Goal: Task Accomplishment & Management: Manage account settings

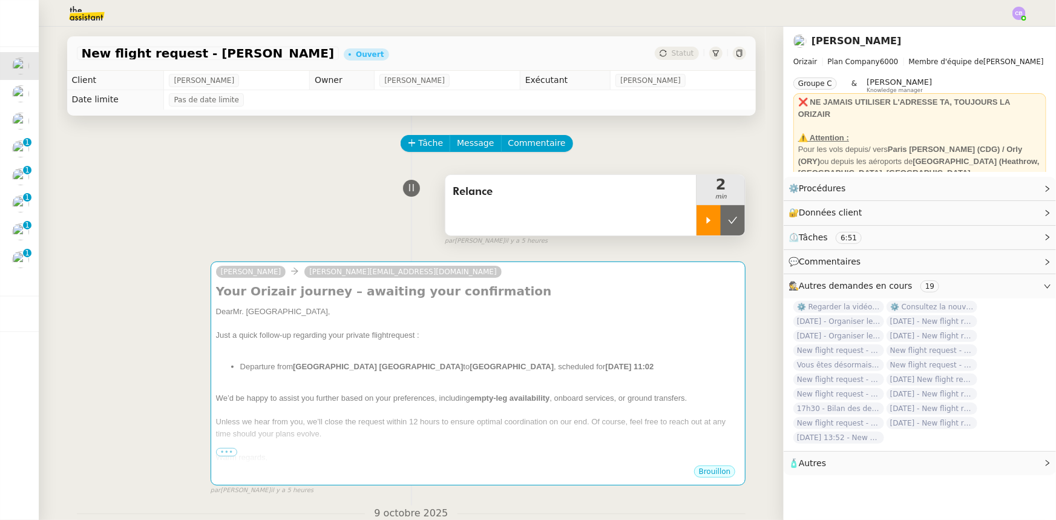
click at [703, 221] on icon at bounding box center [709, 220] width 10 height 10
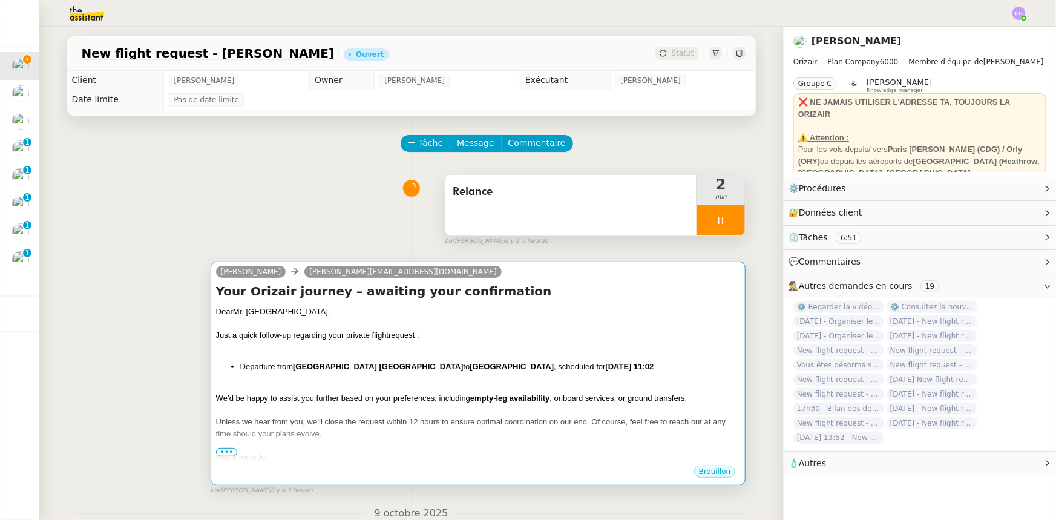
click at [574, 321] on div at bounding box center [478, 347] width 525 height 12
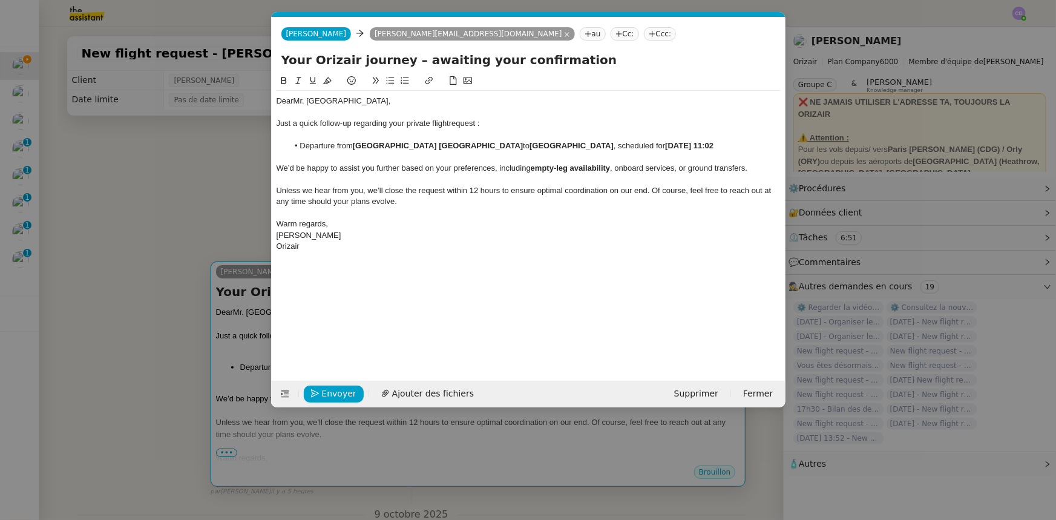
scroll to position [0, 25]
click at [329, 321] on span "Envoyer" at bounding box center [339, 394] width 34 height 14
click at [329, 321] on span "Confirmer l'envoi" at bounding box center [358, 394] width 73 height 14
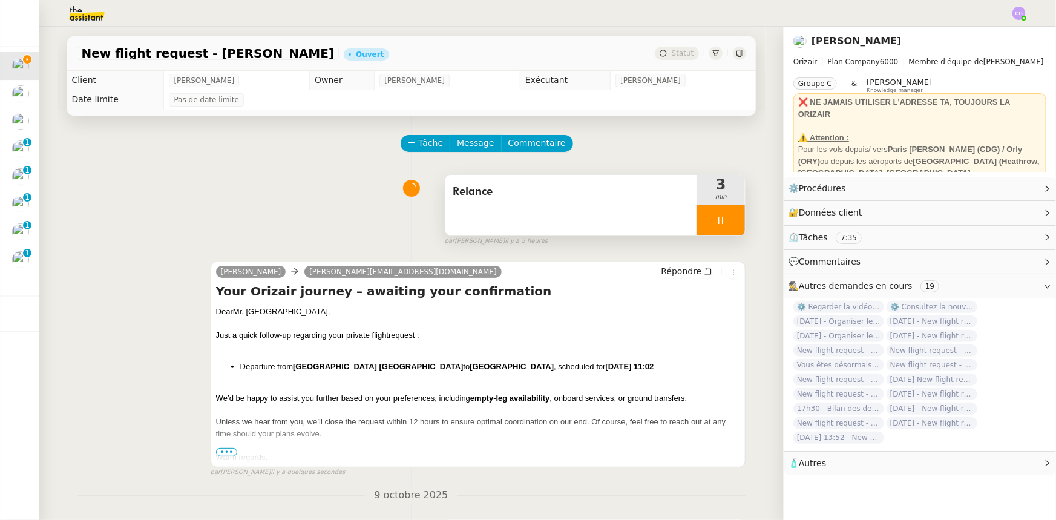
click at [696, 218] on div at bounding box center [720, 220] width 48 height 30
click at [703, 226] on button at bounding box center [733, 220] width 24 height 30
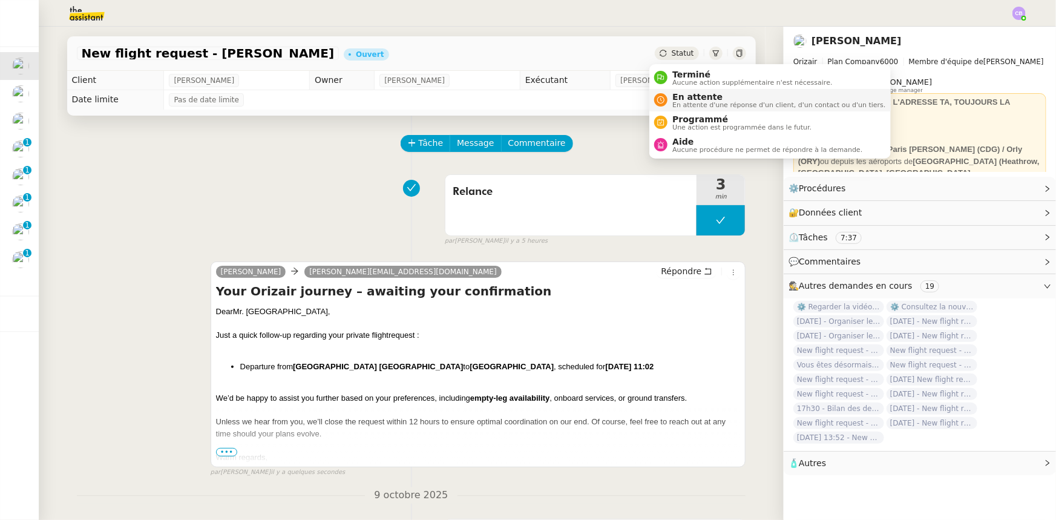
click at [687, 97] on span "En attente" at bounding box center [778, 97] width 213 height 10
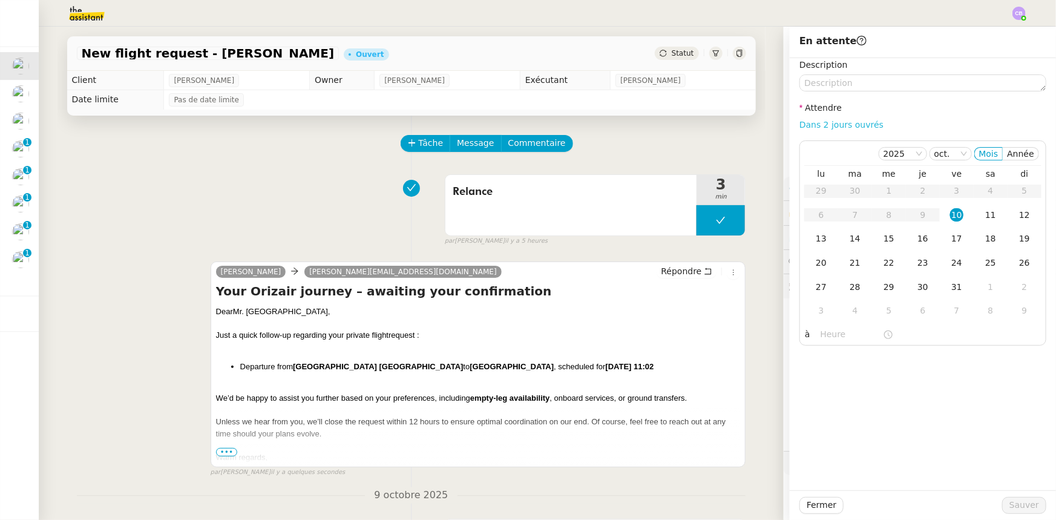
click at [703, 121] on link "Dans 2 jours ouvrés" at bounding box center [841, 125] width 84 height 10
type input "07:00"
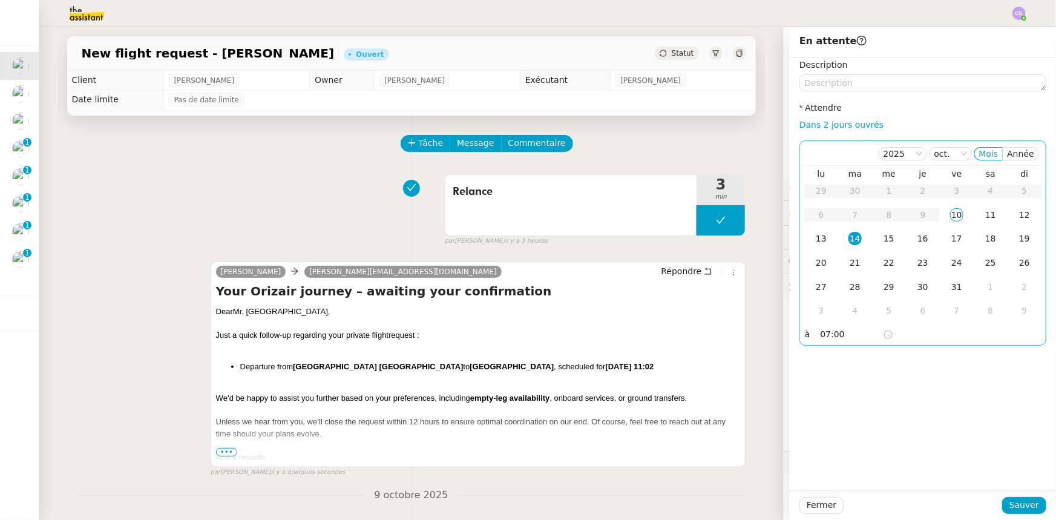
click at [703, 239] on div "13" at bounding box center [820, 238] width 13 height 13
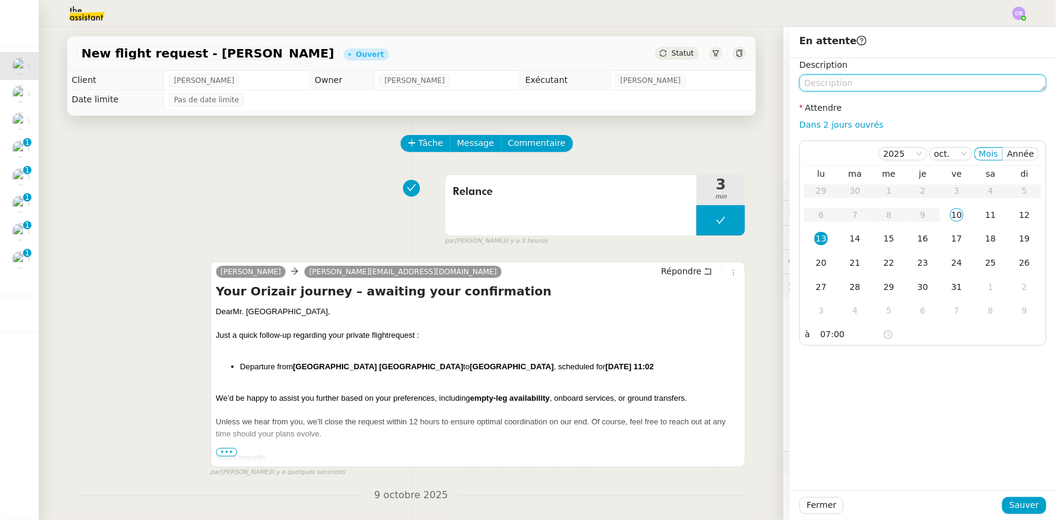
click at [703, 82] on textarea at bounding box center [922, 82] width 247 height 17
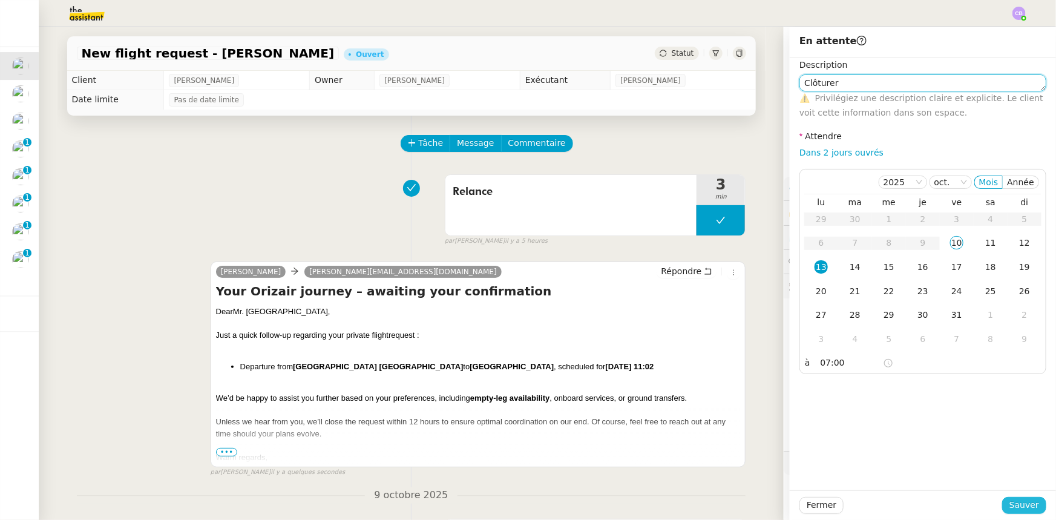
type textarea "Clôturer"
click at [703, 321] on span "Sauver" at bounding box center [1024, 505] width 30 height 14
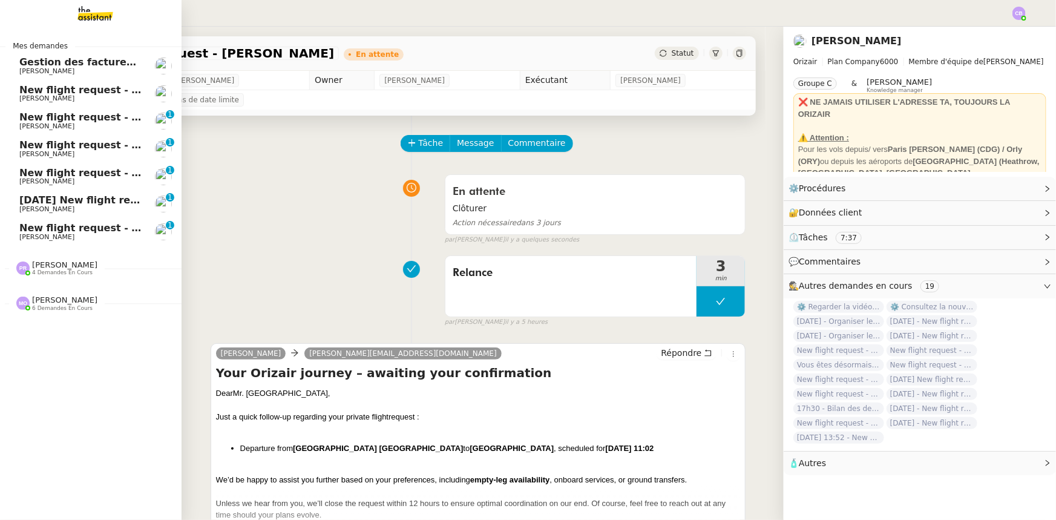
click at [72, 93] on span "New flight request - Dristi [PERSON_NAME]" at bounding box center [136, 89] width 235 height 11
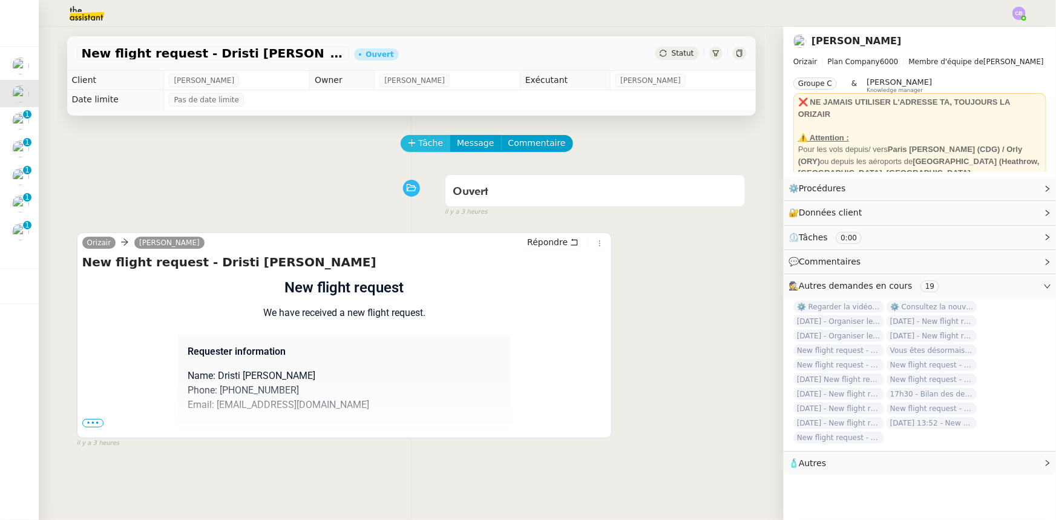
click at [424, 141] on span "Tâche" at bounding box center [431, 143] width 25 height 14
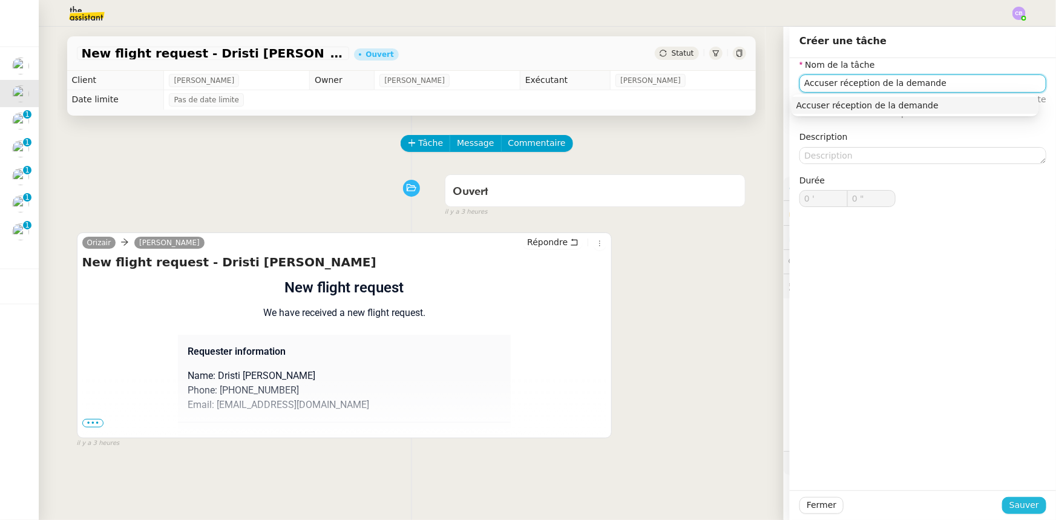
type input "Accuser réception de la demande"
click at [703, 321] on span "Sauver" at bounding box center [1024, 505] width 30 height 14
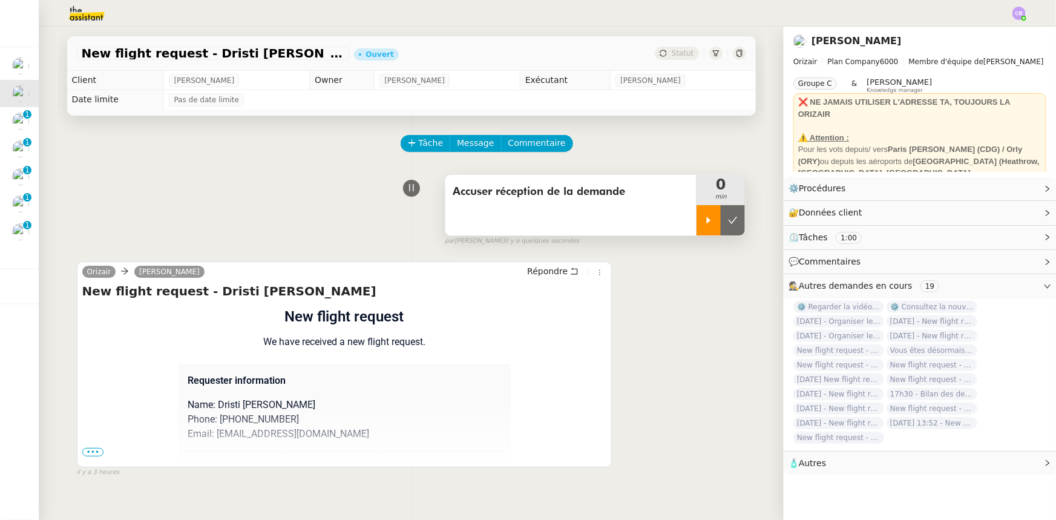
click at [696, 229] on div at bounding box center [708, 220] width 24 height 30
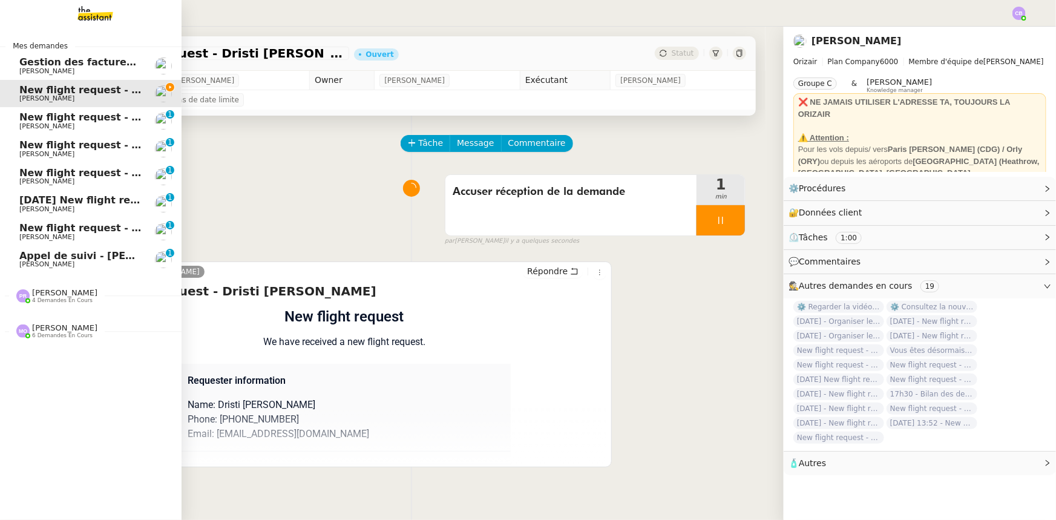
click at [28, 257] on span "Appel de suivi - Jean-Lou Renaud- Develop'ventes" at bounding box center [126, 255] width 215 height 11
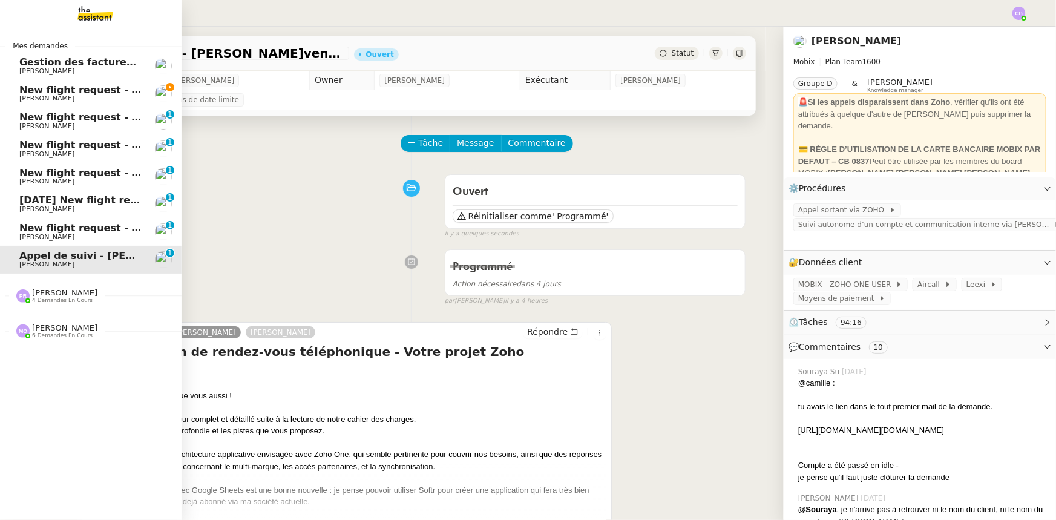
click at [74, 91] on span "New flight request - Dristi [PERSON_NAME]" at bounding box center [136, 89] width 235 height 11
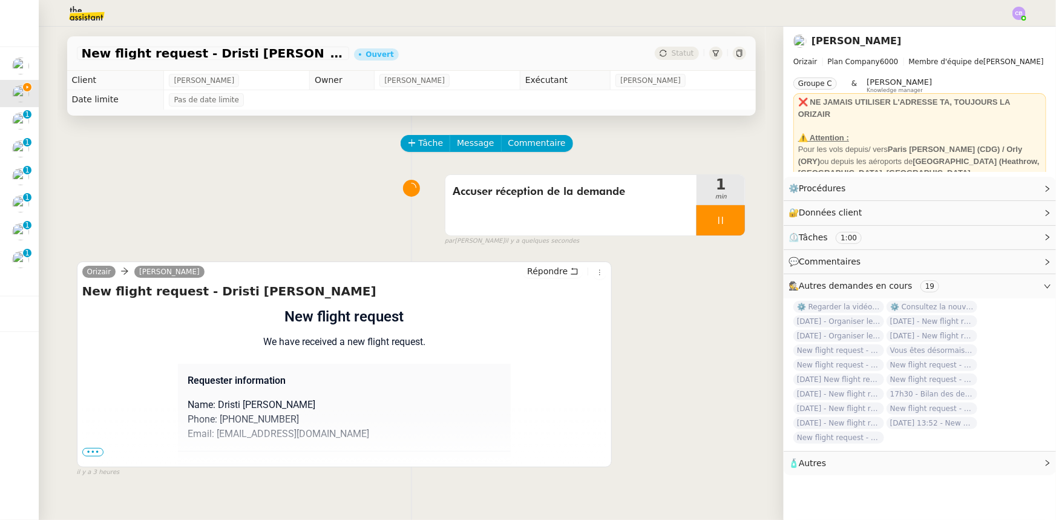
click at [87, 321] on span "•••" at bounding box center [93, 452] width 22 height 8
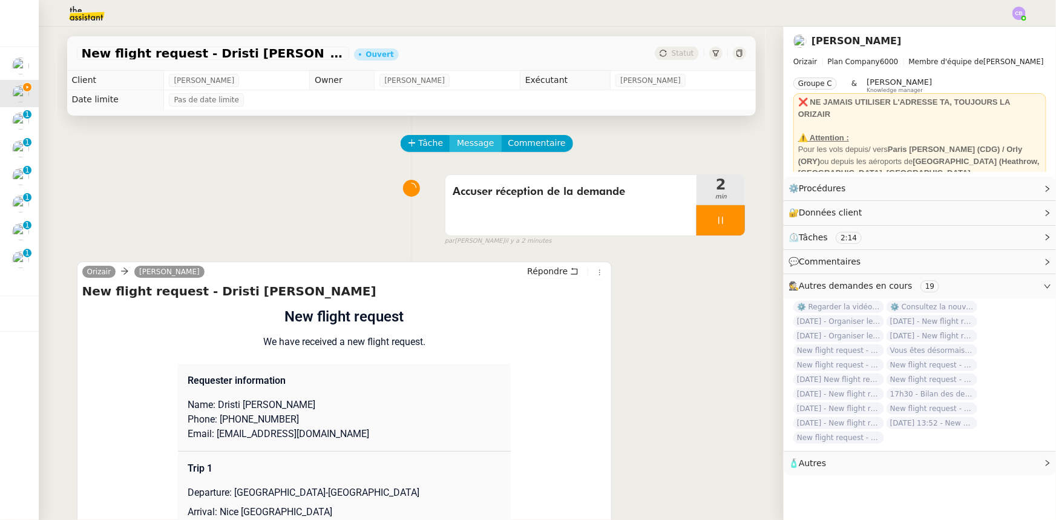
click at [465, 146] on span "Message" at bounding box center [475, 143] width 37 height 14
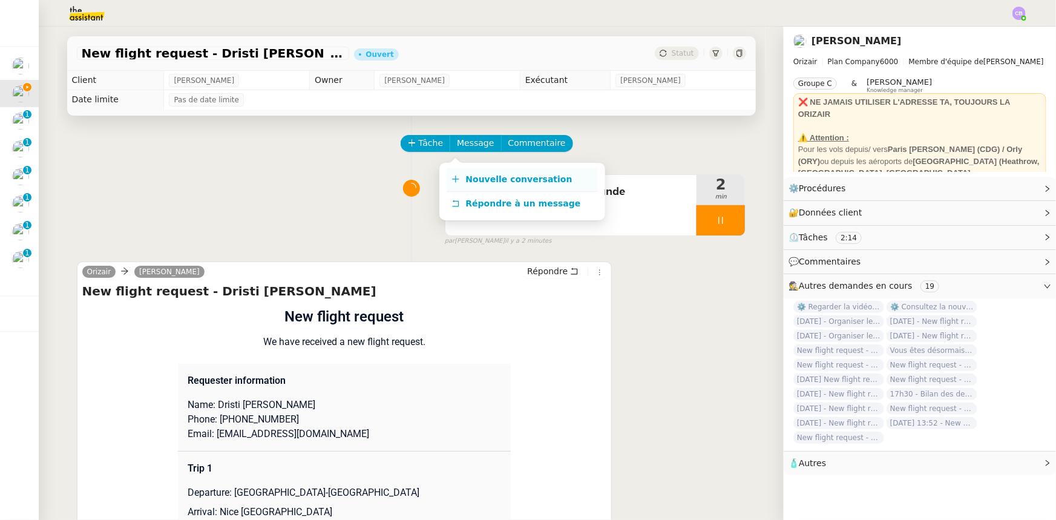
click at [505, 182] on span "Nouvelle conversation" at bounding box center [519, 179] width 106 height 10
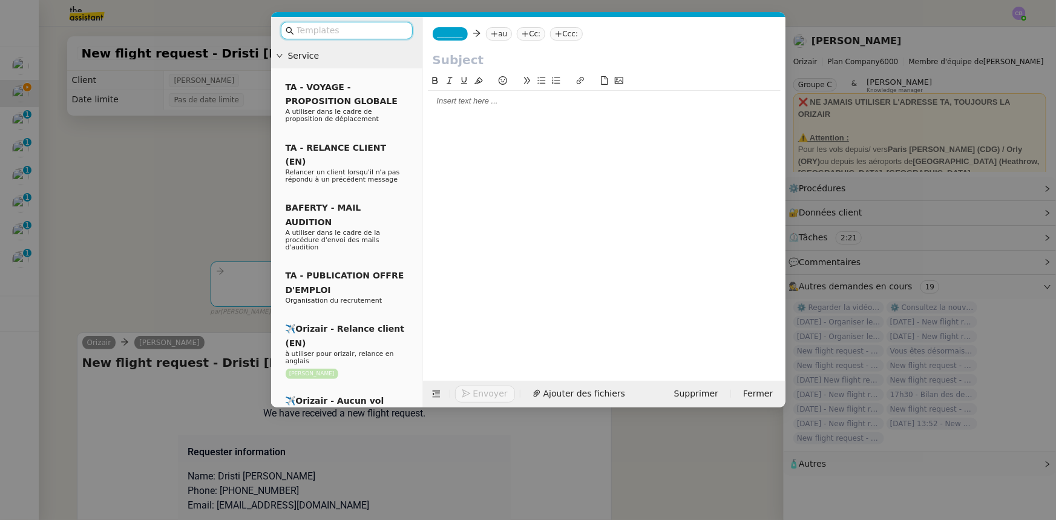
click at [359, 30] on input "text" at bounding box center [350, 31] width 109 height 14
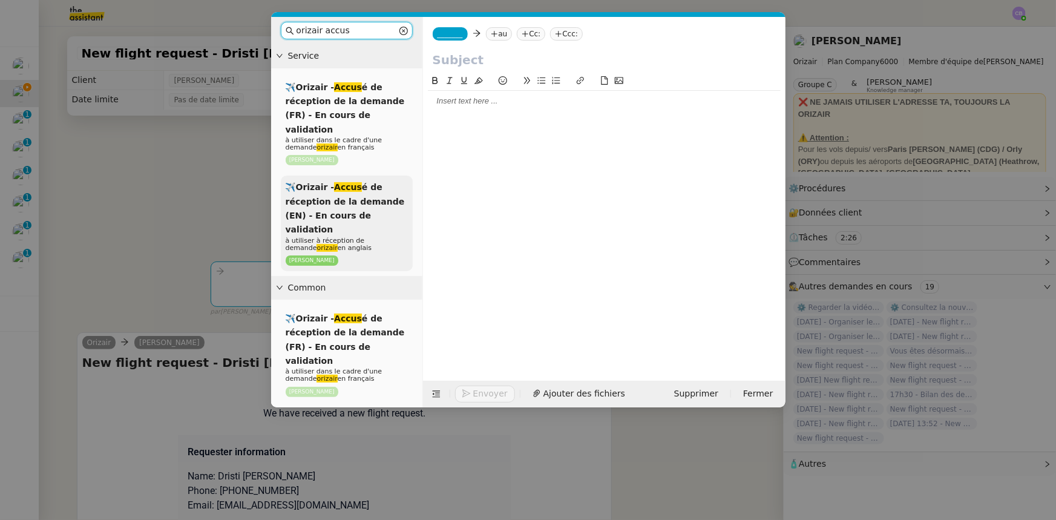
type input "orizair accus"
click at [347, 201] on span "✈️Orizair - Accus é de réception de la demande (EN) - En cours de validation" at bounding box center [345, 208] width 119 height 52
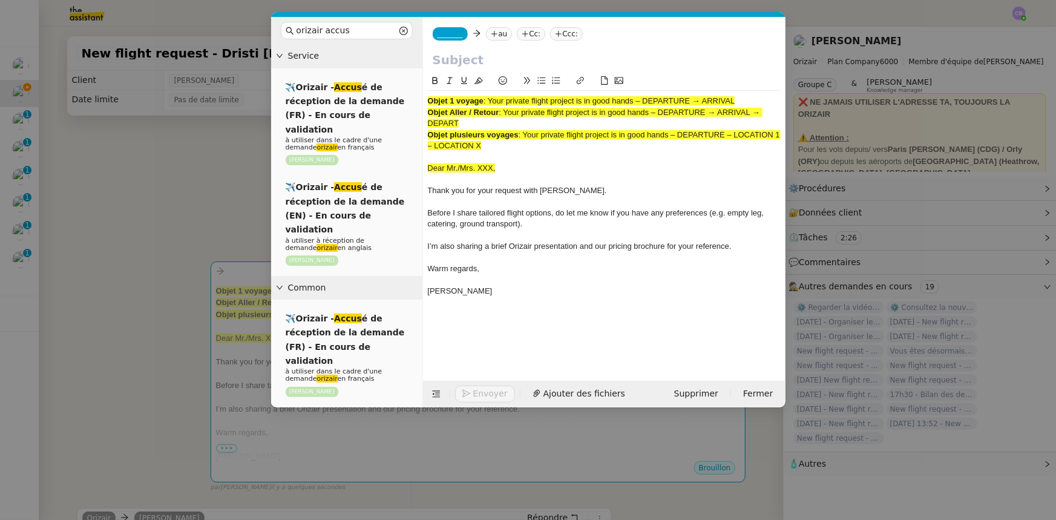
drag, startPoint x: 739, startPoint y: 100, endPoint x: 491, endPoint y: 102, distance: 248.7
click at [491, 102] on div "Objet 1 voyage : Your private flight project is in good hands – DEPARTURE → ARR…" at bounding box center [604, 101] width 353 height 11
copy span "Your private flight project is in good hands – DEPARTURE → ARRIVAL"
click at [473, 59] on input "text" at bounding box center [604, 60] width 343 height 18
paste input "Your private flight project is in good hands – DEPARTURE → ARRIVAL"
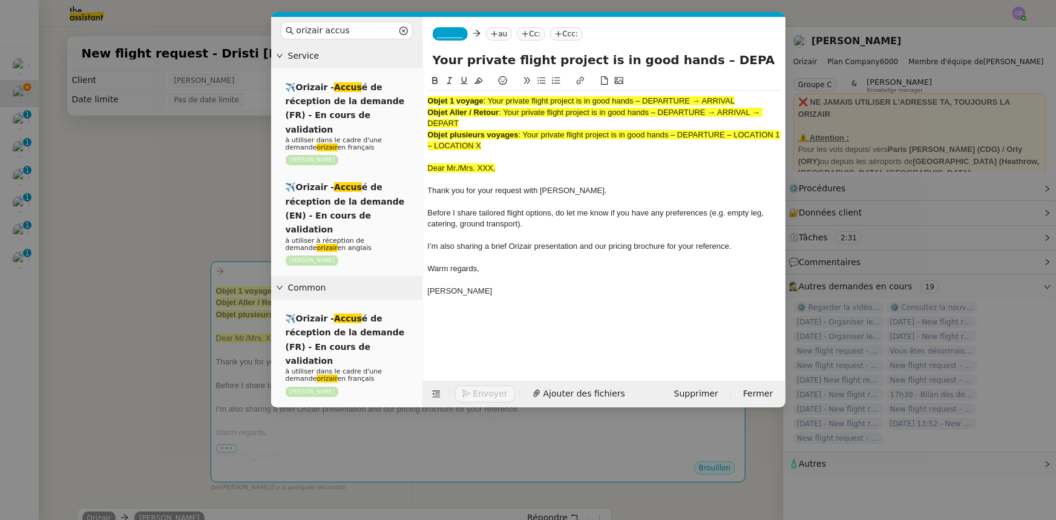
scroll to position [0, 52]
type input "Your private flight project is in good hands – DEPARTURE → ARRIVAL"
drag, startPoint x: 499, startPoint y: 147, endPoint x: 429, endPoint y: 97, distance: 85.9
click at [429, 97] on div "Objet 1 voyage : Your private flight project is in good hands – DEPARTURE → ARR…" at bounding box center [604, 202] width 353 height 222
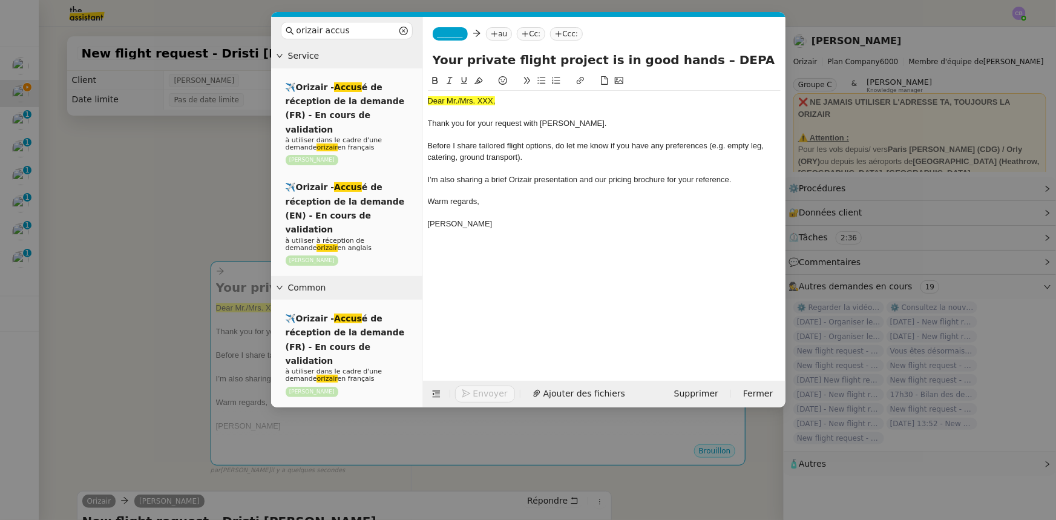
click at [223, 175] on nz-modal-container "orizair accus Service ✈️Orizair - Accus é de réception de la demande (FR) - En …" at bounding box center [528, 260] width 1056 height 520
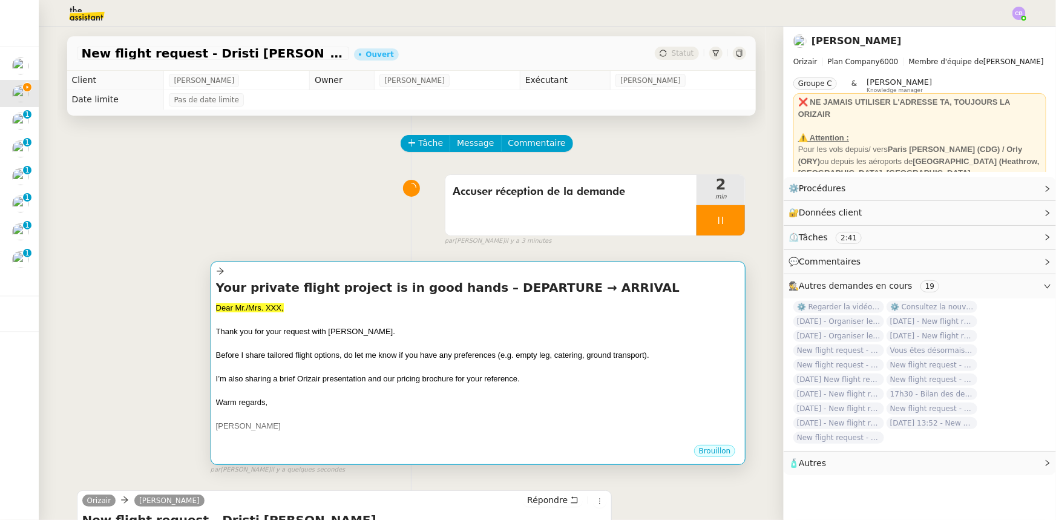
click at [305, 321] on div "Warm regards," at bounding box center [478, 402] width 525 height 12
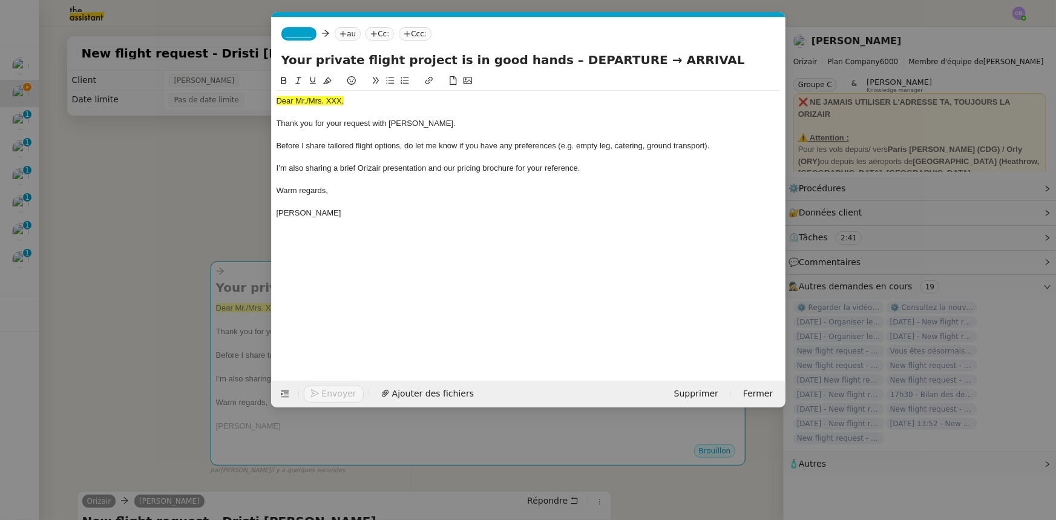
scroll to position [0, 71]
drag, startPoint x: 345, startPoint y: 102, endPoint x: 276, endPoint y: 100, distance: 69.0
click at [276, 100] on div "Dear Mr./Mrs. XXX," at bounding box center [528, 101] width 504 height 11
click at [325, 81] on icon at bounding box center [327, 80] width 8 height 8
click at [340, 97] on div "Dear Mr./Mrs. XXX," at bounding box center [528, 101] width 504 height 11
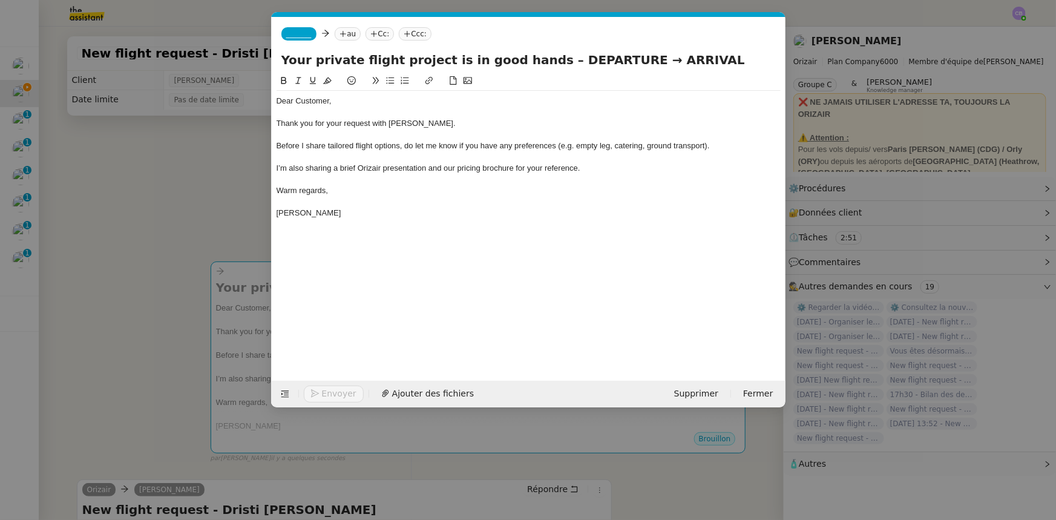
drag, startPoint x: 605, startPoint y: 57, endPoint x: 539, endPoint y: 59, distance: 66.0
click at [539, 59] on input "Your private flight project is in good hands – DEPARTURE → ARRIVAL" at bounding box center [528, 60] width 494 height 18
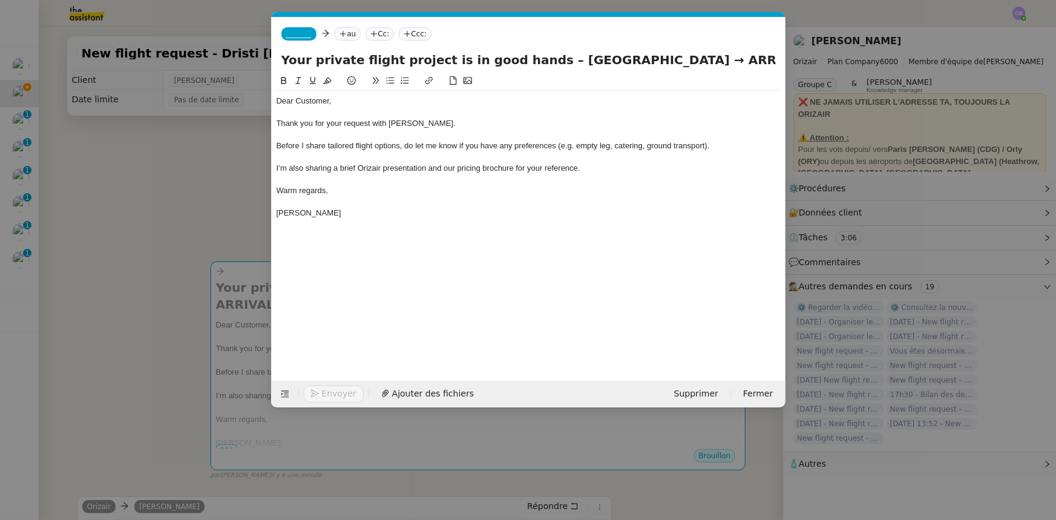
drag, startPoint x: 741, startPoint y: 60, endPoint x: 695, endPoint y: 63, distance: 45.5
click at [695, 63] on input "Your private flight project is in good hands – Paris Le Bourget Airport → ARRIV…" at bounding box center [528, 60] width 494 height 18
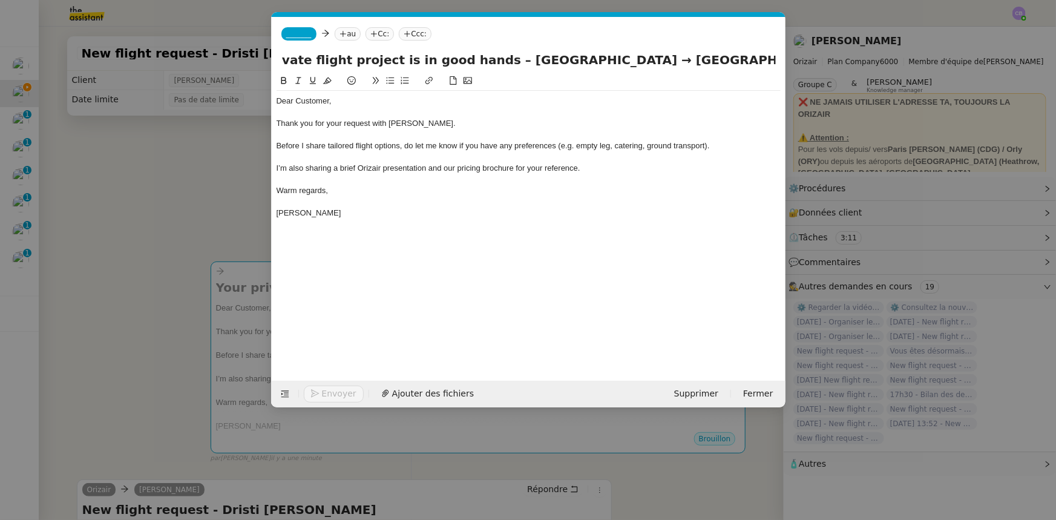
scroll to position [0, 57]
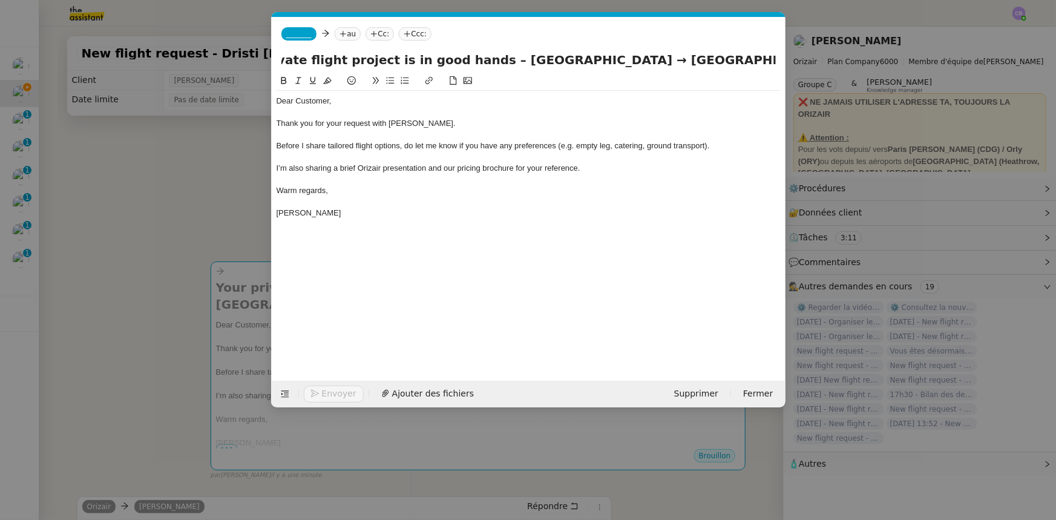
type input "Your private flight project is in good hands – Paris Le Bourget Airport → Nice …"
click at [297, 34] on span "_______" at bounding box center [298, 34] width 25 height 8
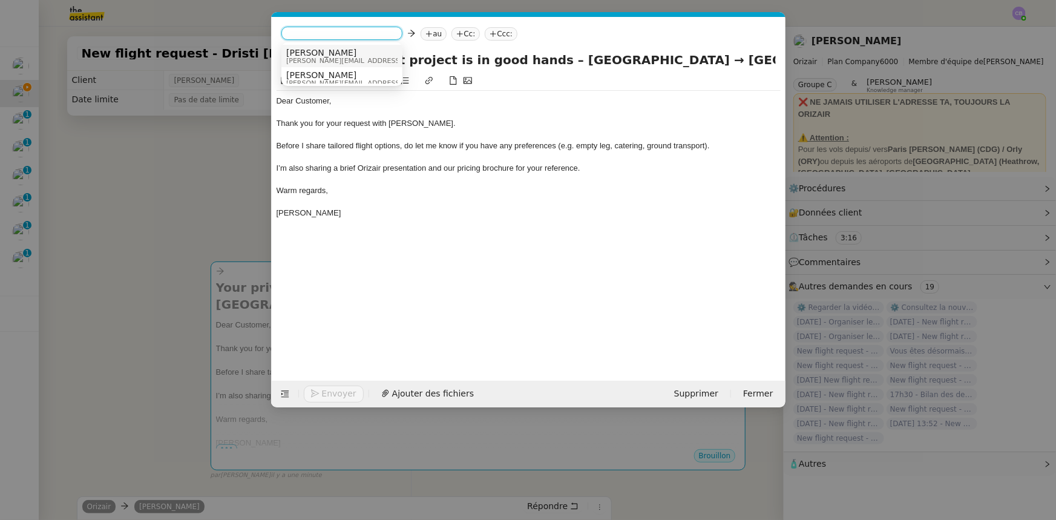
click at [313, 55] on span "[PERSON_NAME]" at bounding box center [372, 53] width 172 height 10
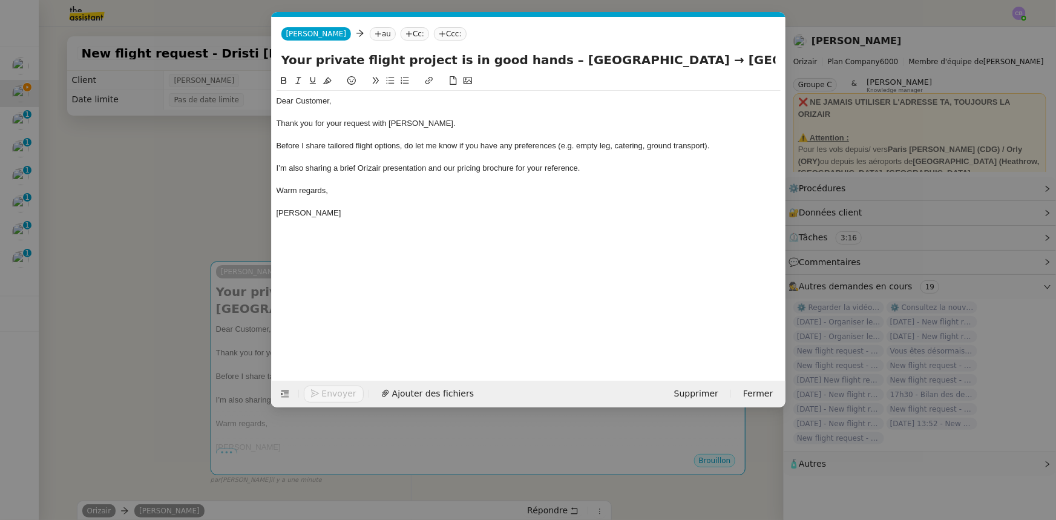
click at [194, 198] on nz-modal-container "orizair accus Service ✈️Orizair - Accus é de réception de la demande (FR) - En …" at bounding box center [528, 260] width 1056 height 520
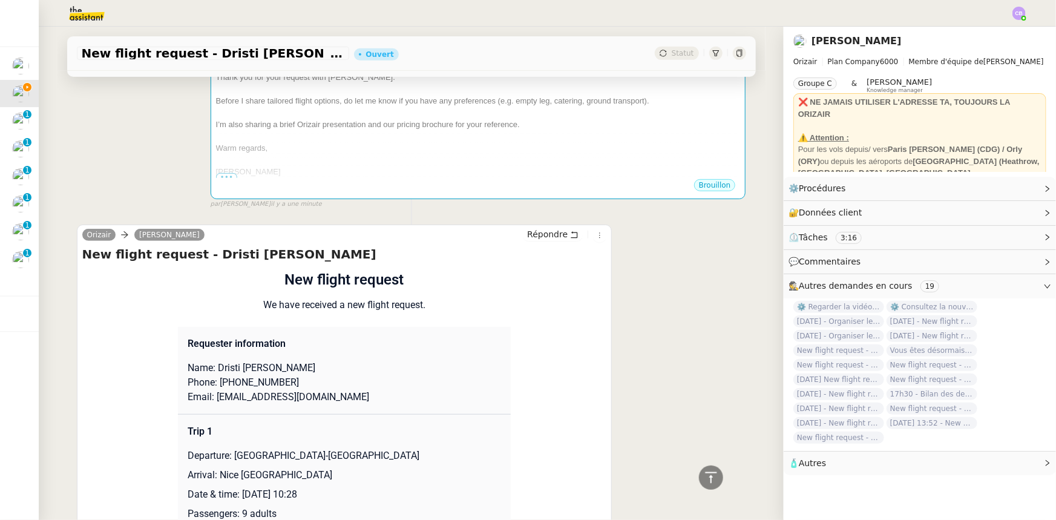
scroll to position [330, 0]
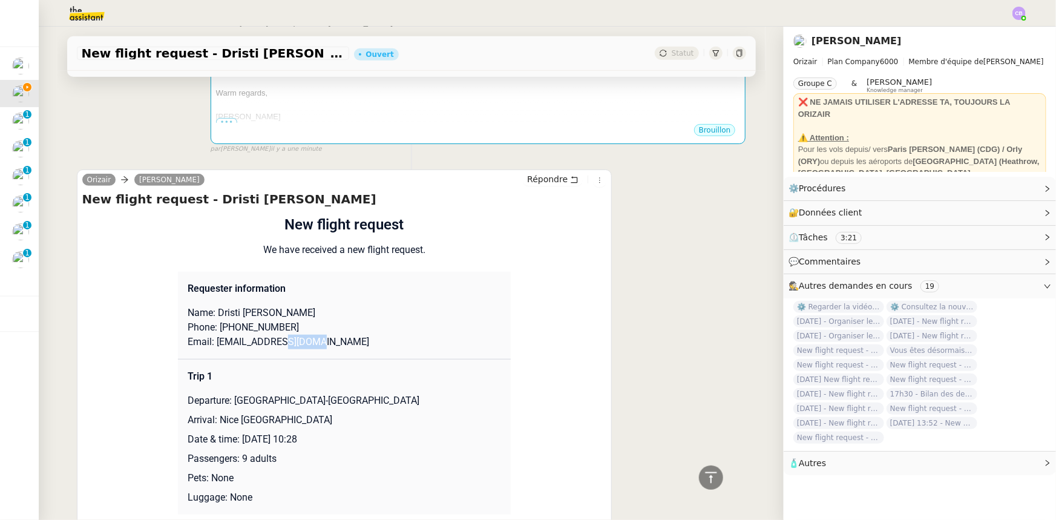
drag, startPoint x: 298, startPoint y: 341, endPoint x: 270, endPoint y: 341, distance: 28.4
click at [270, 321] on p "Email: dristik@hotmail.co.uk" at bounding box center [344, 342] width 313 height 15
click at [299, 321] on p "Email: dristik@hotmail.co.uk" at bounding box center [344, 342] width 313 height 15
drag, startPoint x: 300, startPoint y: 345, endPoint x: 210, endPoint y: 345, distance: 90.1
click at [210, 321] on p "Email: dristik@hotmail.co.uk" at bounding box center [344, 342] width 313 height 15
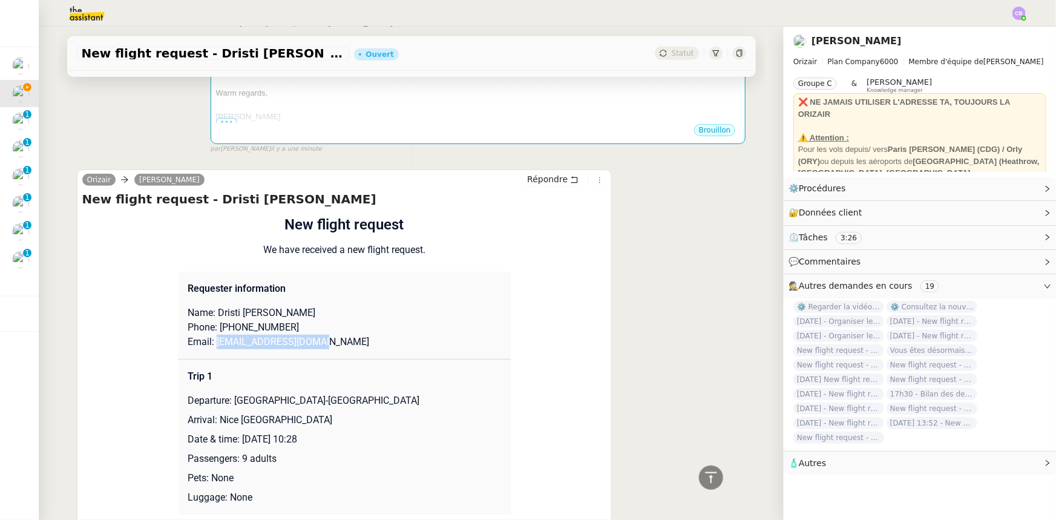
copy p "dristik@hotmail.co.uk"
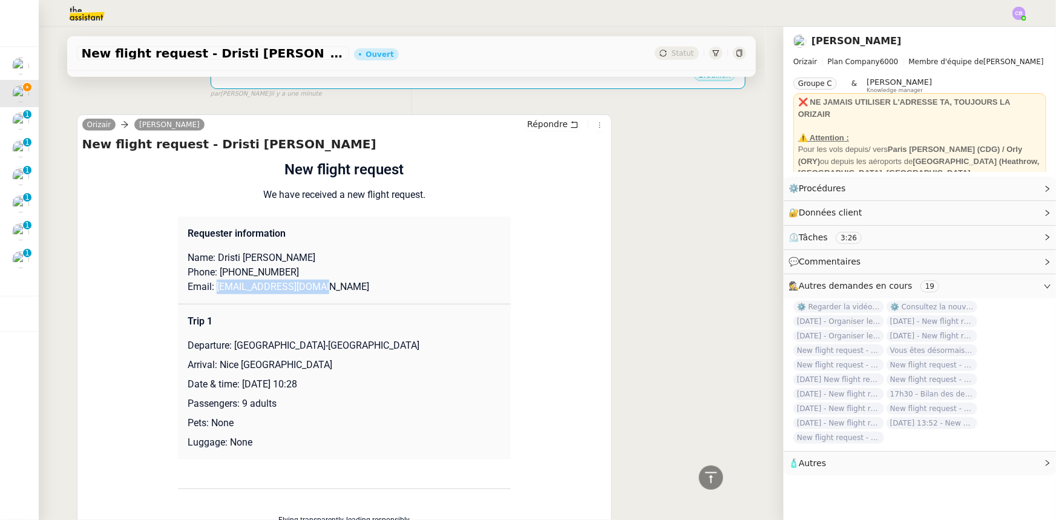
scroll to position [110, 0]
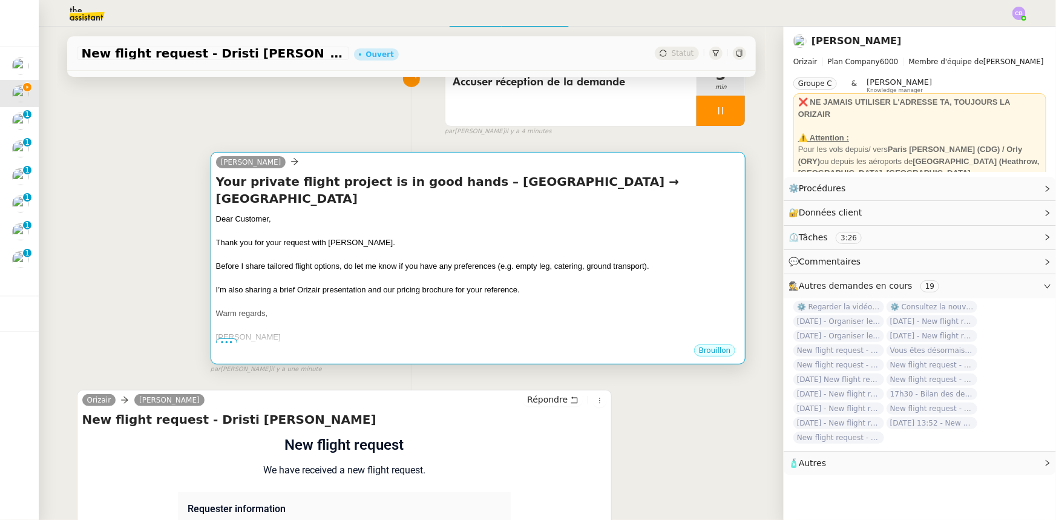
click at [454, 263] on span "Before I share tailored flight options, do let me know if you have any preferen…" at bounding box center [432, 265] width 433 height 9
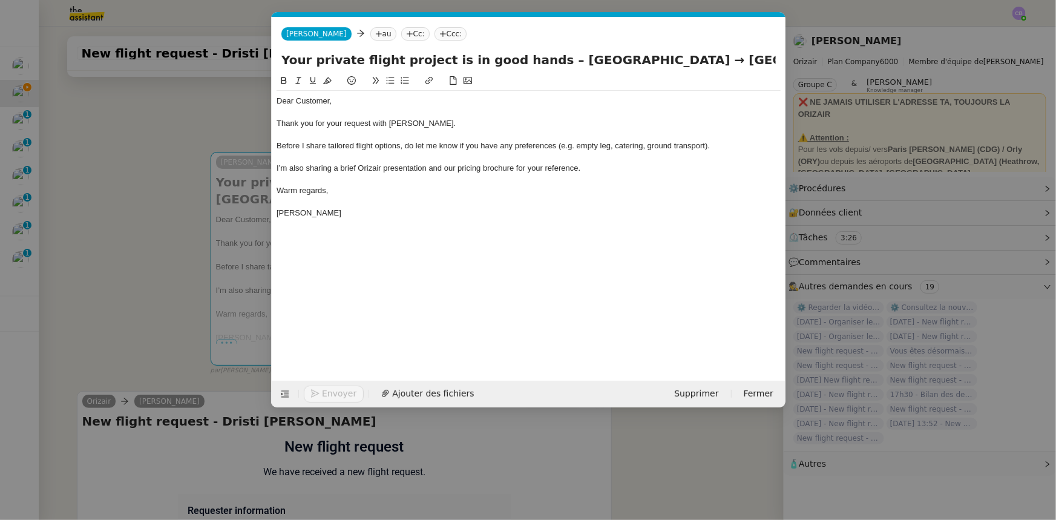
scroll to position [0, 71]
click at [370, 34] on nz-tag "au" at bounding box center [383, 33] width 26 height 13
paste input "dristik@hotmail.co.uk"
type input "dristik@hotmail.co.uk"
click at [376, 53] on span "dristik@hotmail.co.uk" at bounding box center [424, 53] width 148 height 10
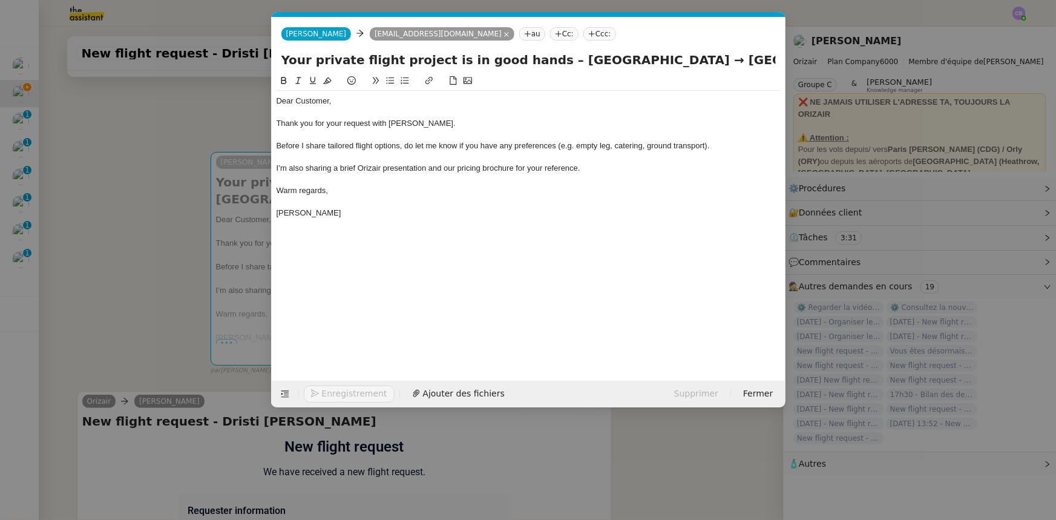
click at [583, 32] on nz-tag "Ccc:" at bounding box center [599, 33] width 33 height 13
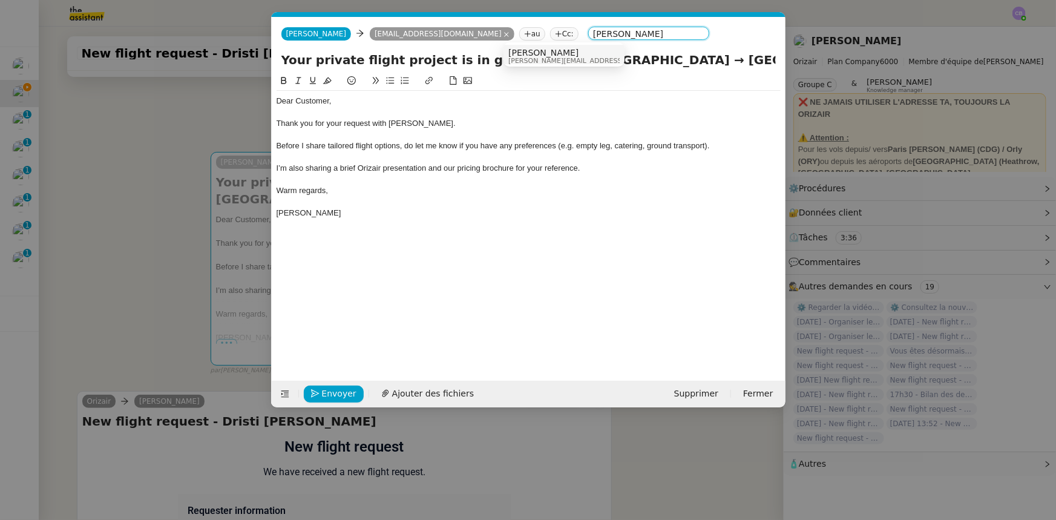
type input "louis frei"
click at [526, 52] on span "[PERSON_NAME]" at bounding box center [594, 53] width 172 height 10
click at [604, 168] on div "I’m also sharing a brief Orizair presentation and our pricing brochure for your…" at bounding box center [528, 168] width 504 height 11
click at [442, 321] on span "Ajouter des fichiers" at bounding box center [433, 394] width 82 height 14
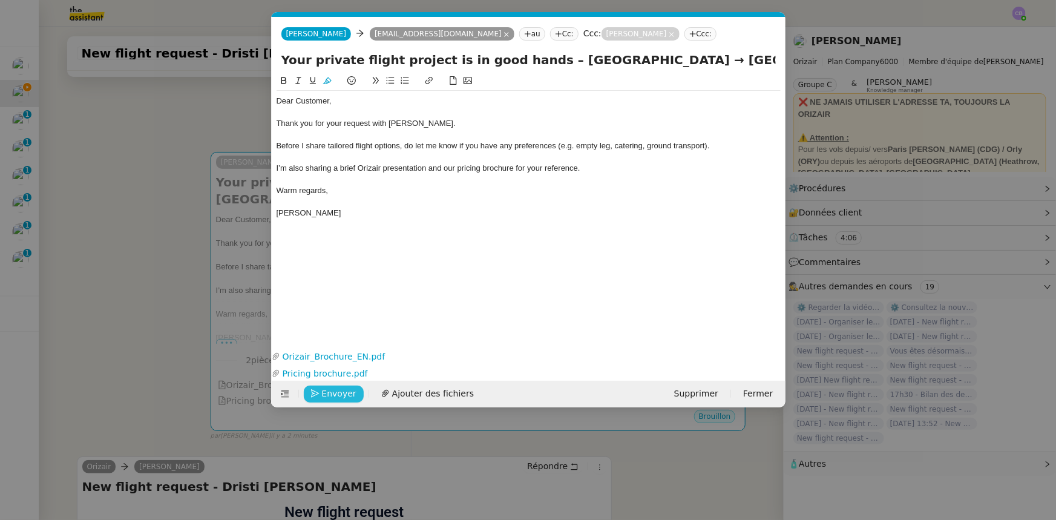
click at [344, 321] on span "Envoyer" at bounding box center [339, 394] width 34 height 14
click at [344, 321] on span "Confirmer l'envoi" at bounding box center [358, 394] width 73 height 14
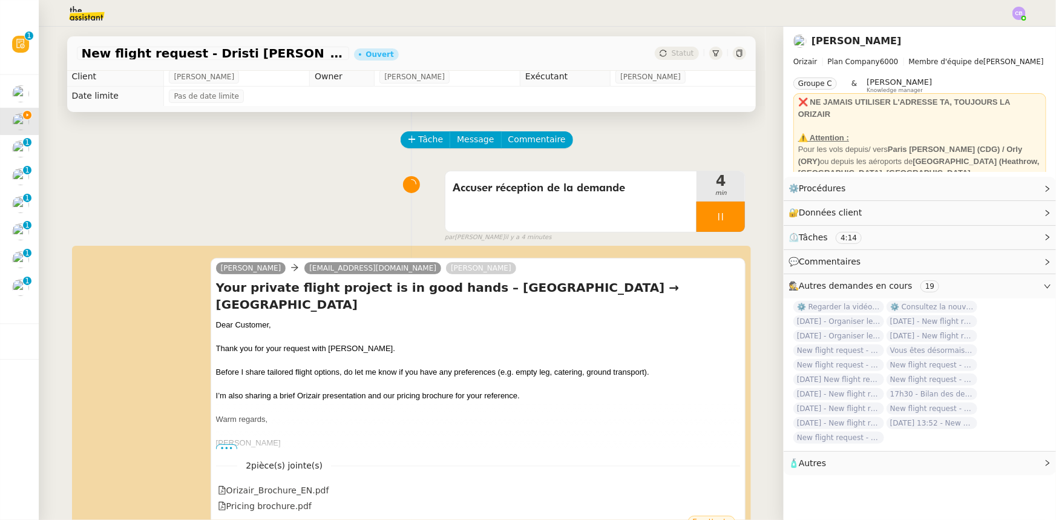
scroll to position [0, 0]
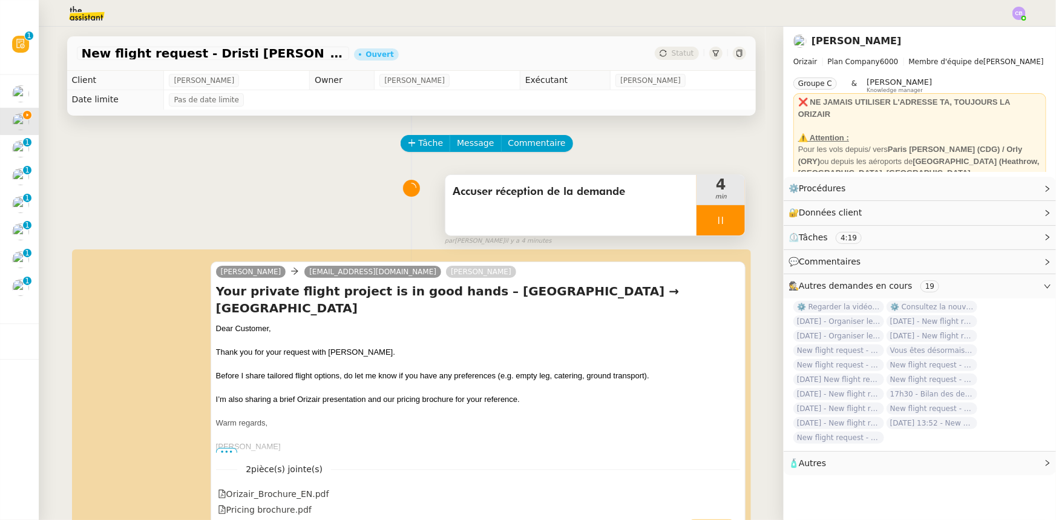
click at [696, 221] on div at bounding box center [720, 220] width 48 height 30
click at [703, 224] on icon at bounding box center [733, 220] width 10 height 10
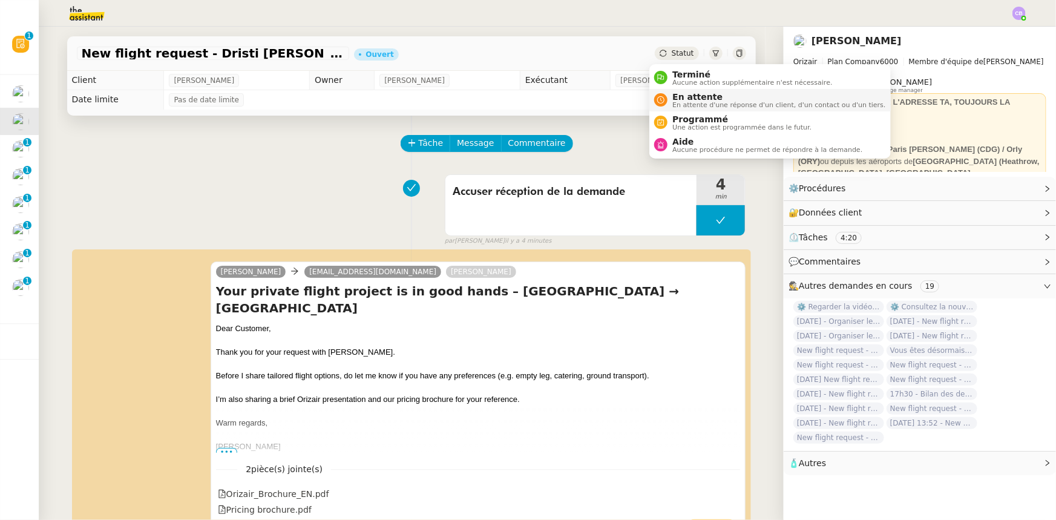
click at [679, 97] on span "En attente" at bounding box center [778, 97] width 213 height 10
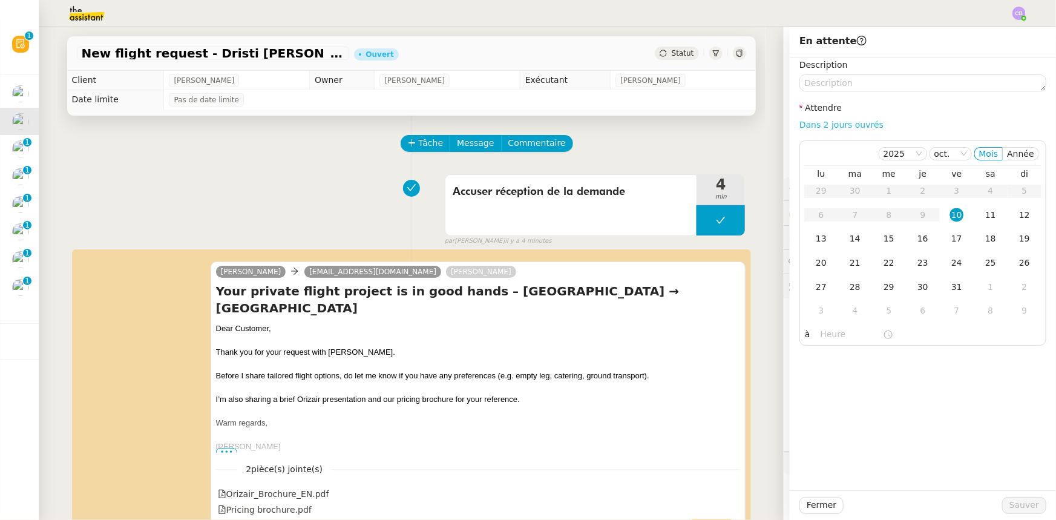
click at [703, 124] on link "Dans 2 jours ouvrés" at bounding box center [841, 125] width 84 height 10
type input "07:00"
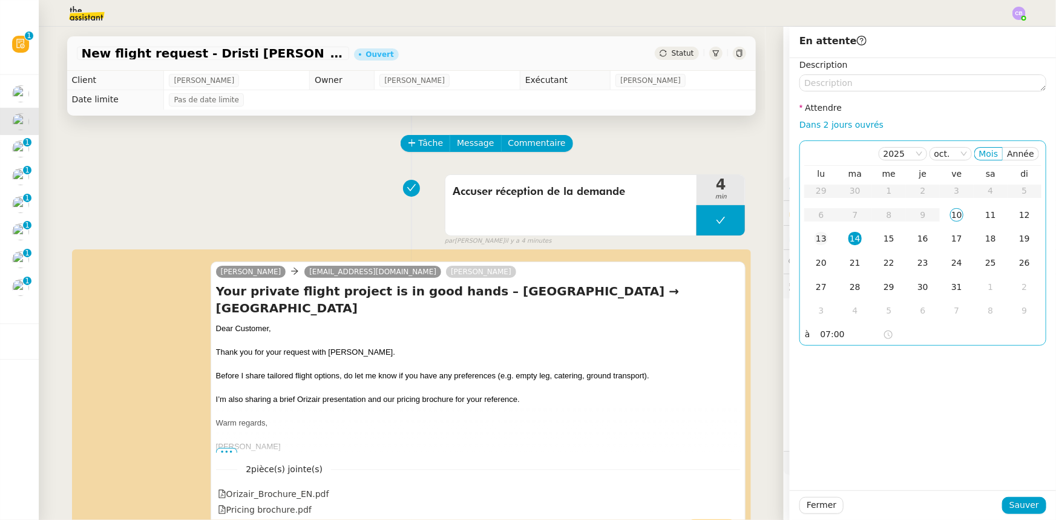
click at [703, 240] on div "13" at bounding box center [820, 238] width 13 height 13
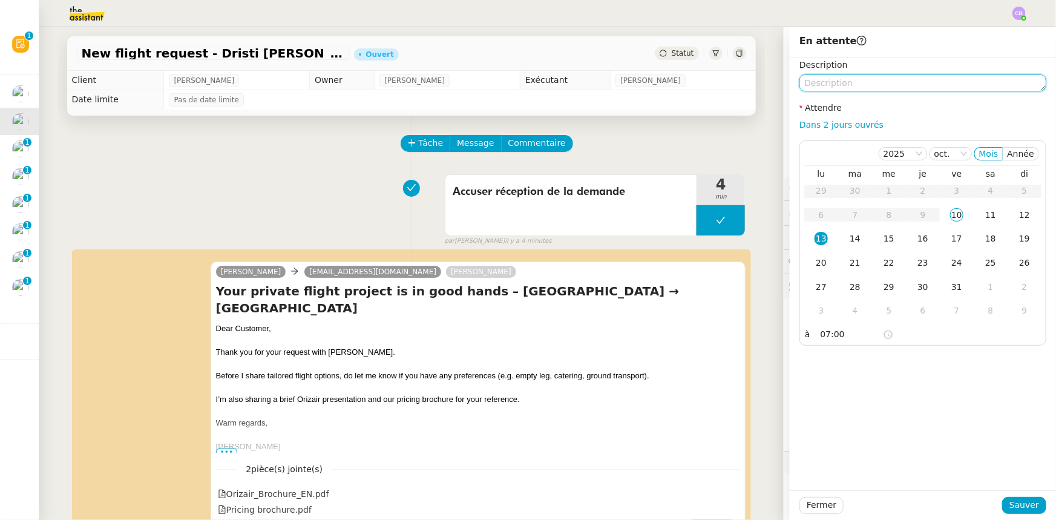
click at [703, 85] on textarea at bounding box center [922, 82] width 247 height 17
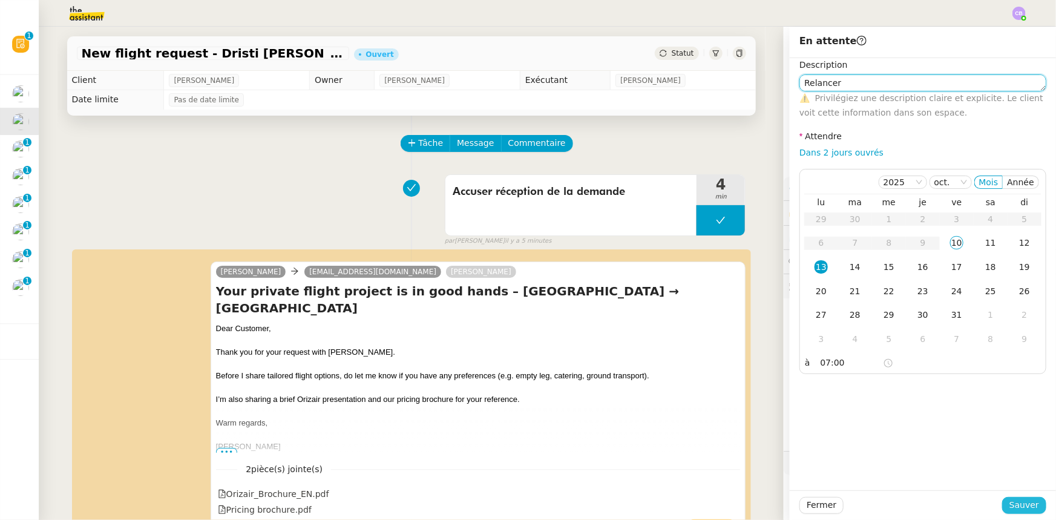
type textarea "Relancer"
click at [703, 321] on span "Sauver" at bounding box center [1024, 505] width 30 height 14
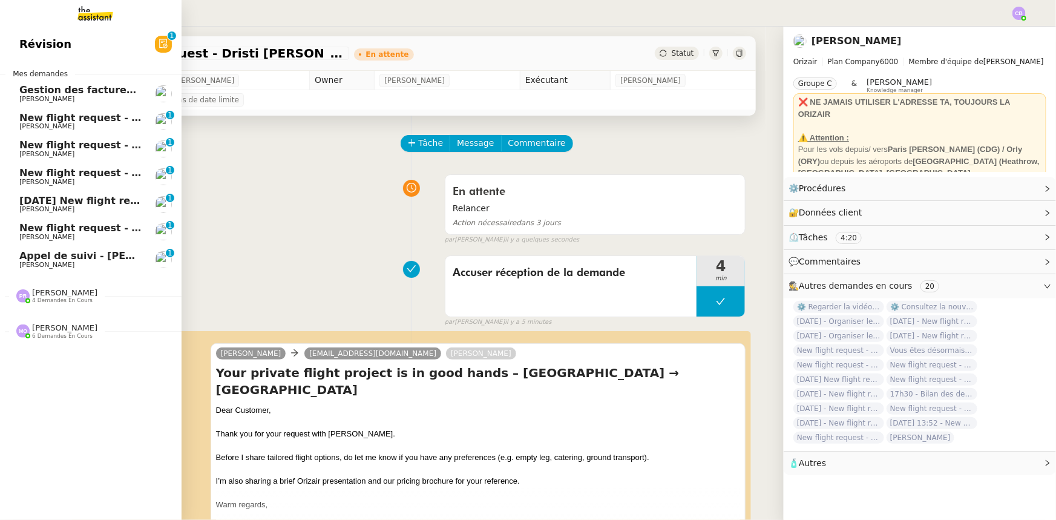
click at [42, 115] on span "New flight request - [PERSON_NAME]" at bounding box center [120, 117] width 202 height 11
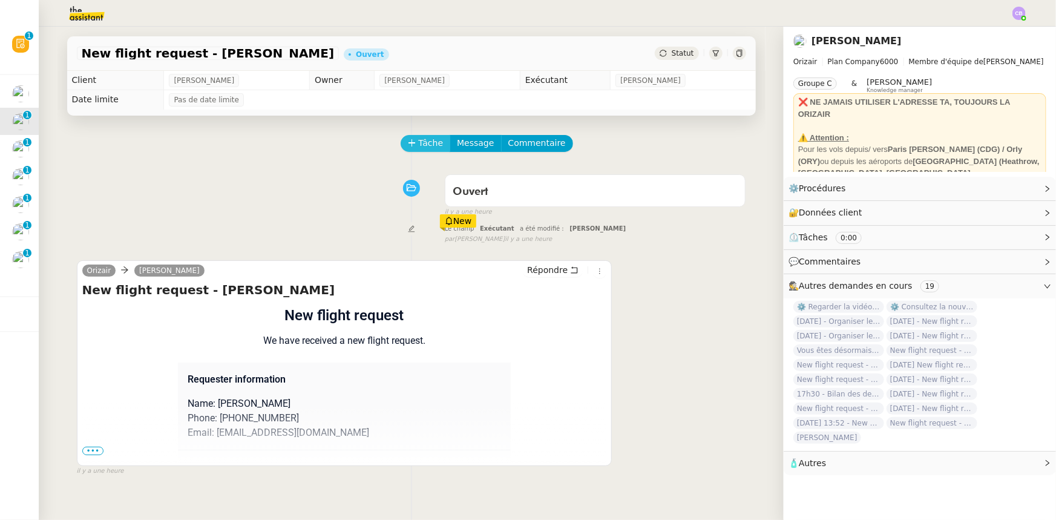
click at [419, 146] on span "Tâche" at bounding box center [431, 143] width 25 height 14
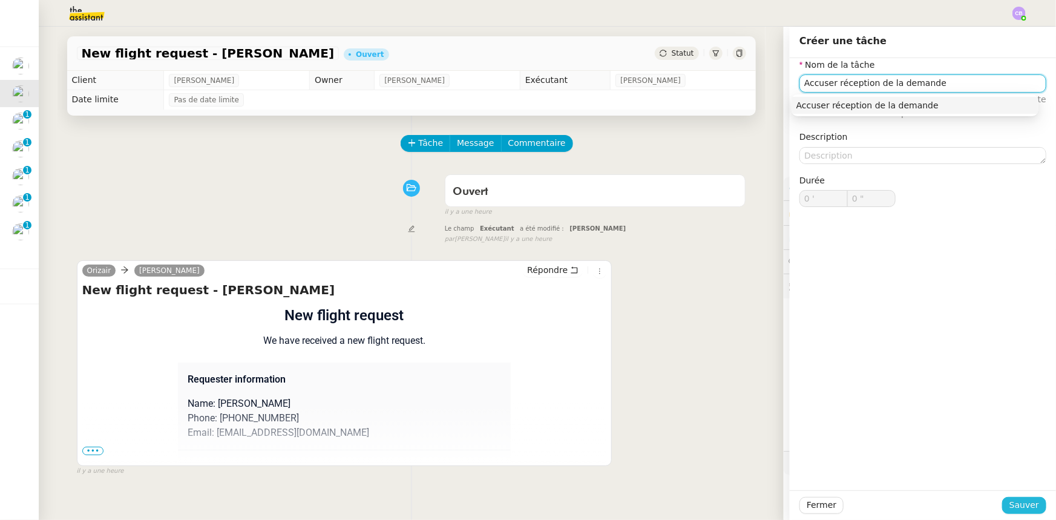
type input "Accuser réception de la demande"
click at [703, 321] on span "Sauver" at bounding box center [1024, 505] width 30 height 14
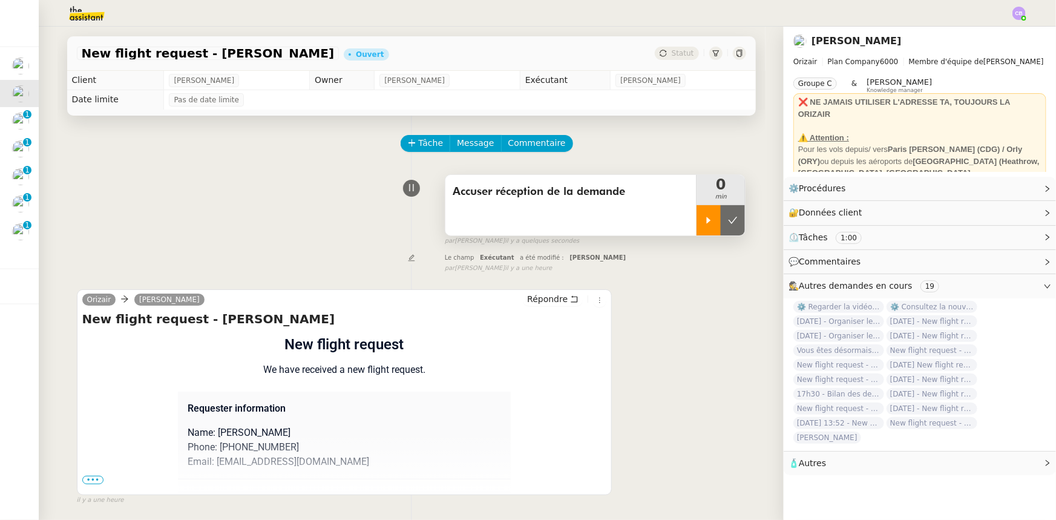
click at [696, 227] on div at bounding box center [708, 220] width 24 height 30
click at [87, 321] on span "•••" at bounding box center [93, 480] width 22 height 8
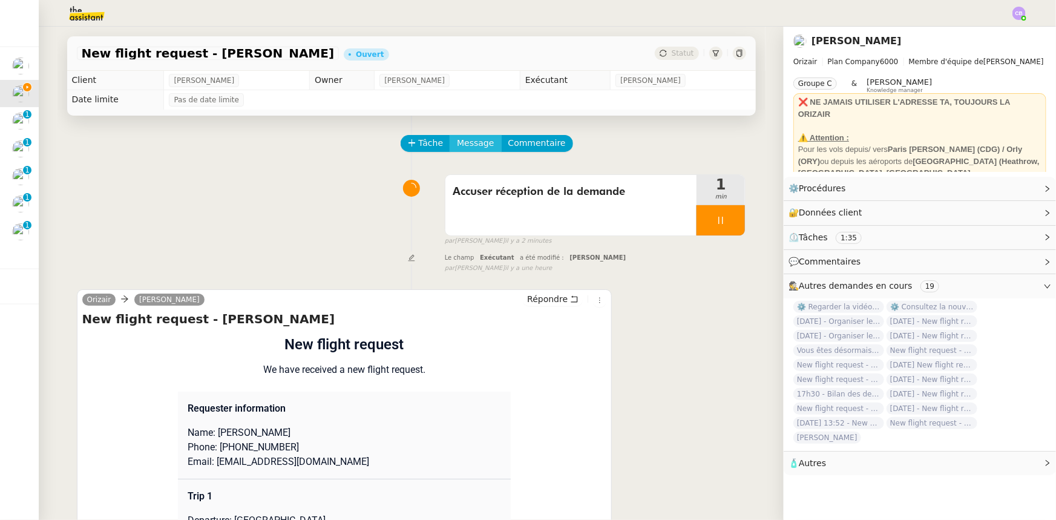
click at [463, 143] on span "Message" at bounding box center [475, 143] width 37 height 14
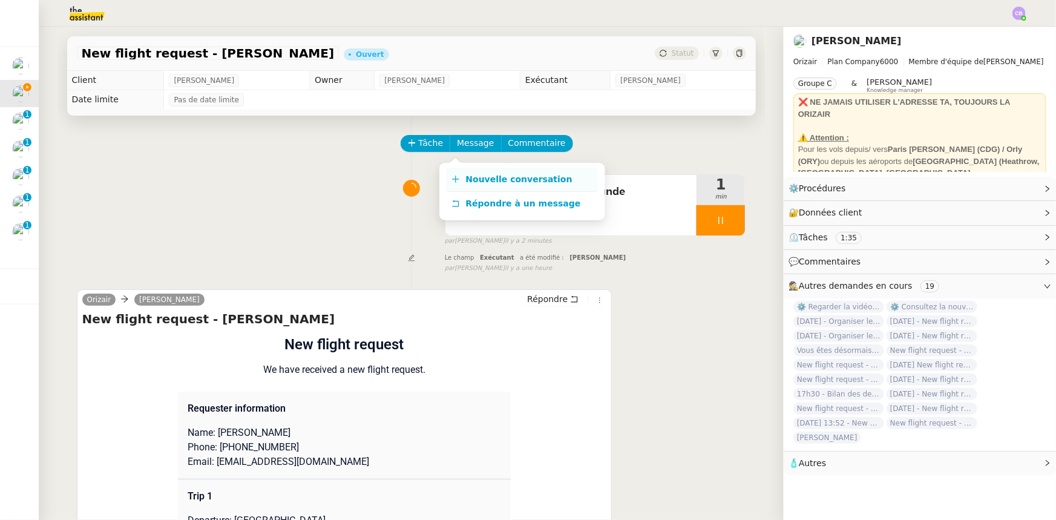
click at [490, 176] on span "Nouvelle conversation" at bounding box center [519, 179] width 106 height 10
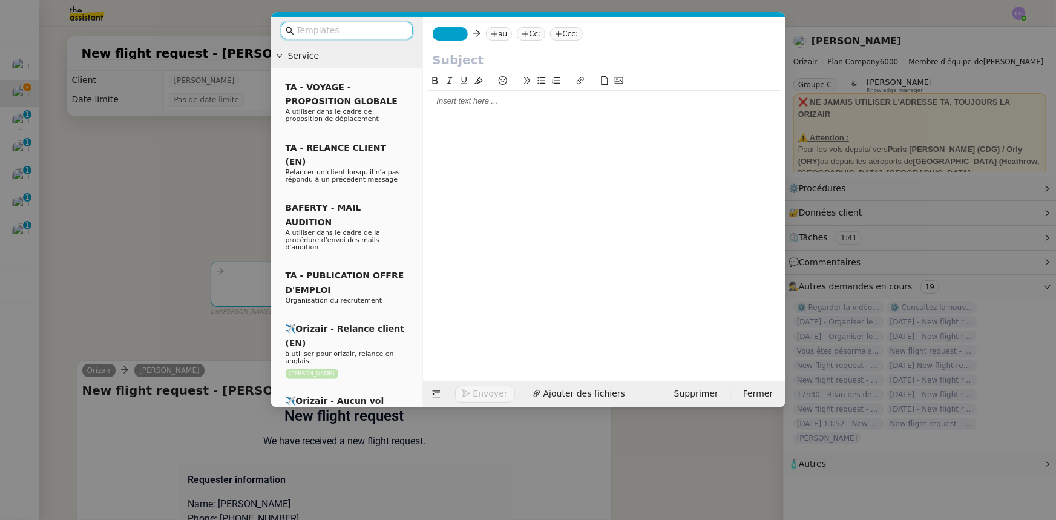
click at [362, 30] on input "text" at bounding box center [350, 31] width 109 height 14
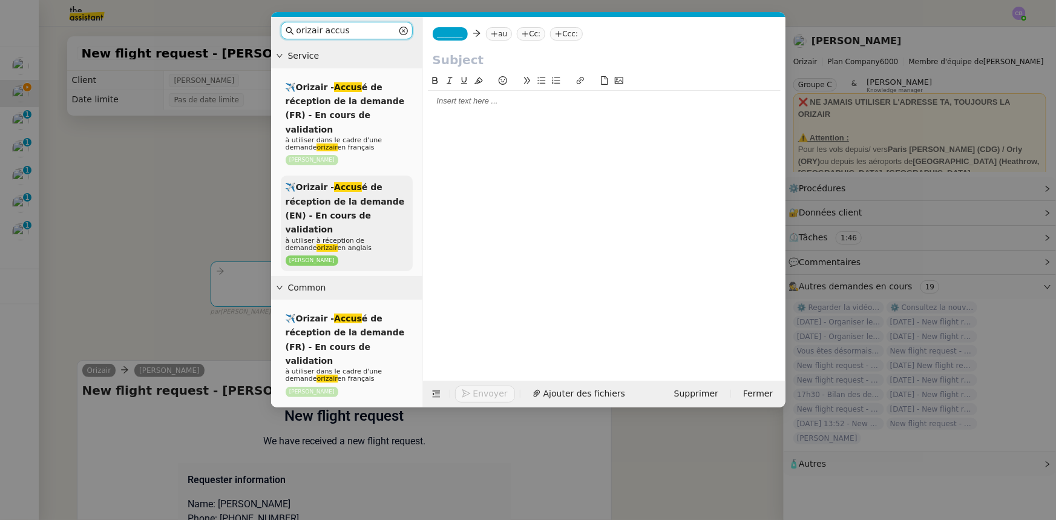
type input "orizair accus"
click at [348, 188] on span "✈️Orizair - Accus é de réception de la demande (EN) - En cours de validation" at bounding box center [345, 208] width 119 height 52
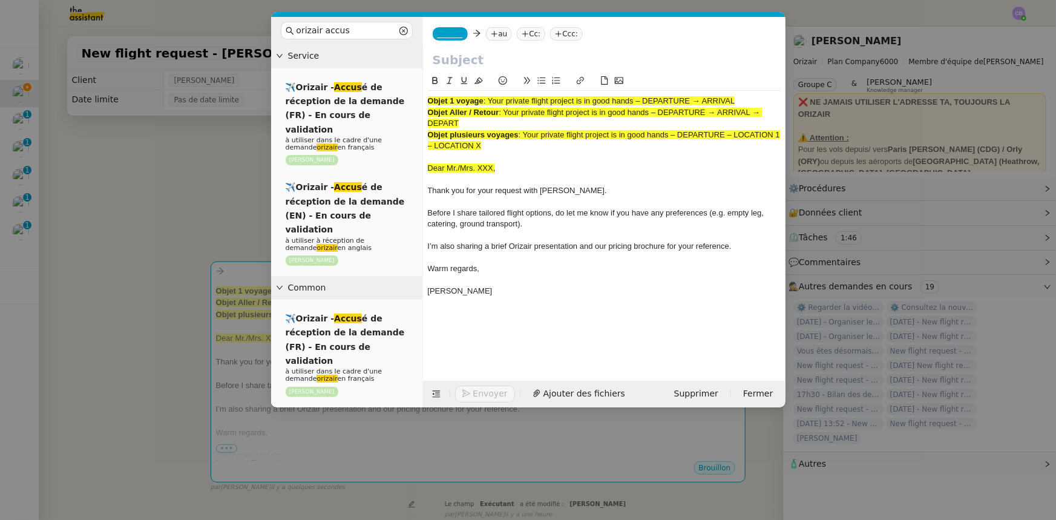
drag, startPoint x: 743, startPoint y: 100, endPoint x: 491, endPoint y: 97, distance: 251.7
click at [491, 97] on div "Objet 1 voyage : Your private flight project is in good hands – DEPARTURE → ARR…" at bounding box center [604, 101] width 353 height 11
copy span "Your private flight project is in good hands – DEPARTURE → ARRIVAL"
click at [489, 61] on input "text" at bounding box center [604, 60] width 343 height 18
paste input "Your private flight project is in good hands – DEPARTURE → ARRIVAL"
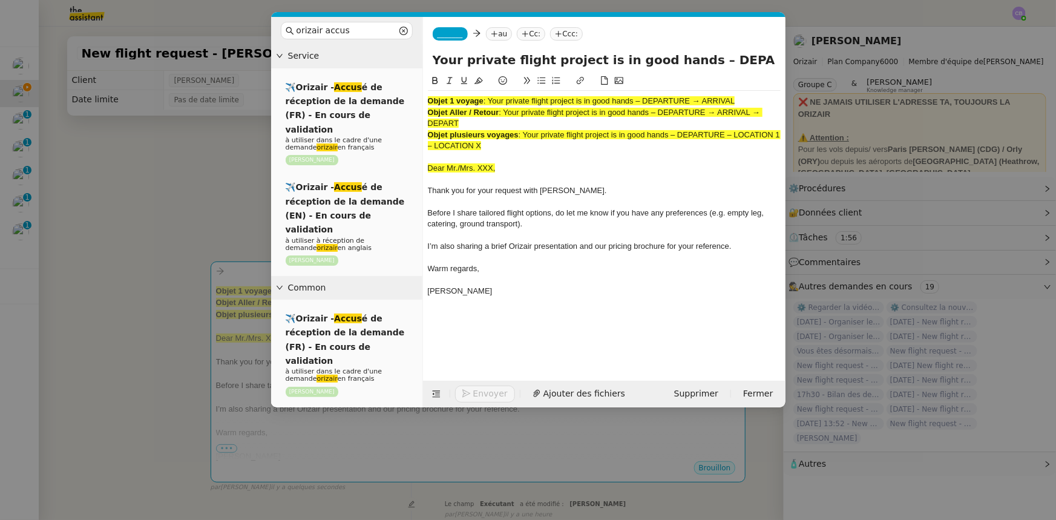
scroll to position [0, 52]
type input "Your private flight project is in good hands – DEPARTURE → ARRIVAL"
drag, startPoint x: 496, startPoint y: 142, endPoint x: 427, endPoint y: 101, distance: 80.8
click at [427, 101] on nz-spin "Objet 1 voyage : Your private flight project is in good hands – DEPARTURE → ARR…" at bounding box center [604, 220] width 362 height 293
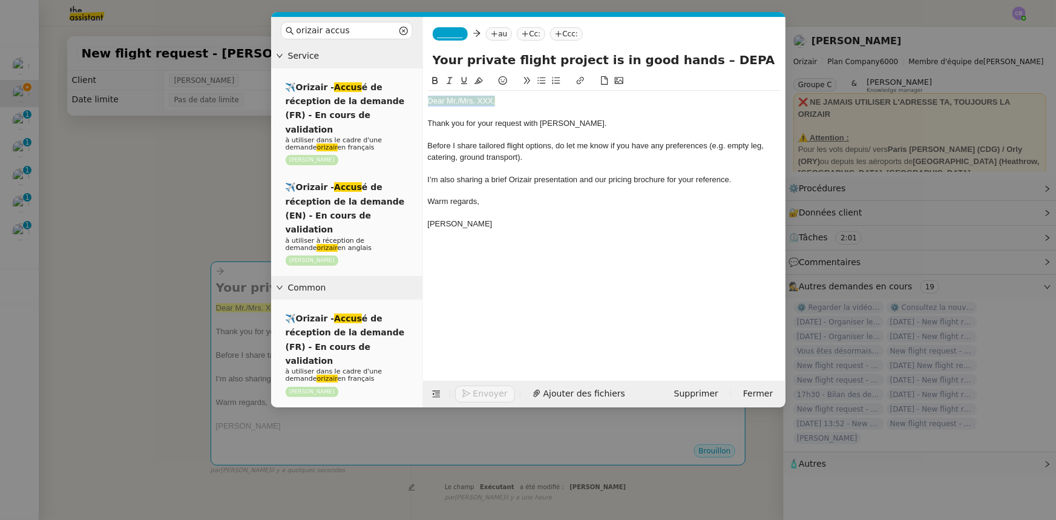
drag, startPoint x: 502, startPoint y: 99, endPoint x: 428, endPoint y: 99, distance: 74.4
click at [428, 99] on div "Dear Mr./Mrs. XXX," at bounding box center [604, 101] width 353 height 11
click at [478, 82] on icon at bounding box center [478, 80] width 8 height 8
click at [460, 100] on div "Dear Mr./Mrs. XXX," at bounding box center [604, 101] width 353 height 11
click at [478, 100] on div "Dear Mrs. XXX," at bounding box center [604, 101] width 353 height 11
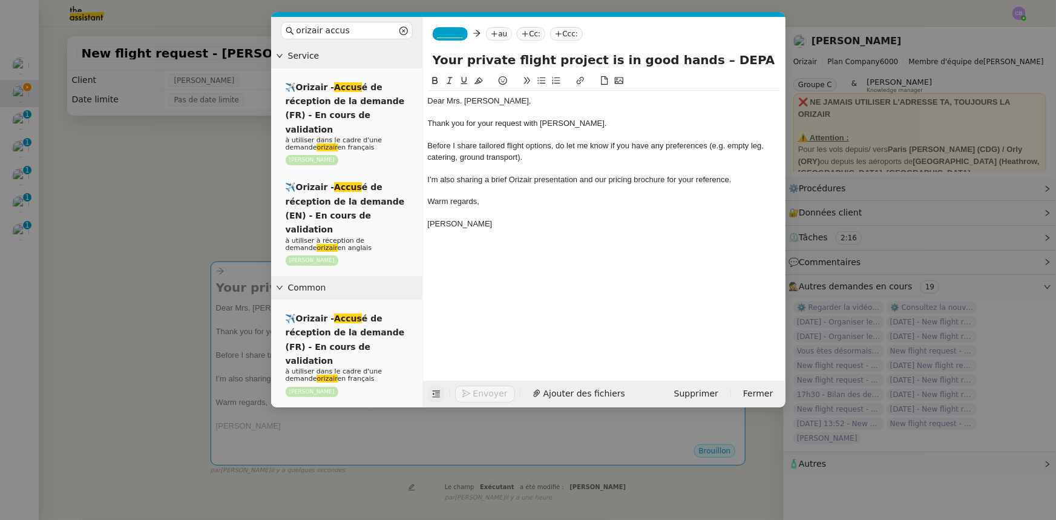
click at [436, 321] on icon at bounding box center [436, 394] width 8 height 8
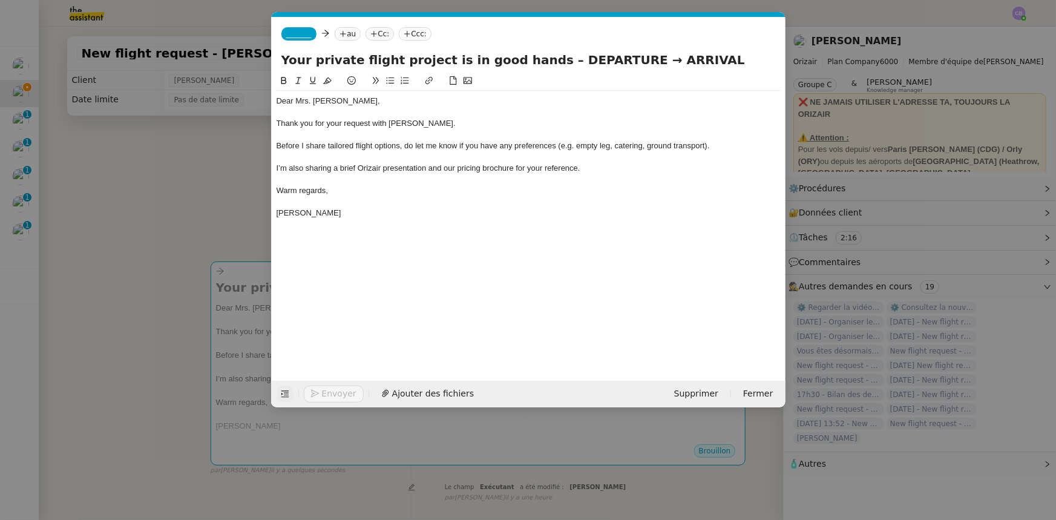
drag, startPoint x: 604, startPoint y: 59, endPoint x: 541, endPoint y: 61, distance: 63.5
click at [541, 61] on input "Your private flight project is in good hands – DEPARTURE → ARRIVAL" at bounding box center [528, 60] width 494 height 18
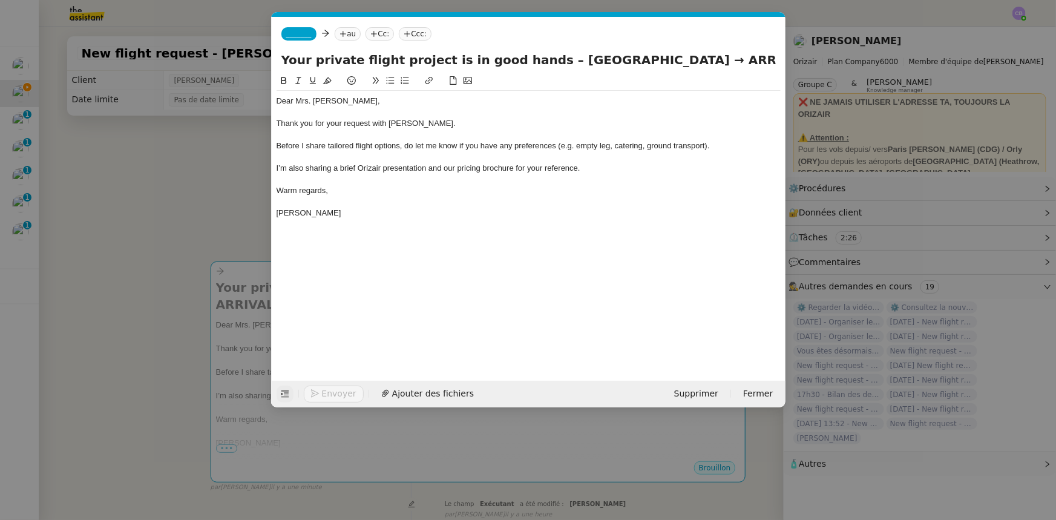
drag, startPoint x: 753, startPoint y: 59, endPoint x: 704, endPoint y: 54, distance: 49.8
click at [703, 54] on input "Your private flight project is in good hands – London Heathrow Airport → ARRIVAL" at bounding box center [528, 60] width 494 height 18
type input "Your private flight project is in good hands – London Heathrow Airport → Hambur…"
click at [294, 34] on span "_______" at bounding box center [298, 34] width 25 height 8
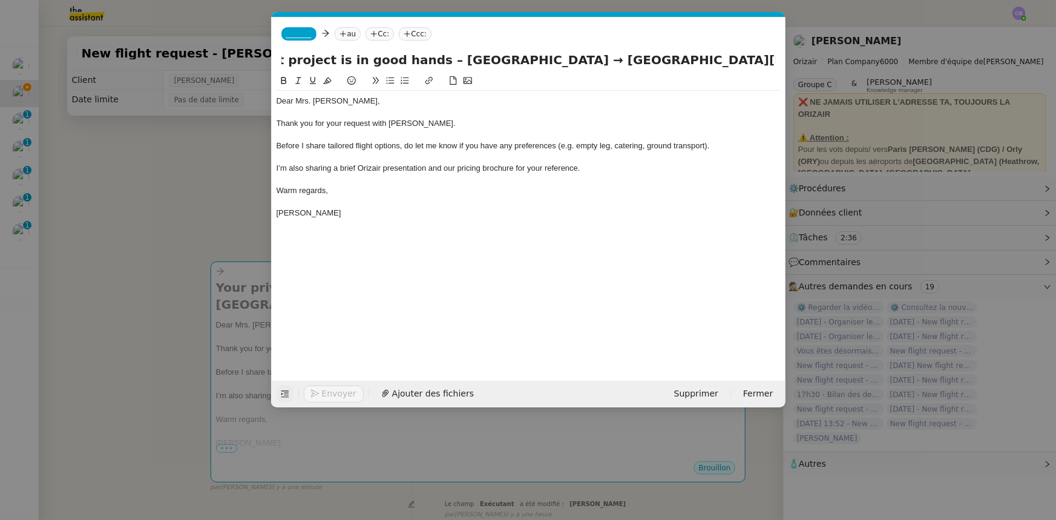
scroll to position [0, 0]
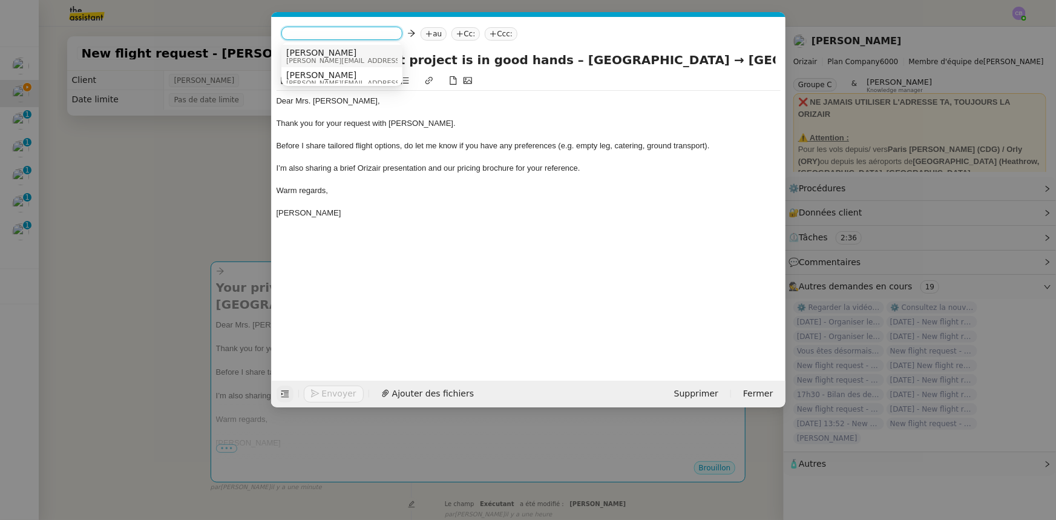
click at [305, 57] on span "[PERSON_NAME][EMAIL_ADDRESS][DOMAIN_NAME]" at bounding box center [372, 60] width 172 height 7
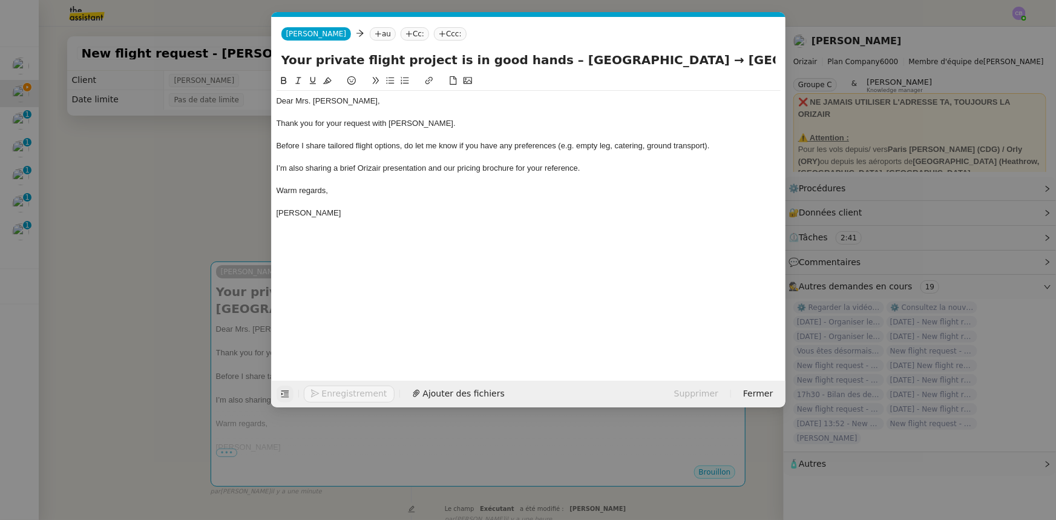
click at [205, 188] on nz-modal-container "orizair accus Service ✈️Orizair - Accus é de réception de la demande (FR) - En …" at bounding box center [528, 260] width 1056 height 520
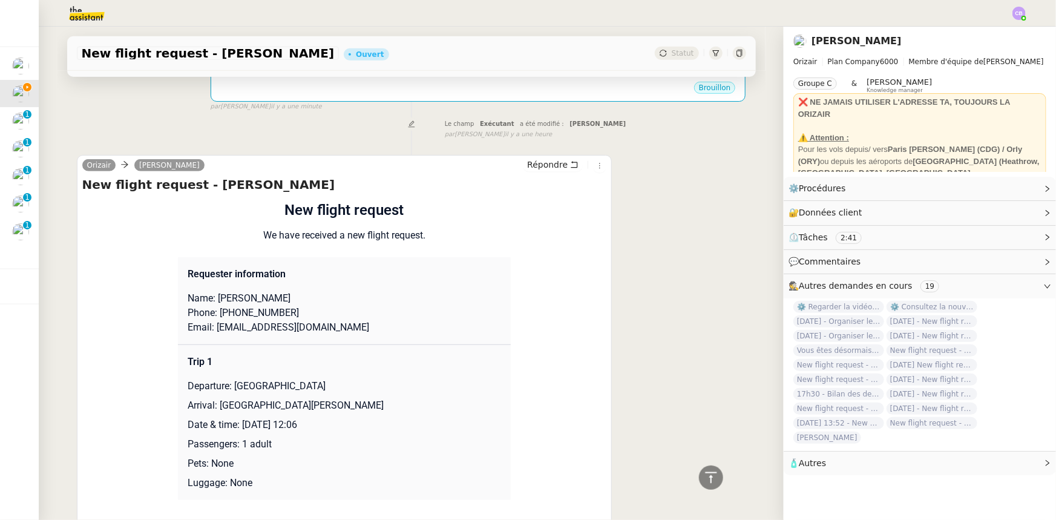
scroll to position [385, 0]
drag, startPoint x: 310, startPoint y: 327, endPoint x: 211, endPoint y: 329, distance: 99.2
click at [211, 321] on p "Email: annaleilani@yahoo.com" at bounding box center [344, 326] width 313 height 15
copy p "annaleilani@yahoo.com"
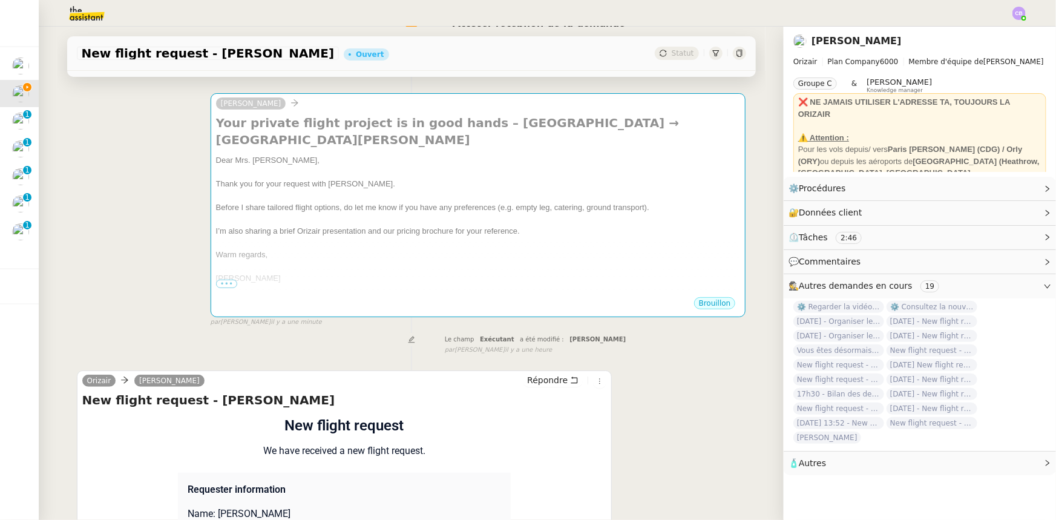
scroll to position [165, 0]
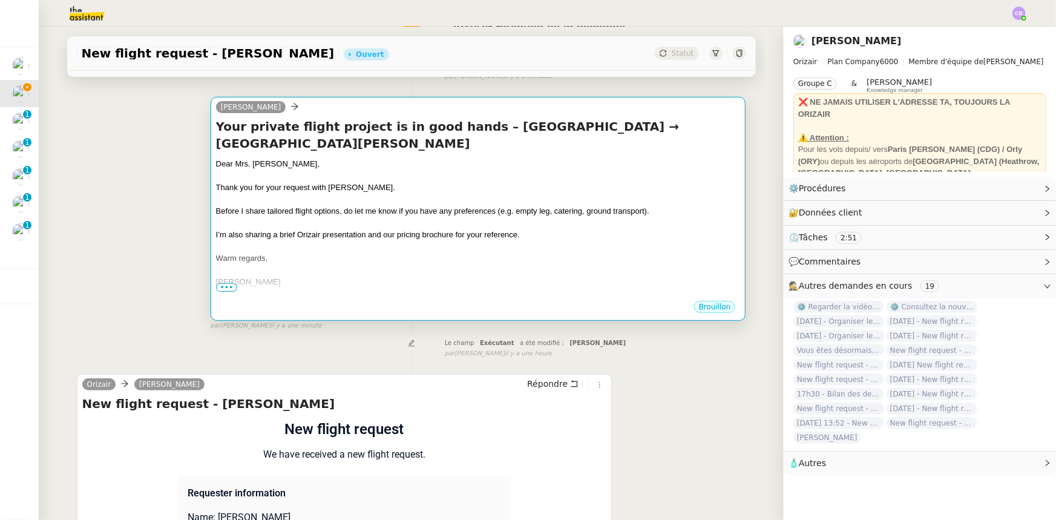
click at [387, 206] on div at bounding box center [478, 200] width 525 height 12
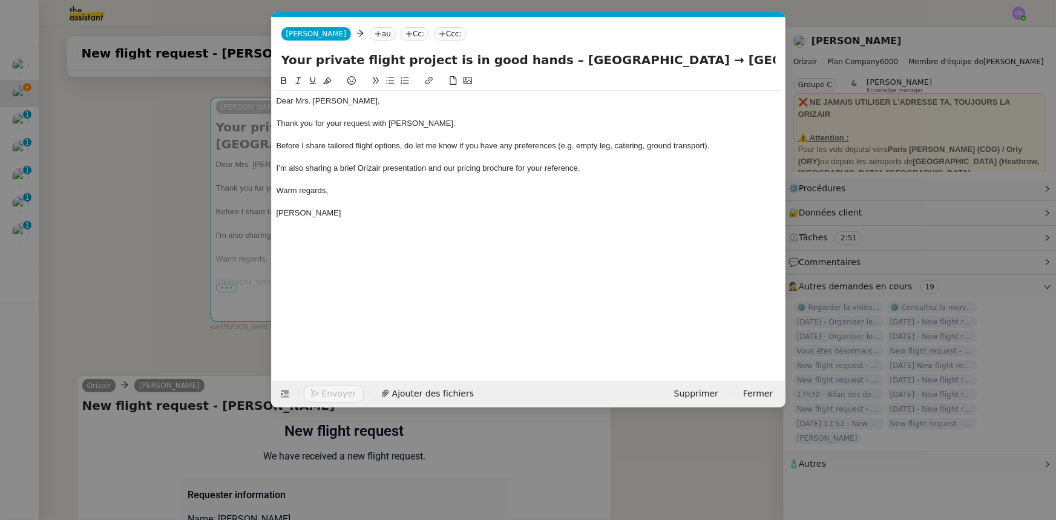
scroll to position [0, 71]
click at [370, 31] on nz-tag "au" at bounding box center [383, 33] width 26 height 13
paste input "annaleilani@yahoo.com"
type input "annaleilani@yahoo.com"
click at [376, 52] on span "annaleilani@yahoo.com" at bounding box center [424, 53] width 148 height 10
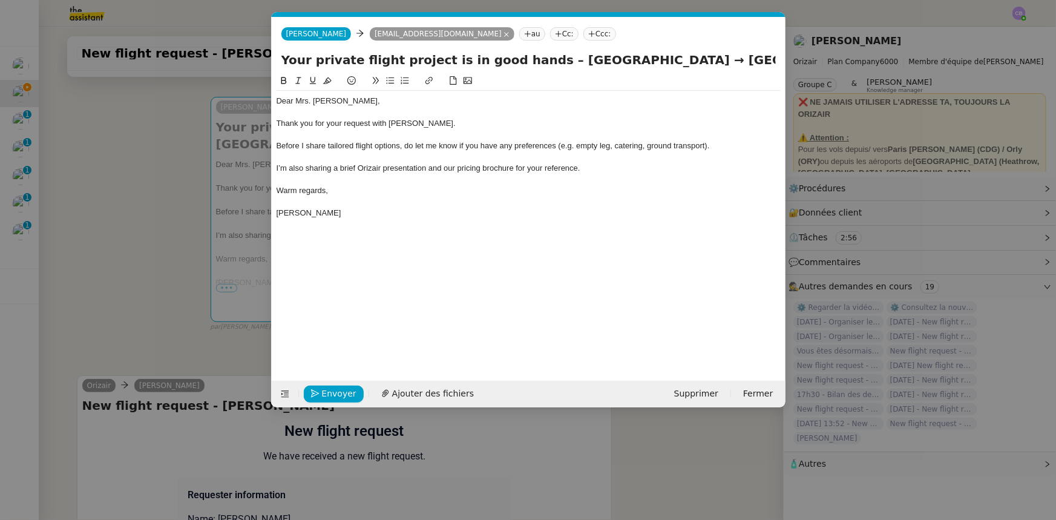
click at [583, 34] on nz-tag "Ccc:" at bounding box center [599, 33] width 33 height 13
type input "louis frei"
click at [540, 50] on span "[PERSON_NAME]" at bounding box center [601, 53] width 172 height 10
click at [607, 172] on div "I’m also sharing a brief Orizair presentation and our pricing brochure for your…" at bounding box center [528, 168] width 504 height 11
click at [424, 321] on span "Ajouter des fichiers" at bounding box center [433, 394] width 82 height 14
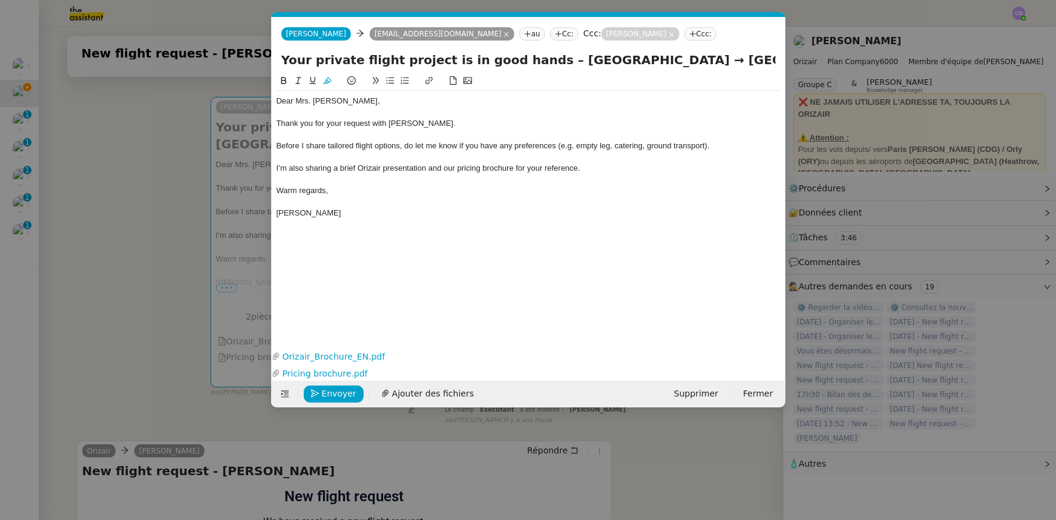
click at [178, 261] on nz-modal-container "orizair accus Service ✈️Orizair - Accus é de réception de la demande (FR) - En …" at bounding box center [528, 260] width 1056 height 520
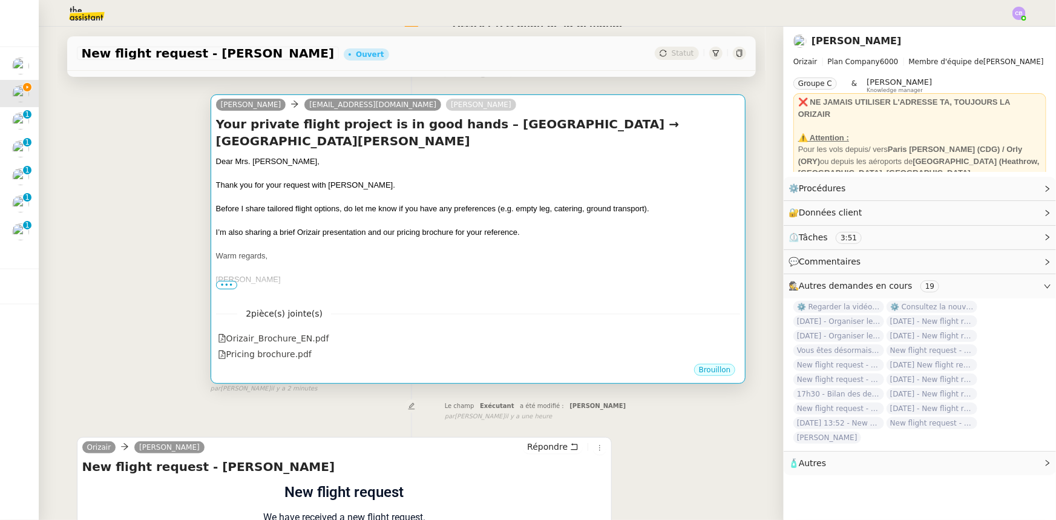
scroll to position [165, 0]
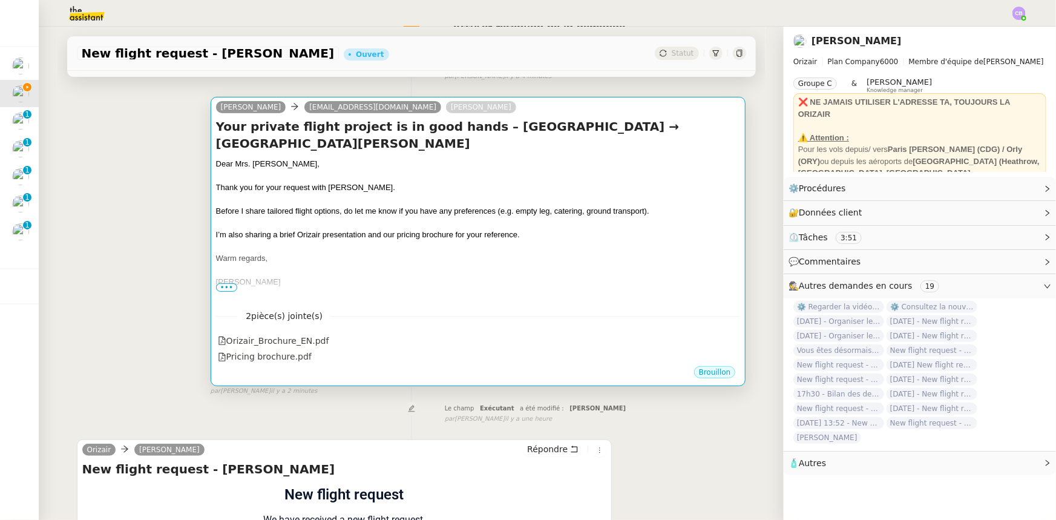
click at [418, 278] on div "[PERSON_NAME]" at bounding box center [478, 282] width 525 height 12
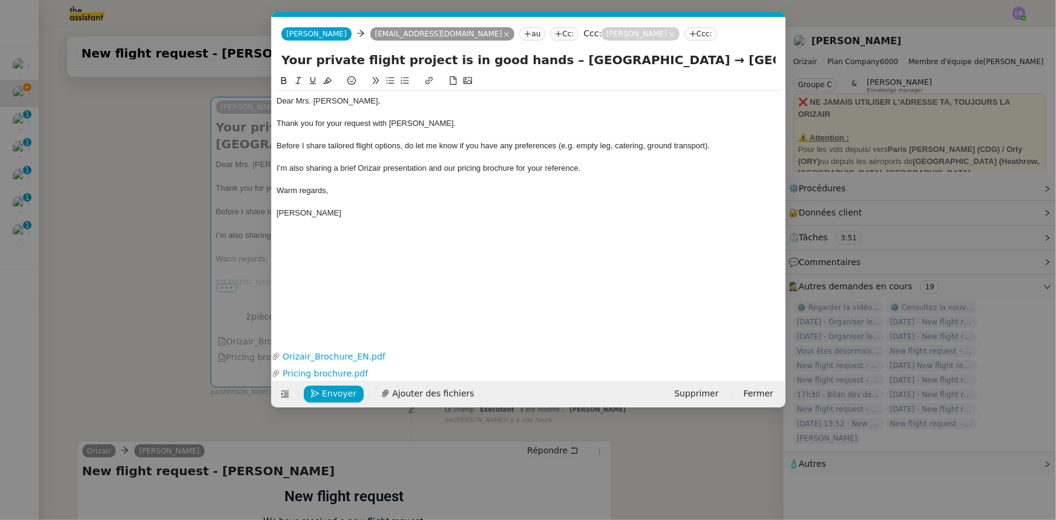
scroll to position [0, 71]
click at [336, 321] on span "Envoyer" at bounding box center [339, 394] width 34 height 14
click at [336, 321] on span "Confirmer l'envoi" at bounding box center [358, 394] width 73 height 14
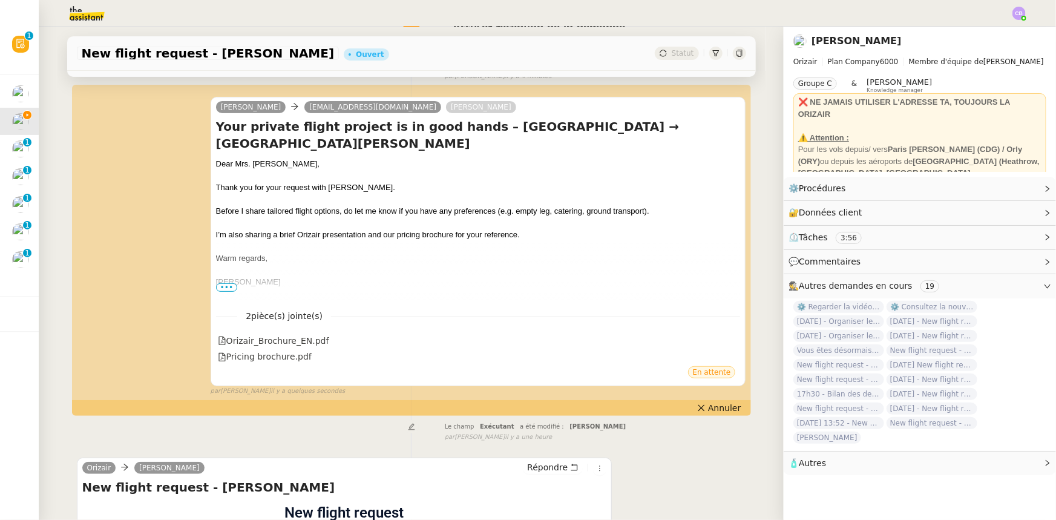
scroll to position [0, 0]
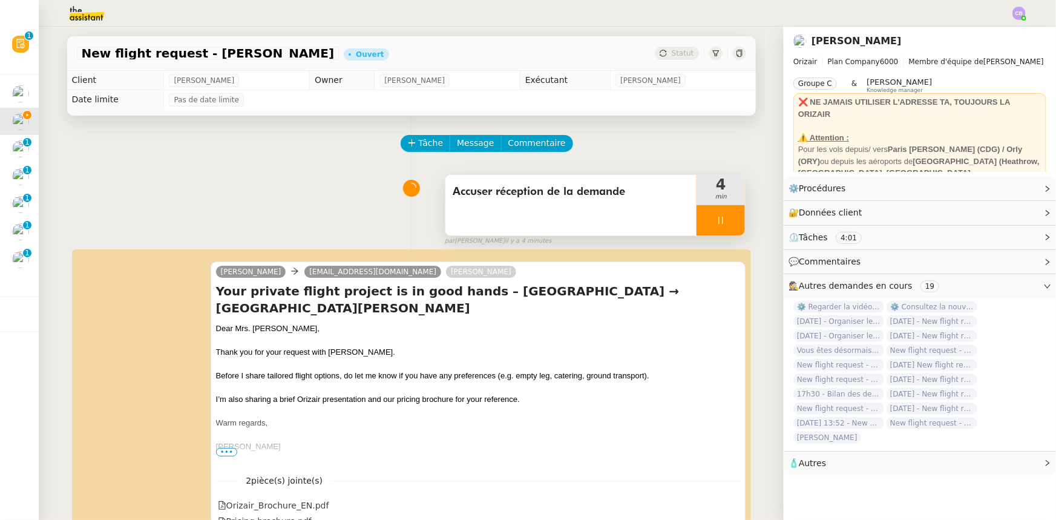
click at [696, 220] on div at bounding box center [720, 220] width 48 height 30
click at [703, 226] on button at bounding box center [733, 220] width 24 height 30
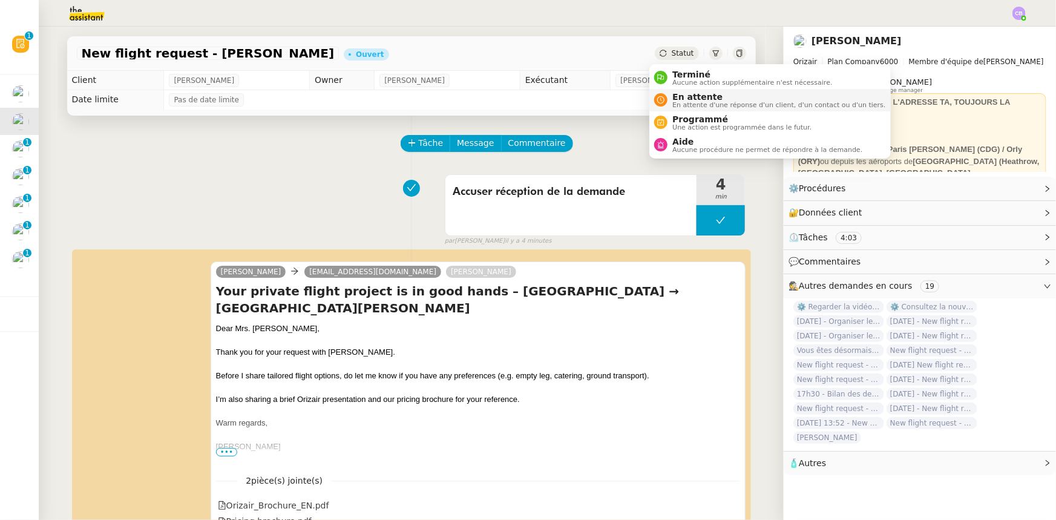
click at [690, 102] on span "En attente d'une réponse d'un client, d'un contact ou d'un tiers." at bounding box center [778, 105] width 213 height 7
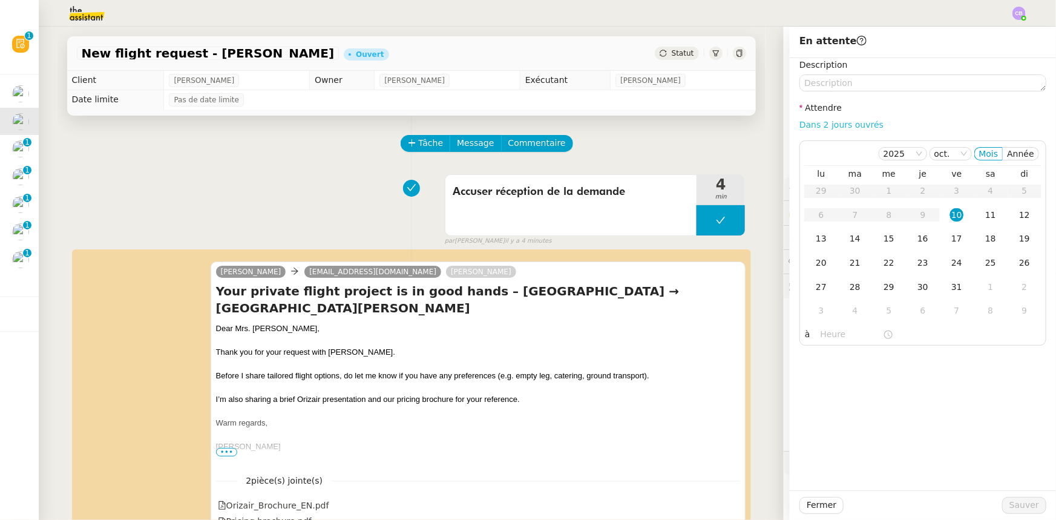
click at [703, 128] on link "Dans 2 jours ouvrés" at bounding box center [841, 125] width 84 height 10
type input "07:00"
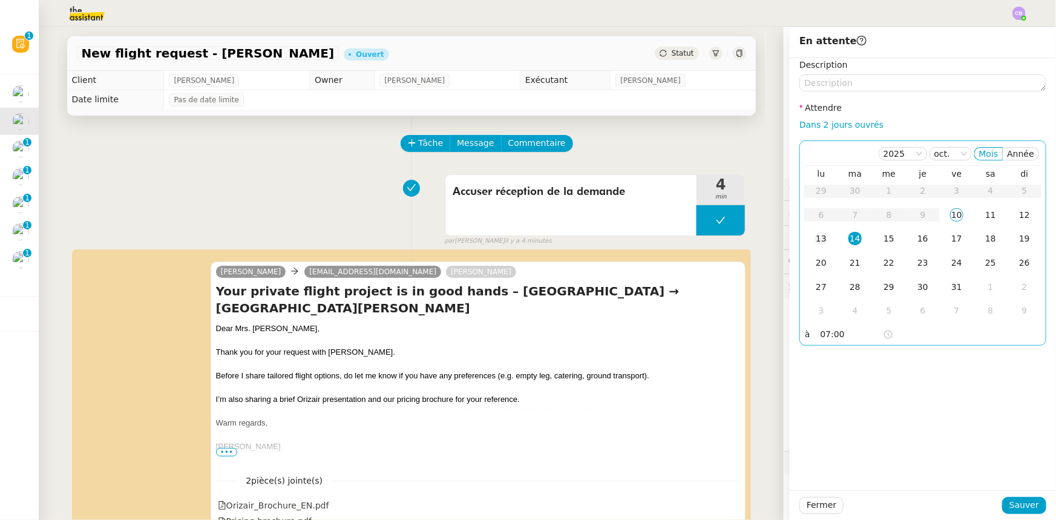
click at [703, 239] on div "13" at bounding box center [820, 238] width 13 height 13
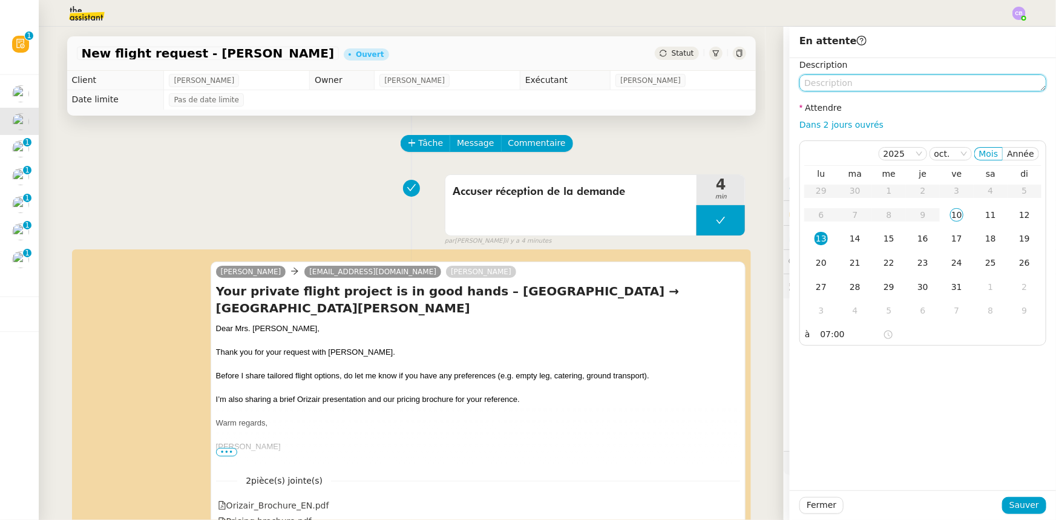
click at [703, 83] on textarea at bounding box center [922, 82] width 247 height 17
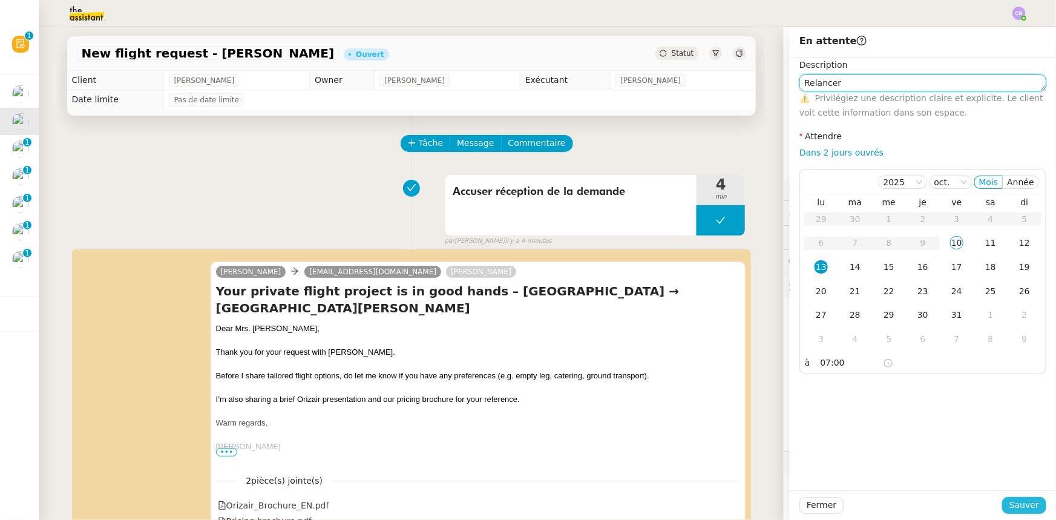
type textarea "Relancer"
click at [703, 321] on span "Sauver" at bounding box center [1024, 505] width 30 height 14
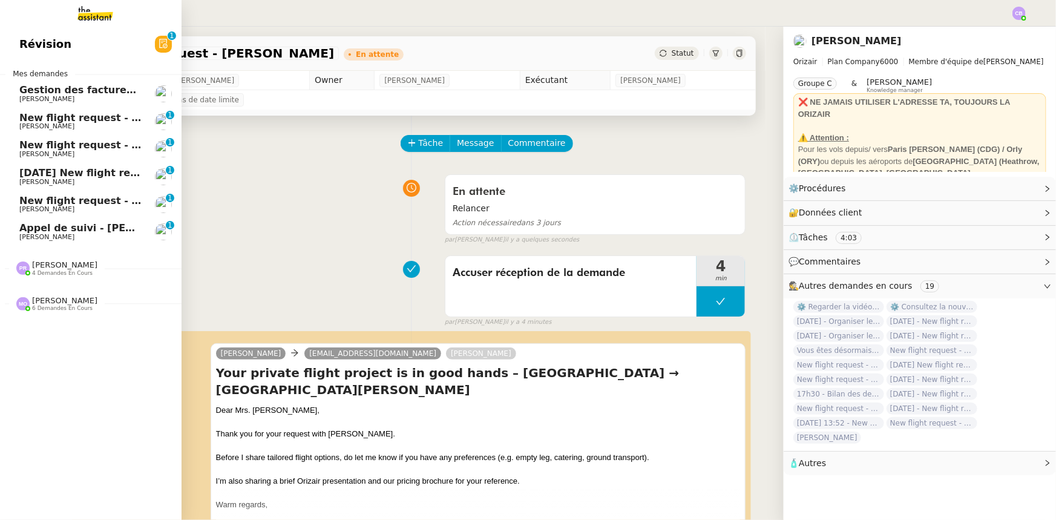
click at [61, 114] on span "New flight request - [PERSON_NAME]" at bounding box center [120, 117] width 202 height 11
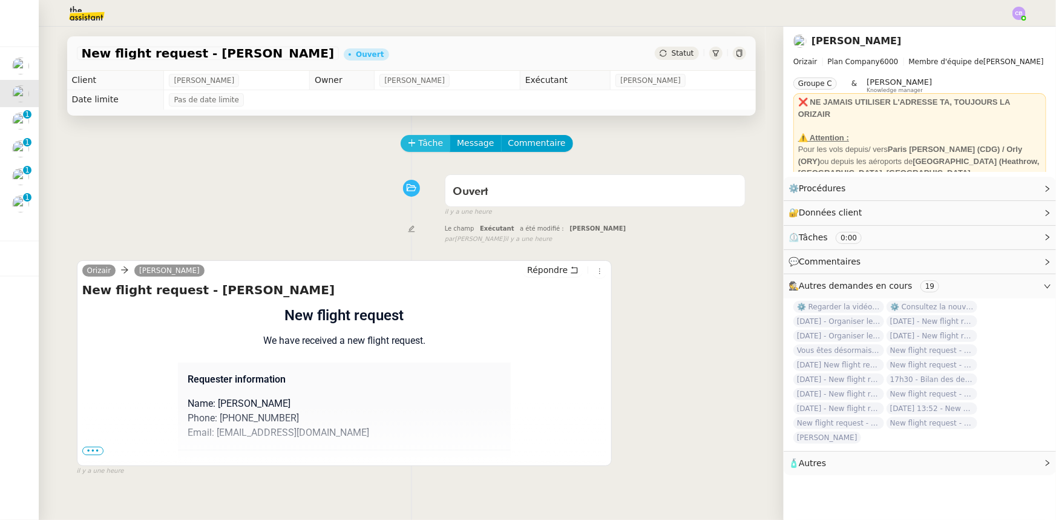
click at [419, 141] on span "Tâche" at bounding box center [431, 143] width 25 height 14
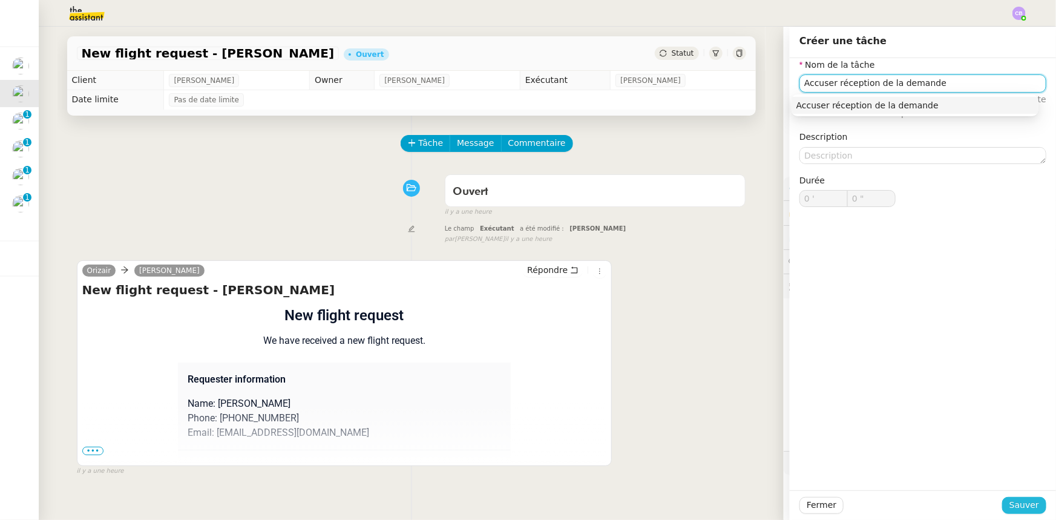
type input "Accuser réception de la demande"
click at [703, 321] on button "Sauver" at bounding box center [1024, 505] width 44 height 17
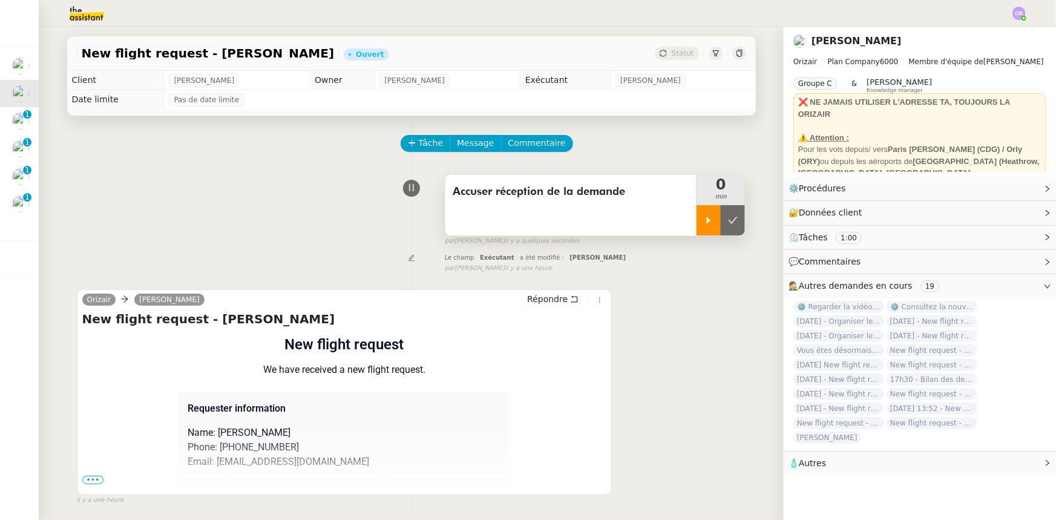
click at [703, 224] on icon at bounding box center [709, 220] width 10 height 10
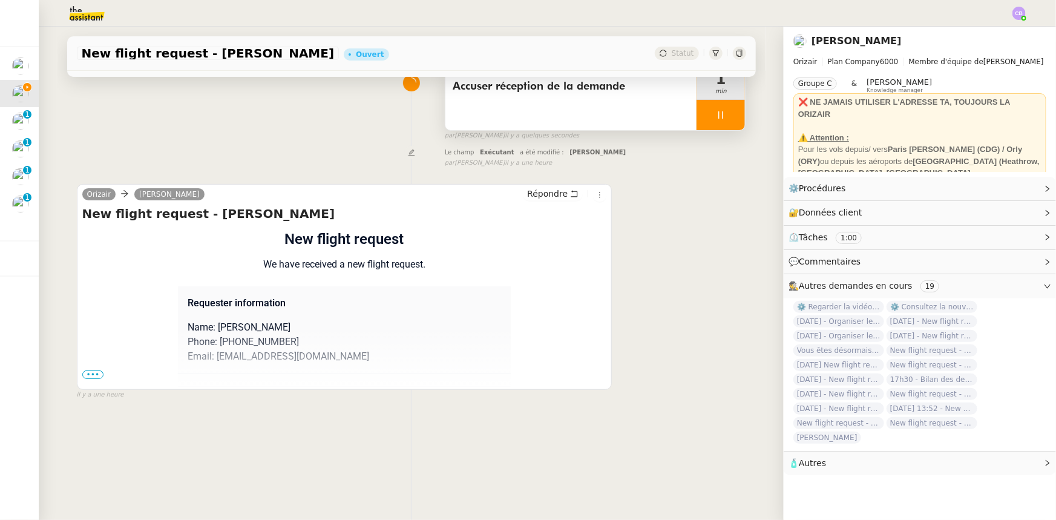
scroll to position [110, 0]
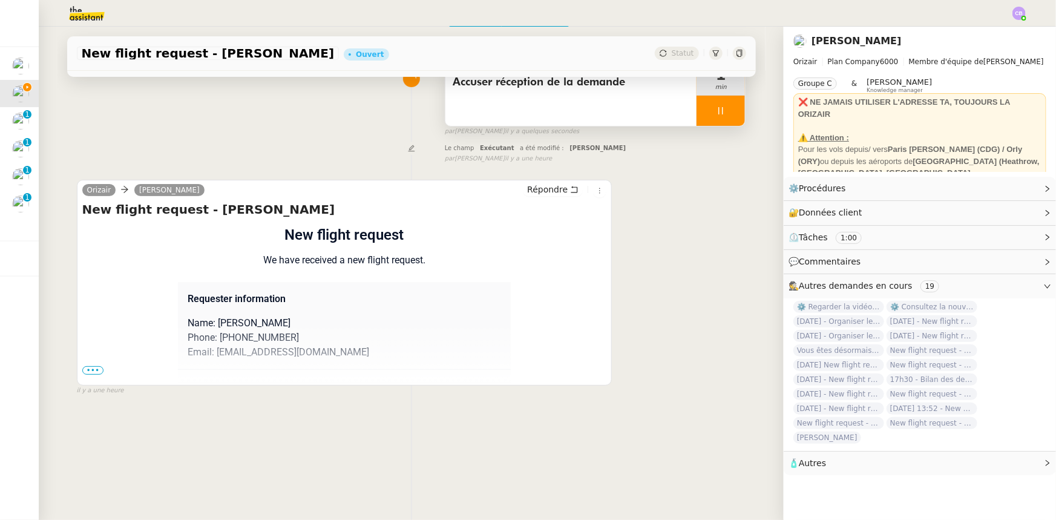
click at [90, 321] on span "•••" at bounding box center [93, 370] width 22 height 8
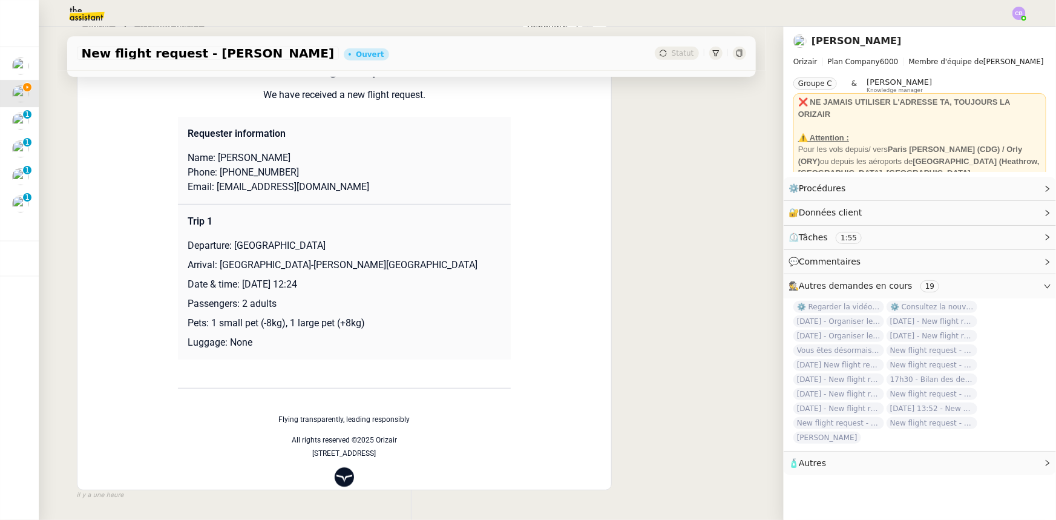
scroll to position [0, 0]
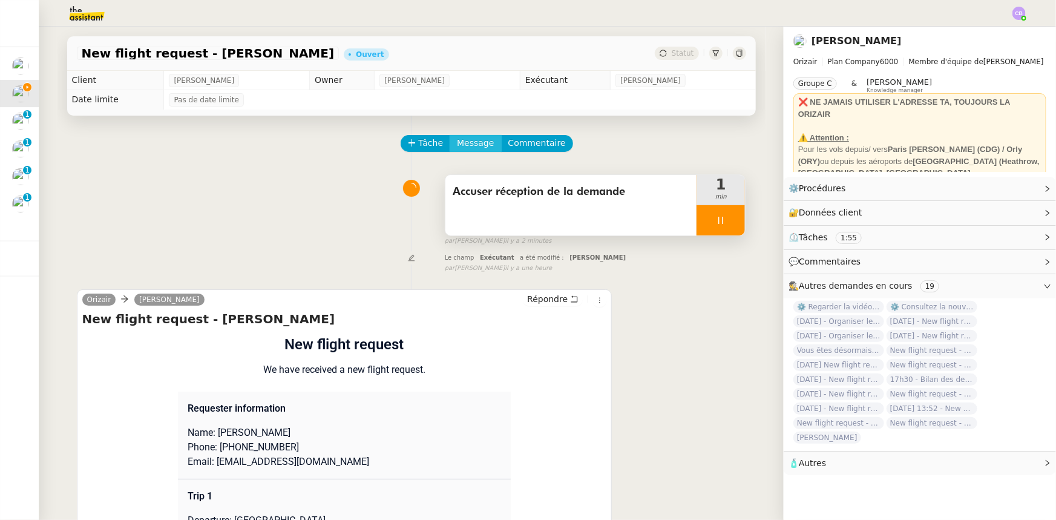
click at [469, 149] on span "Message" at bounding box center [475, 143] width 37 height 14
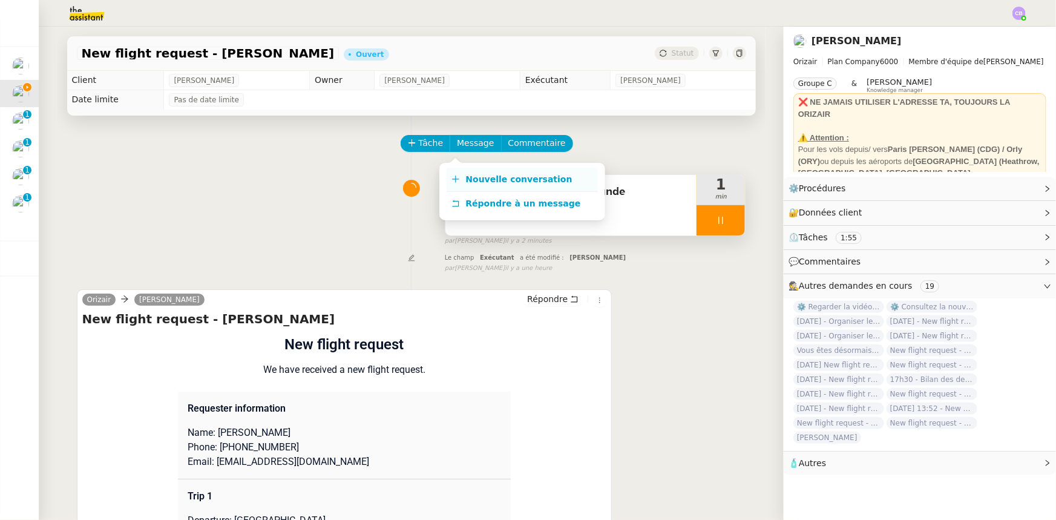
click at [494, 179] on span "Nouvelle conversation" at bounding box center [519, 179] width 106 height 10
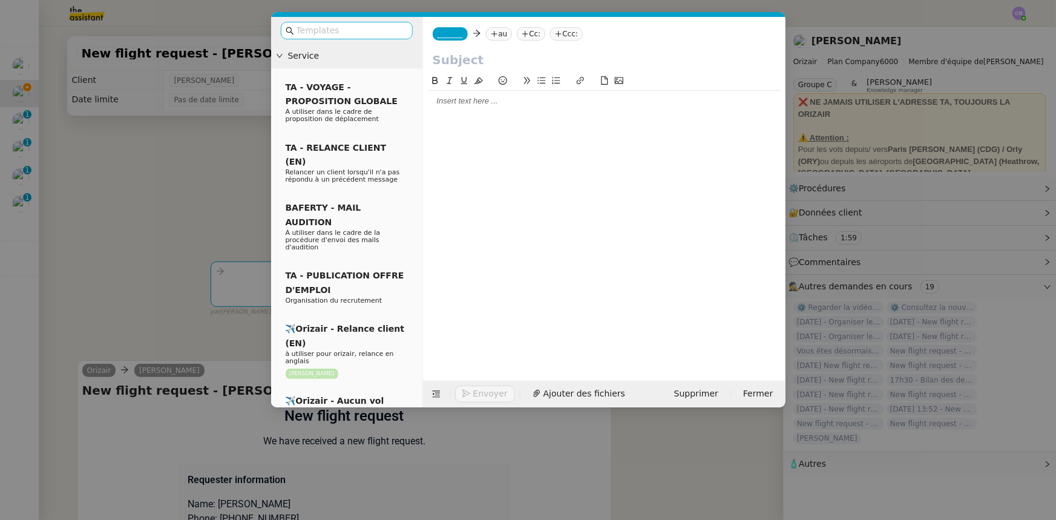
click at [373, 32] on input "text" at bounding box center [350, 31] width 109 height 14
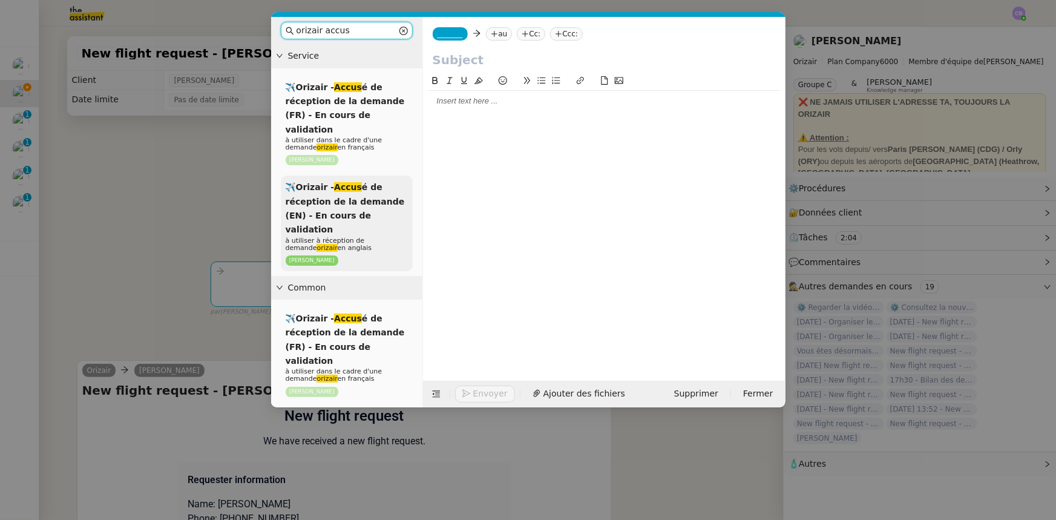
type input "orizair accus"
click at [348, 190] on span "✈️Orizair - Accus é de réception de la demande (EN) - En cours de validation" at bounding box center [345, 208] width 119 height 52
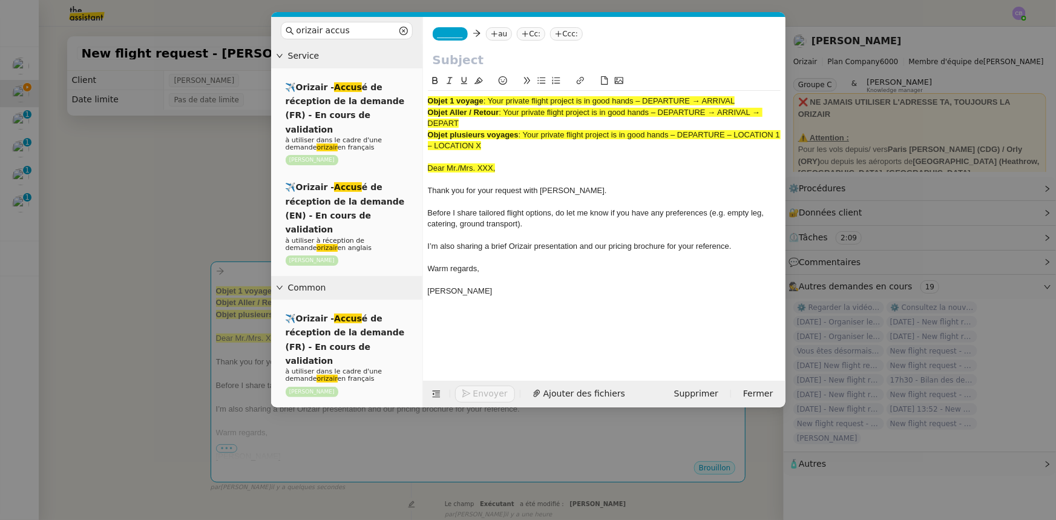
drag, startPoint x: 738, startPoint y: 100, endPoint x: 491, endPoint y: 100, distance: 246.8
click at [491, 100] on span ": Your private flight project is in good hands – DEPARTURE → ARRIVAL" at bounding box center [609, 100] width 252 height 9
copy span "Your private flight project is in good hands – DEPARTURE → ARRIVAL"
click at [478, 58] on input "text" at bounding box center [604, 60] width 343 height 18
paste input "Your private flight project is in good hands – DEPARTURE → ARRIVAL"
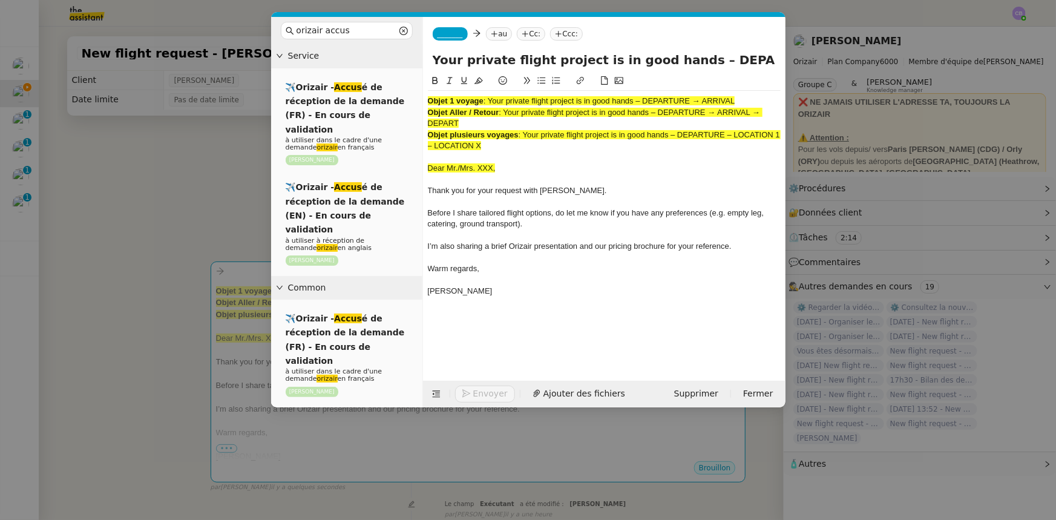
scroll to position [0, 48]
type input "Your private flight project is in good hands – DEPARTURE → ARRIVAL"
drag, startPoint x: 496, startPoint y: 148, endPoint x: 430, endPoint y: 100, distance: 81.6
click at [430, 100] on div "Objet 1 voyage : Your private flight project is in good hands – DEPARTURE → ARR…" at bounding box center [604, 202] width 353 height 222
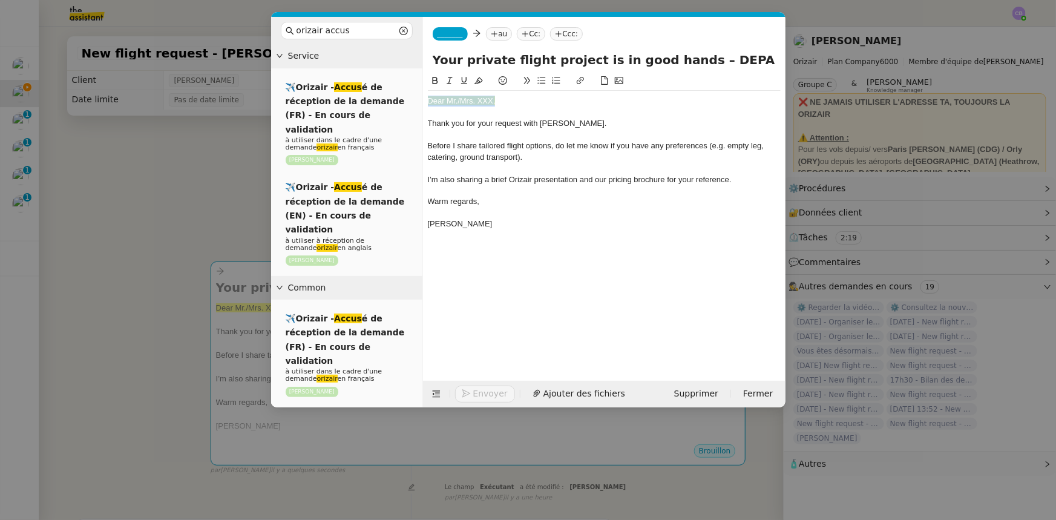
drag, startPoint x: 498, startPoint y: 102, endPoint x: 430, endPoint y: 98, distance: 68.5
click at [430, 98] on div "Dear Mr./Mrs. XXX," at bounding box center [604, 101] width 353 height 11
click at [477, 83] on icon at bounding box center [478, 80] width 8 height 8
click at [511, 104] on div "Dear Mr./Mrs. XXX," at bounding box center [604, 101] width 353 height 11
click at [238, 191] on nz-modal-container "orizair accus Service ✈️Orizair - Accus é de réception de la demande (FR) - En …" at bounding box center [528, 260] width 1056 height 520
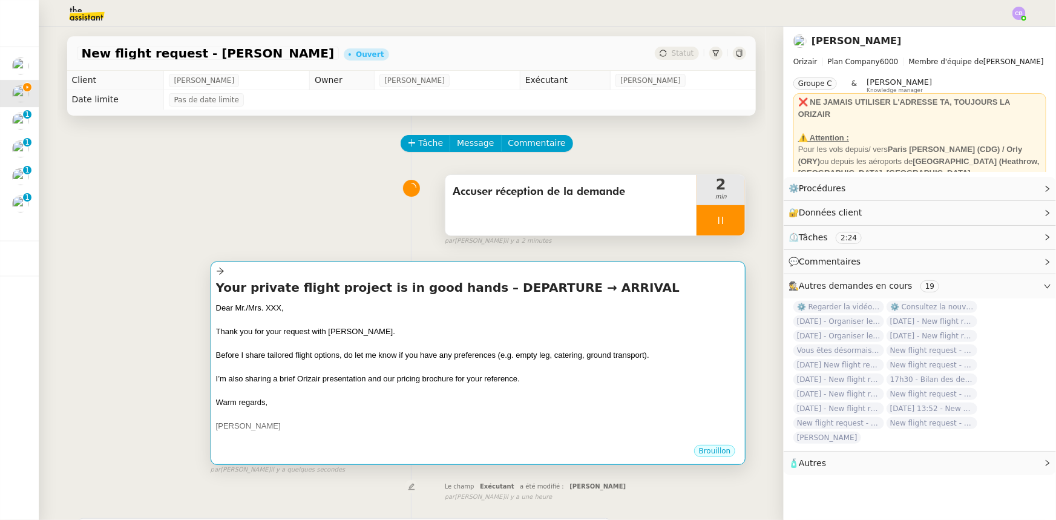
click at [325, 321] on div at bounding box center [478, 319] width 525 height 12
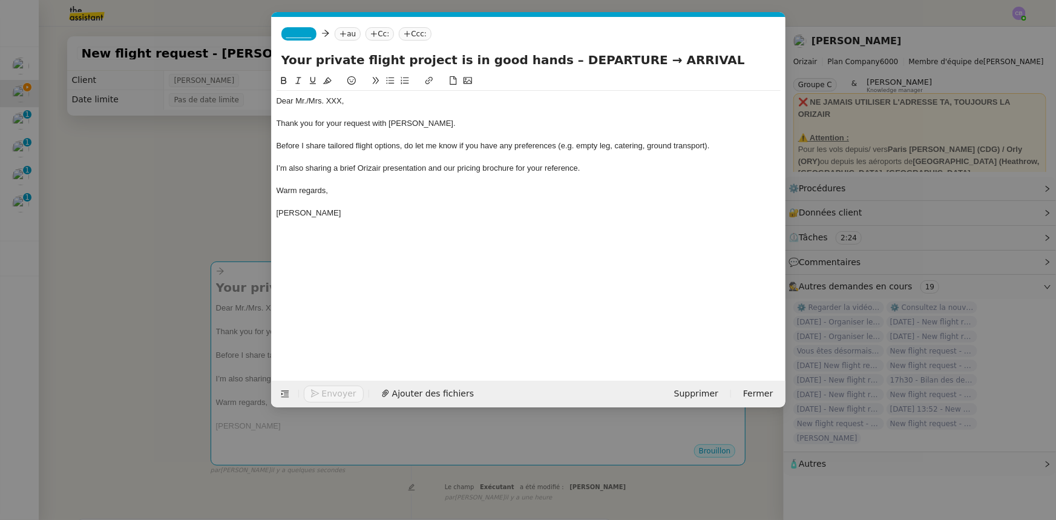
scroll to position [0, 71]
click at [341, 99] on div "Dear Mr./Mrs. XXX," at bounding box center [528, 101] width 504 height 11
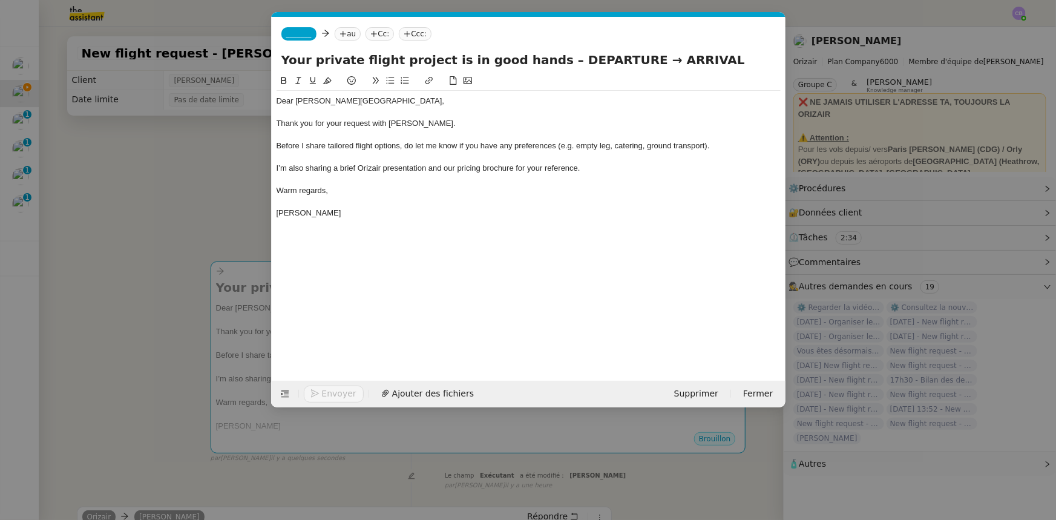
drag, startPoint x: 604, startPoint y: 60, endPoint x: 538, endPoint y: 59, distance: 66.6
click at [538, 59] on input "Your private flight project is in good hands – DEPARTURE → ARRIVAL" at bounding box center [528, 60] width 494 height 18
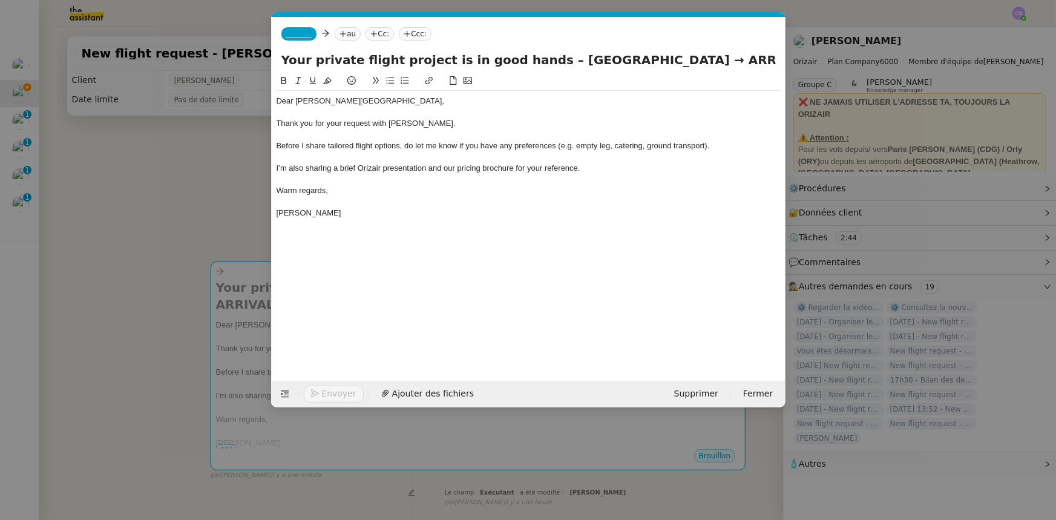
drag, startPoint x: 756, startPoint y: 61, endPoint x: 712, endPoint y: 57, distance: 44.3
click at [703, 57] on input "Your private flight project is in good hands – London Biggin Hill Airport → ARR…" at bounding box center [528, 60] width 494 height 18
type input "Your private flight project is in good hands – London Biggin Hill Airport → Ali…"
click at [299, 33] on span "_______" at bounding box center [298, 34] width 25 height 8
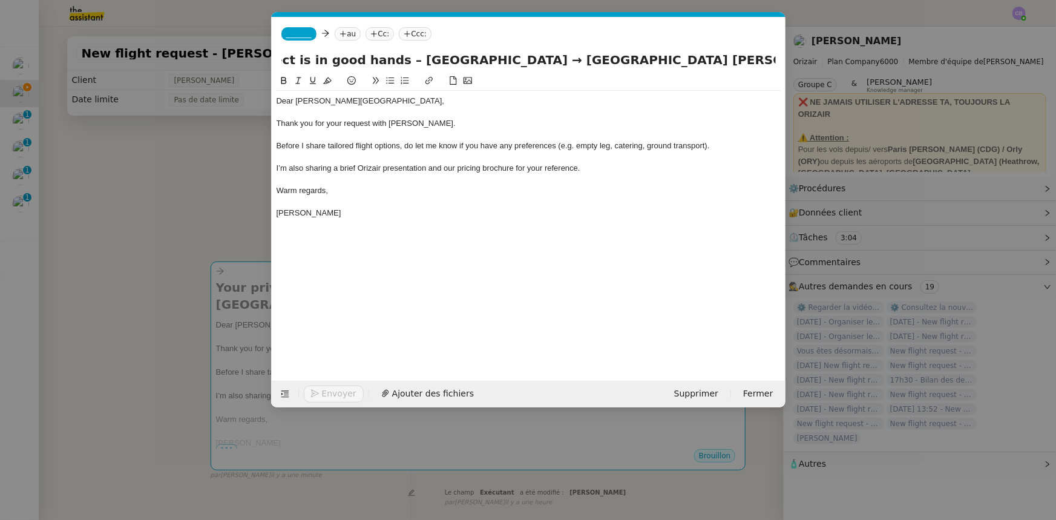
scroll to position [0, 0]
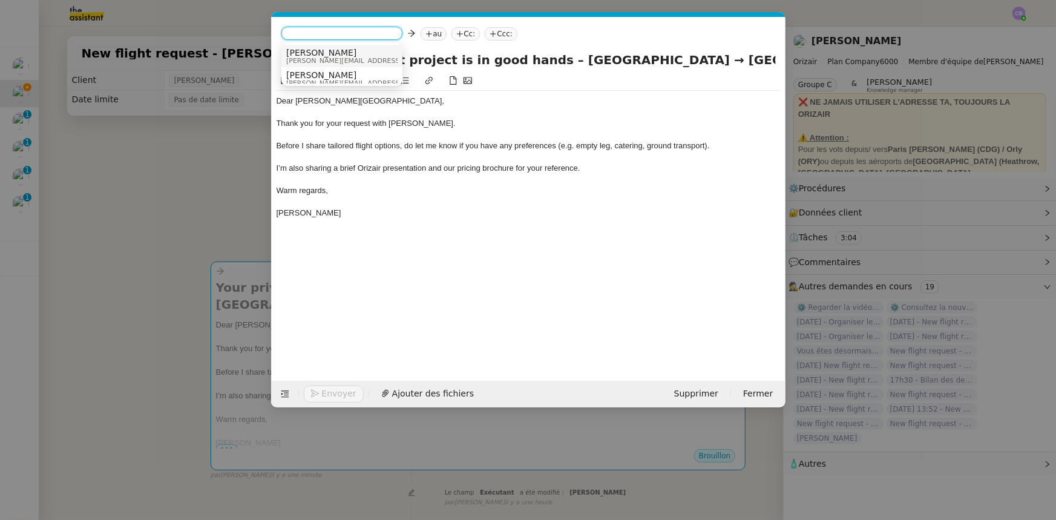
click at [315, 57] on span "[PERSON_NAME][EMAIL_ADDRESS][DOMAIN_NAME]" at bounding box center [372, 60] width 172 height 7
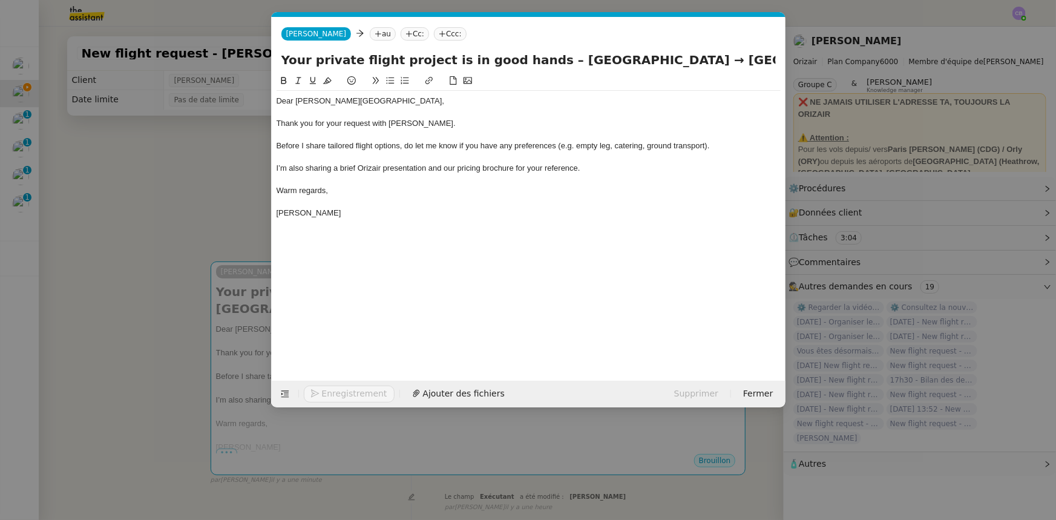
click at [433, 130] on div at bounding box center [528, 134] width 504 height 11
click at [208, 218] on nz-modal-container "orizair accus Service ✈️Orizair - Accus é de réception de la demande (FR) - En …" at bounding box center [528, 260] width 1056 height 520
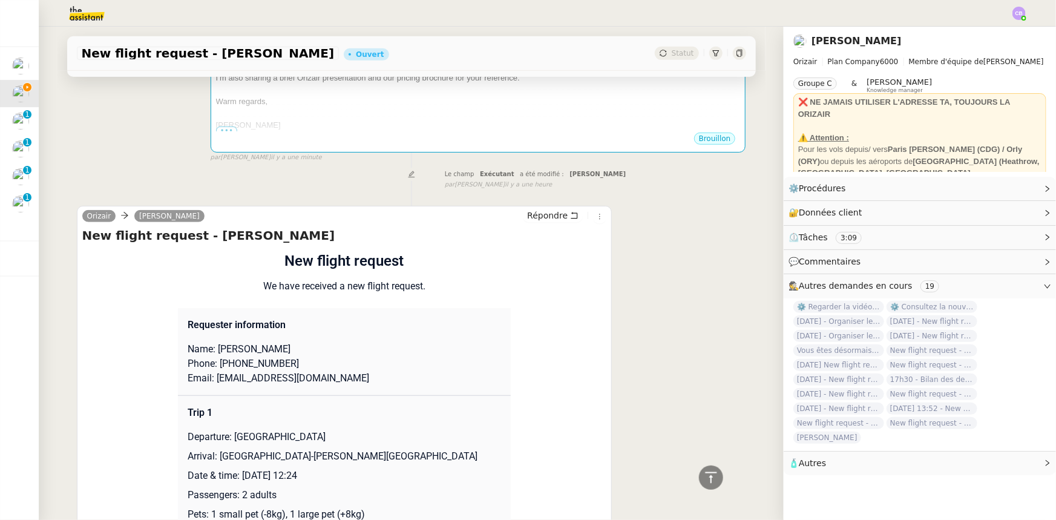
scroll to position [385, 0]
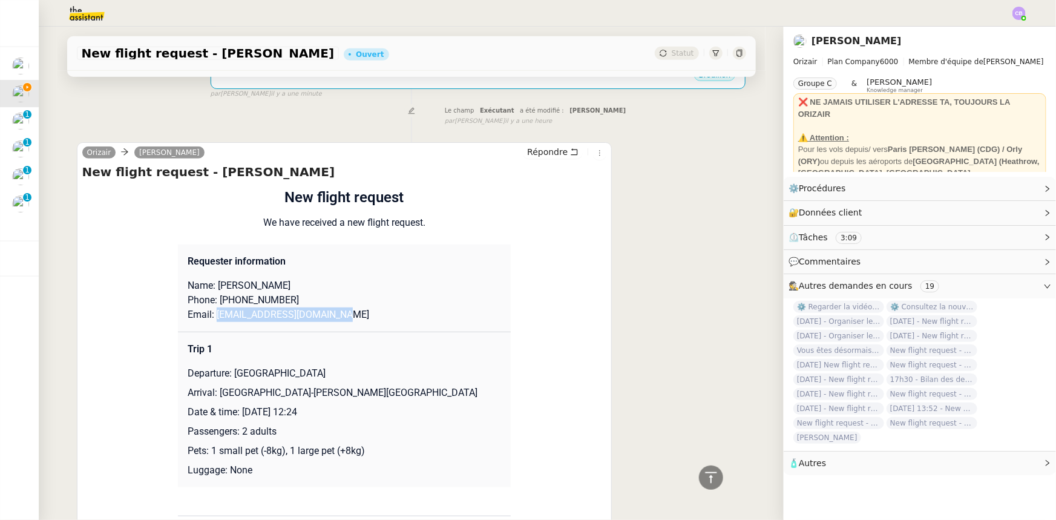
drag, startPoint x: 329, startPoint y: 317, endPoint x: 210, endPoint y: 316, distance: 118.6
click at [210, 316] on p "Email: trevorbenton.tb@gmail.com" at bounding box center [344, 314] width 313 height 15
copy p "trevorbenton.tb@gmail.com"
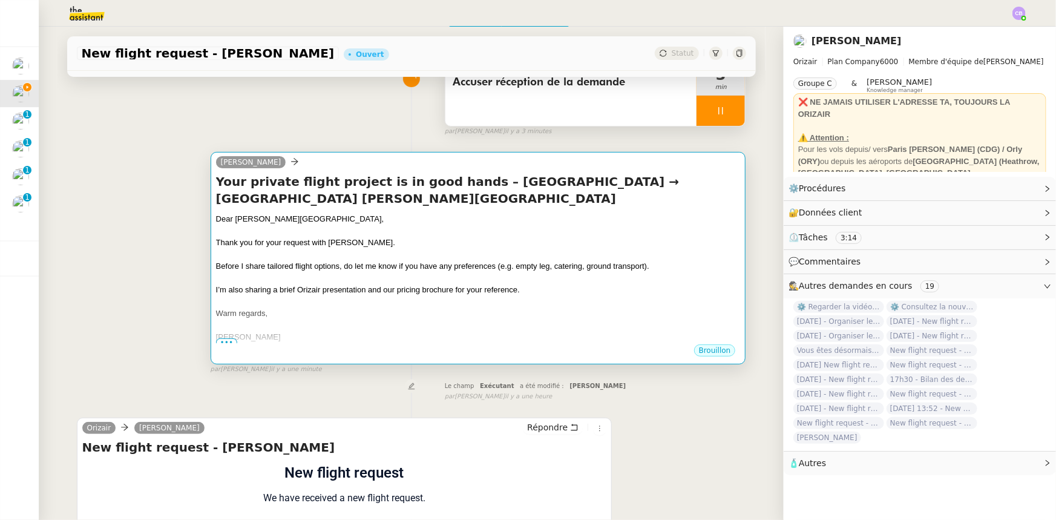
click at [430, 272] on div "Before I share tailored flight options, do let me know if you have any preferen…" at bounding box center [478, 266] width 525 height 12
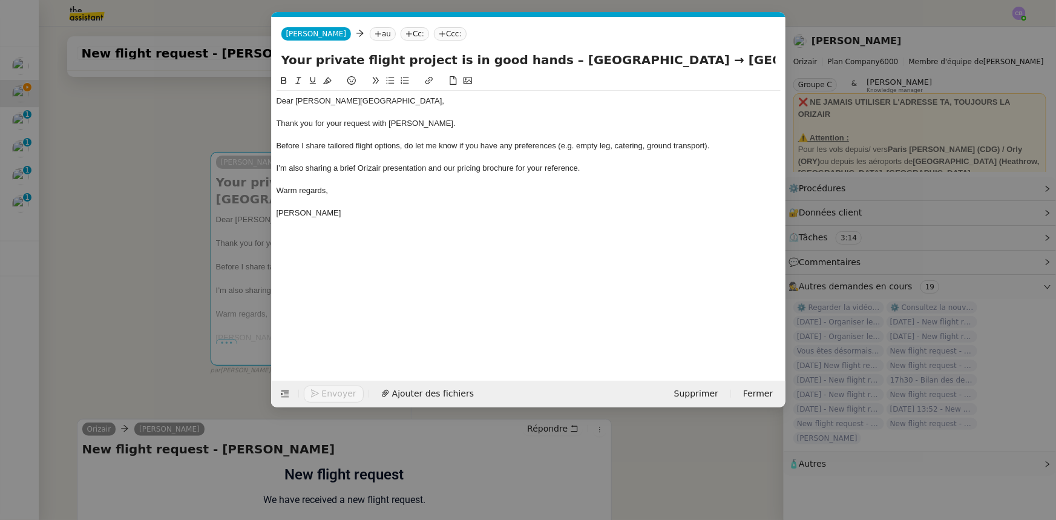
scroll to position [0, 71]
click at [370, 32] on nz-tag "au" at bounding box center [383, 33] width 26 height 13
paste input "trevorbenton.tb@gmail.com"
type input "trevorbenton.tb@gmail.com"
click at [369, 53] on span "trevorbenton.tb@gmail.com" at bounding box center [424, 53] width 148 height 10
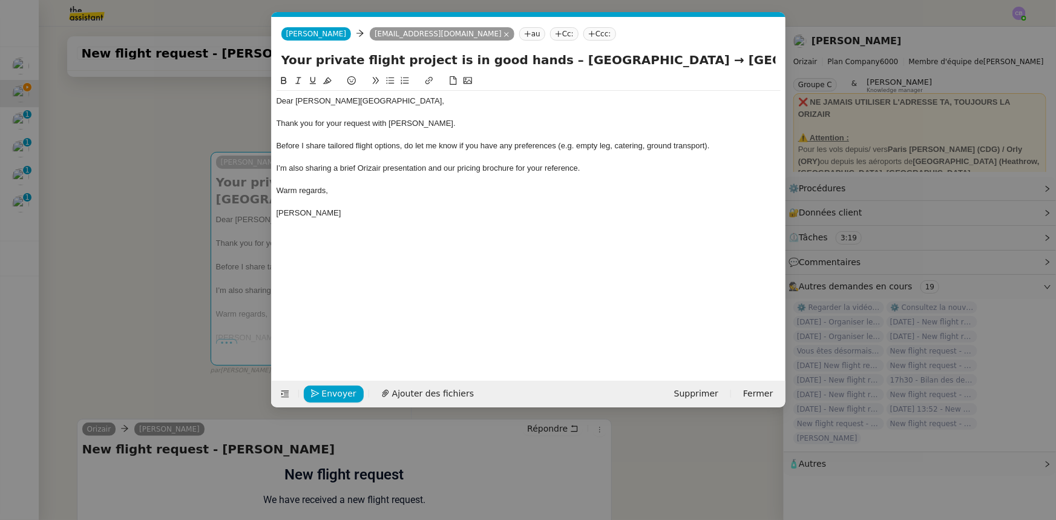
click at [583, 35] on nz-tag "Ccc:" at bounding box center [599, 33] width 33 height 13
type input "louis frei"
click at [549, 55] on span "[PERSON_NAME]" at bounding box center [615, 53] width 172 height 10
click at [590, 163] on div "I’m also sharing a brief Orizair presentation and our pricing brochure for your…" at bounding box center [528, 168] width 504 height 11
click at [423, 321] on span "Ajouter des fichiers" at bounding box center [433, 394] width 82 height 14
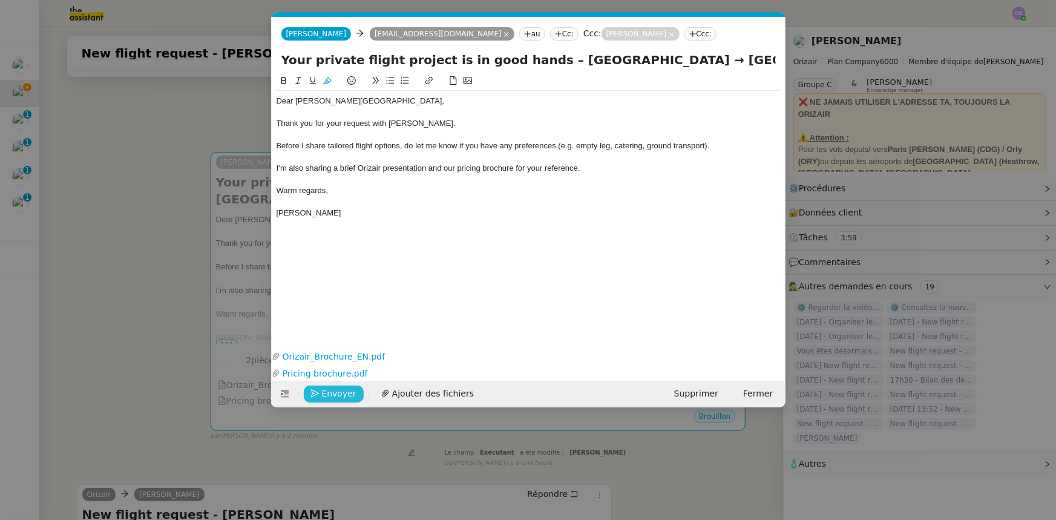
click at [341, 321] on span "Envoyer" at bounding box center [339, 394] width 34 height 14
click at [341, 321] on span "Confirmer l'envoi" at bounding box center [358, 394] width 73 height 14
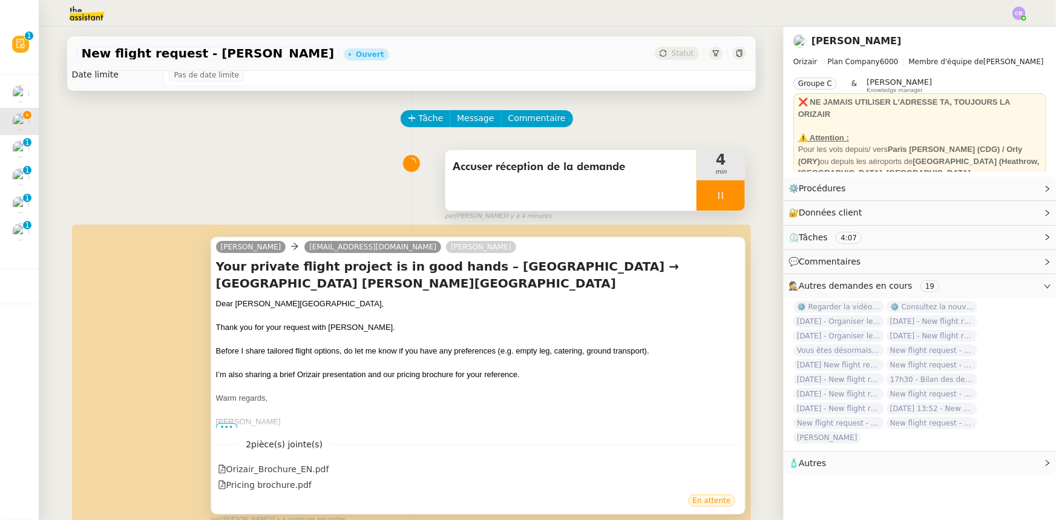
scroll to position [0, 0]
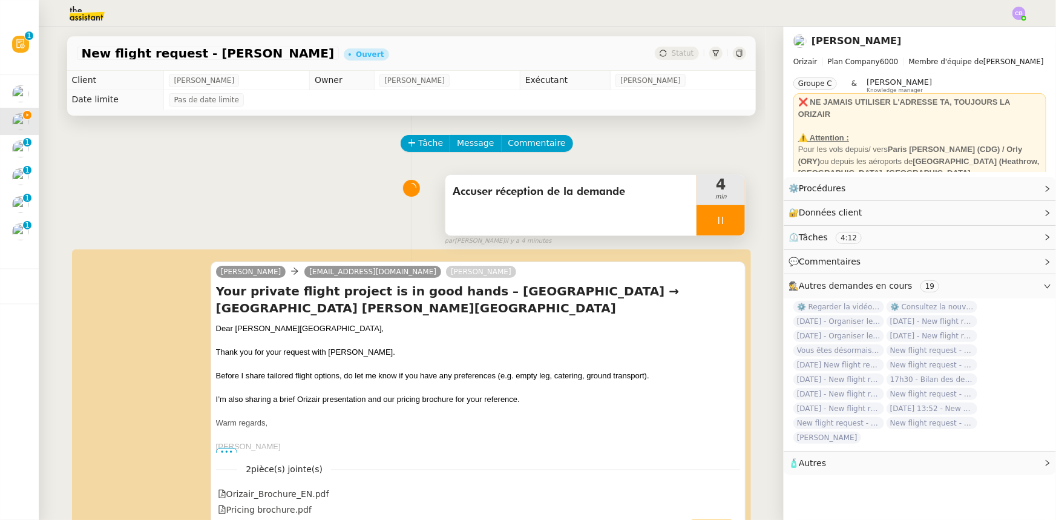
click at [696, 216] on div at bounding box center [720, 220] width 48 height 30
click at [703, 219] on icon at bounding box center [733, 220] width 10 height 10
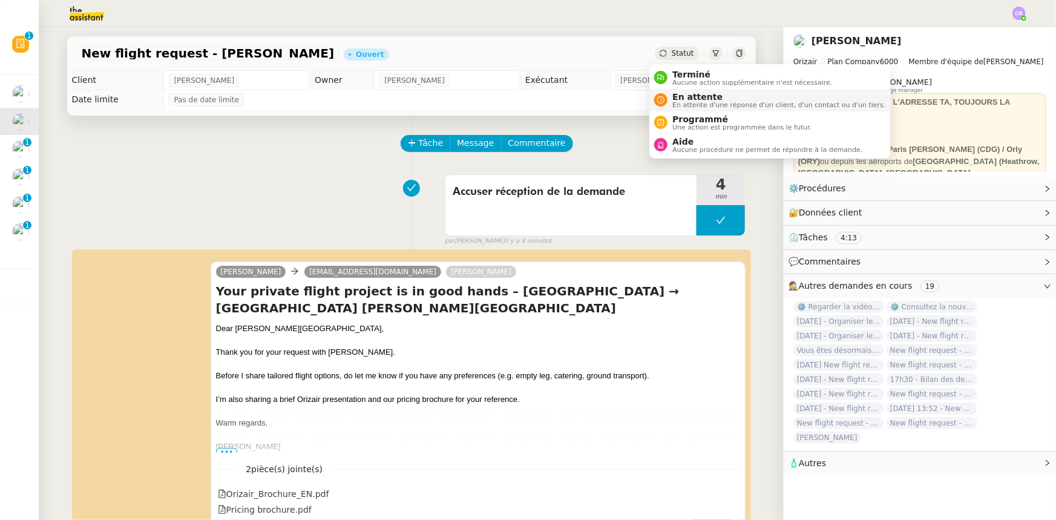
click at [698, 99] on span "En attente" at bounding box center [778, 97] width 213 height 10
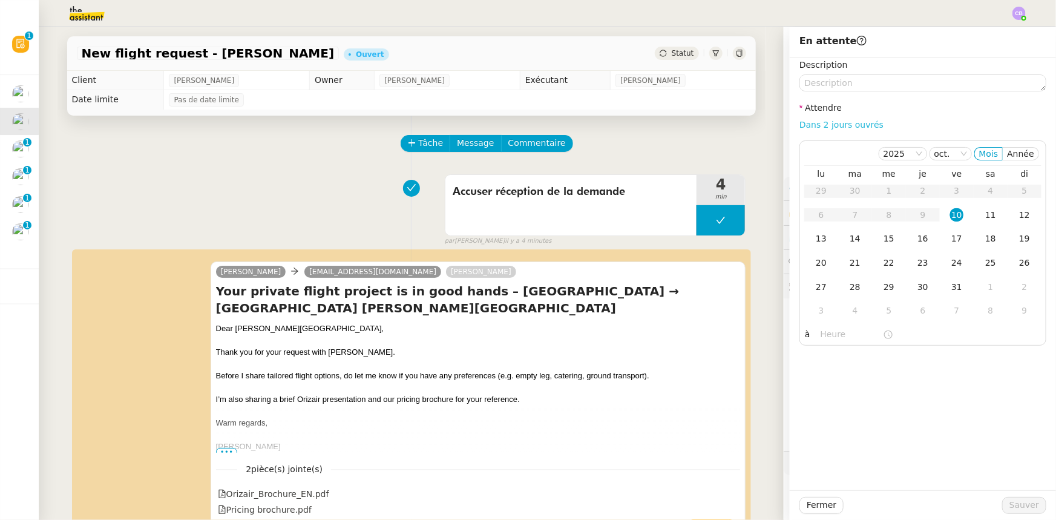
click at [703, 127] on link "Dans 2 jours ouvrés" at bounding box center [841, 125] width 84 height 10
type input "07:00"
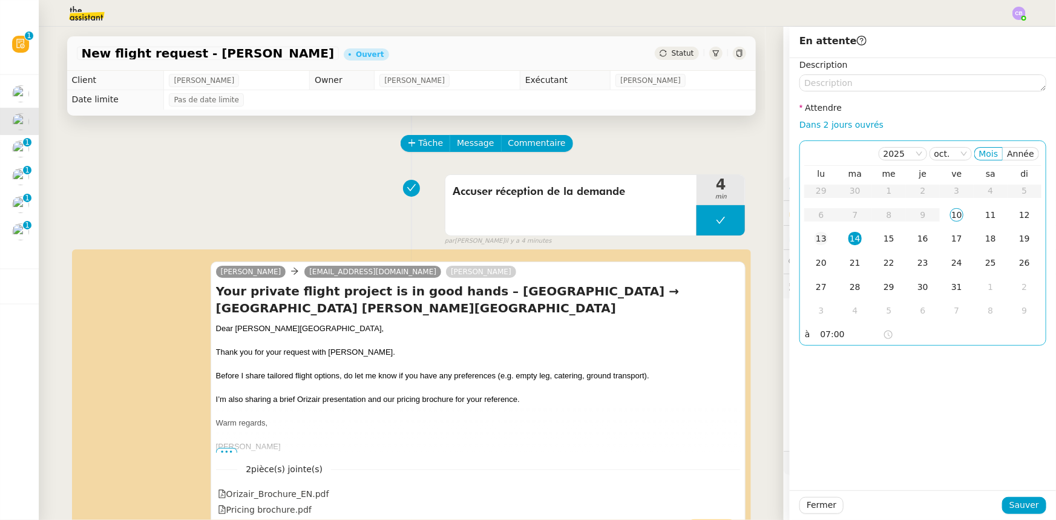
click at [703, 239] on div "13" at bounding box center [820, 238] width 13 height 13
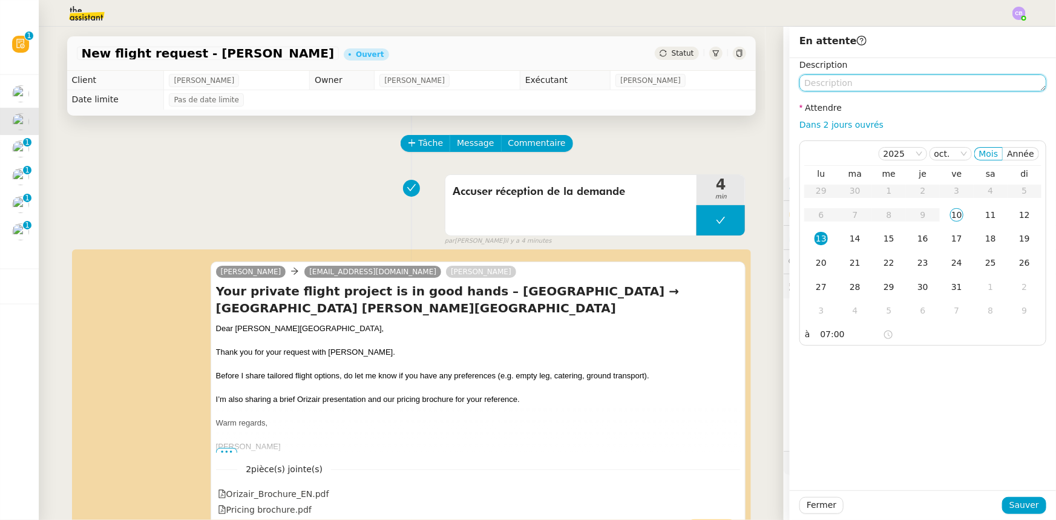
click at [703, 79] on textarea at bounding box center [922, 82] width 247 height 17
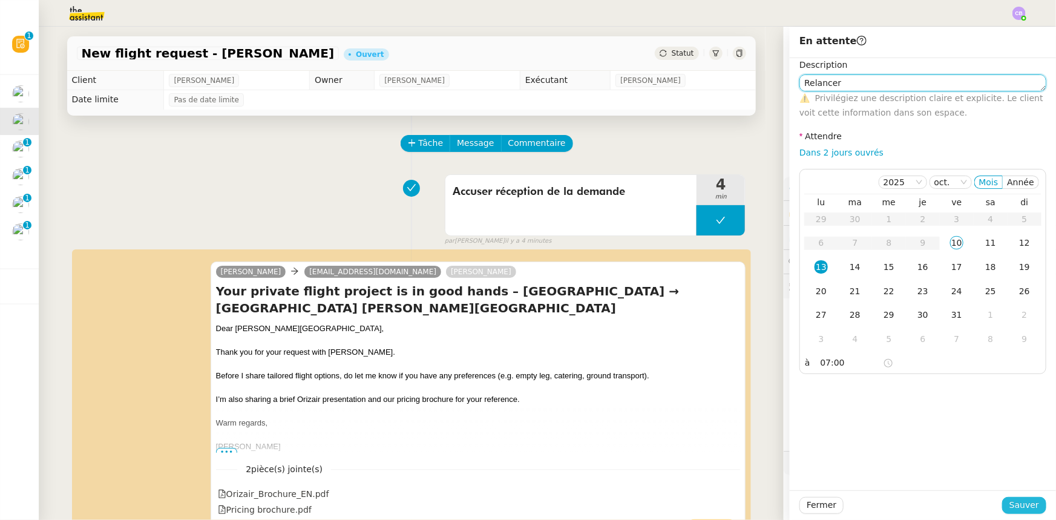
type textarea "Relancer"
click at [703, 321] on span "Sauver" at bounding box center [1024, 505] width 30 height 14
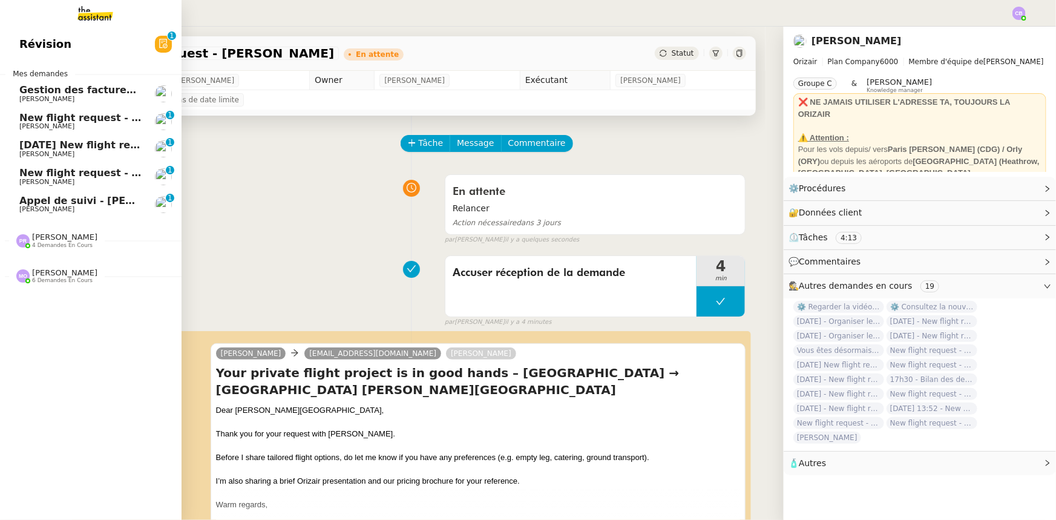
click at [43, 124] on span "[PERSON_NAME]" at bounding box center [80, 126] width 122 height 7
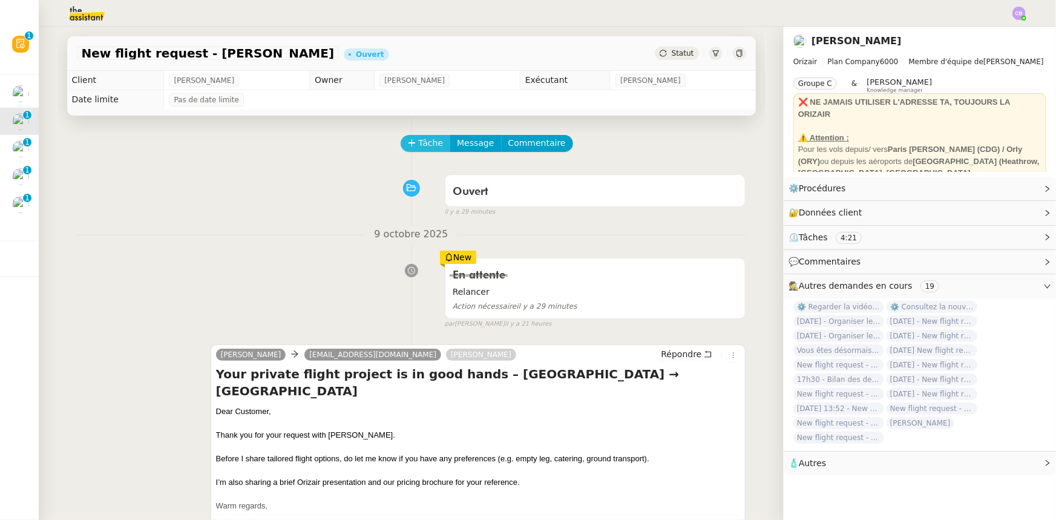
click at [419, 138] on span "Tâche" at bounding box center [431, 143] width 25 height 14
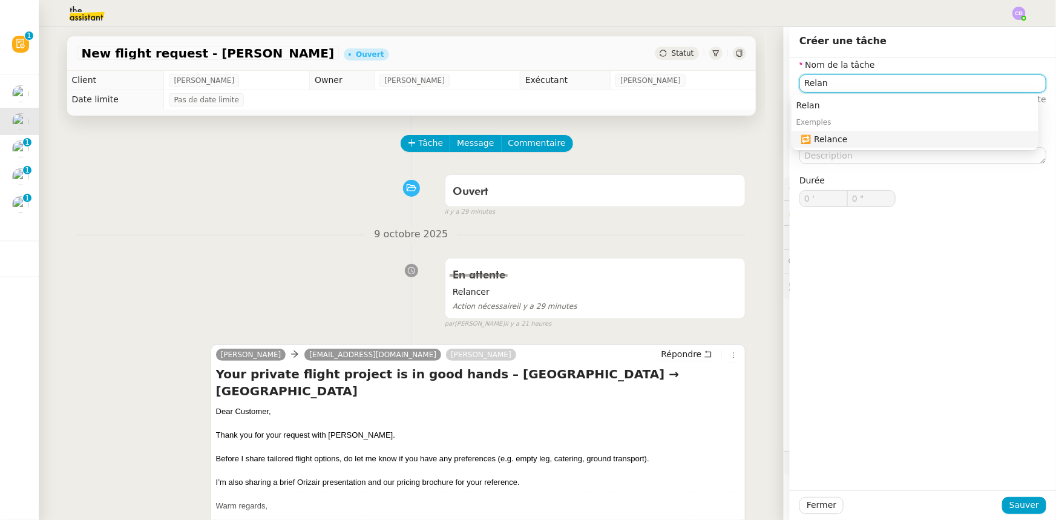
click at [703, 142] on div "🔁 Relance" at bounding box center [917, 139] width 232 height 11
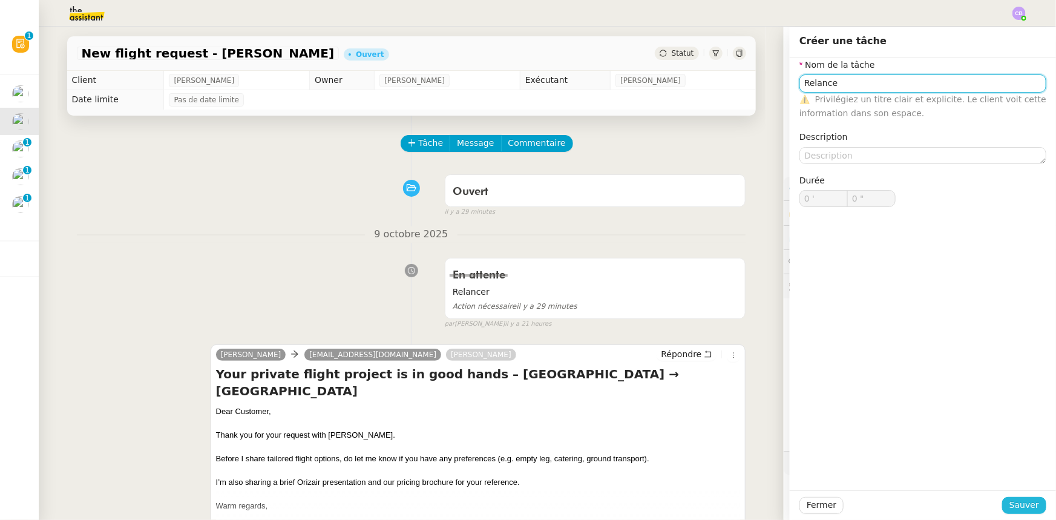
type input "Relance"
click at [703, 321] on span "Sauver" at bounding box center [1024, 505] width 30 height 14
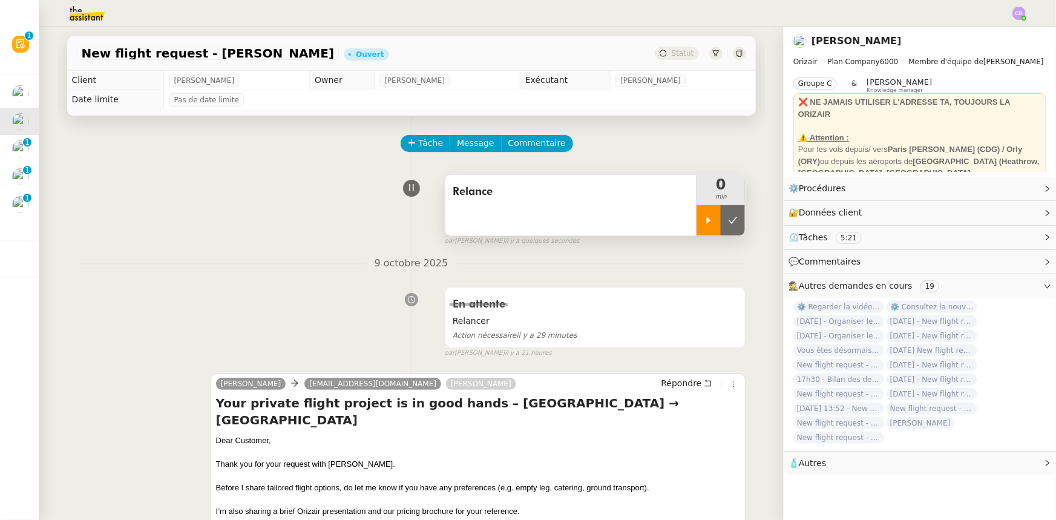
click at [703, 222] on icon at bounding box center [709, 220] width 10 height 10
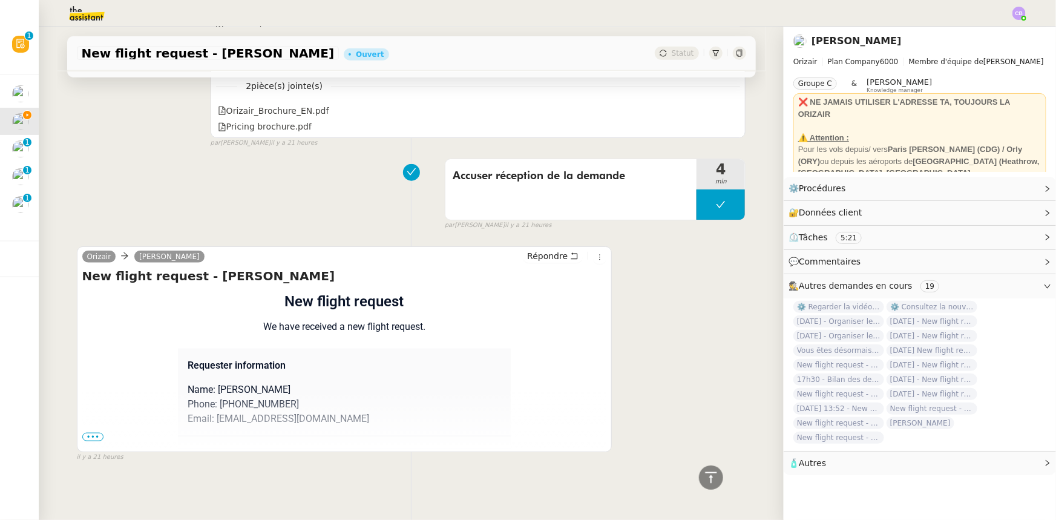
scroll to position [238, 0]
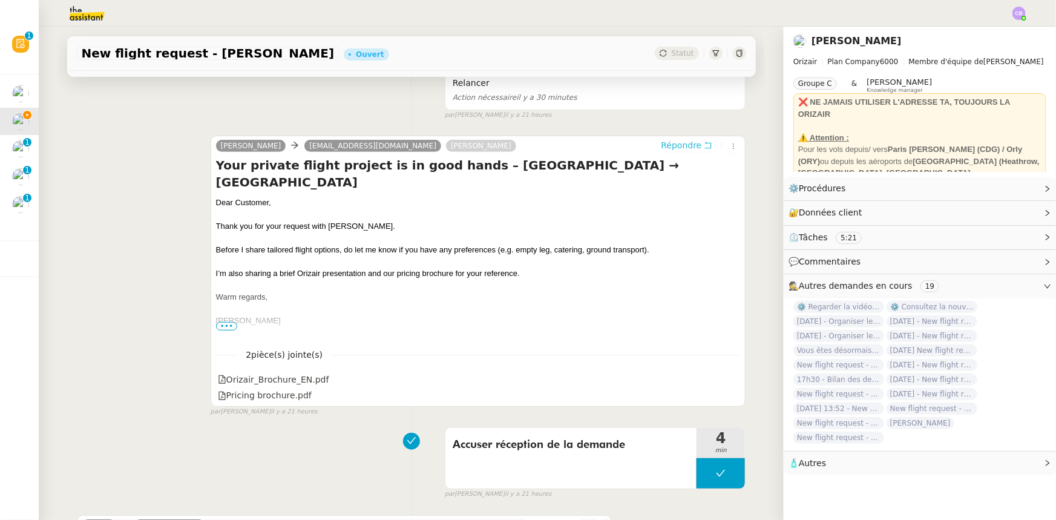
click at [662, 148] on span "Répondre" at bounding box center [681, 145] width 41 height 12
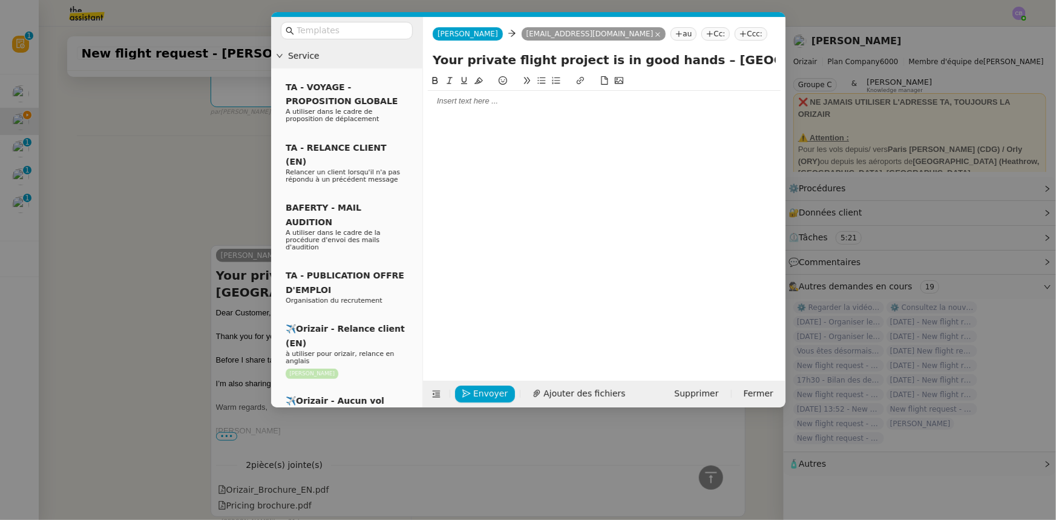
scroll to position [348, 0]
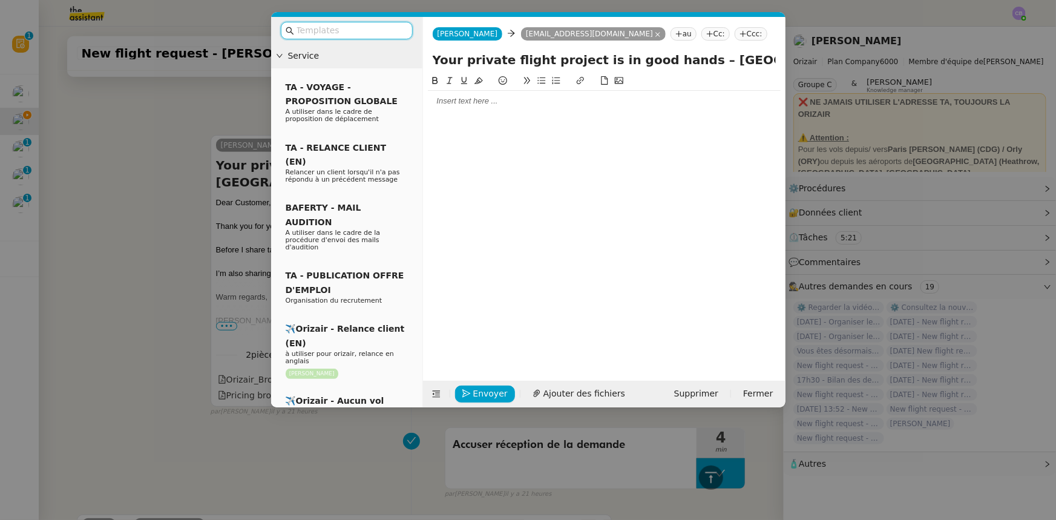
click at [373, 30] on input "text" at bounding box center [350, 31] width 109 height 14
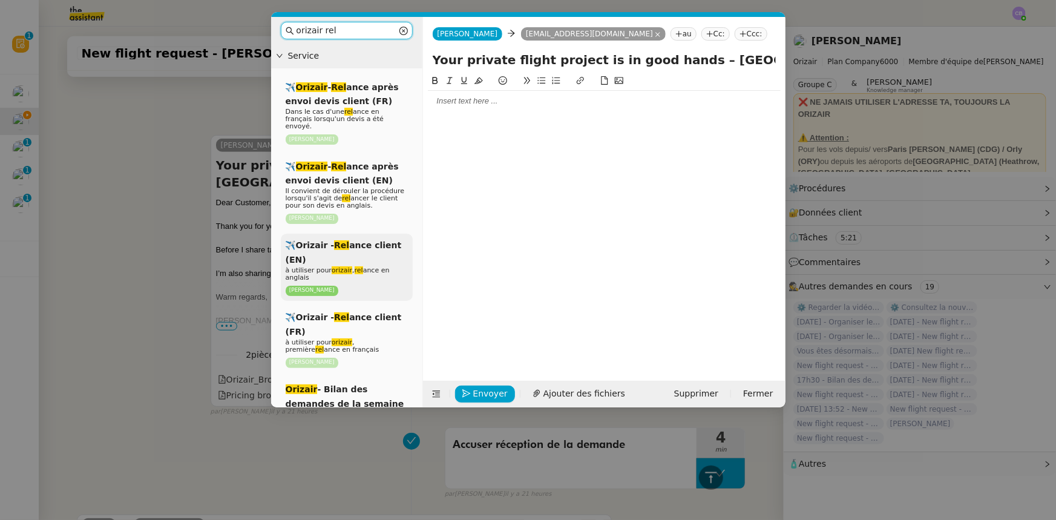
type input "orizair rel"
click at [367, 248] on div "✈️Orizair - Rel ance client (EN) à utiliser pour orizair , rel ance en anglais …" at bounding box center [347, 267] width 132 height 67
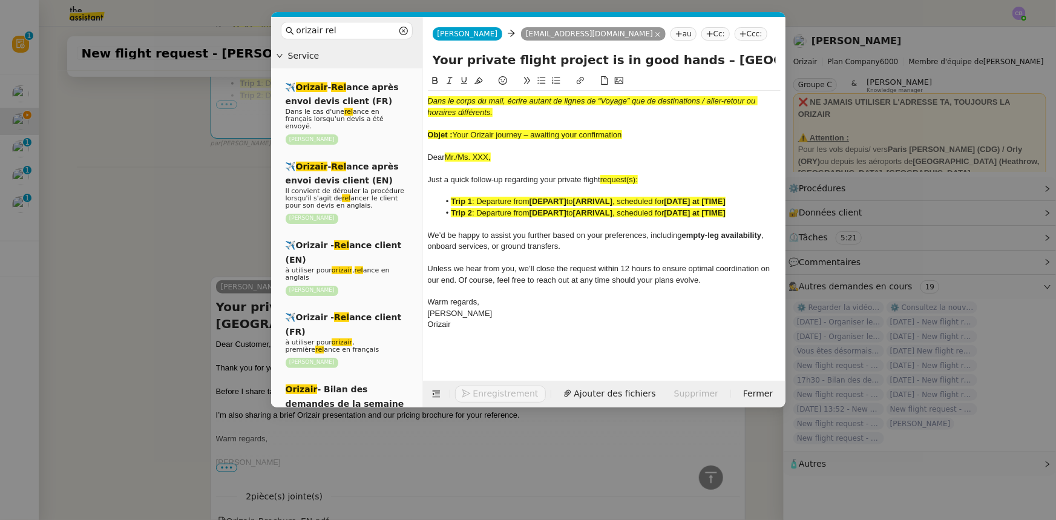
scroll to position [490, 0]
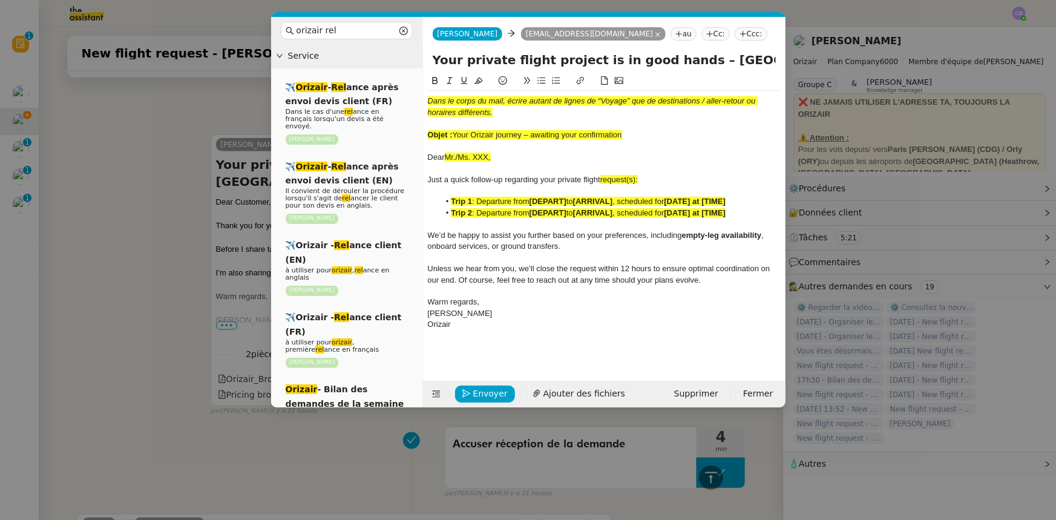
click at [621, 133] on span "Your Orizair journey – awaiting your confirmation" at bounding box center [537, 134] width 169 height 9
drag, startPoint x: 625, startPoint y: 136, endPoint x: 455, endPoint y: 132, distance: 170.0
click at [455, 132] on div "Objet : Your Orizair journey – awaiting your confirmation" at bounding box center [604, 134] width 353 height 11
copy span "Your Orizair journey – awaiting your confirmation"
drag, startPoint x: 675, startPoint y: 60, endPoint x: 430, endPoint y: 62, distance: 245.0
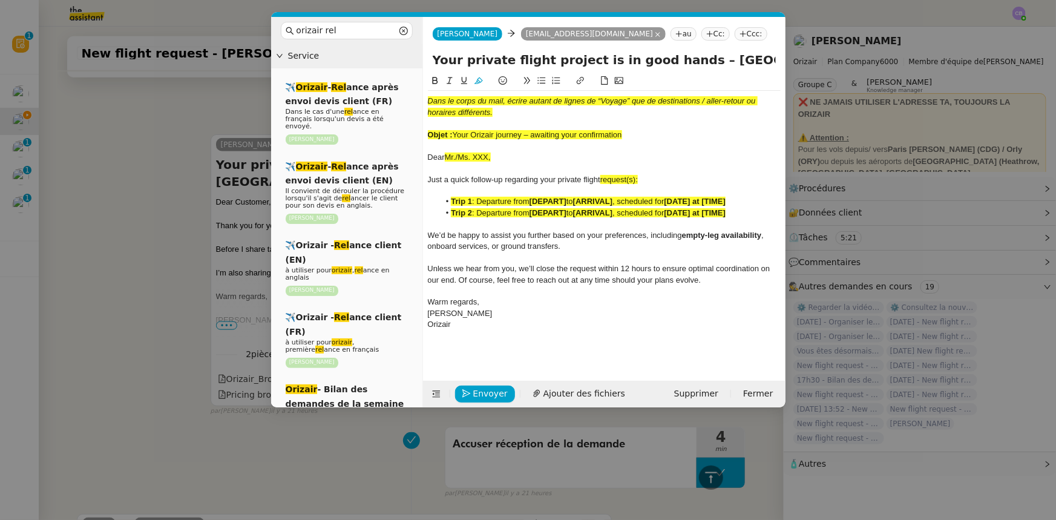
click at [430, 62] on div "Your private flight project is in good hands – London Stansted Airport → Baneas…" at bounding box center [604, 62] width 362 height 23
paste input "Orizair journey – awaiting your confirmation"
type input "Your Orizair journey – awaiting your confirmation – London Stansted Airport → B…"
drag, startPoint x: 625, startPoint y: 134, endPoint x: 426, endPoint y: 97, distance: 202.6
click at [426, 97] on nz-spin "Dans le corps du mail, écrire autant de lignes de “Voyage” que de destinations …" at bounding box center [604, 220] width 362 height 293
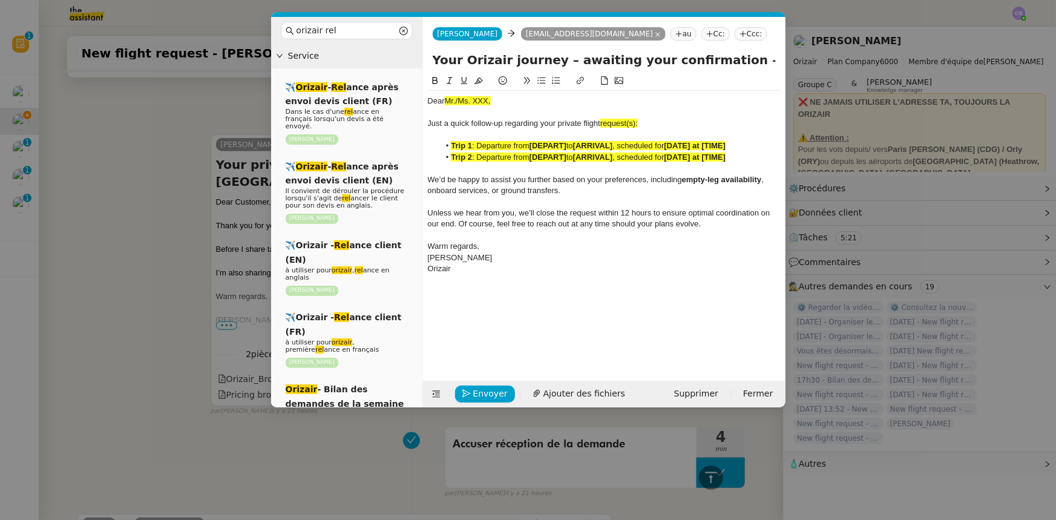
drag, startPoint x: 493, startPoint y: 100, endPoint x: 444, endPoint y: 102, distance: 49.1
click at [444, 102] on div "Dear Mr./Ms. XXX," at bounding box center [604, 101] width 353 height 11
click at [477, 82] on icon at bounding box center [478, 80] width 8 height 7
click at [638, 121] on span "request(s):" at bounding box center [619, 123] width 38 height 9
click at [432, 321] on icon at bounding box center [436, 394] width 8 height 8
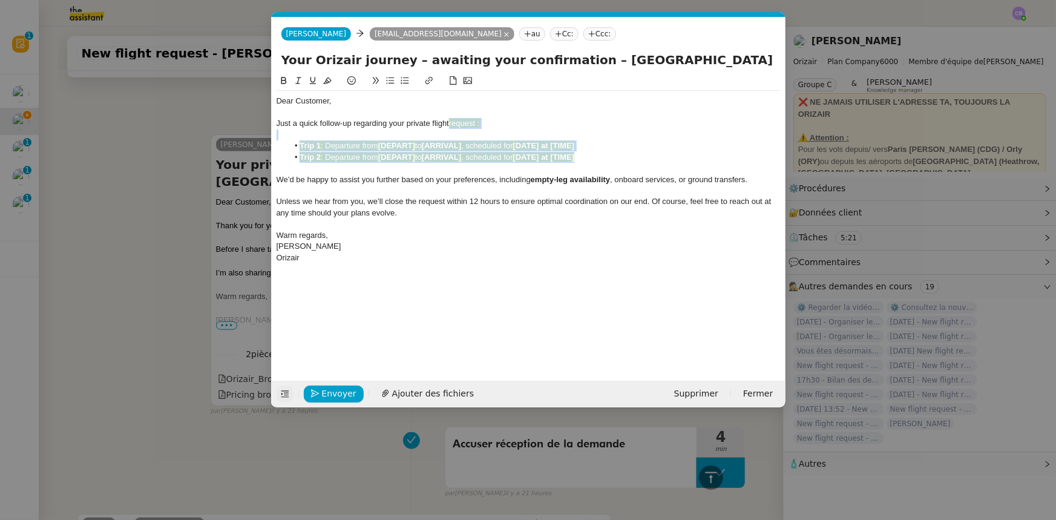
drag, startPoint x: 595, startPoint y: 160, endPoint x: 451, endPoint y: 123, distance: 148.5
click at [451, 123] on div "Dear Customer, Just a quick follow-up regarding your private flight request : T…" at bounding box center [528, 179] width 504 height 177
click at [328, 77] on icon at bounding box center [327, 80] width 8 height 8
click at [395, 198] on span "Unless we hear from you, we’ll close the request within 12 hours to ensure opti…" at bounding box center [524, 207] width 497 height 20
drag, startPoint x: 598, startPoint y: 159, endPoint x: 304, endPoint y: 154, distance: 294.7
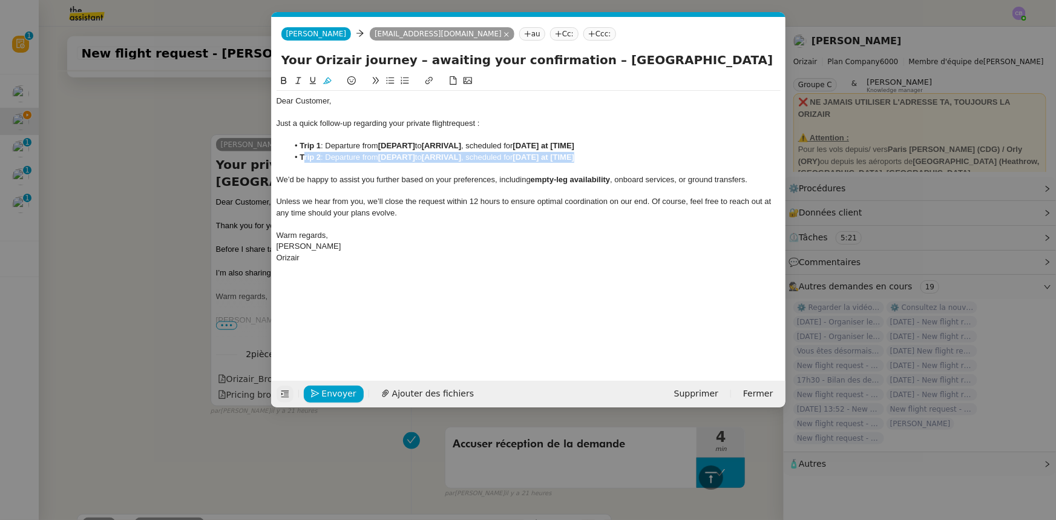
click at [304, 154] on li "Trip 2 : Departure from [DEPART] to [ARRIVAL] , scheduled for [DATE] at [TIME]" at bounding box center [534, 157] width 492 height 11
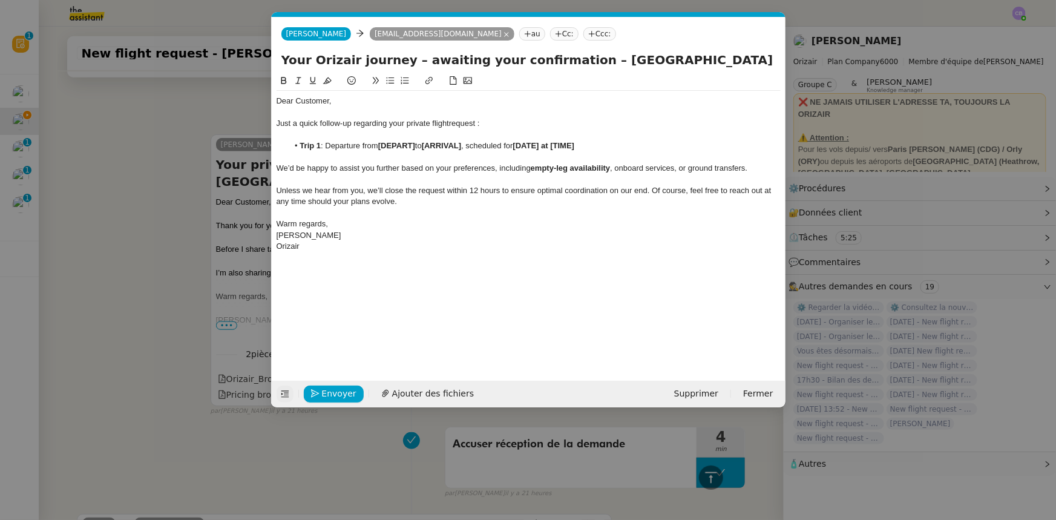
drag, startPoint x: 715, startPoint y: 61, endPoint x: 578, endPoint y: 58, distance: 136.8
click at [578, 58] on input "Your Orizair journey – awaiting your confirmation – London Stansted Airport → B…" at bounding box center [528, 60] width 494 height 18
click at [402, 146] on strong "[DEPART]" at bounding box center [396, 145] width 37 height 9
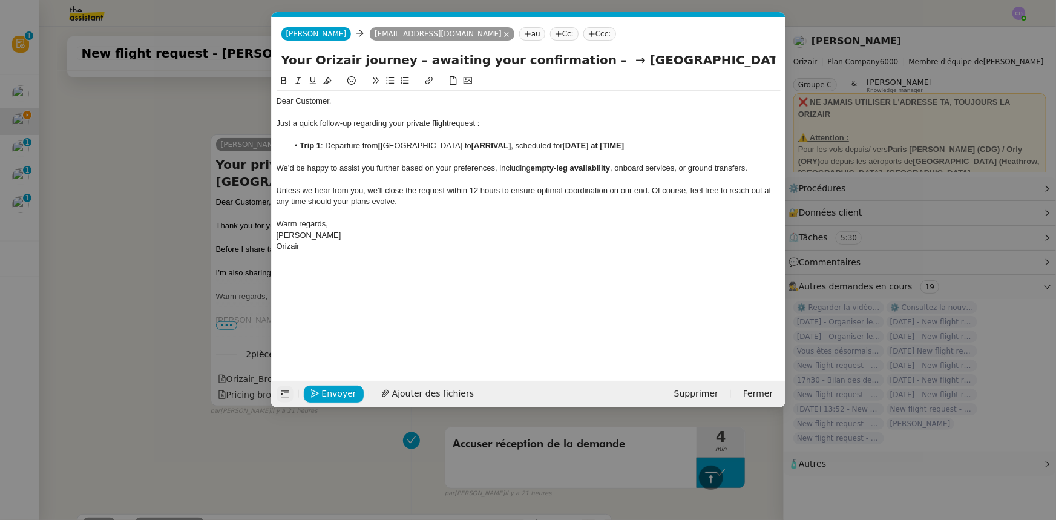
click at [382, 144] on li "Trip 1 : Departure from [ London Stansted Airport to [ARRIVAL] , scheduled for …" at bounding box center [534, 145] width 492 height 11
click at [324, 147] on li "Trip 1 : Departure from London Stansted Airport to [ARRIVAL] , scheduled for [D…" at bounding box center [534, 145] width 492 height 11
drag, startPoint x: 355, startPoint y: 146, endPoint x: 438, endPoint y: 144, distance: 82.9
click at [438, 144] on li "Departure from London Stansted Airport to [ARRIVAL] , scheduled for [DATE] at […" at bounding box center [534, 145] width 492 height 11
click at [284, 81] on icon at bounding box center [283, 80] width 5 height 7
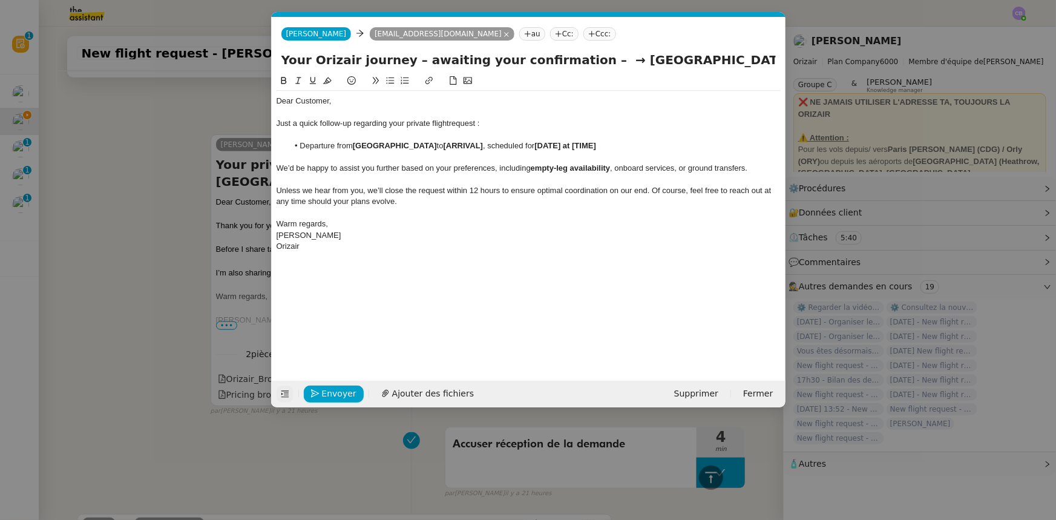
drag, startPoint x: 594, startPoint y: 61, endPoint x: 762, endPoint y: 51, distance: 168.5
click at [703, 51] on input "Your Orizair journey – awaiting your confirmation – → Baneasa International Air…" at bounding box center [528, 60] width 494 height 18
click at [479, 147] on strong "[ARRIVAL]" at bounding box center [462, 145] width 39 height 9
click at [461, 146] on li "Departure from London Stansted Airport to [ Baneasa International Airport, sche…" at bounding box center [534, 145] width 492 height 11
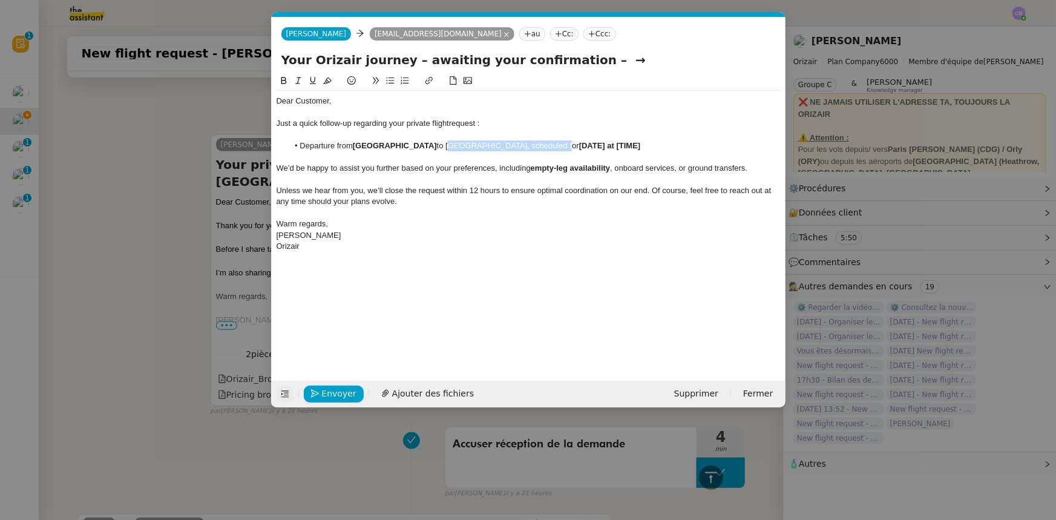
drag, startPoint x: 558, startPoint y: 145, endPoint x: 460, endPoint y: 146, distance: 98.6
click at [460, 146] on li "Departure from London Stansted Airport to Baneasa International Airport, schedu…" at bounding box center [534, 145] width 492 height 11
click at [281, 80] on icon at bounding box center [283, 80] width 5 height 7
click at [592, 62] on input "Your Orizair journey – awaiting your confirmation – →" at bounding box center [528, 60] width 494 height 18
type input "Your Orizair journey – awaiting your confirmation"
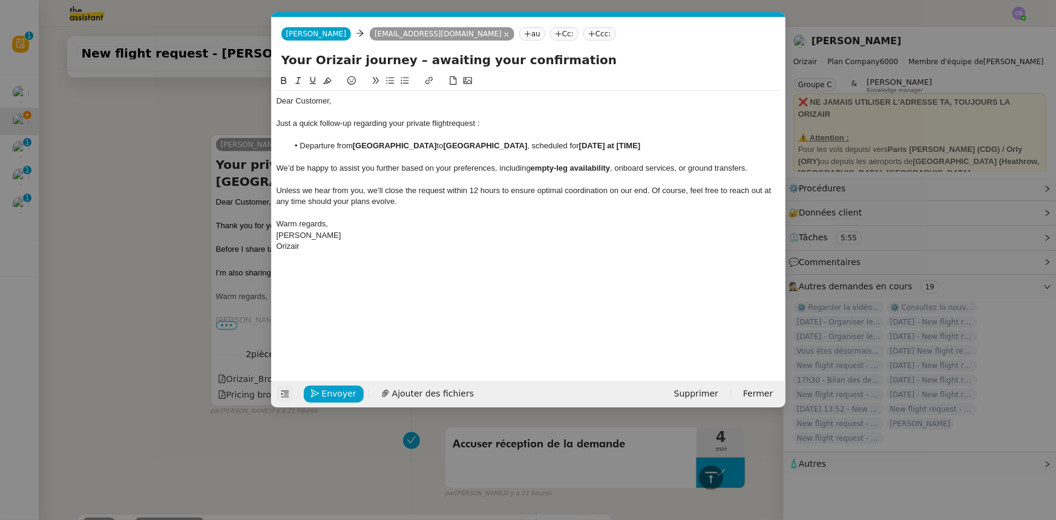
click at [635, 145] on strong "[DATE] at [TIME]" at bounding box center [610, 145] width 62 height 9
click at [625, 146] on strong "[16th October 2025 at [TIME]" at bounding box center [611, 145] width 64 height 9
click at [641, 145] on strong "16th October 2025 at [TIME]" at bounding box center [610, 145] width 62 height 9
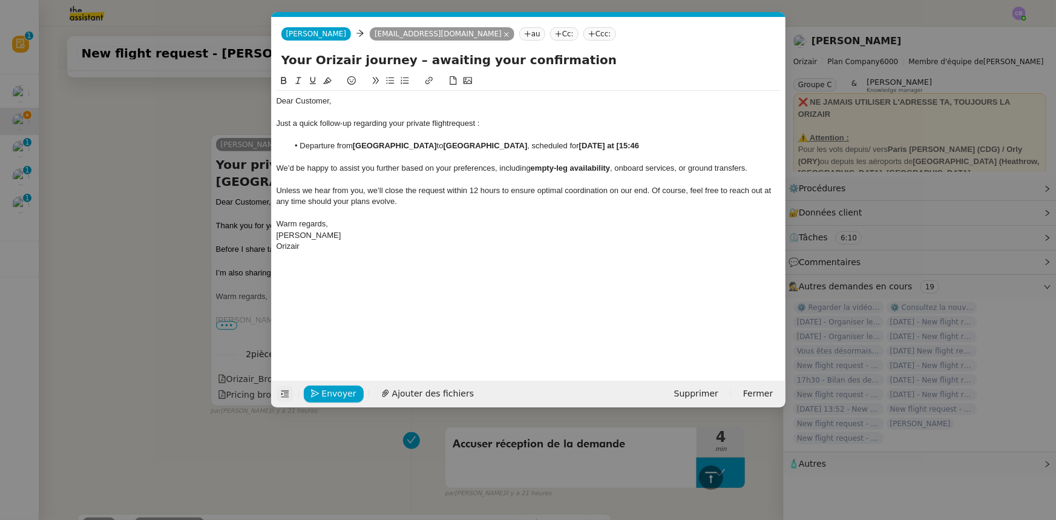
click at [639, 145] on strong "16th October 2025 at [15:46" at bounding box center [609, 145] width 60 height 9
click at [602, 188] on span "Unless we hear from you, we’ll close the request within 12 hours to ensure opti…" at bounding box center [524, 196] width 497 height 20
click at [483, 149] on strong "Baneasa International Airport" at bounding box center [485, 145] width 84 height 9
click at [531, 136] on div at bounding box center [528, 134] width 504 height 11
click at [347, 321] on span "Envoyer" at bounding box center [339, 394] width 34 height 14
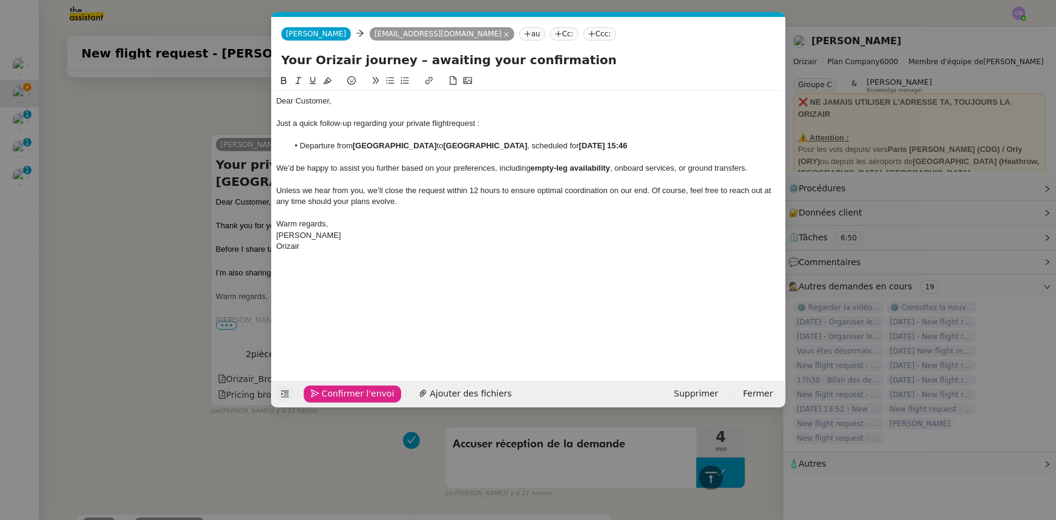
click at [348, 321] on span "Confirmer l'envoi" at bounding box center [358, 394] width 73 height 14
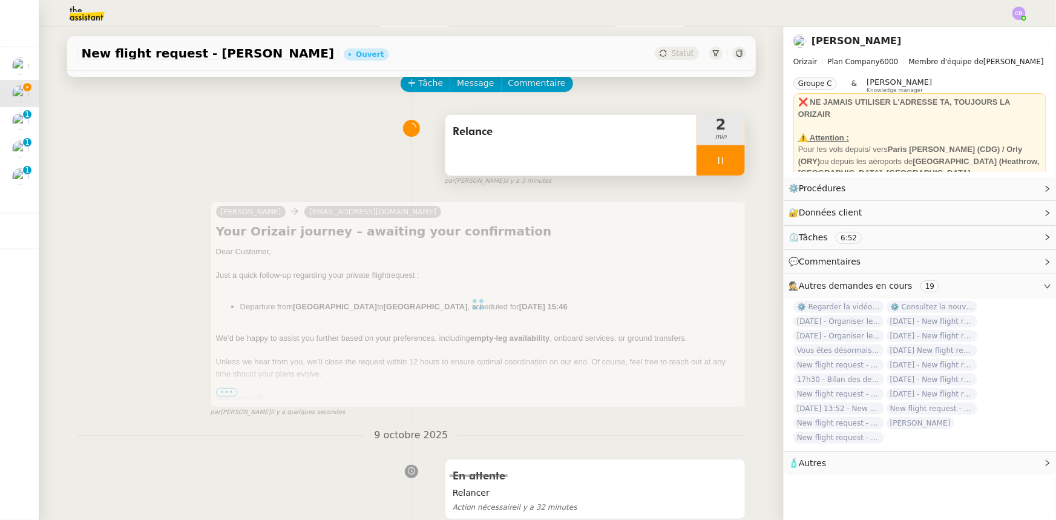
scroll to position [30, 0]
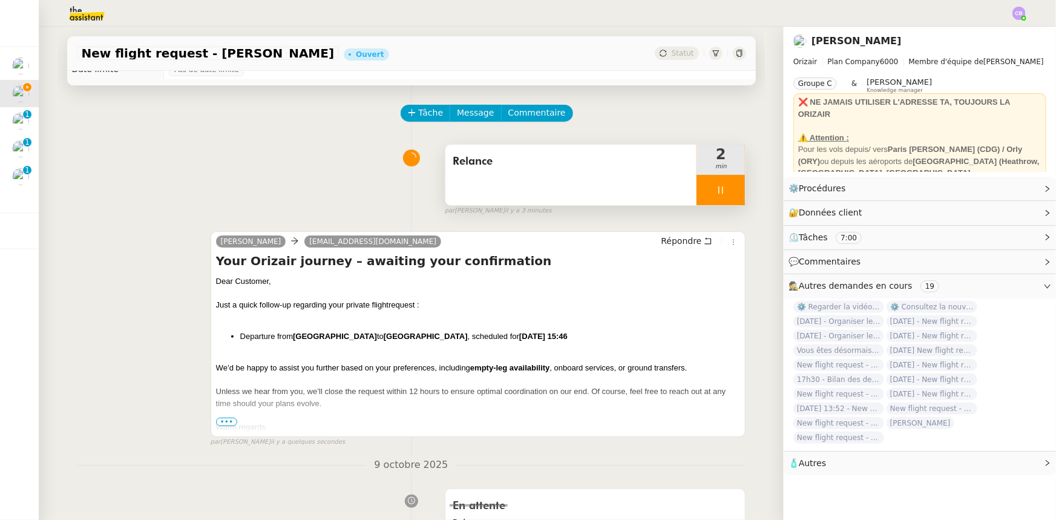
click at [696, 191] on div at bounding box center [720, 190] width 48 height 30
click at [703, 195] on button at bounding box center [733, 190] width 24 height 30
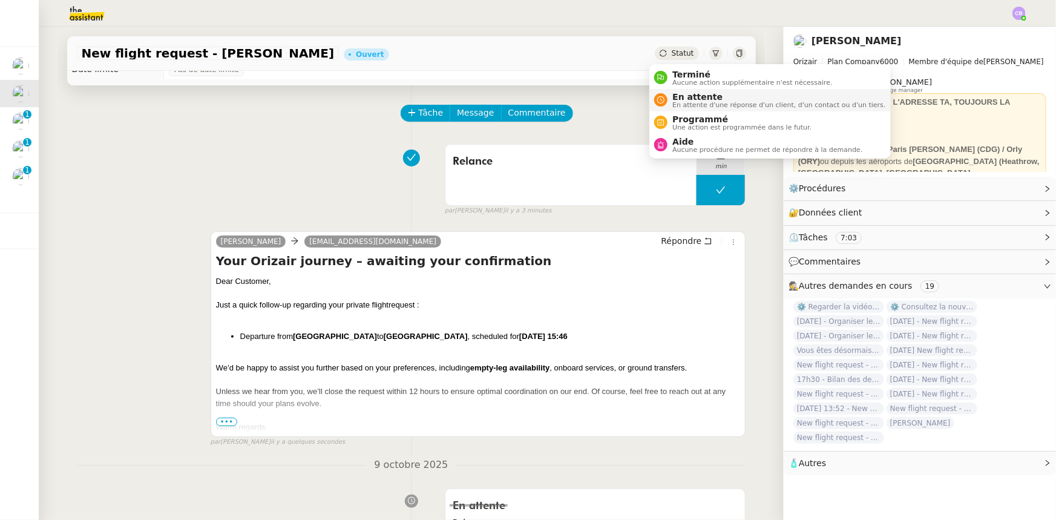
click at [687, 97] on span "En attente" at bounding box center [778, 97] width 213 height 10
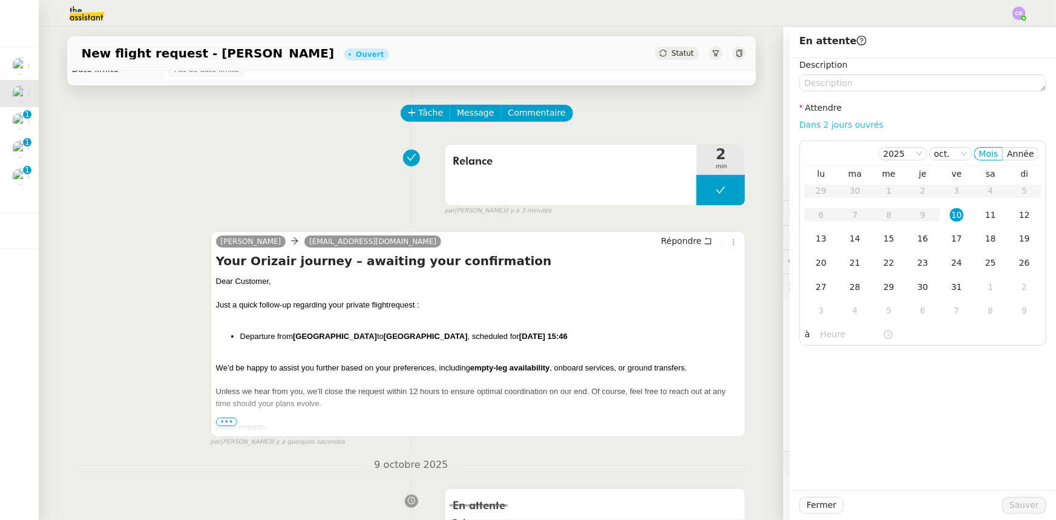
click at [703, 125] on link "Dans 2 jours ouvrés" at bounding box center [841, 125] width 84 height 10
type input "07:00"
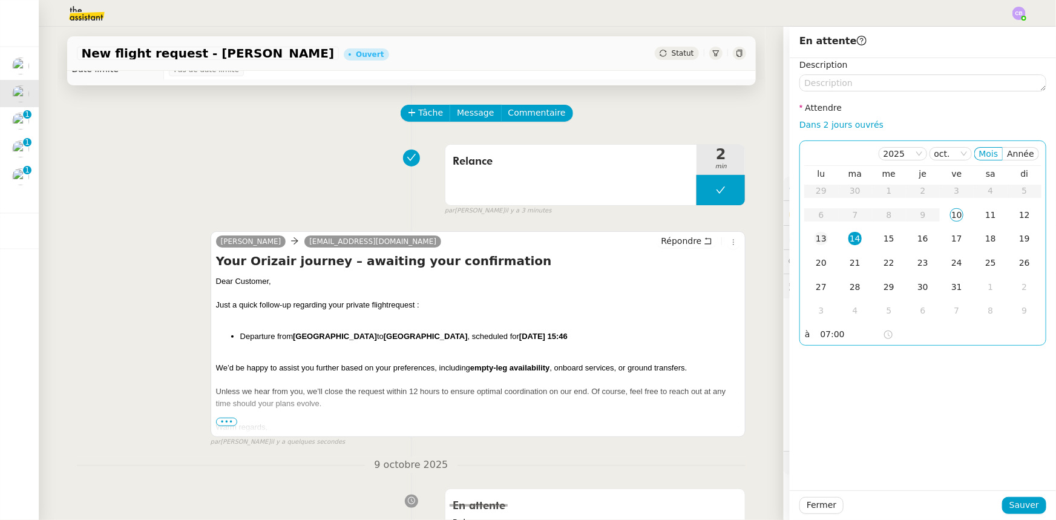
click at [703, 238] on div "13" at bounding box center [820, 238] width 13 height 13
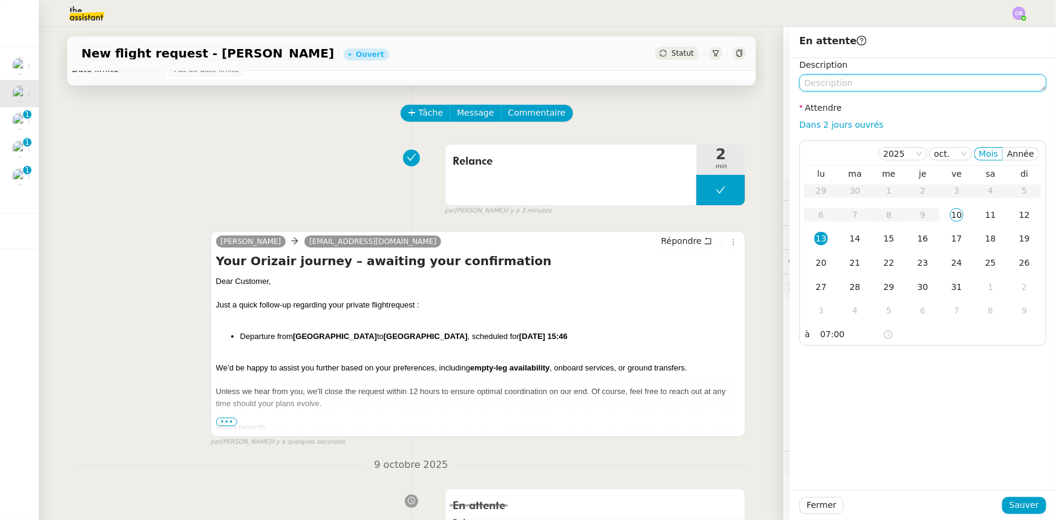
click at [703, 85] on textarea at bounding box center [922, 82] width 247 height 17
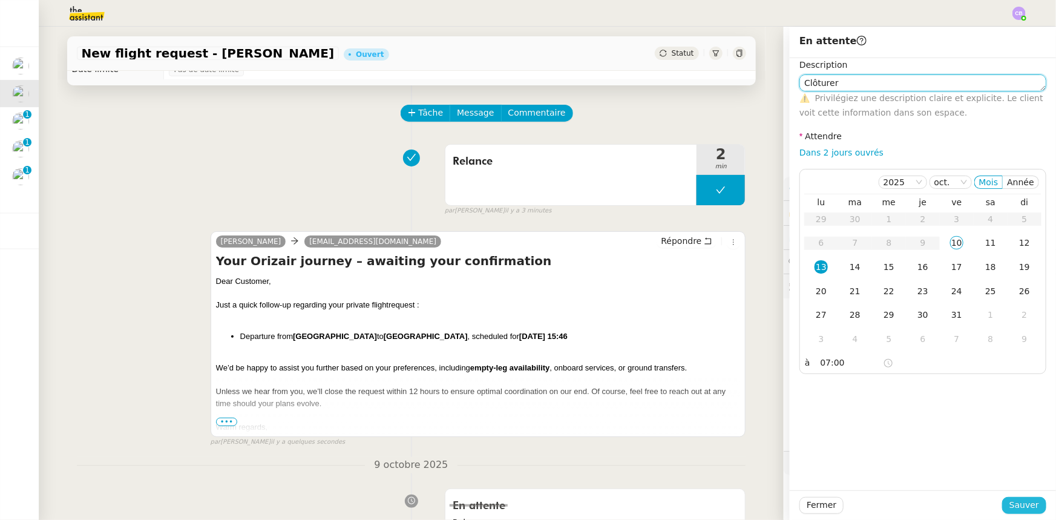
type textarea "Clôturer"
click at [703, 321] on span "Sauver" at bounding box center [1024, 505] width 30 height 14
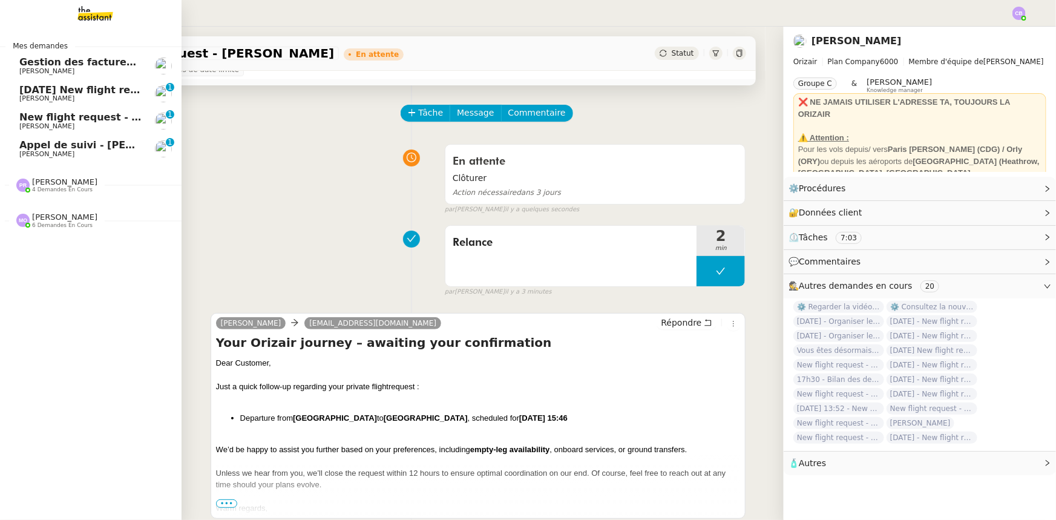
click at [60, 92] on span "[DATE] New flight request - [PERSON_NAME]" at bounding box center [140, 89] width 243 height 11
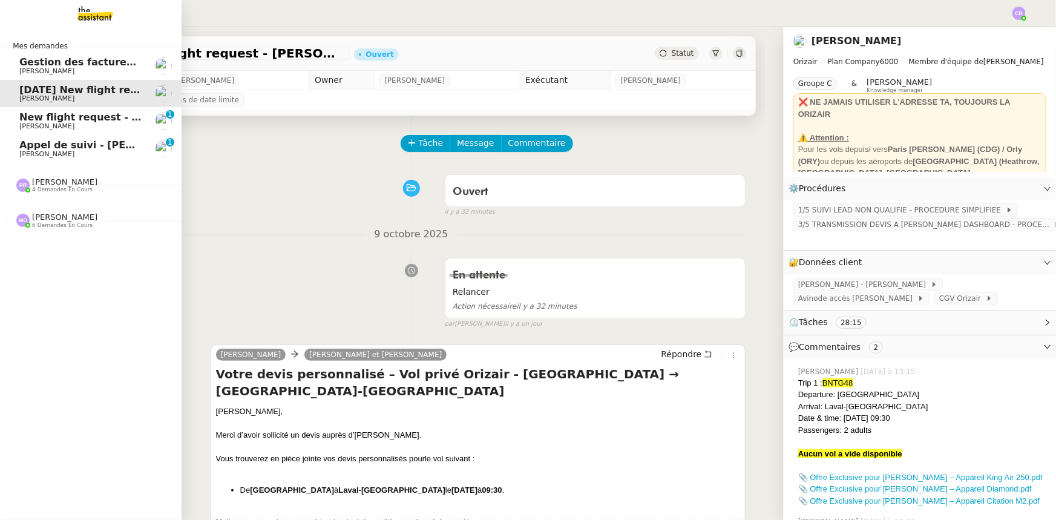
click at [30, 119] on span "New flight request - [PERSON_NAME]" at bounding box center [120, 116] width 202 height 11
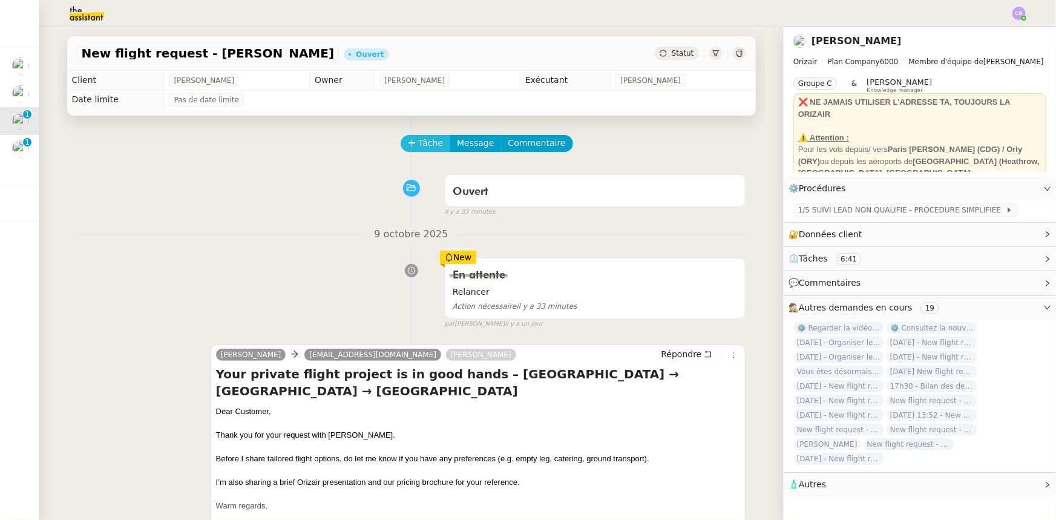
click at [409, 146] on button "Tâche" at bounding box center [426, 143] width 50 height 17
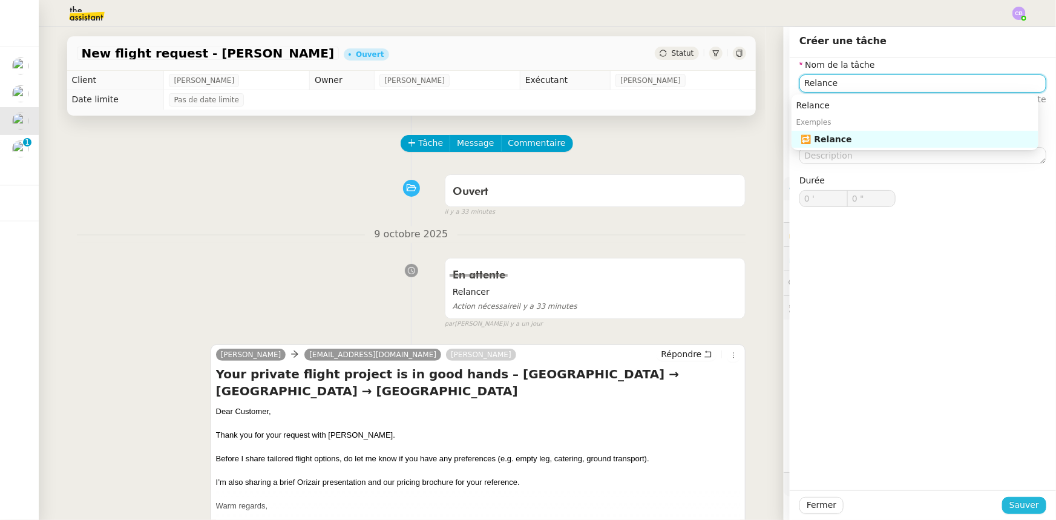
type input "Relance"
click at [703, 321] on span "Sauver" at bounding box center [1024, 505] width 30 height 14
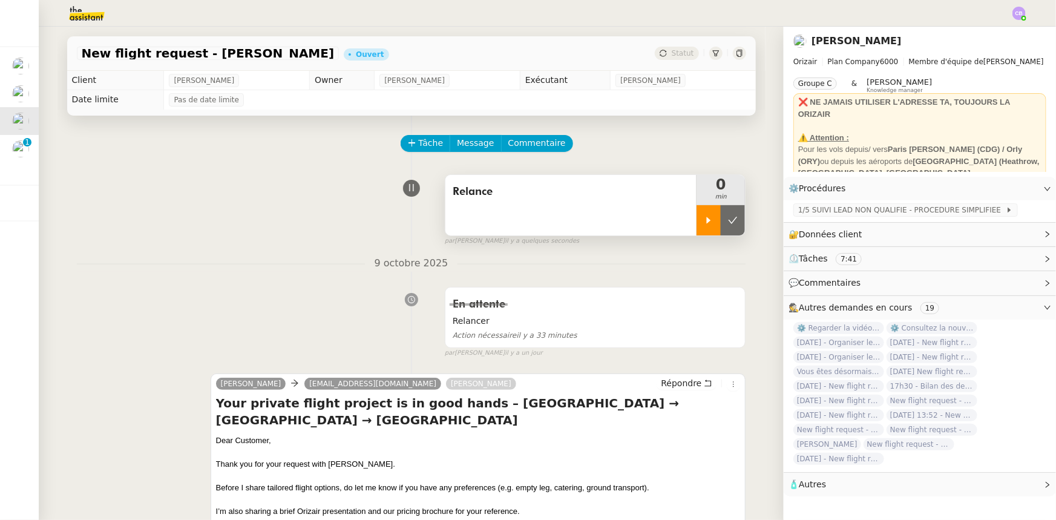
click at [703, 224] on icon at bounding box center [709, 220] width 10 height 10
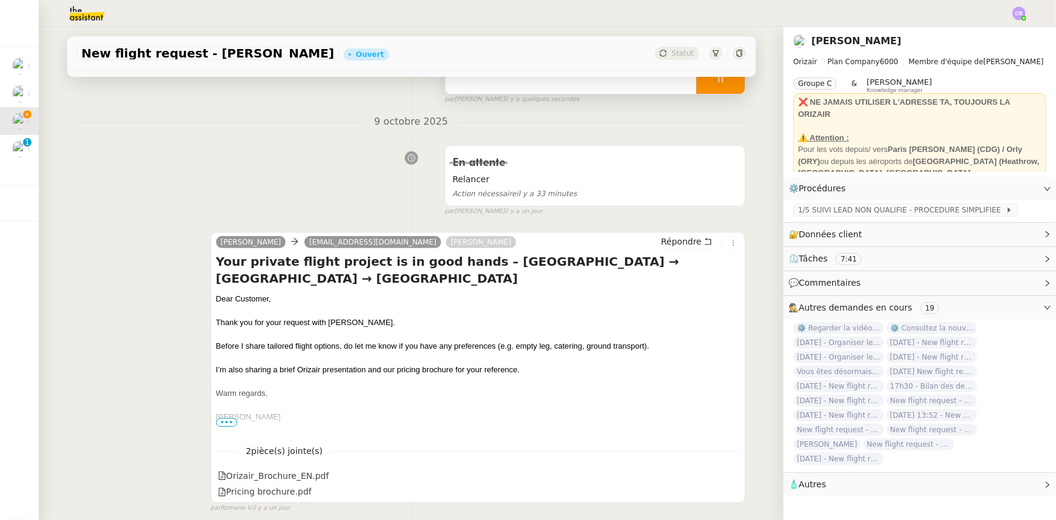
scroll to position [220, 0]
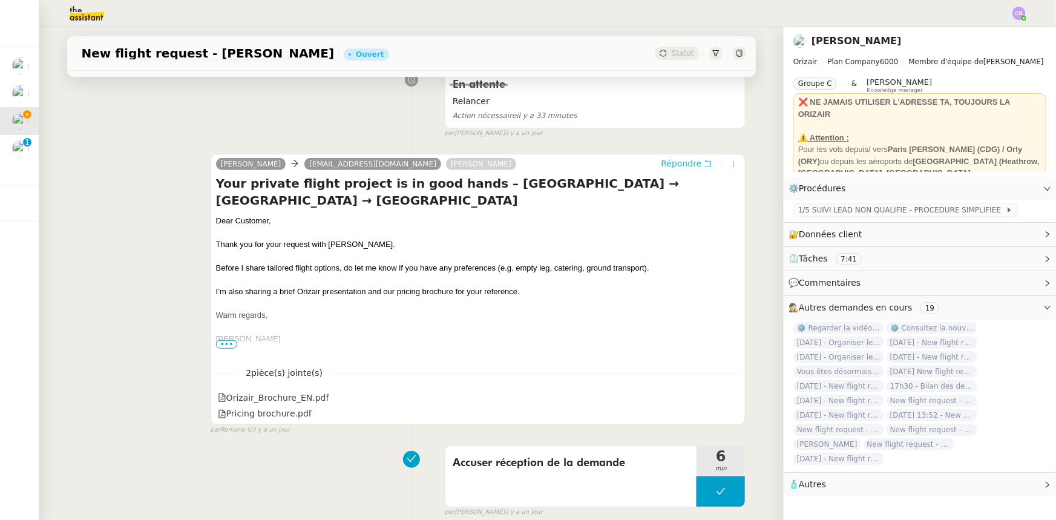
click at [668, 166] on span "Répondre" at bounding box center [681, 163] width 41 height 12
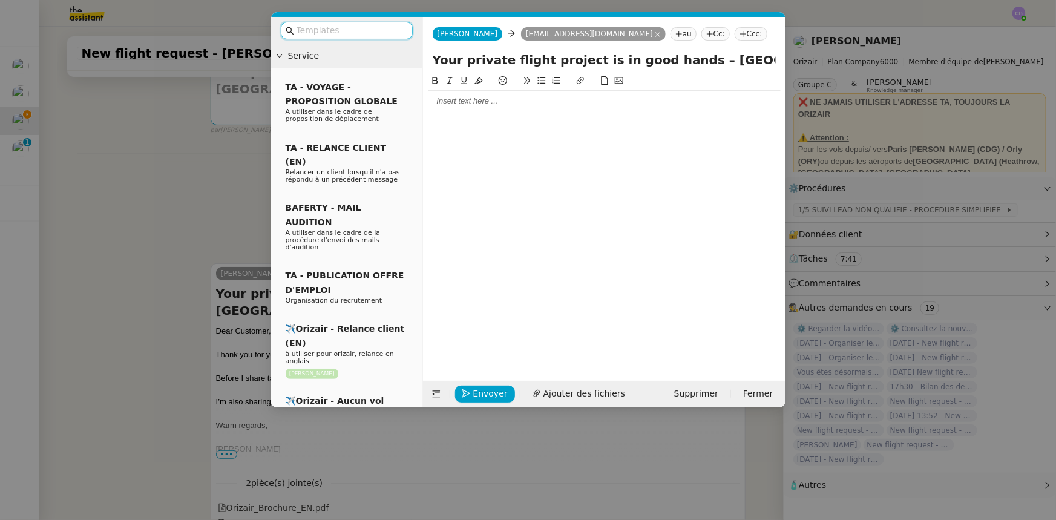
click at [387, 31] on input "text" at bounding box center [350, 31] width 109 height 14
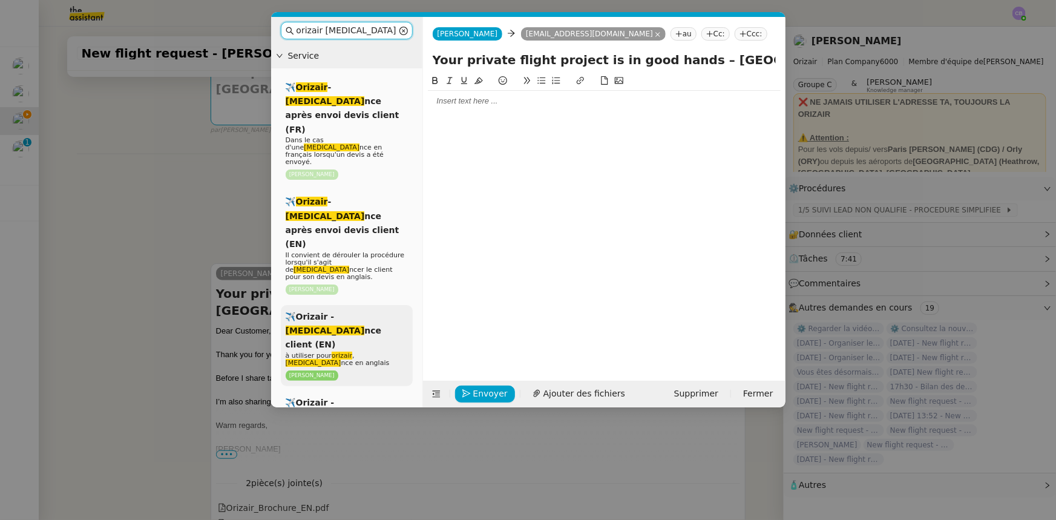
type input "orizair rela"
click at [389, 305] on div "✈️Orizair - Rela nce client (EN) à utiliser pour orizair , rela nce en anglais …" at bounding box center [347, 345] width 132 height 81
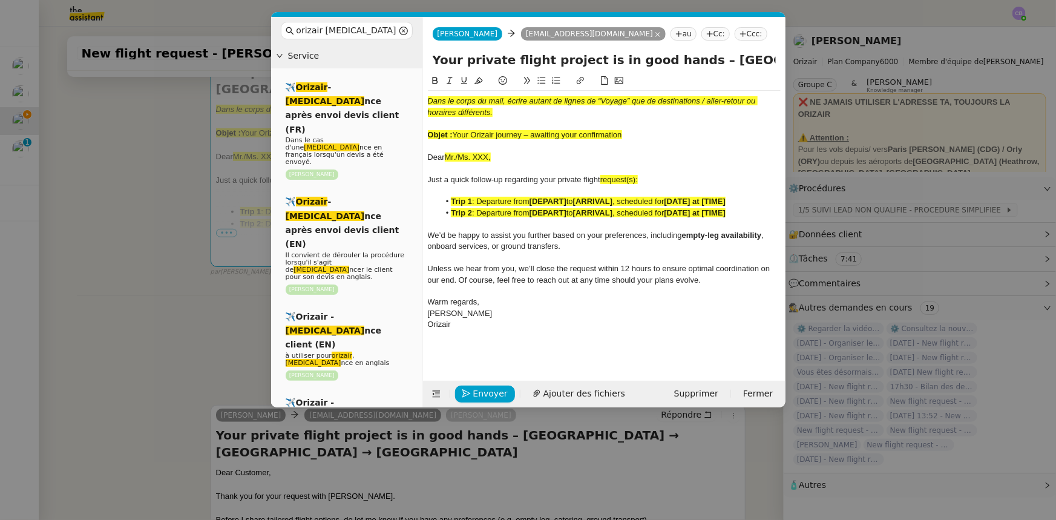
drag, startPoint x: 624, startPoint y: 136, endPoint x: 456, endPoint y: 134, distance: 168.2
click at [456, 134] on div "Objet : Your Orizair journey – awaiting your confirmation" at bounding box center [604, 134] width 353 height 11
copy span "Your Orizair journey – awaiting your confirmation"
drag, startPoint x: 676, startPoint y: 59, endPoint x: 434, endPoint y: 64, distance: 242.0
click at [434, 64] on input "Your private flight project is in good hands – Palma de Mallorca Airport → Lond…" at bounding box center [604, 60] width 343 height 18
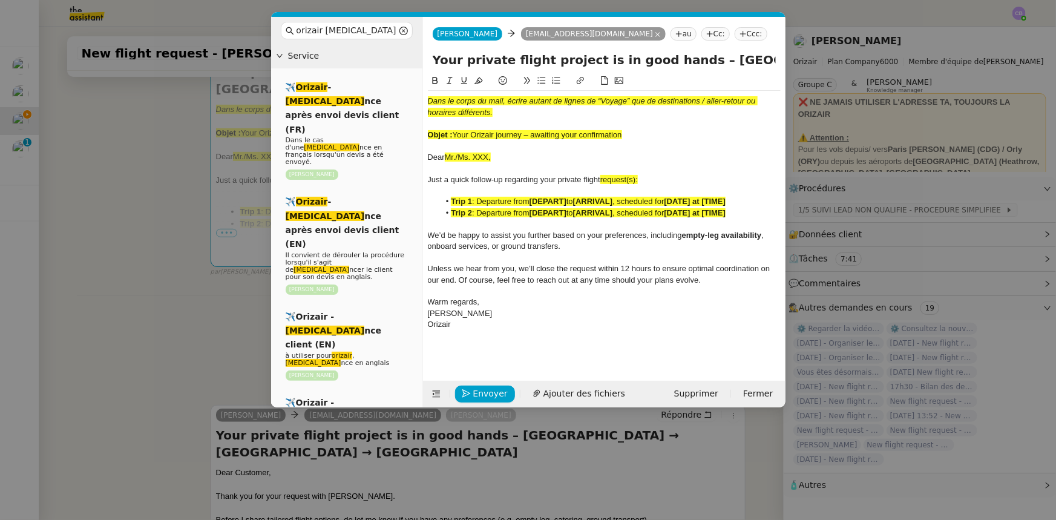
paste input "Orizair journey – awaiting your confirmation"
type input "Your Orizair journey – awaiting your confirmation – Palma de Mallorca Airport →…"
drag, startPoint x: 618, startPoint y: 132, endPoint x: 430, endPoint y: 102, distance: 190.6
click at [430, 102] on div "Dans le corps du mail, écrire autant de lignes de “Voyage” que de destinations …" at bounding box center [604, 213] width 353 height 244
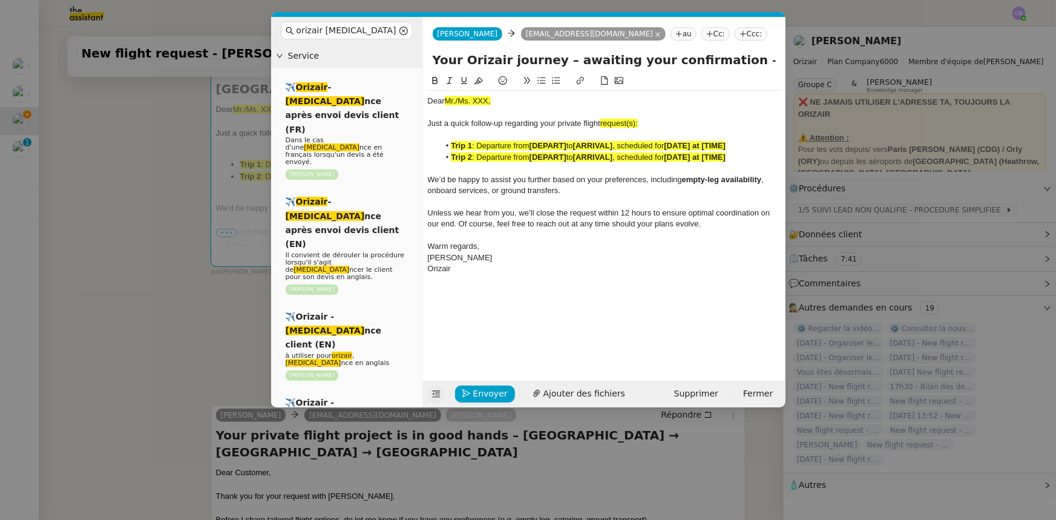
click at [436, 321] on icon at bounding box center [436, 394] width 8 height 8
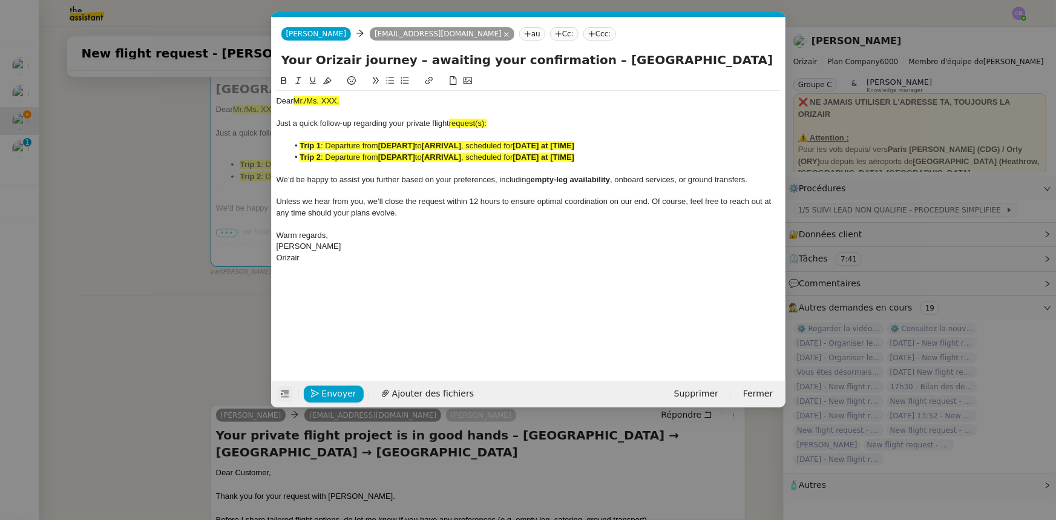
drag, startPoint x: 345, startPoint y: 98, endPoint x: 294, endPoint y: 97, distance: 50.8
click at [294, 97] on div "Dear Mr./Ms. XXX," at bounding box center [528, 101] width 504 height 11
click at [328, 79] on icon at bounding box center [327, 80] width 8 height 8
click at [486, 121] on span "request(s):" at bounding box center [468, 123] width 38 height 9
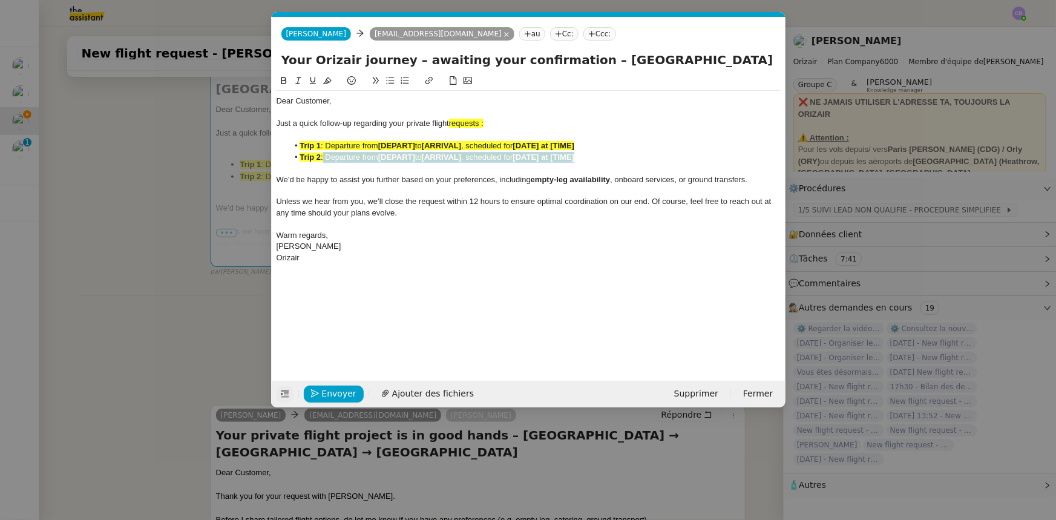
drag, startPoint x: 586, startPoint y: 157, endPoint x: 324, endPoint y: 154, distance: 261.4
click at [324, 154] on li "Trip 2 : Departure from [DEPART] to [ARRIVAL] , scheduled for [DATE] at [TIME]" at bounding box center [534, 157] width 492 height 11
click at [604, 149] on li "Trip 1 : Departure from [DEPART] to [ARRIVAL] , scheduled for [DATE] at [TIME]" at bounding box center [534, 145] width 492 height 11
drag, startPoint x: 586, startPoint y: 155, endPoint x: 452, endPoint y: 124, distance: 137.2
click at [452, 124] on div "Dear Customer, Just a quick follow-up regarding your private flight requests : …" at bounding box center [528, 179] width 504 height 177
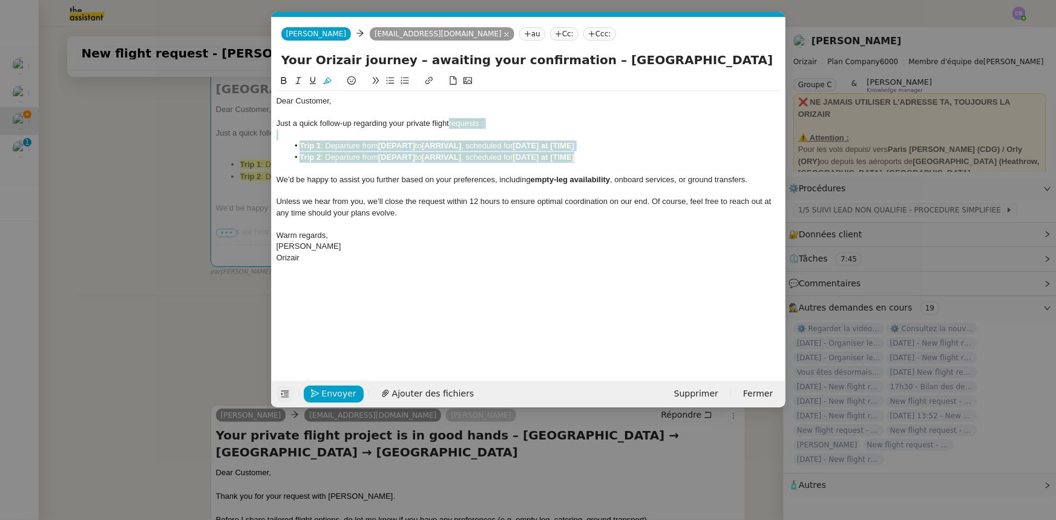
click at [329, 84] on icon at bounding box center [327, 80] width 8 height 8
click at [385, 165] on div at bounding box center [528, 168] width 504 height 11
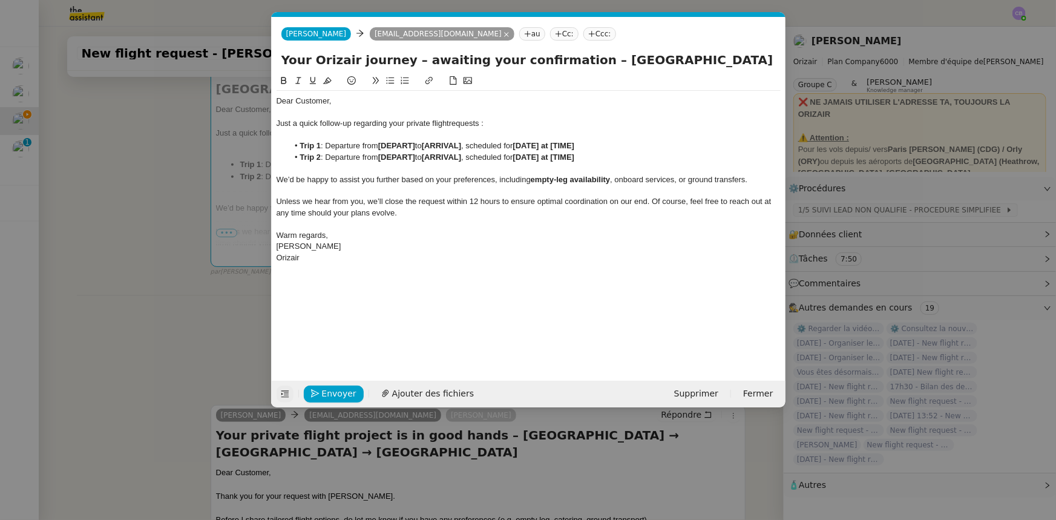
drag, startPoint x: 576, startPoint y: 59, endPoint x: 727, endPoint y: 54, distance: 150.7
click at [703, 54] on input "Your Orizair journey – awaiting your confirmation – Palma de Mallorca Airport →…" at bounding box center [528, 60] width 494 height 18
click at [401, 145] on strong "[DEPART]" at bounding box center [396, 145] width 37 height 9
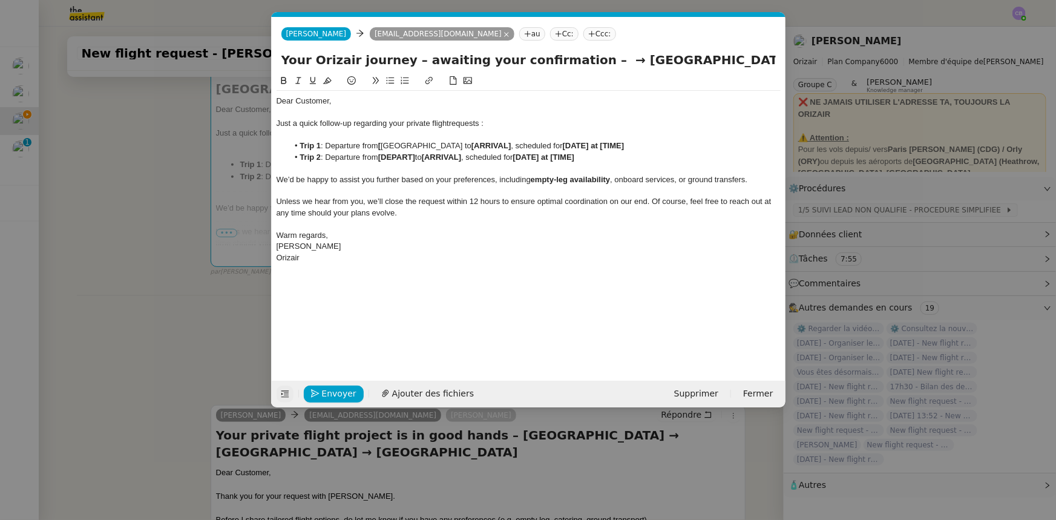
click at [383, 145] on li "Trip 1 : Departure from [ Palma de Mallorca Airport to [ARRIVAL] , scheduled fo…" at bounding box center [534, 145] width 492 height 11
drag, startPoint x: 381, startPoint y: 145, endPoint x: 469, endPoint y: 143, distance: 88.3
click at [469, 143] on li "Trip 1 : Departure from Palma de Mallorca Airport to [ARRIVAL] , scheduled for …" at bounding box center [534, 145] width 492 height 11
click at [283, 81] on icon at bounding box center [283, 80] width 5 height 7
drag, startPoint x: 594, startPoint y: 59, endPoint x: 717, endPoint y: 57, distance: 123.4
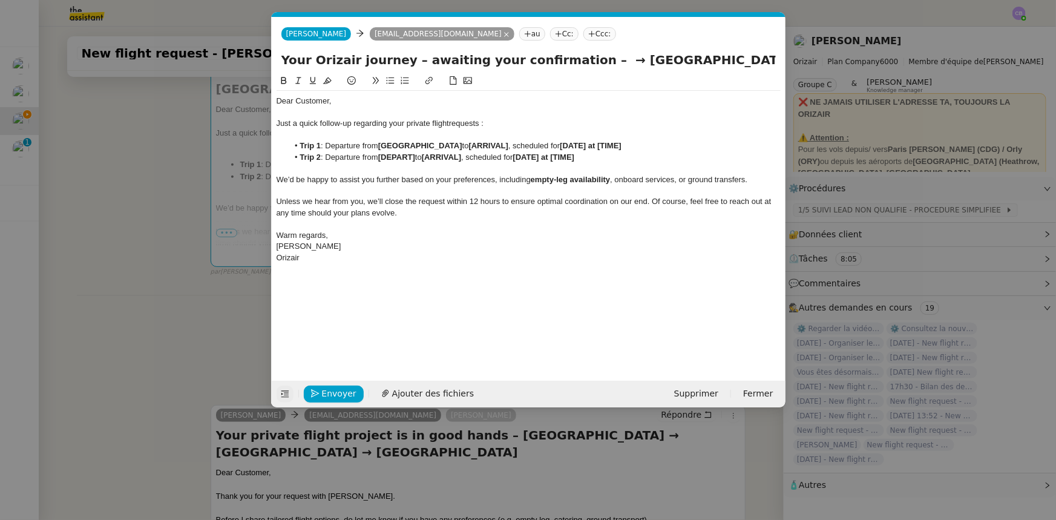
click at [703, 57] on input "Your Orizair journey – awaiting your confirmation – → London Luton Airport → Pa…" at bounding box center [528, 60] width 494 height 18
click at [504, 143] on strong "[ARRIVAL]" at bounding box center [488, 145] width 39 height 9
click at [491, 147] on li "Trip 1 : Departure from Palma de Mallorca Airport to [ London Luton Airport, sc…" at bounding box center [534, 145] width 492 height 11
click at [488, 145] on li "Trip 1 : Departure from Palma de Mallorca Airport to London Luton Airport, sche…" at bounding box center [534, 145] width 492 height 11
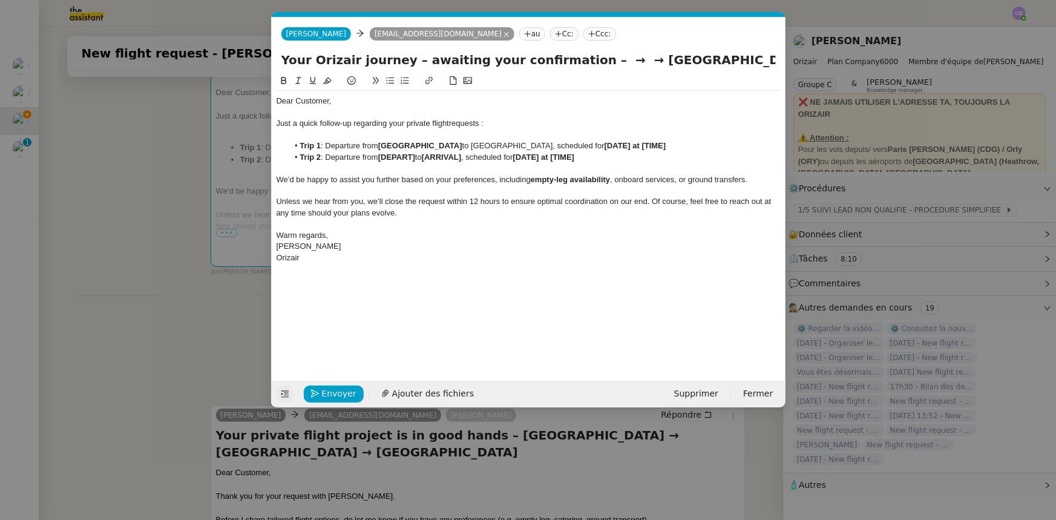
click at [489, 145] on li "Trip 1 : Departure from Palma de Mallorca Airport to London Luton Airport, sche…" at bounding box center [534, 145] width 492 height 11
drag, startPoint x: 489, startPoint y: 145, endPoint x: 560, endPoint y: 145, distance: 71.4
click at [560, 145] on li "Trip 1 : Departure from Palma de Mallorca Airport to London Luton Airport, sche…" at bounding box center [534, 145] width 492 height 11
click at [286, 82] on icon at bounding box center [284, 80] width 8 height 8
click at [635, 145] on strong "[DATE] at [TIME]" at bounding box center [635, 145] width 62 height 9
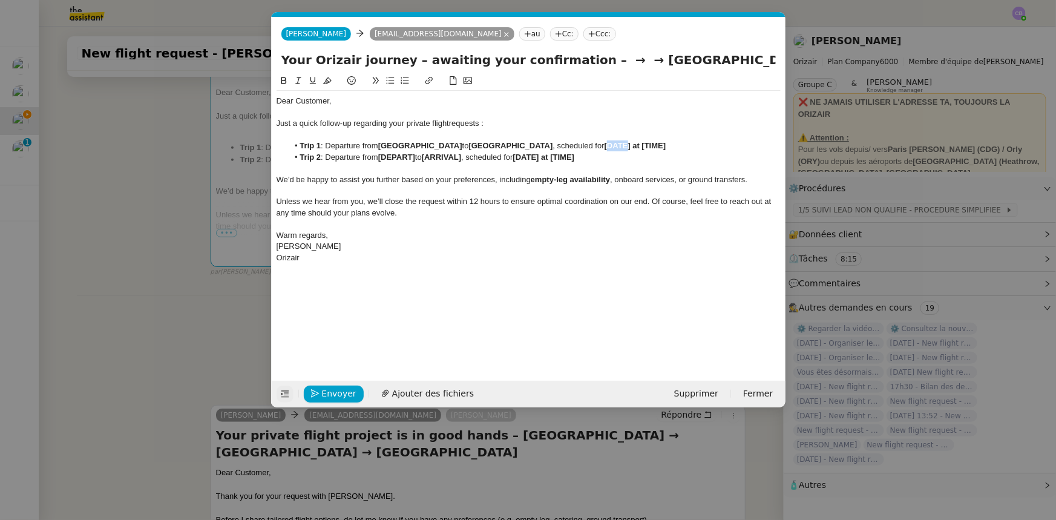
click at [635, 145] on strong "[DATE] at [TIME]" at bounding box center [635, 145] width 62 height 9
click at [624, 144] on strong "[17th April 2026 at [TIME]" at bounding box center [636, 145] width 64 height 9
click at [666, 143] on strong "17th April 2026 at [TIME]" at bounding box center [635, 145] width 62 height 9
click at [693, 151] on li "Trip 1 : Departure from Palma de Mallorca Airport to London Luton Airport , sch…" at bounding box center [534, 145] width 492 height 11
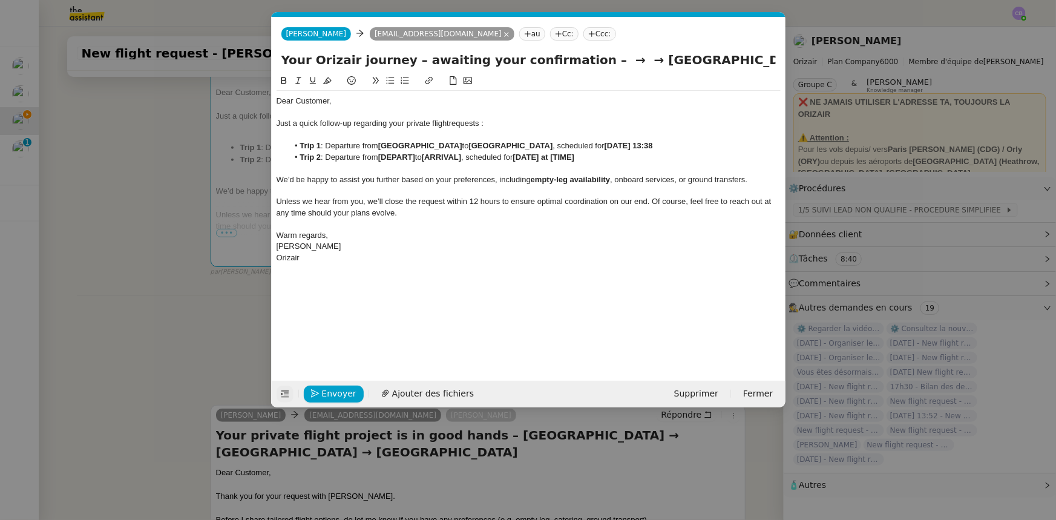
drag, startPoint x: 489, startPoint y: 146, endPoint x: 565, endPoint y: 147, distance: 75.6
click at [553, 148] on strong "London Luton Airport" at bounding box center [511, 145] width 84 height 9
copy strong "London Luton Airport"
click at [402, 157] on strong "[DEPART]" at bounding box center [396, 156] width 37 height 9
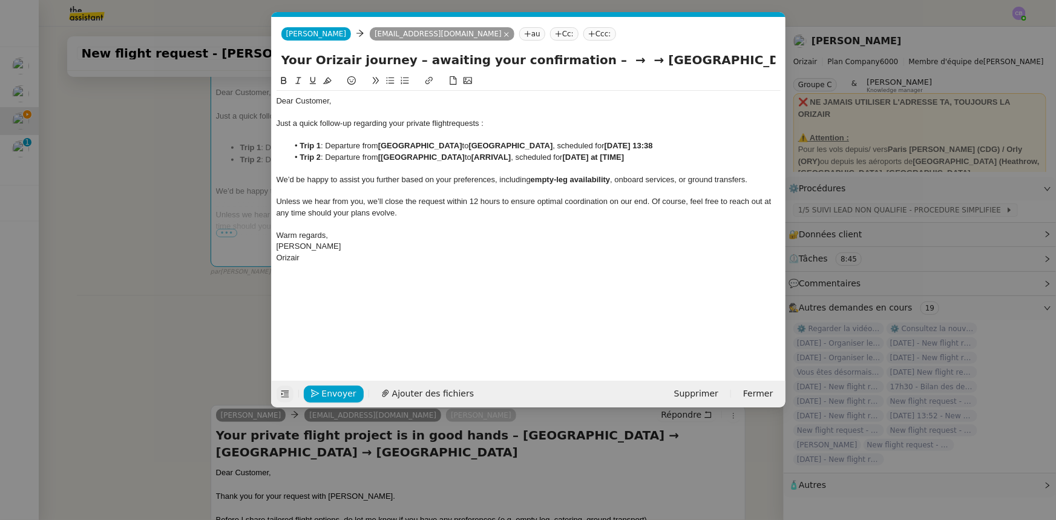
click at [385, 156] on strong "[London Luton Airport" at bounding box center [421, 156] width 87 height 9
drag, startPoint x: 382, startPoint y: 145, endPoint x: 477, endPoint y: 145, distance: 95.0
click at [477, 145] on li "Trip 1 : Departure from Palma de Mallorca Airport to London Luton Airport , sch…" at bounding box center [534, 145] width 492 height 11
copy strong "Palma de Mallorca Airport"
click at [492, 159] on strong "[ARRIVAL]" at bounding box center [488, 156] width 39 height 9
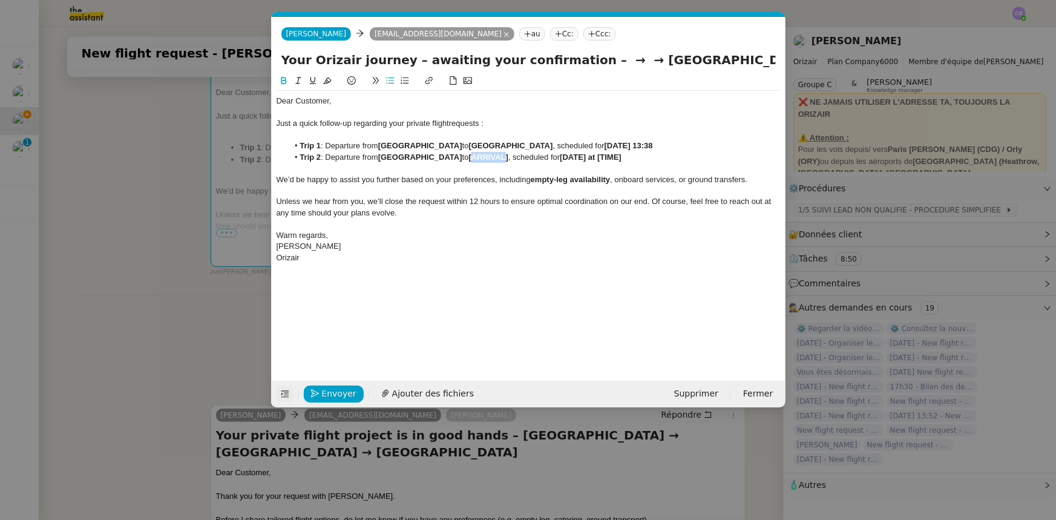
click at [492, 159] on strong "[ARRIVAL]" at bounding box center [488, 156] width 39 height 9
click at [477, 157] on strong "[Palma de Mallorca Airport" at bounding box center [512, 156] width 87 height 9
click at [640, 156] on strong "[DATE] at [TIME]" at bounding box center [635, 156] width 62 height 9
click at [628, 156] on strong "[8th May 2026 at [TIME]" at bounding box center [636, 156] width 64 height 9
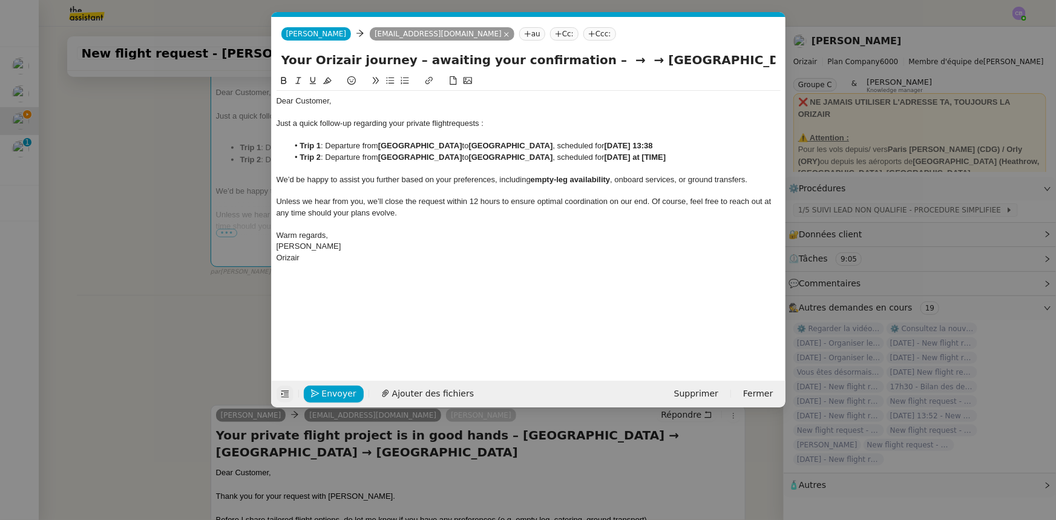
click at [666, 157] on strong "8th May 2026 at [TIME]" at bounding box center [635, 156] width 62 height 9
click at [664, 157] on strong "8th May 2026 at [13:38" at bounding box center [634, 156] width 60 height 9
drag, startPoint x: 718, startPoint y: 143, endPoint x: 295, endPoint y: 142, distance: 422.9
click at [295, 142] on li "Trip 1 : Departure from Palma de Mallorca Airport to London Luton Airport , sch…" at bounding box center [534, 145] width 492 height 11
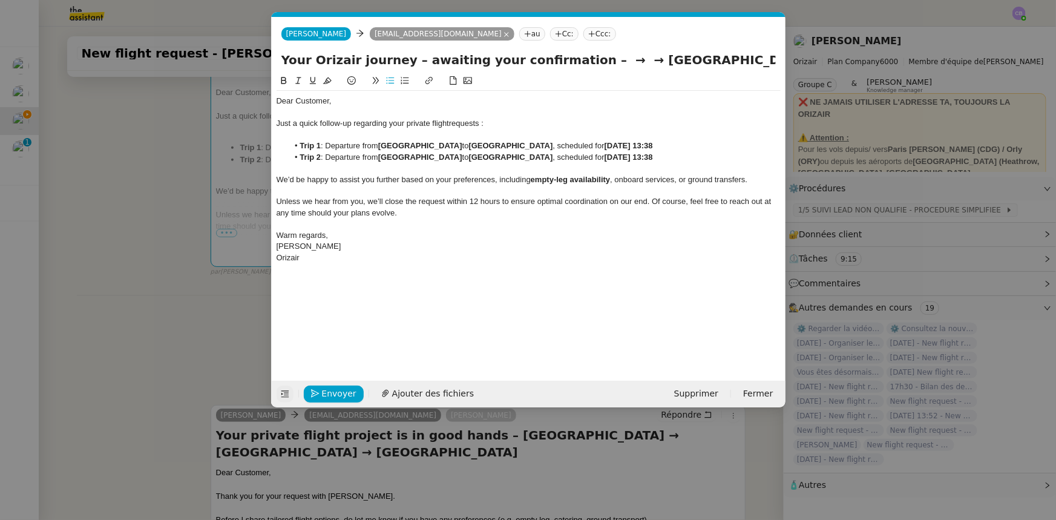
click at [703, 154] on li "Trip 2 : Departure from London Luton Airport to Palma de Mallorca Airport , sch…" at bounding box center [534, 157] width 492 height 11
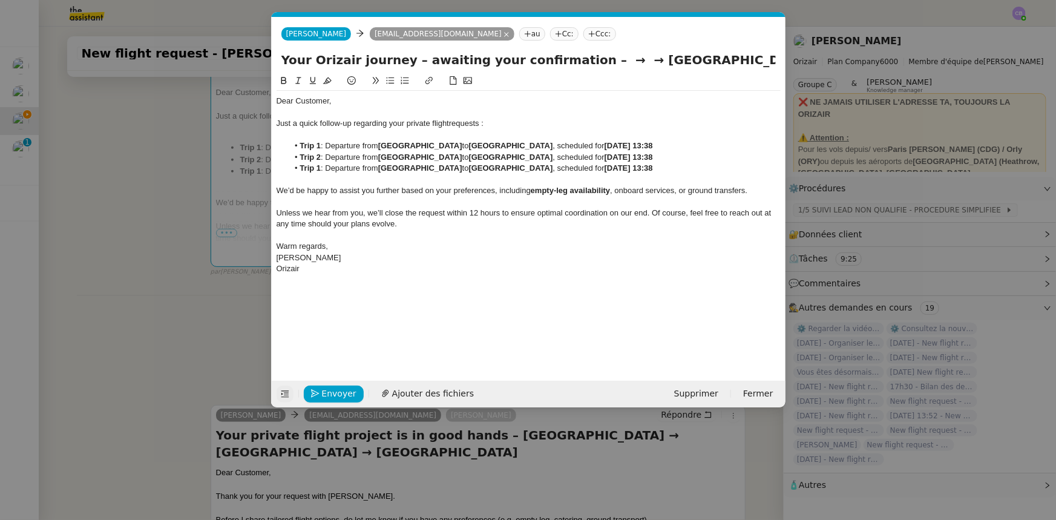
click at [319, 166] on strong "Trip 1" at bounding box center [309, 167] width 21 height 9
click at [630, 167] on strong "17th April 2026 at 13:38" at bounding box center [628, 167] width 48 height 9
drag, startPoint x: 636, startPoint y: 168, endPoint x: 623, endPoint y: 168, distance: 13.3
click at [623, 168] on li "Trip 3 : Departure from Palma de Mallorca Airport to London Luton Airport , sch…" at bounding box center [534, 168] width 492 height 11
click at [283, 83] on icon at bounding box center [284, 80] width 8 height 8
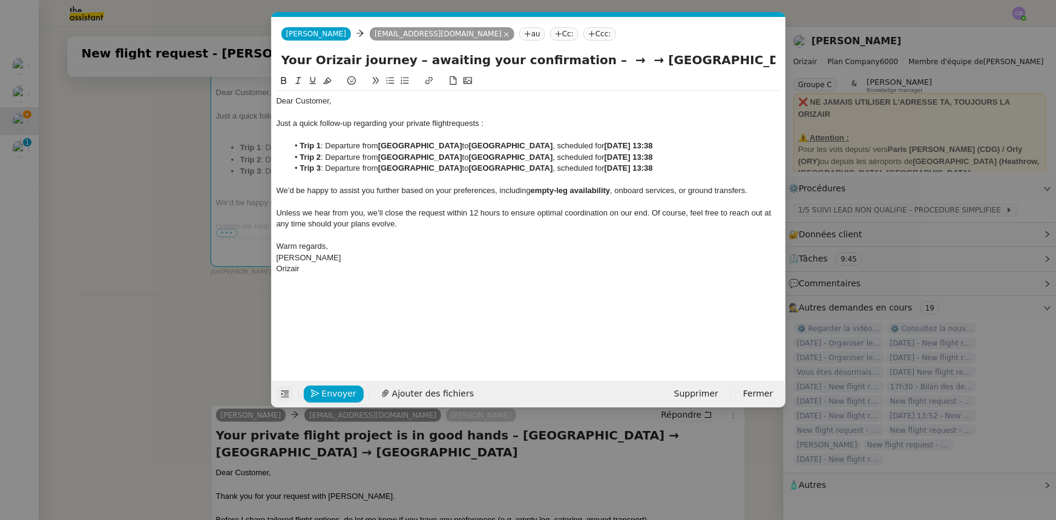
click at [653, 168] on strong "23rd October 2026 at 13:38" at bounding box center [628, 167] width 48 height 9
drag, startPoint x: 761, startPoint y: 59, endPoint x: 566, endPoint y: 54, distance: 194.9
click at [566, 54] on input "Your Orizair journey – awaiting your confirmation – → → Palma de Mallorca Airpo…" at bounding box center [528, 60] width 494 height 18
type input "Your Orizair journey – awaiting your confirmation"
click at [218, 321] on nz-modal-container "orizair rela Service ✈️ Orizair - Rela nce après envoi devis client (FR) Dans l…" at bounding box center [528, 260] width 1056 height 520
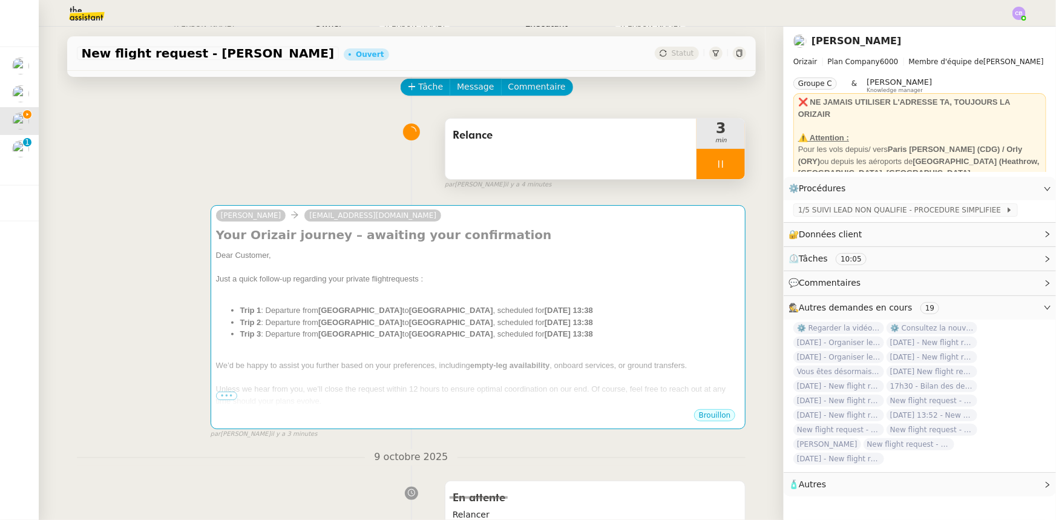
scroll to position [54, 0]
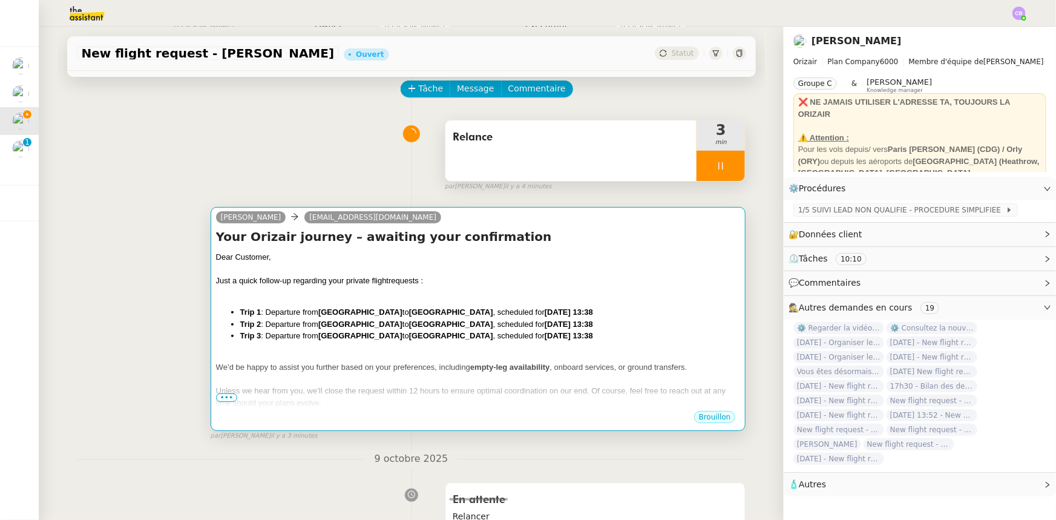
click at [352, 299] on div "Dear Customer, Just a quick follow-up regarding your private flight requests : …" at bounding box center [478, 353] width 525 height 204
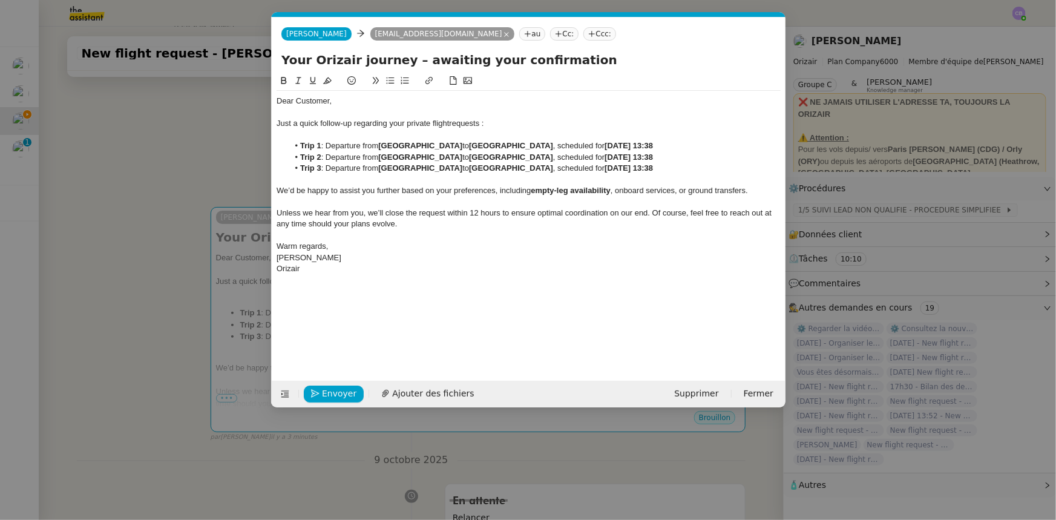
scroll to position [0, 64]
click at [312, 99] on span "Dear Customer," at bounding box center [303, 100] width 55 height 9
click at [229, 170] on nz-modal-container "orizair rela Service ✈️ Orizair - Rela nce après envoi devis client (FR) Dans l…" at bounding box center [528, 260] width 1056 height 520
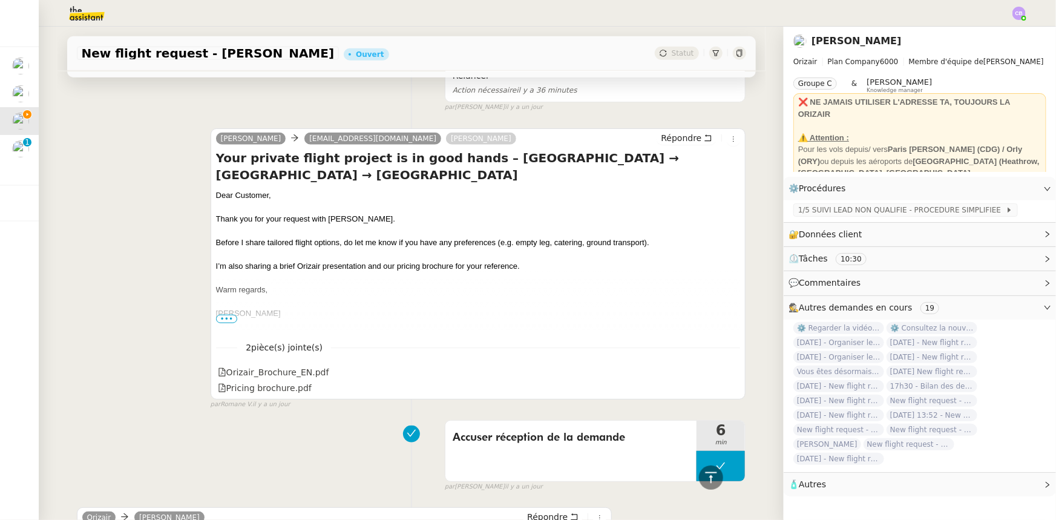
scroll to position [220, 0]
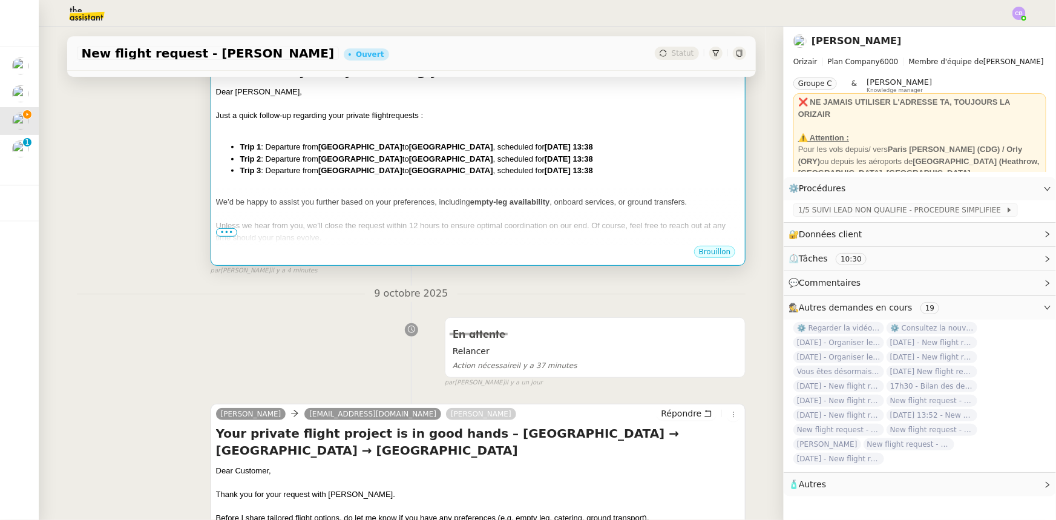
click at [374, 162] on strong "London Luton Airport" at bounding box center [360, 158] width 84 height 9
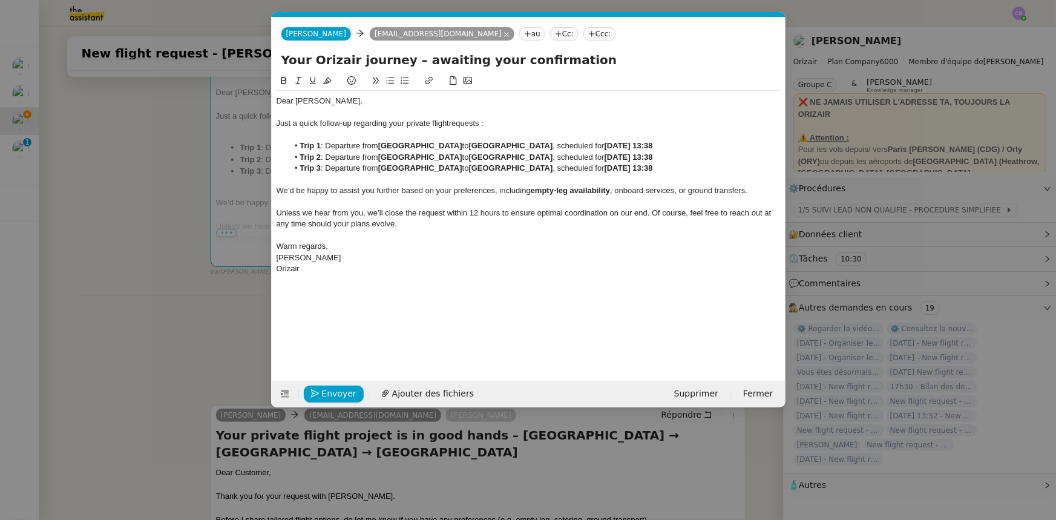
scroll to position [0, 64]
click at [327, 158] on li "Trip 2 : Departure from London Luton Airport to Palma de Mallorca Airport , sch…" at bounding box center [534, 157] width 492 height 11
click at [346, 321] on span "Envoyer" at bounding box center [339, 394] width 34 height 14
click at [346, 321] on span "Confirmer l'envoi" at bounding box center [358, 394] width 73 height 14
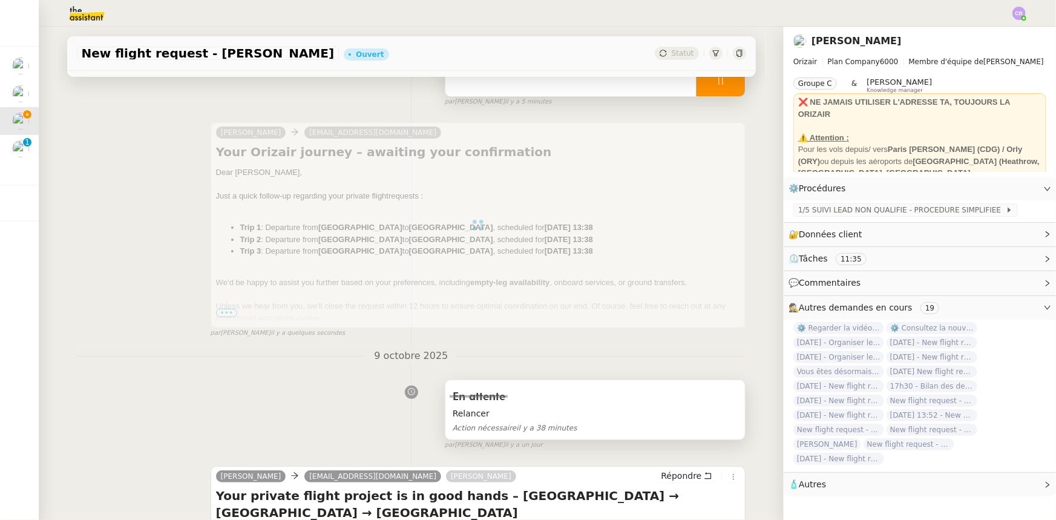
scroll to position [0, 0]
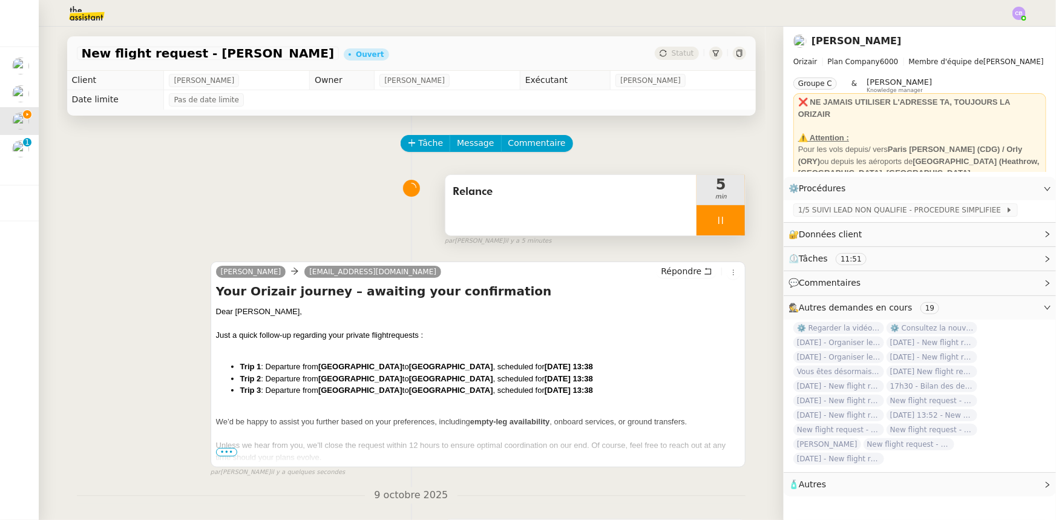
click at [696, 222] on div at bounding box center [720, 220] width 48 height 30
click at [703, 227] on button at bounding box center [733, 220] width 24 height 30
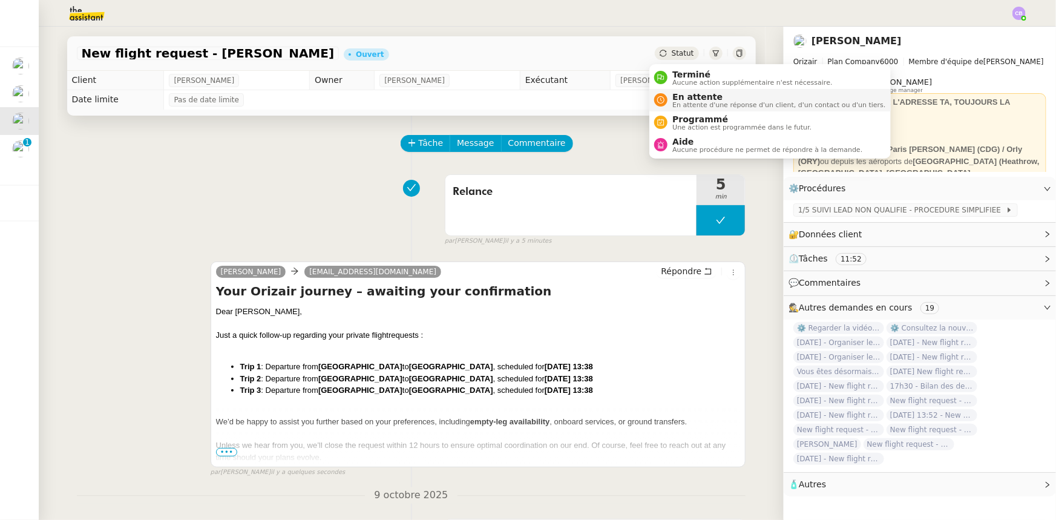
click at [681, 102] on span "En attente d'une réponse d'un client, d'un contact ou d'un tiers." at bounding box center [778, 105] width 213 height 7
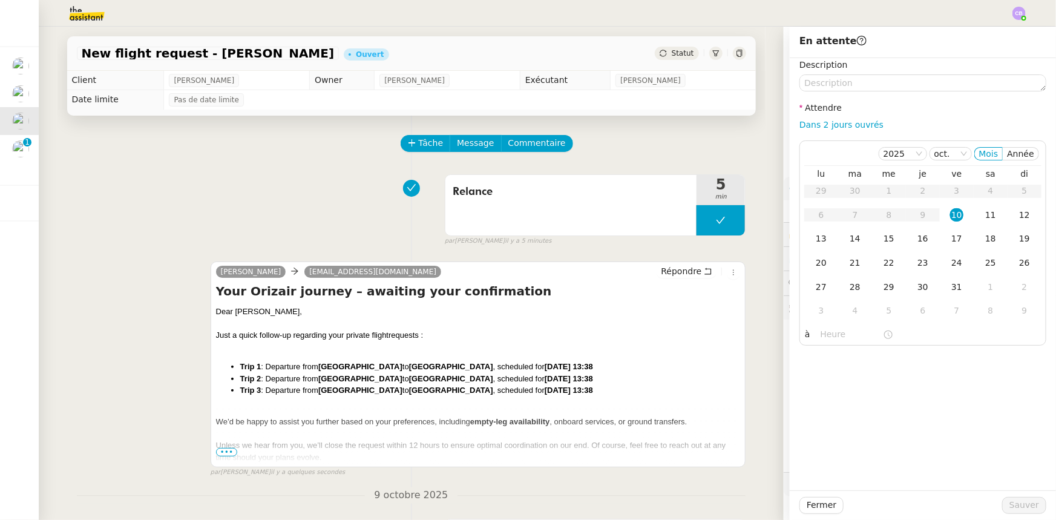
drag, startPoint x: 831, startPoint y: 128, endPoint x: 829, endPoint y: 134, distance: 6.8
click at [703, 128] on link "Dans 2 jours ouvrés" at bounding box center [841, 125] width 84 height 10
type input "07:00"
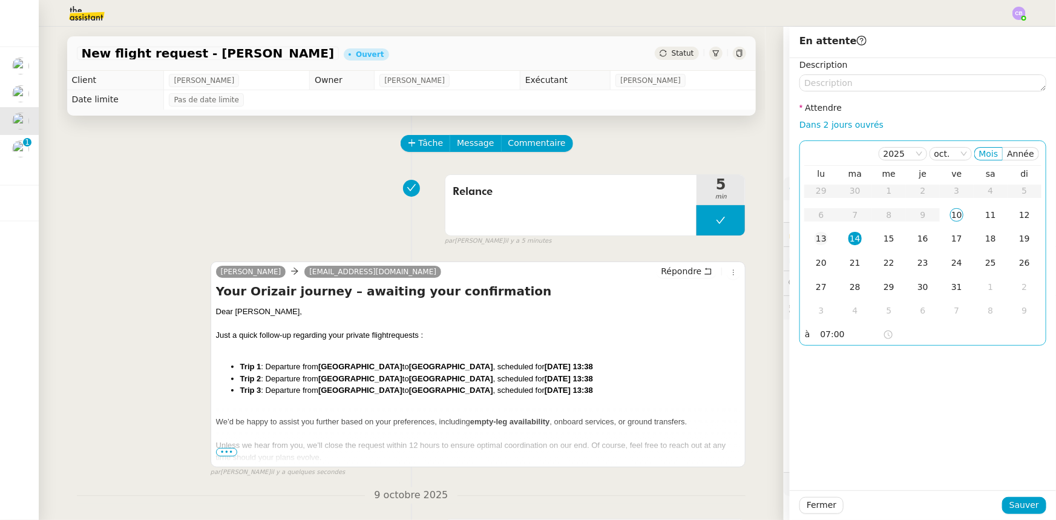
click at [703, 238] on div "13" at bounding box center [820, 238] width 13 height 13
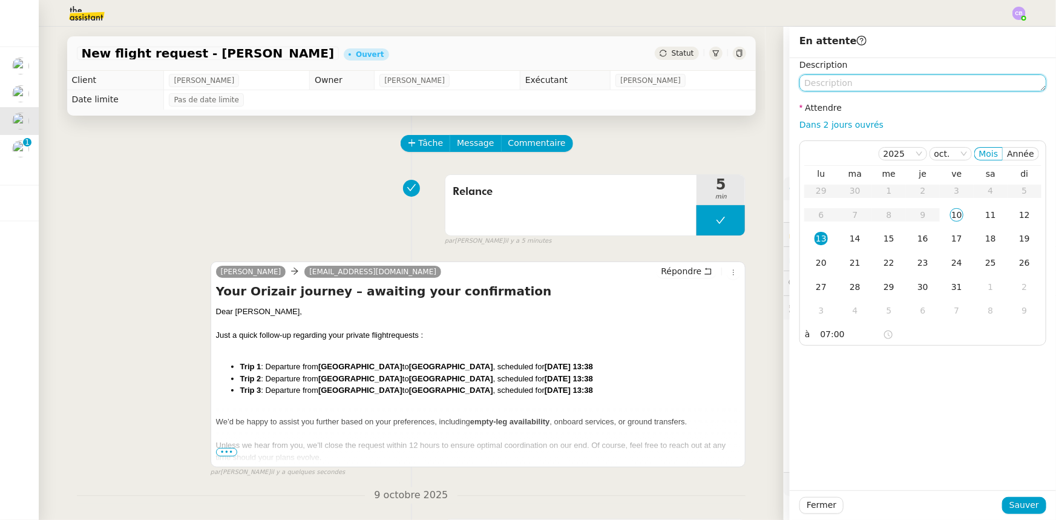
click at [703, 84] on textarea at bounding box center [922, 82] width 247 height 17
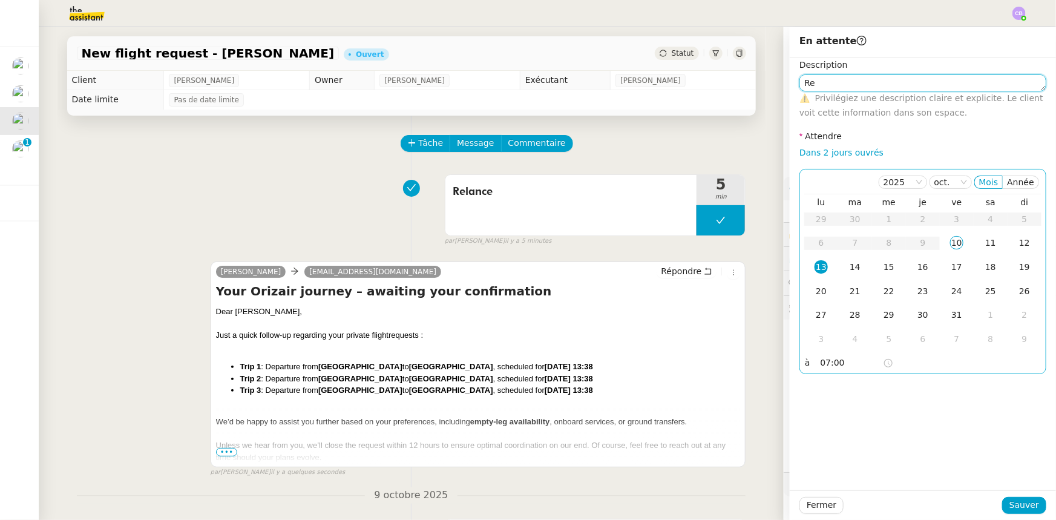
type textarea "R"
type textarea "Clôturer"
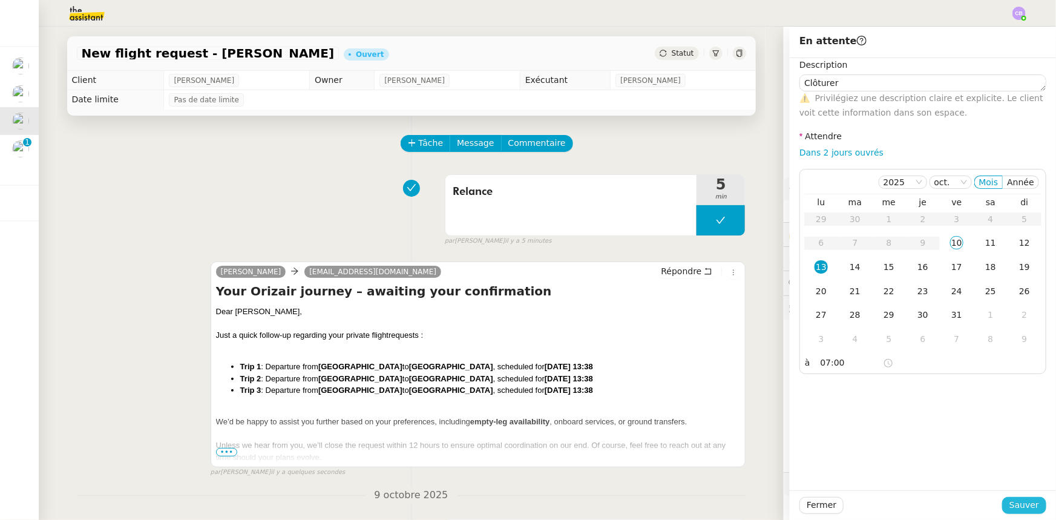
click at [703, 321] on span "Sauver" at bounding box center [1024, 505] width 30 height 14
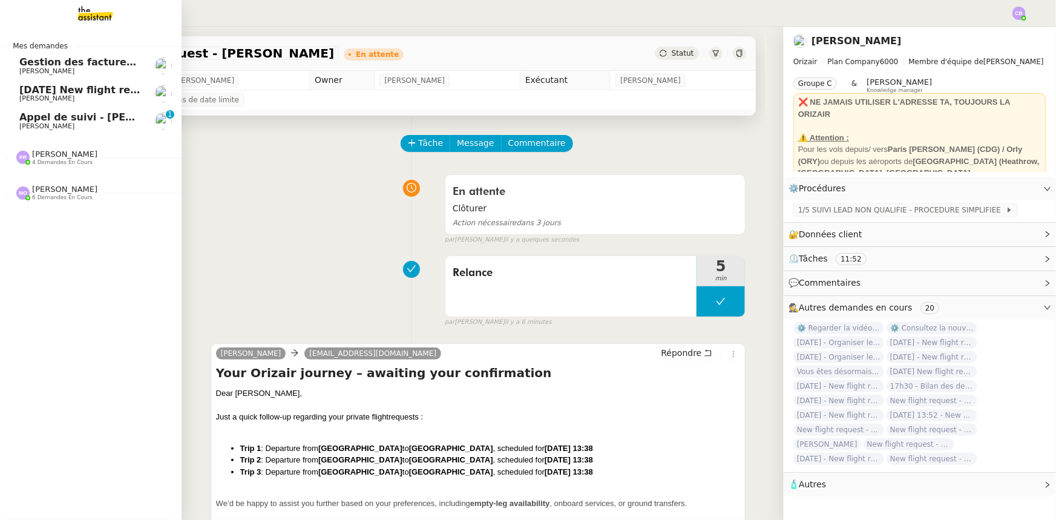
click at [39, 121] on span "Appel de suivi - Jean-Lou Renaud- Develop'ventes" at bounding box center [126, 116] width 215 height 11
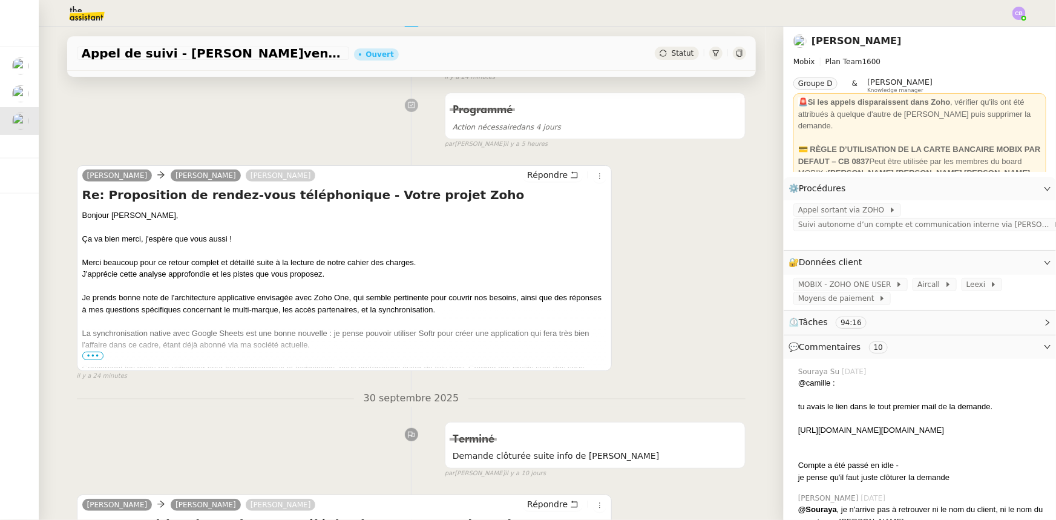
scroll to position [220, 0]
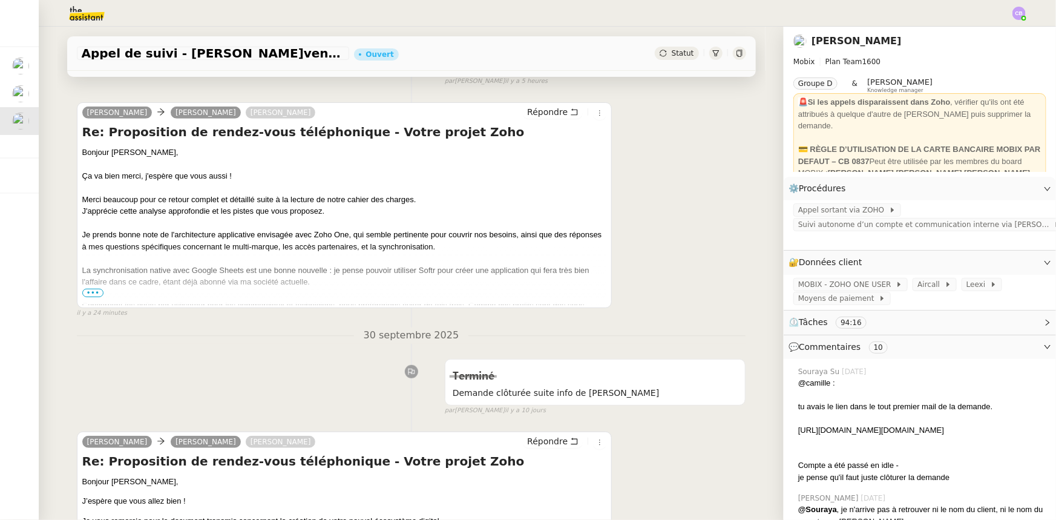
click at [91, 296] on span "•••" at bounding box center [93, 293] width 22 height 8
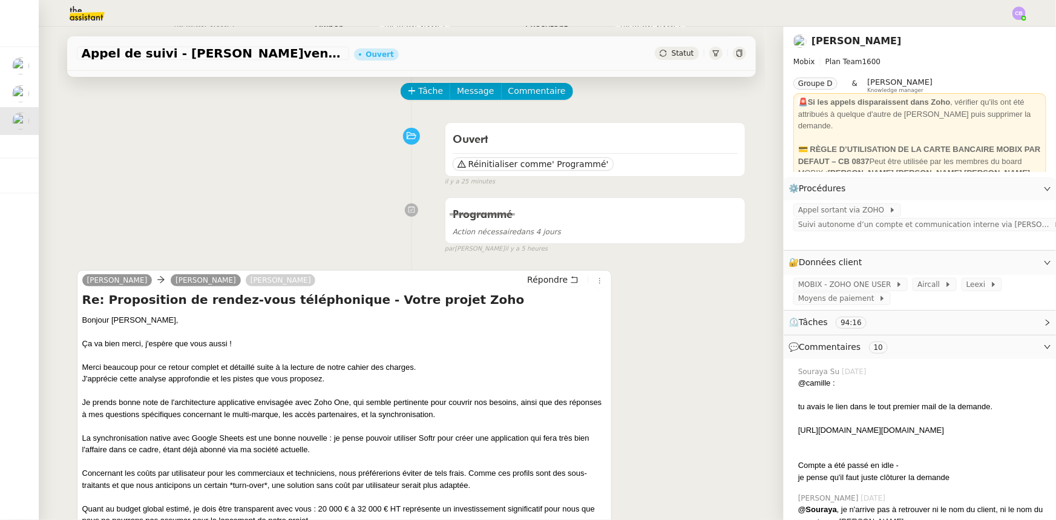
scroll to position [0, 0]
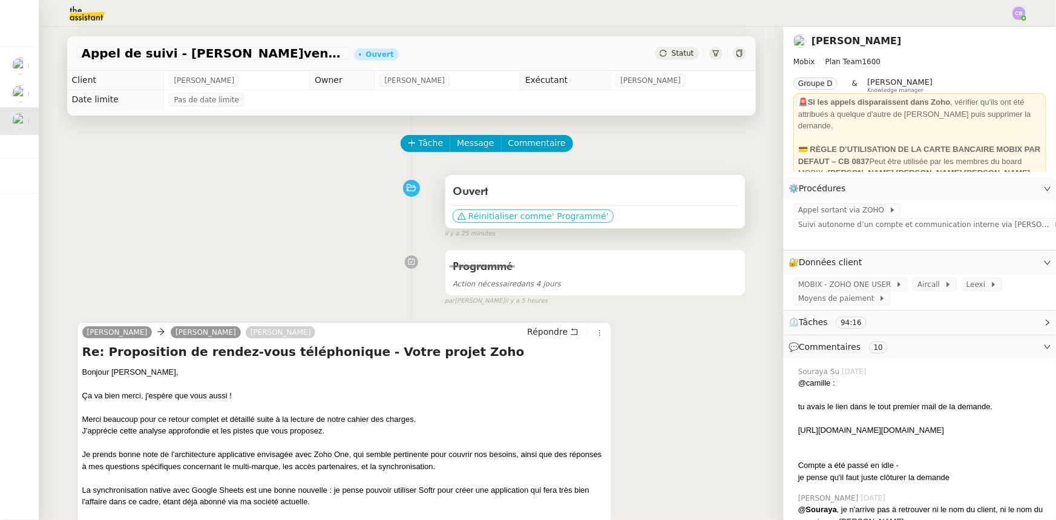
click at [568, 219] on span "' Programmé'" at bounding box center [580, 216] width 56 height 12
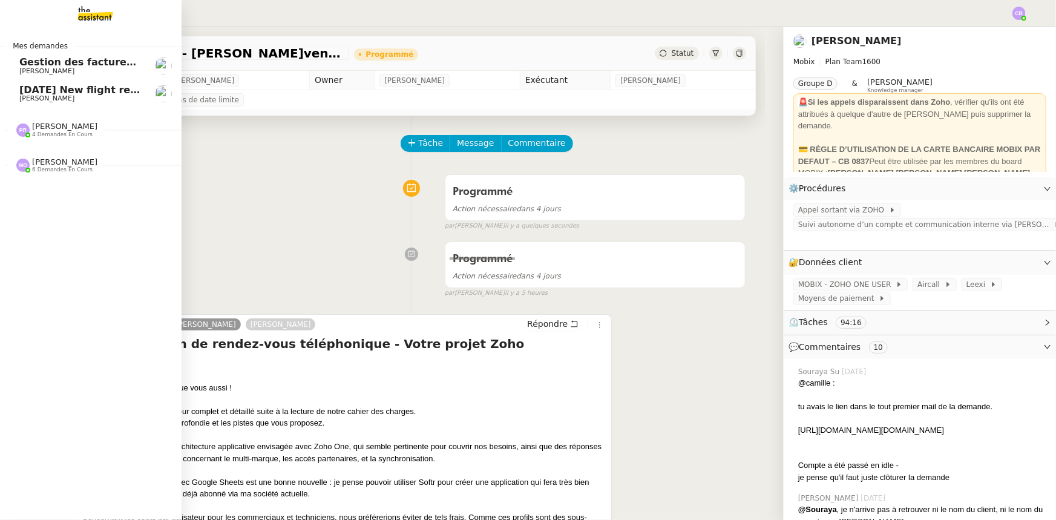
click at [62, 91] on span "[DATE] New flight request - [PERSON_NAME]" at bounding box center [140, 89] width 243 height 11
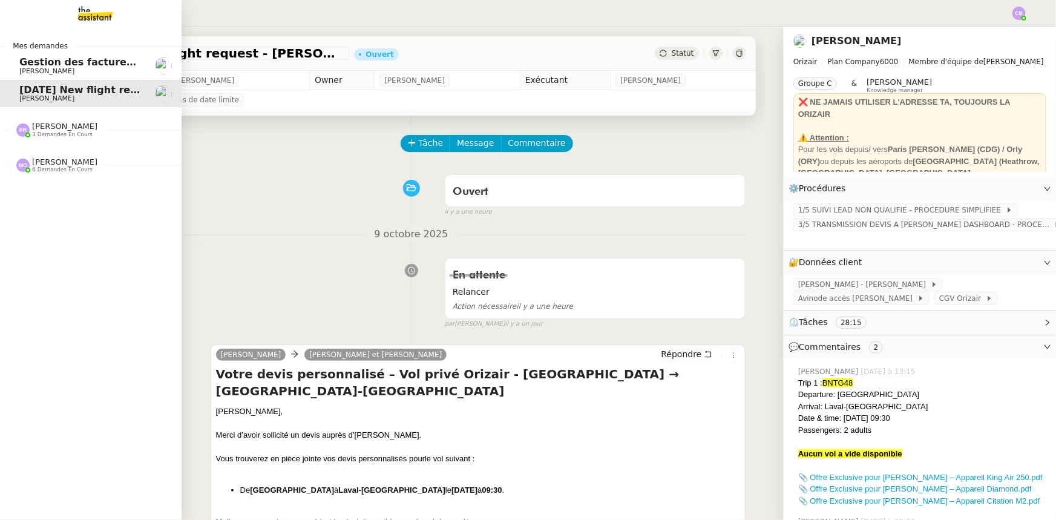
click at [63, 131] on span "3 demandes en cours" at bounding box center [62, 134] width 61 height 7
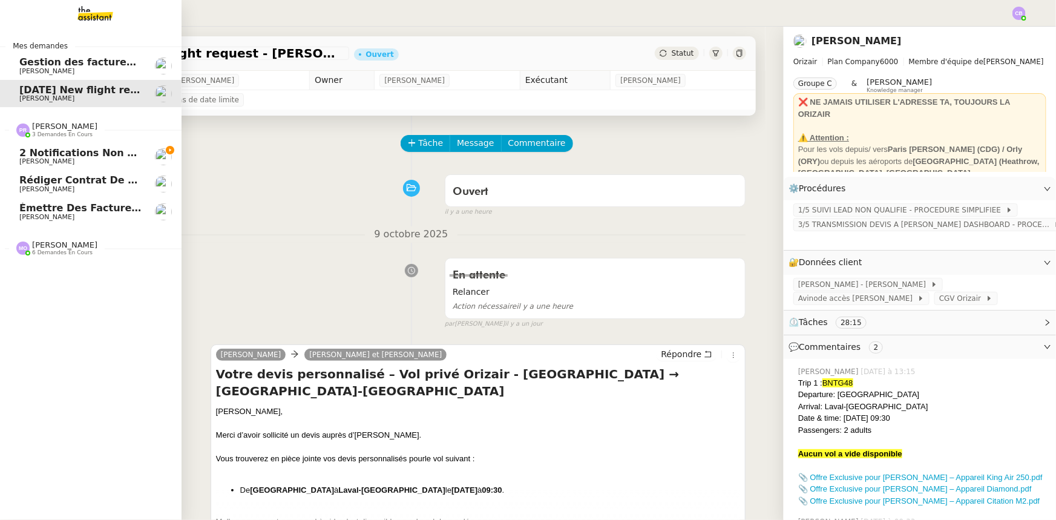
click at [62, 126] on span "[PERSON_NAME]" at bounding box center [64, 126] width 65 height 9
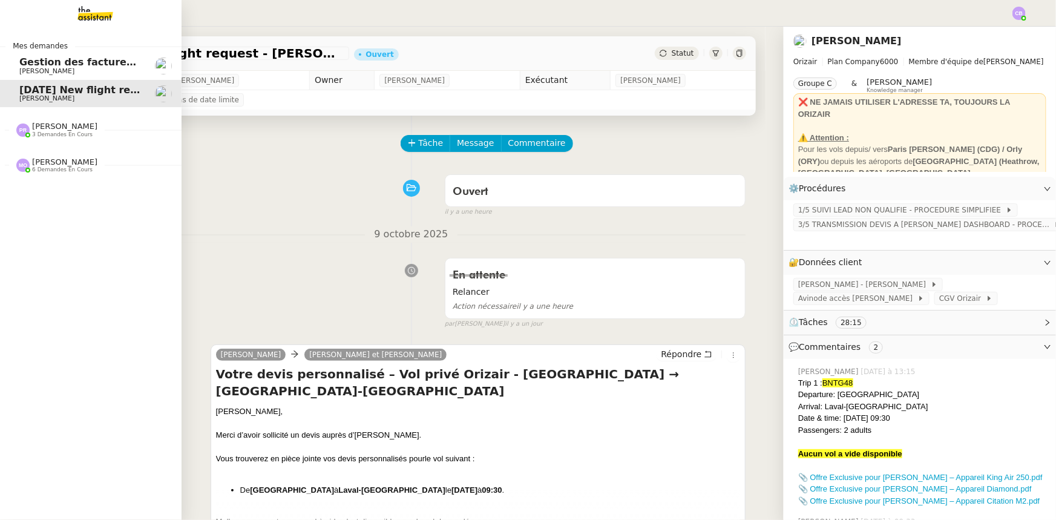
click at [47, 163] on span "[PERSON_NAME]" at bounding box center [64, 161] width 65 height 9
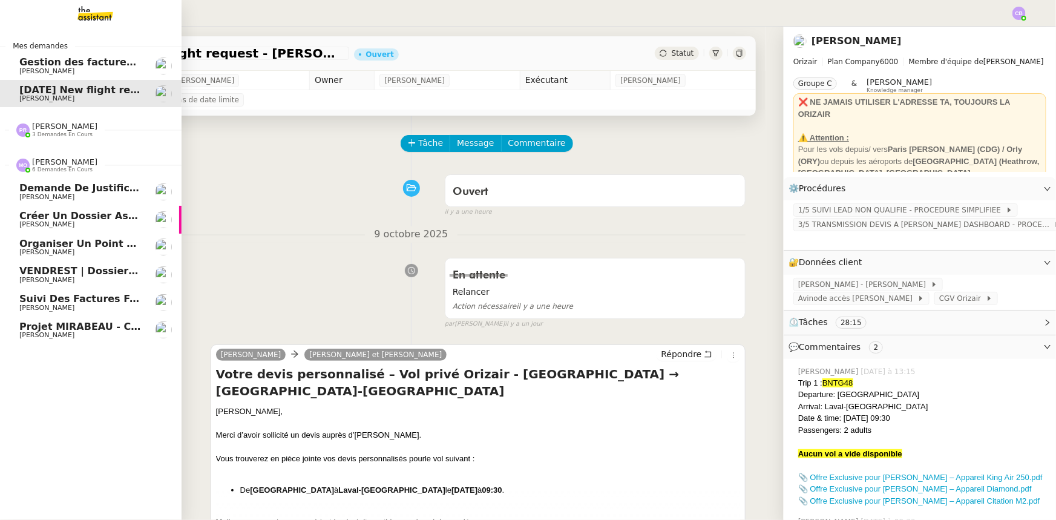
click at [47, 163] on span "[PERSON_NAME]" at bounding box center [64, 161] width 65 height 9
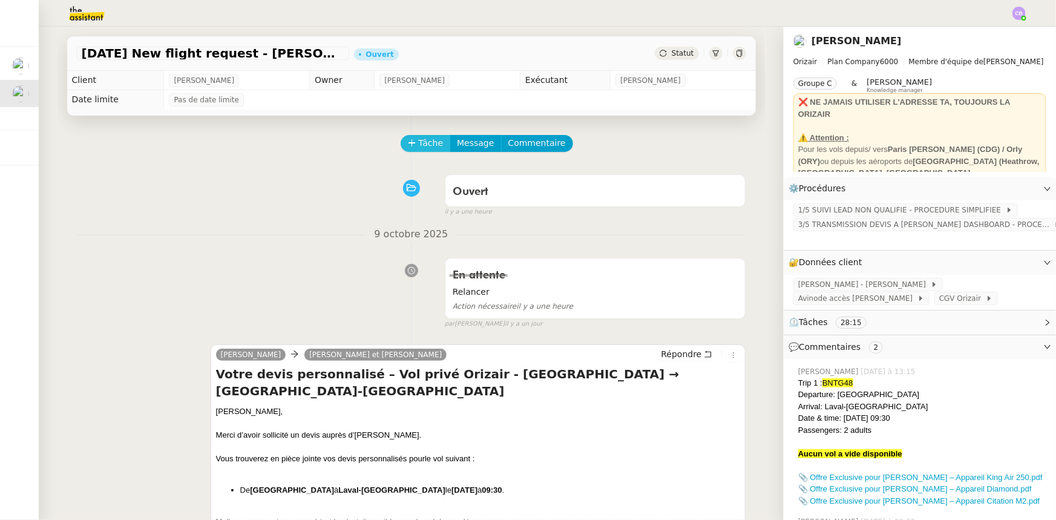
click at [422, 146] on span "Tâche" at bounding box center [431, 143] width 25 height 14
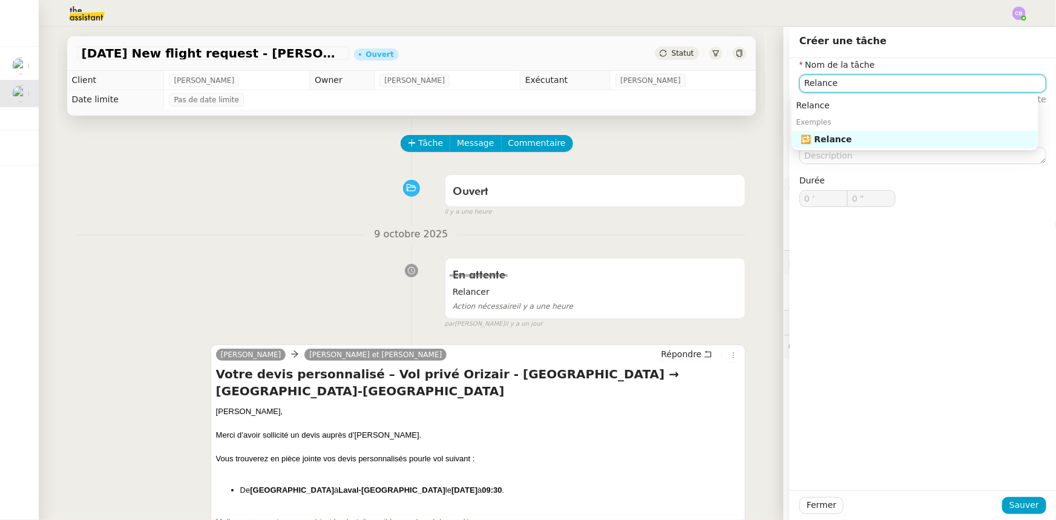
click at [703, 139] on div "🔁 Relance" at bounding box center [917, 139] width 232 height 11
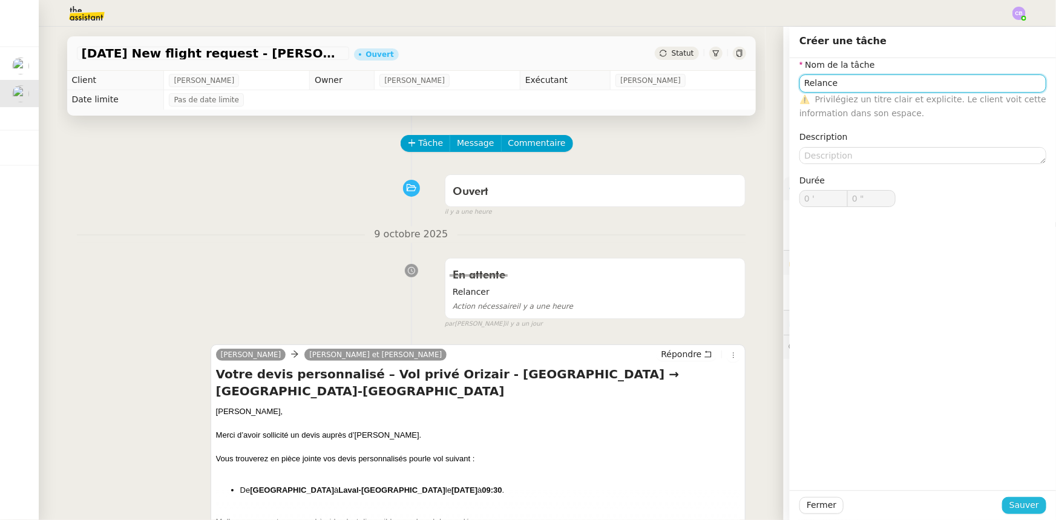
type input "Relance"
click at [703, 321] on span "Sauver" at bounding box center [1024, 505] width 30 height 14
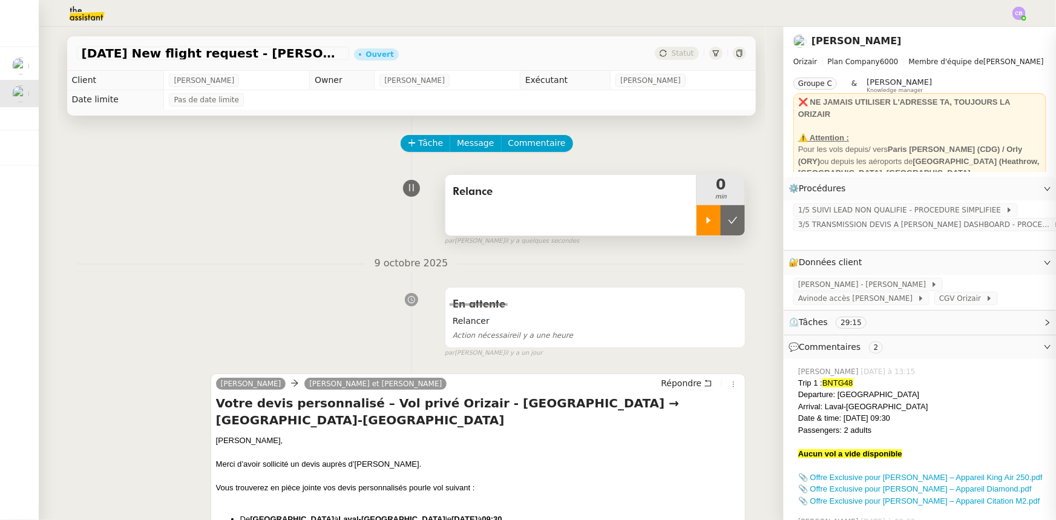
click at [696, 231] on div at bounding box center [708, 220] width 24 height 30
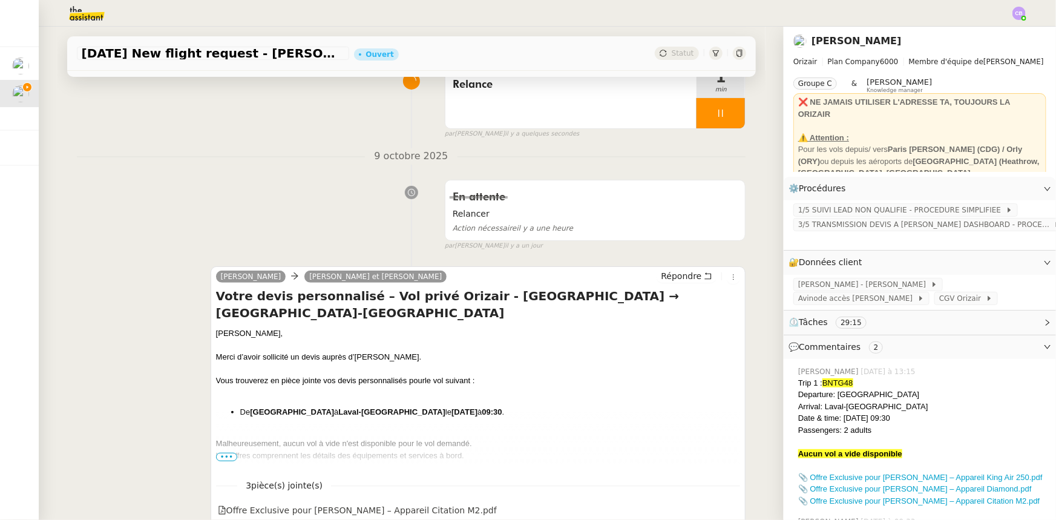
scroll to position [110, 0]
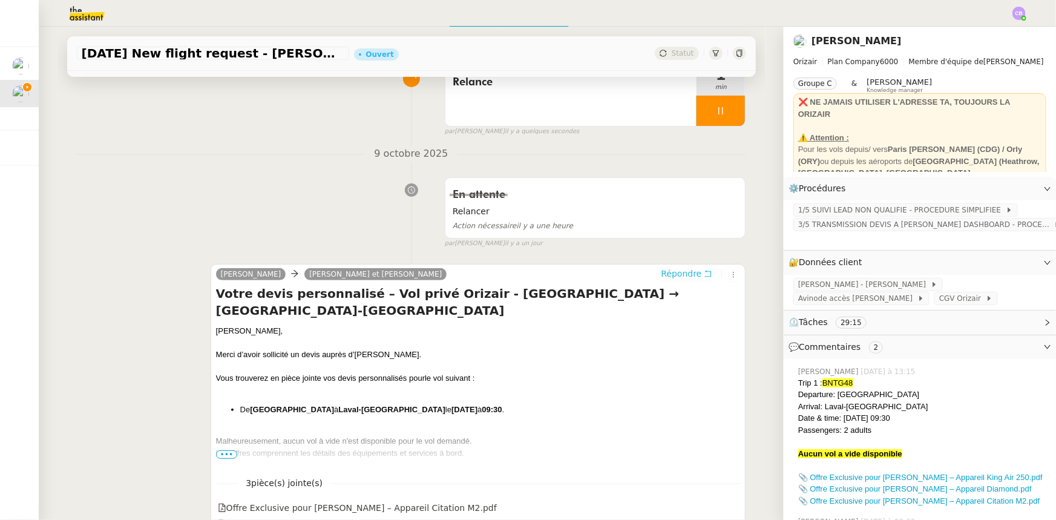
click at [671, 278] on span "Répondre" at bounding box center [681, 273] width 41 height 12
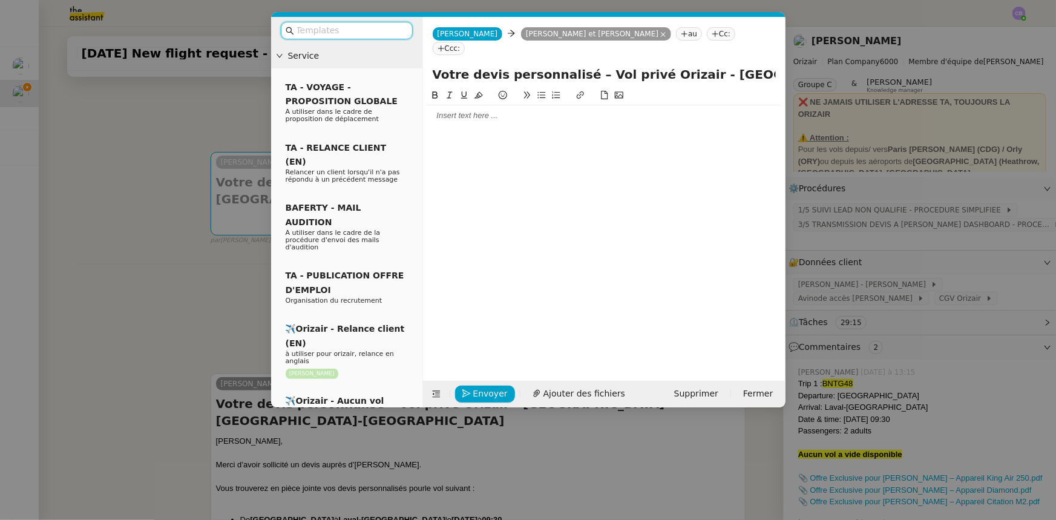
click at [306, 29] on input "text" at bounding box center [350, 31] width 109 height 14
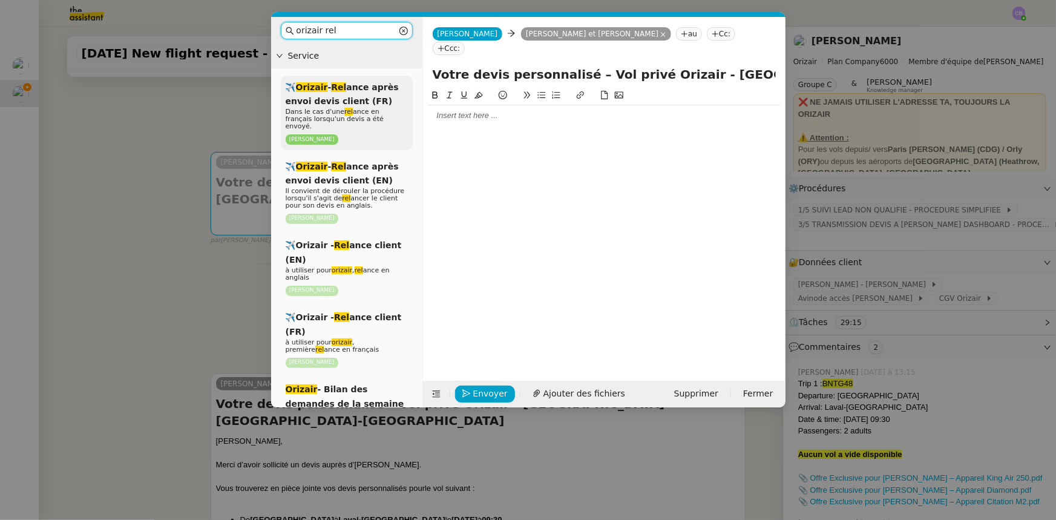
type input "orizair rel"
click at [335, 104] on span "✈️ Orizair - Rel ance après envoi devis client (FR)" at bounding box center [342, 94] width 113 height 24
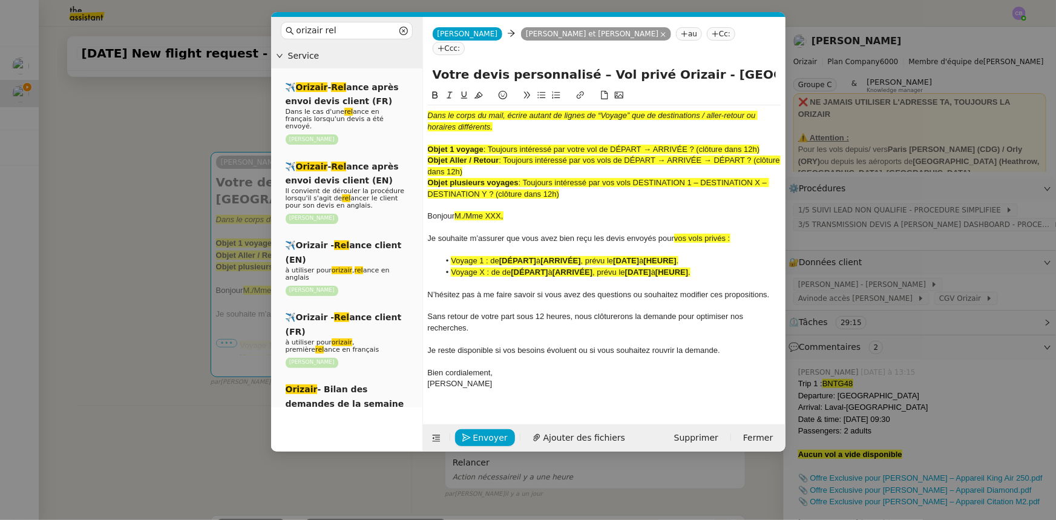
drag, startPoint x: 763, startPoint y: 134, endPoint x: 491, endPoint y: 134, distance: 272.3
click at [491, 144] on div "Objet 1 voyage : Toujours intéressé par votre vol de DÉPART → ARRIVÉE ? (clôtur…" at bounding box center [604, 149] width 353 height 11
drag, startPoint x: 676, startPoint y: 58, endPoint x: 430, endPoint y: 62, distance: 246.3
click at [430, 65] on div "Votre devis personnalisé – Vol privé Orizair - Teeside International Airport → …" at bounding box center [604, 76] width 362 height 23
paste input "Toujours intéressé par votre vol de DÉPART → ARRIVÉE ? (clôture dans 12h)"
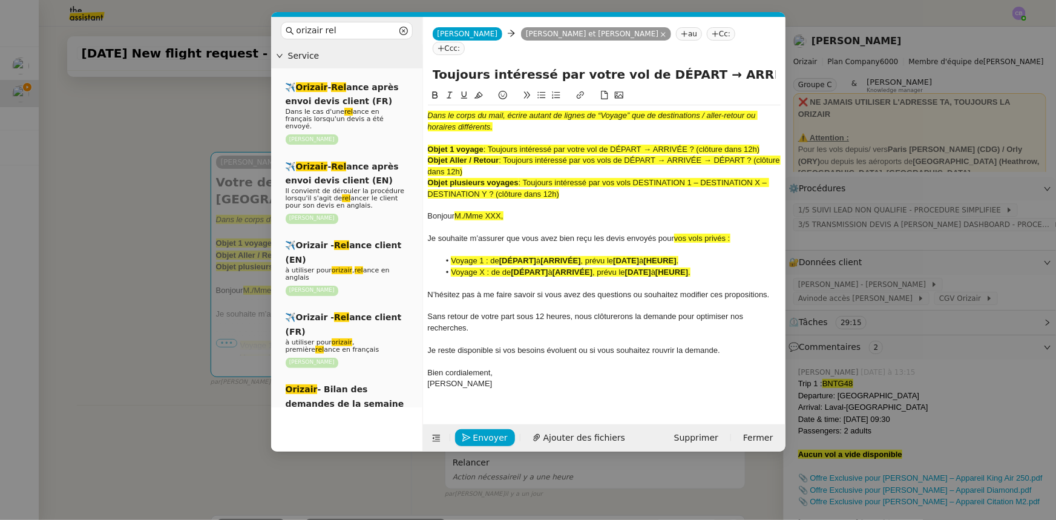
scroll to position [0, 84]
type input "Toujours intéressé par votre vol de DÉPART → ARRIVÉE ? (clôture dans 12h) - Tee…"
drag, startPoint x: 563, startPoint y: 180, endPoint x: 426, endPoint y: 98, distance: 159.6
click at [426, 98] on nz-spin "Dans le corps du mail, écrire autant de lignes de “Voyage” que de destinations …" at bounding box center [604, 249] width 362 height 322
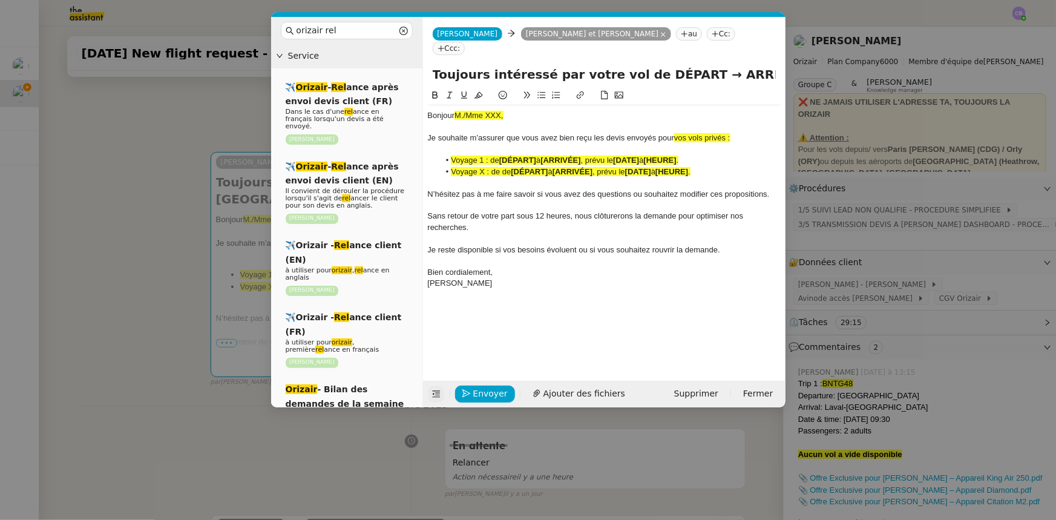
click at [436, 321] on icon at bounding box center [436, 394] width 8 height 7
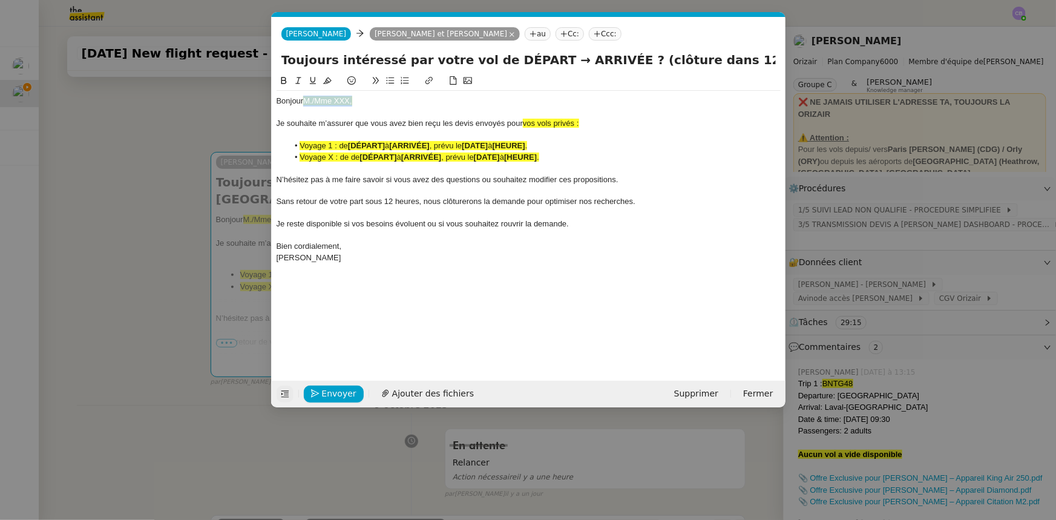
drag, startPoint x: 362, startPoint y: 101, endPoint x: 308, endPoint y: 99, distance: 54.5
click at [308, 99] on div "Bonjour M./Mme XXX," at bounding box center [528, 101] width 504 height 11
click at [327, 80] on icon at bounding box center [327, 80] width 8 height 8
click at [350, 99] on div "Bonjour M./Mme XXX," at bounding box center [528, 101] width 504 height 11
drag, startPoint x: 577, startPoint y: 125, endPoint x: 571, endPoint y: 124, distance: 6.1
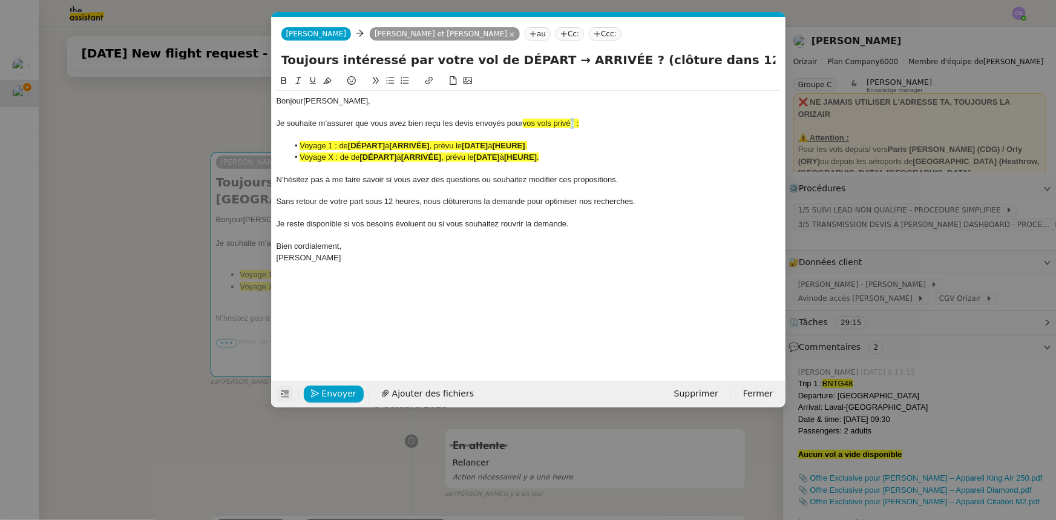
click at [571, 124] on span "vos vols privés :" at bounding box center [551, 123] width 56 height 9
click at [536, 121] on span "vos vols privés :" at bounding box center [551, 123] width 56 height 9
click at [557, 126] on span "votre vols privés :" at bounding box center [553, 123] width 61 height 9
click at [577, 122] on span "votre vol privés :" at bounding box center [551, 123] width 57 height 9
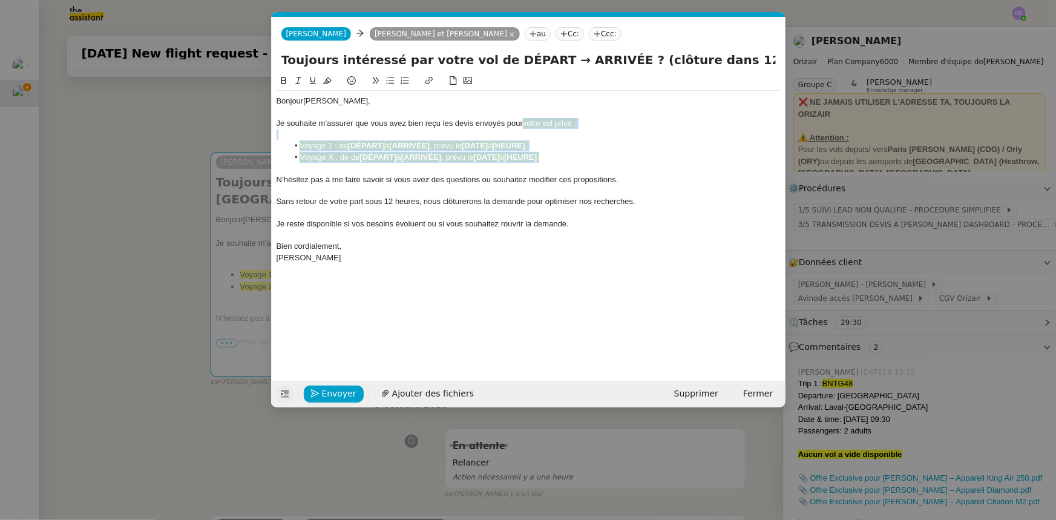
drag, startPoint x: 554, startPoint y: 158, endPoint x: 526, endPoint y: 122, distance: 44.9
click at [526, 122] on div "Bonjour M. Gaignon, Je souhaite m’assurer que vous avez bien reçu les devis env…" at bounding box center [528, 185] width 504 height 188
click at [327, 82] on icon at bounding box center [327, 80] width 8 height 8
click at [385, 197] on span "Sans retour de votre part sous 12 heures, nous clôturerons la demande pour opti…" at bounding box center [455, 201] width 359 height 9
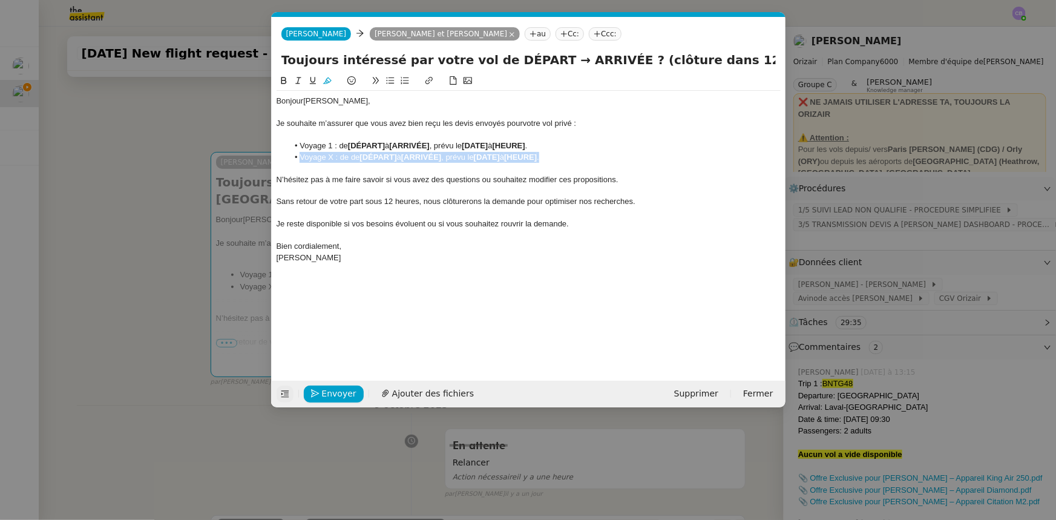
drag, startPoint x: 555, startPoint y: 158, endPoint x: 299, endPoint y: 157, distance: 255.9
click at [299, 157] on li "Voyage X : de de [DÉPART] à [ARRIVÉE] , prévu le [DATE] à [HEURE] ." at bounding box center [534, 157] width 492 height 11
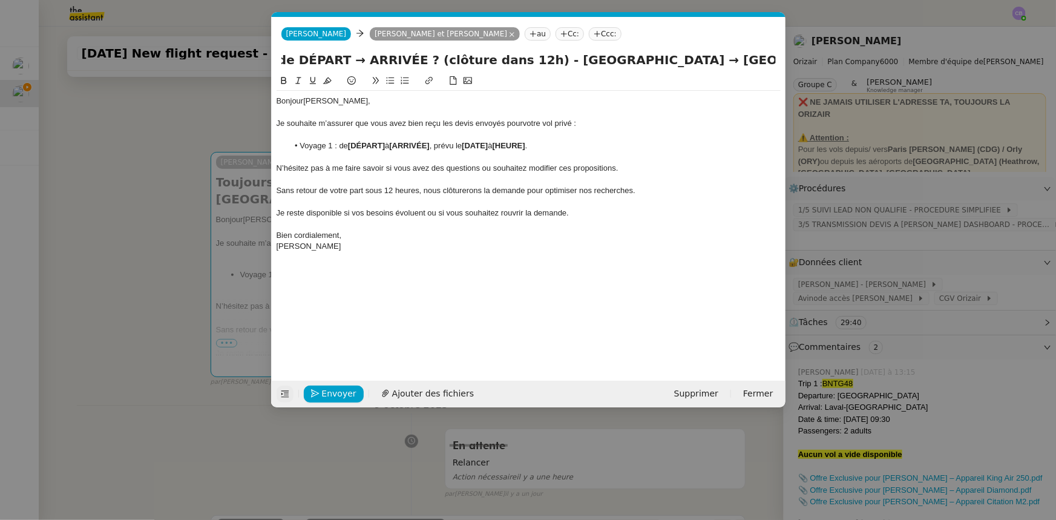
scroll to position [0, 267]
drag, startPoint x: 720, startPoint y: 57, endPoint x: 774, endPoint y: 58, distance: 54.5
click at [703, 58] on input "Toujours intéressé par votre vol de DÉPART → ARRIVÉE ? (clôture dans 12h) - Tee…" at bounding box center [528, 60] width 494 height 18
drag, startPoint x: 324, startPoint y: 58, endPoint x: 391, endPoint y: 62, distance: 67.3
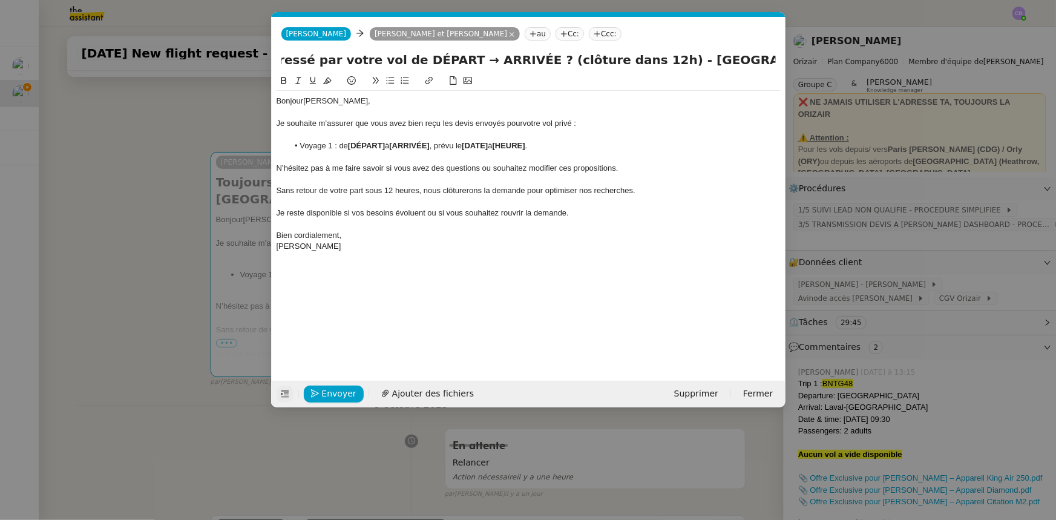
click at [391, 62] on input "Toujours intéressé par votre vol de DÉPART → ARRIVÉE ? (clôture dans 12h) - Tee…" at bounding box center [528, 60] width 494 height 18
paste input "Teeside International Airport → Laval-Entrammes Airport"
click at [703, 62] on input "Toujours intéressé par votre vol de Teeside International Airport → Laval-Entra…" at bounding box center [528, 60] width 494 height 18
drag, startPoint x: 774, startPoint y: 63, endPoint x: 443, endPoint y: 59, distance: 331.6
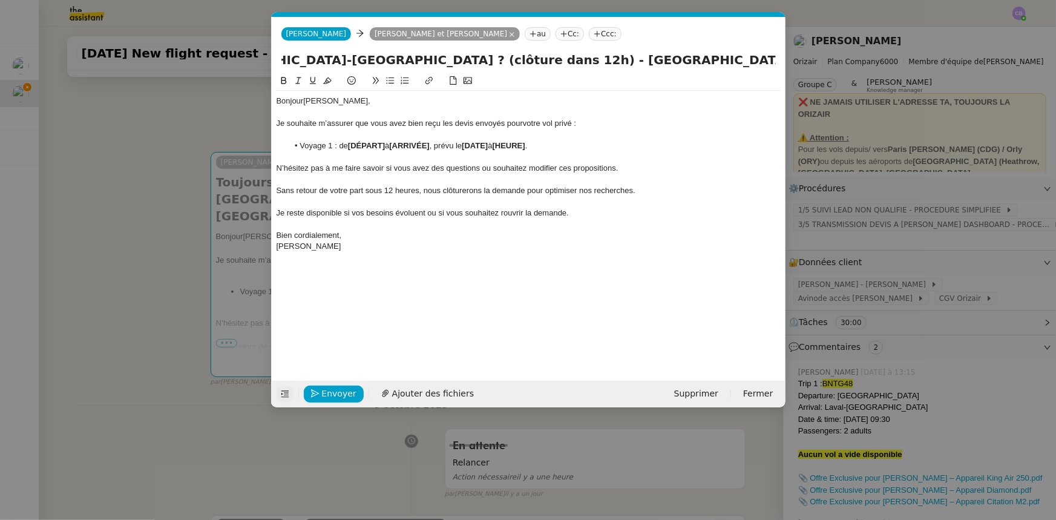
click at [443, 59] on input "Toujours intéressé par votre vol de Teeside International Airport → Laval-Entra…" at bounding box center [528, 60] width 494 height 18
click at [338, 56] on input "Toujours intéressé par votre vol de Teeside International Airport → Laval-Entra…" at bounding box center [528, 60] width 494 height 18
drag, startPoint x: 501, startPoint y: 58, endPoint x: 337, endPoint y: 60, distance: 164.0
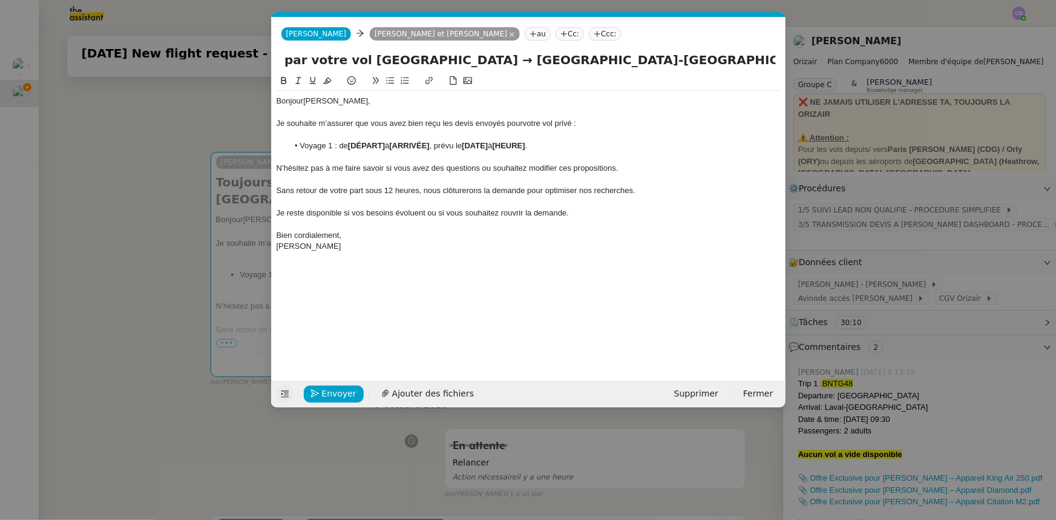
click at [337, 60] on input "Toujours intéressé par votre vol Teeside International Airport → Laval-Entramme…" at bounding box center [528, 60] width 494 height 18
type input "Toujours intéressé par votre vol Teeside International Airport → Laval-Entramme…"
click at [375, 145] on strong "[DÉPART]" at bounding box center [366, 145] width 37 height 9
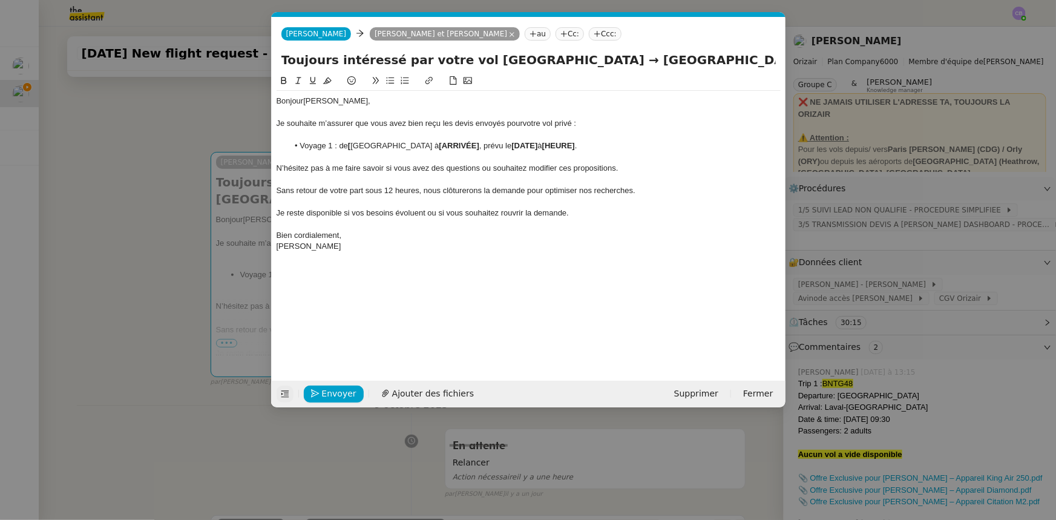
click at [352, 145] on li "Voyage 1 : de [ Teeside International Airport à [ARRIVÉE] , prévu le [DATE] à […" at bounding box center [534, 145] width 492 height 11
drag, startPoint x: 351, startPoint y: 148, endPoint x: 447, endPoint y: 145, distance: 95.6
click at [447, 145] on li "Voyage 1 : de Teeside International Airport à [ARRIVÉE] , prévu le [DATE] à [HE…" at bounding box center [534, 145] width 492 height 11
click at [281, 81] on icon at bounding box center [283, 80] width 5 height 7
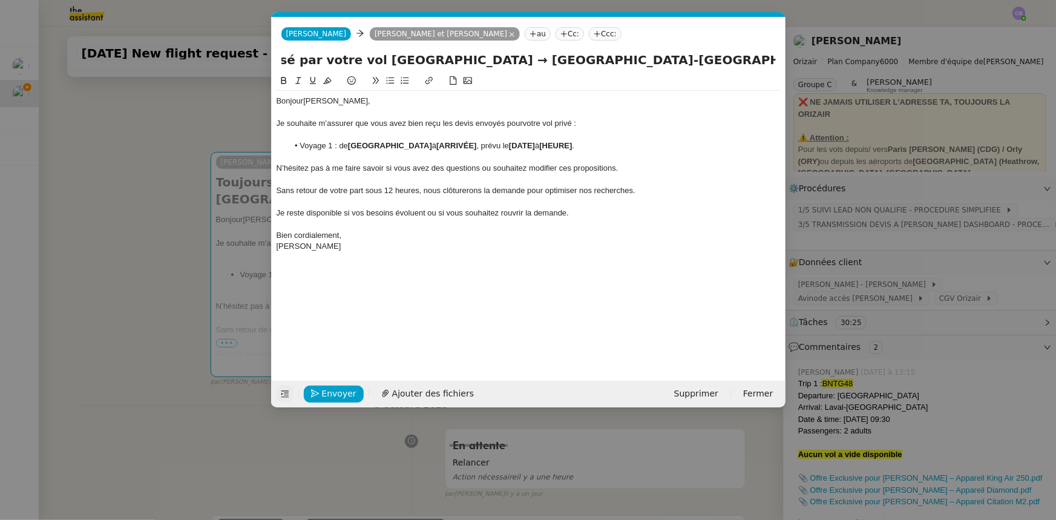
drag, startPoint x: 646, startPoint y: 59, endPoint x: 674, endPoint y: 59, distance: 28.4
click at [674, 59] on input "Toujours intéressé par votre vol Teeside International Airport → Laval-Entramme…" at bounding box center [528, 60] width 494 height 18
click at [476, 145] on strong "[ARRIVÉE]" at bounding box center [456, 145] width 40 height 9
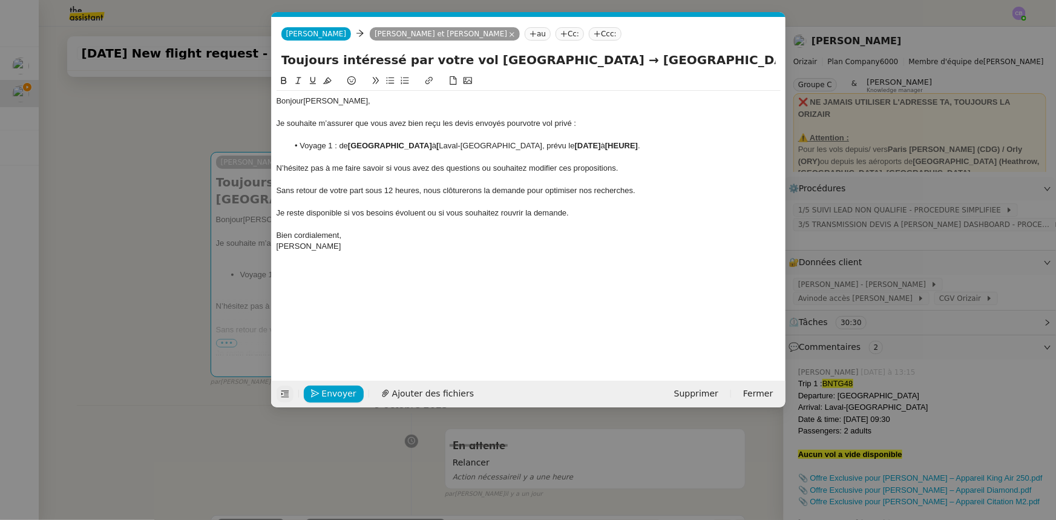
click at [468, 142] on li "Voyage 1 : de Teeside International Airport à [ Laval-Entrammes Airport, prévu …" at bounding box center [534, 145] width 492 height 11
drag, startPoint x: 466, startPoint y: 145, endPoint x: 552, endPoint y: 143, distance: 85.9
click at [552, 143] on li "Voyage 1 : de Teeside International Airport à Laval-Entrammes Airport, prévu le…" at bounding box center [534, 145] width 492 height 11
click at [284, 79] on icon at bounding box center [284, 80] width 8 height 8
click at [601, 147] on strong "[DATE]" at bounding box center [588, 145] width 26 height 9
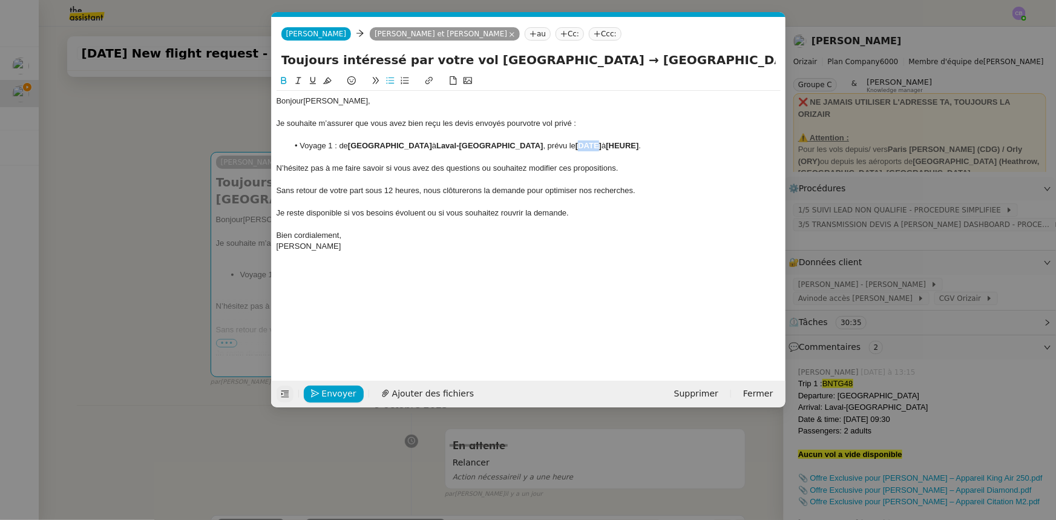
click at [601, 147] on strong "[DATE]" at bounding box center [588, 145] width 26 height 9
click at [595, 146] on strong "[25 novembre 2025" at bounding box center [589, 145] width 28 height 9
click at [638, 148] on strong "[HEURE]" at bounding box center [622, 145] width 33 height 9
click at [629, 145] on strong "[09:30" at bounding box center [617, 145] width 23 height 9
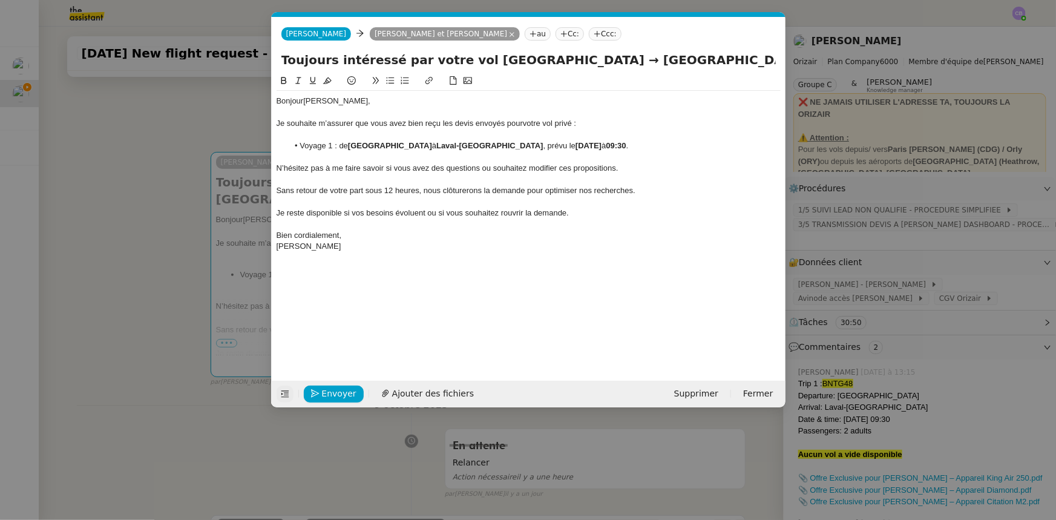
click at [299, 246] on span "[PERSON_NAME]" at bounding box center [308, 245] width 65 height 9
click at [0, 0] on lt-span "Jos é phine" at bounding box center [0, 0] width 0 height 0
click at [347, 321] on span "Envoyer" at bounding box center [339, 394] width 34 height 14
click at [347, 321] on span "Confirmer l'envoi" at bounding box center [358, 394] width 73 height 14
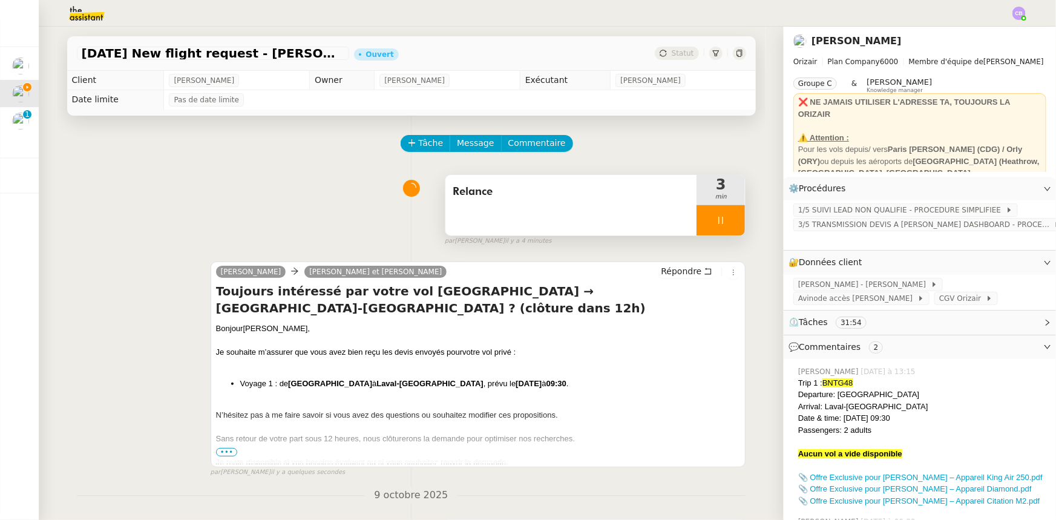
click at [696, 224] on div at bounding box center [720, 220] width 48 height 30
click at [703, 232] on button at bounding box center [733, 220] width 24 height 30
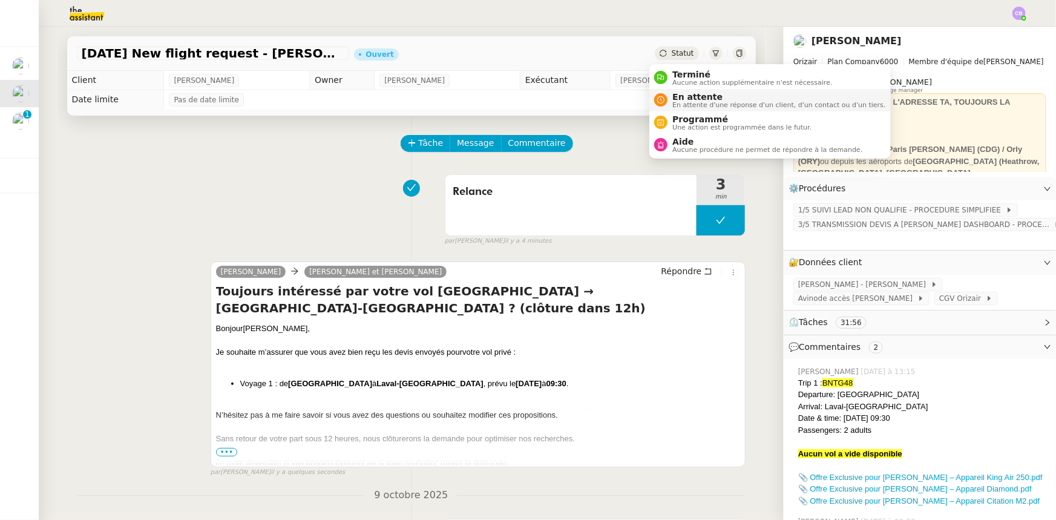
click at [692, 98] on span "En attente" at bounding box center [778, 97] width 213 height 10
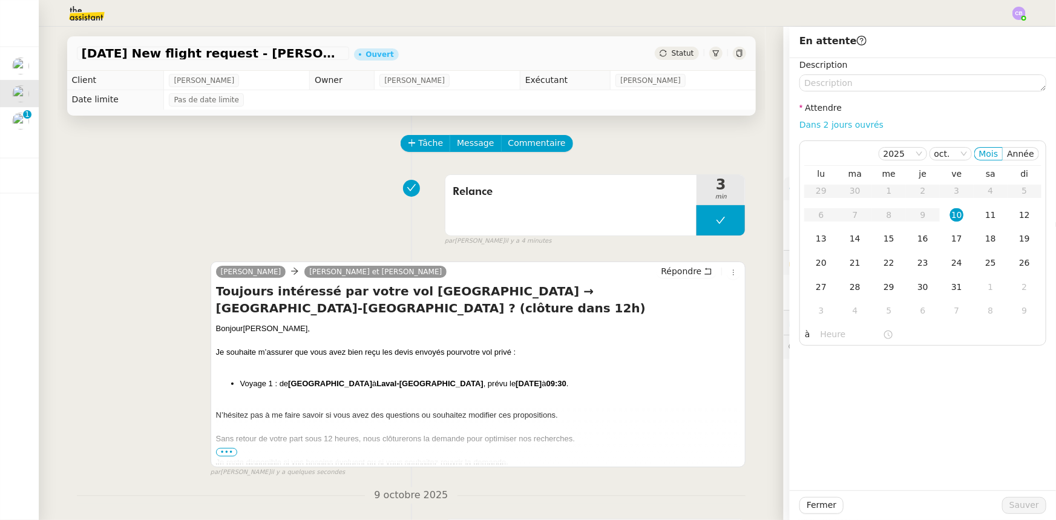
click at [703, 128] on link "Dans 2 jours ouvrés" at bounding box center [841, 125] width 84 height 10
type input "07:00"
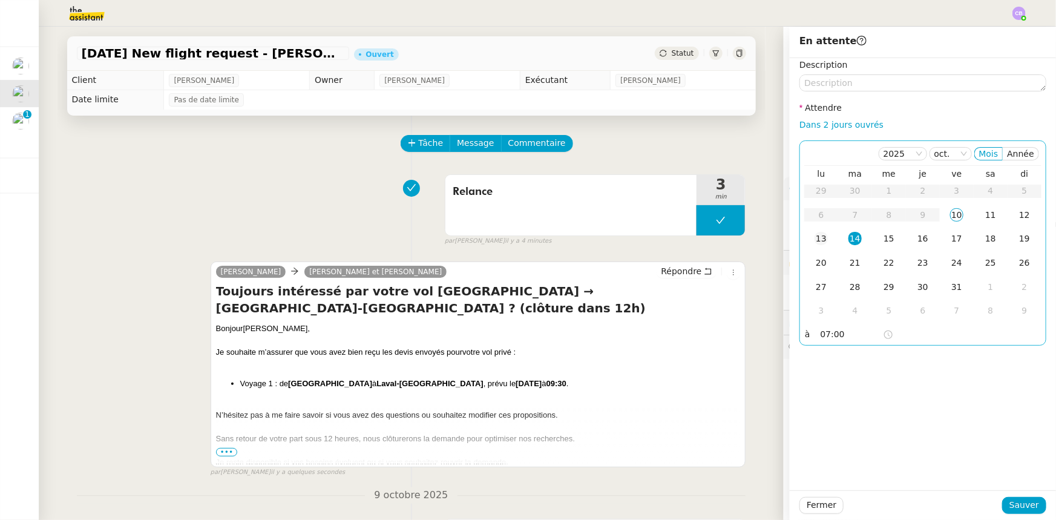
click at [703, 241] on div "13" at bounding box center [820, 238] width 13 height 13
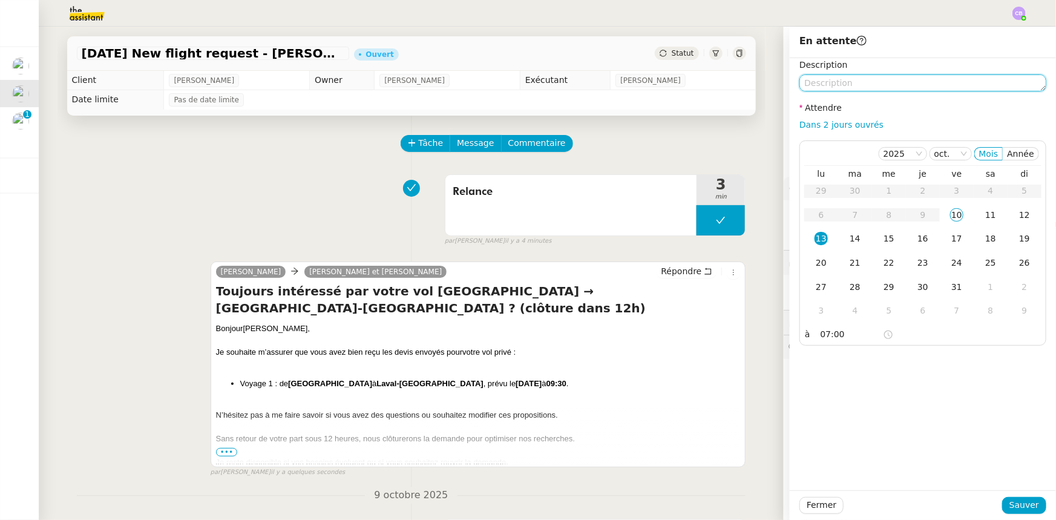
click at [703, 83] on textarea at bounding box center [922, 82] width 247 height 17
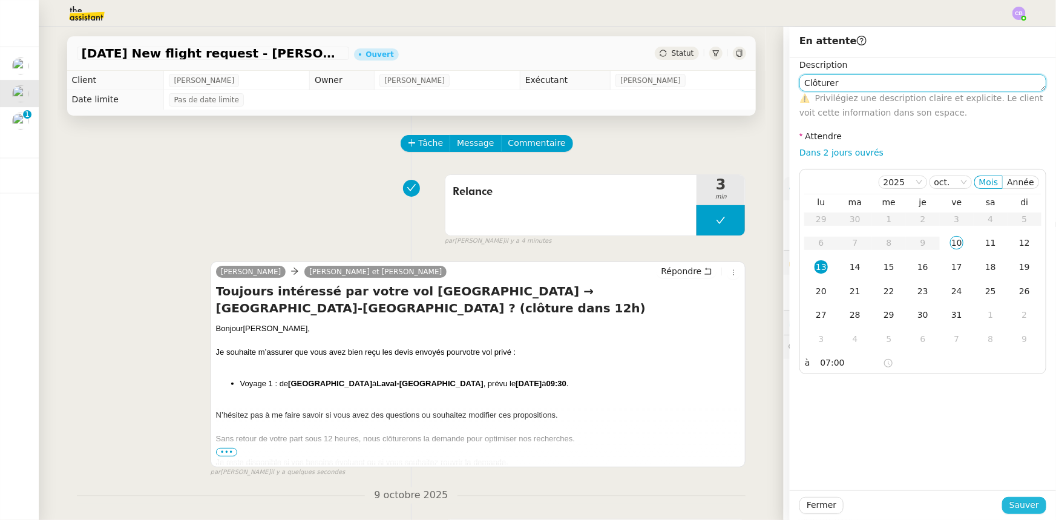
type textarea "Clôturer"
click at [703, 321] on span "Sauver" at bounding box center [1024, 505] width 30 height 14
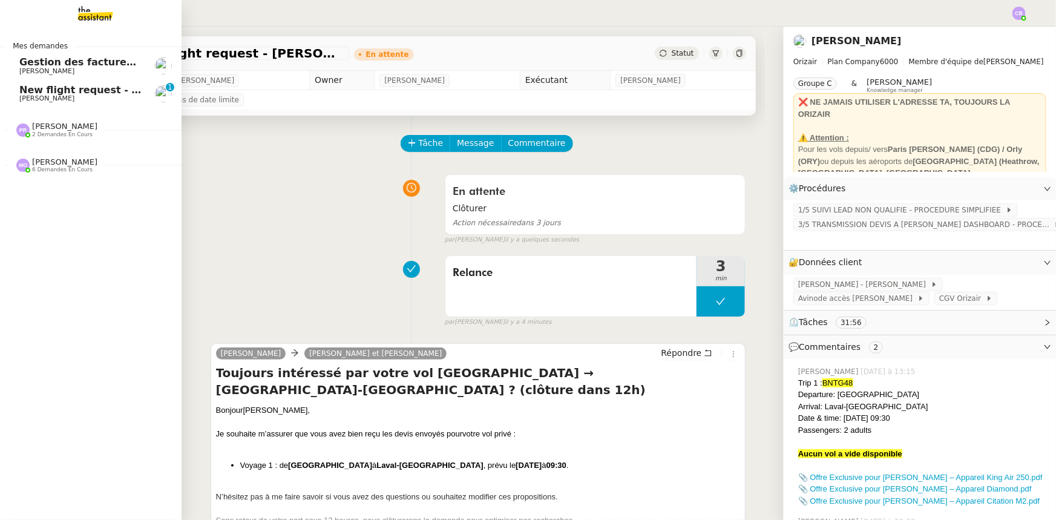
click at [42, 93] on span "New flight request - Rajhmithurn Vijayarajah" at bounding box center [141, 89] width 244 height 11
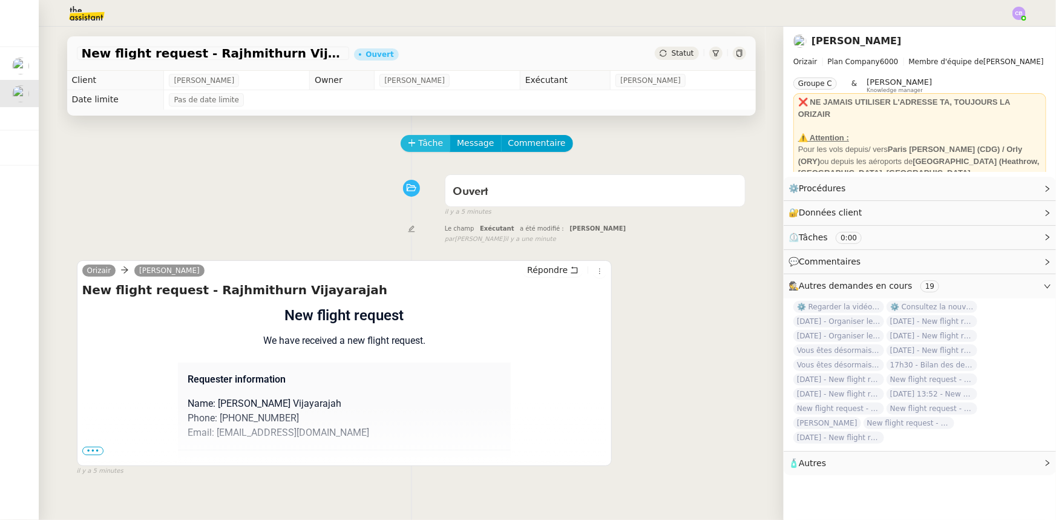
click at [424, 141] on span "Tâche" at bounding box center [431, 143] width 25 height 14
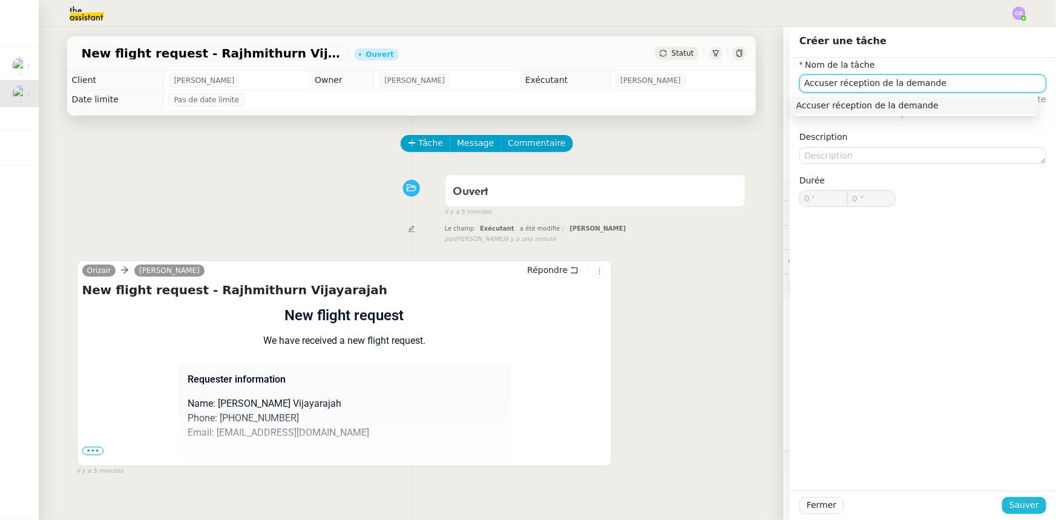
type input "Accuser réception de la demande"
click at [703, 321] on span "Sauver" at bounding box center [1024, 505] width 30 height 14
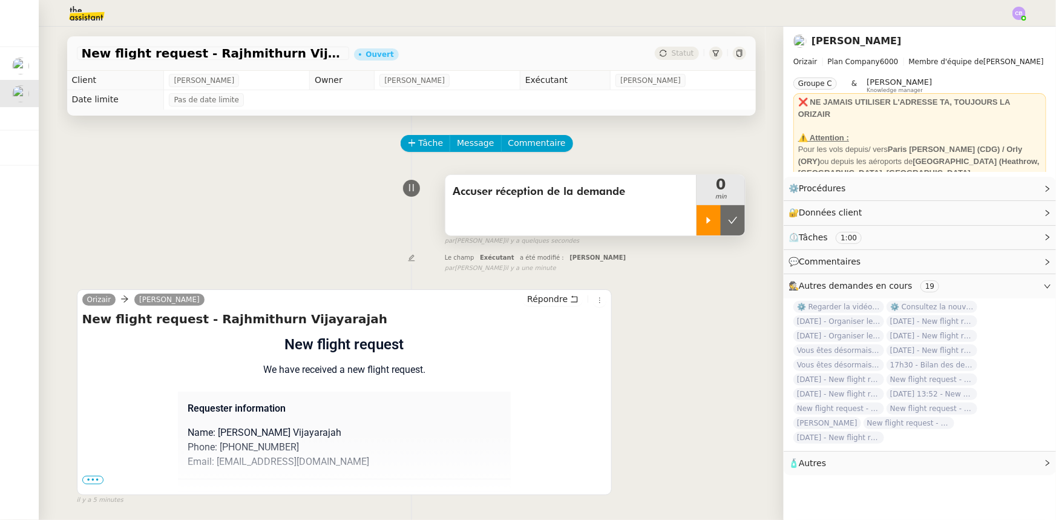
click at [696, 227] on div at bounding box center [708, 220] width 24 height 30
click at [82, 321] on span "•••" at bounding box center [93, 480] width 22 height 8
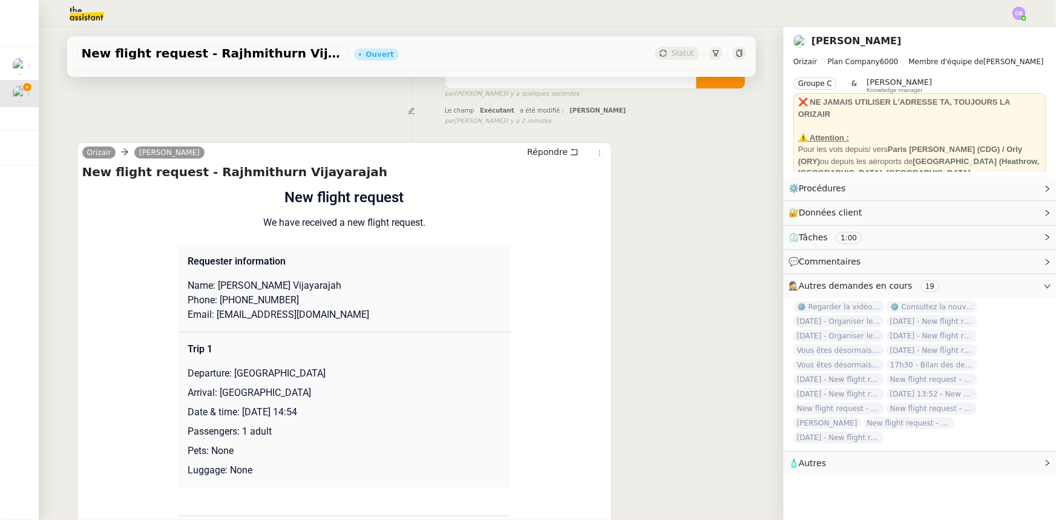
scroll to position [165, 0]
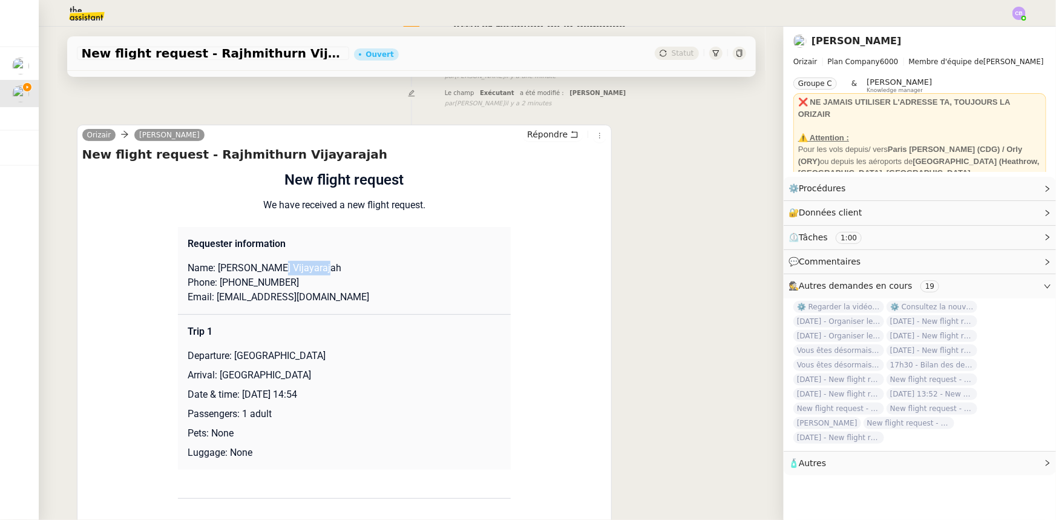
drag, startPoint x: 310, startPoint y: 271, endPoint x: 269, endPoint y: 271, distance: 41.7
click at [269, 271] on p "Name: Rajhmithurn Vijayarajah" at bounding box center [344, 268] width 313 height 15
drag, startPoint x: 261, startPoint y: 270, endPoint x: 213, endPoint y: 267, distance: 48.5
click at [213, 267] on p "Name: Rajhmithurn Vijayarajah" at bounding box center [344, 268] width 313 height 15
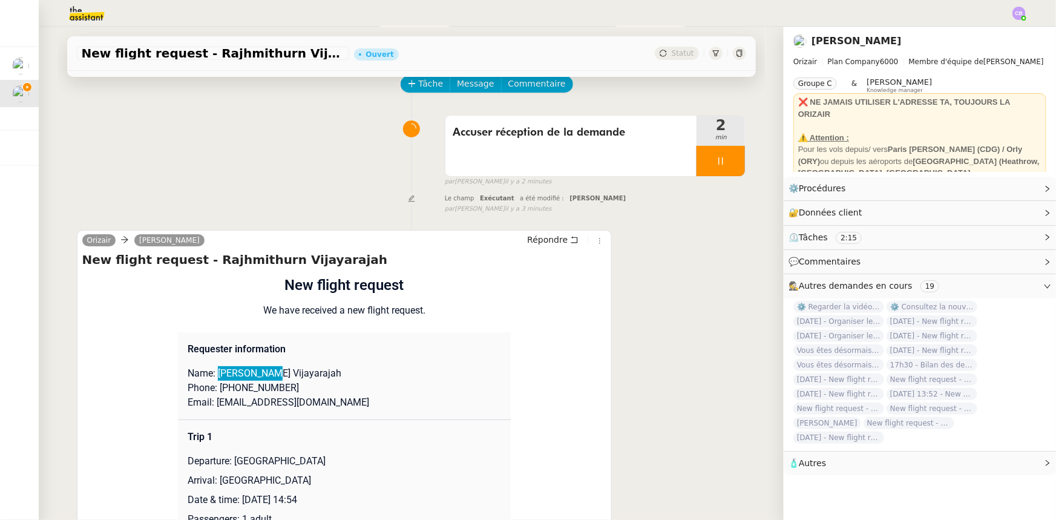
scroll to position [0, 0]
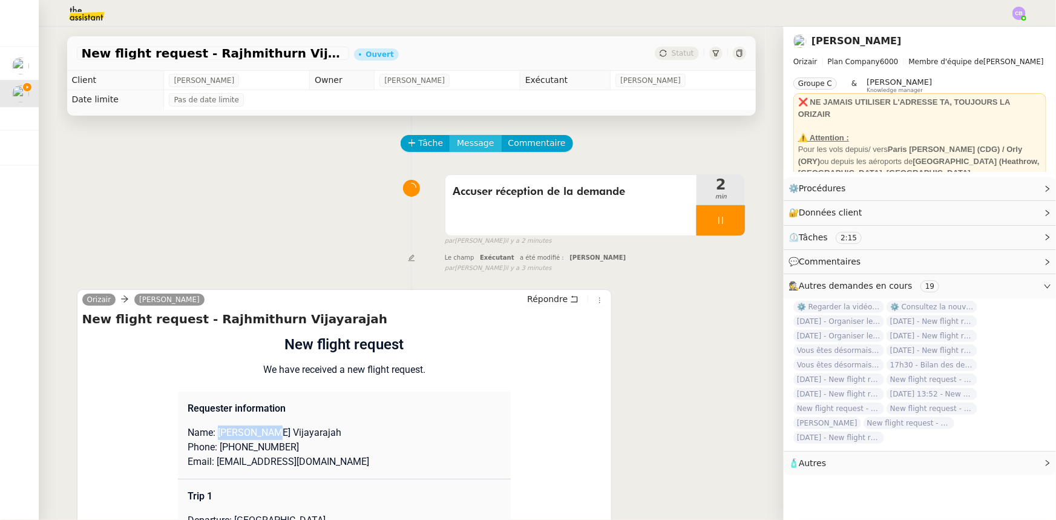
click at [457, 145] on span "Message" at bounding box center [475, 143] width 37 height 14
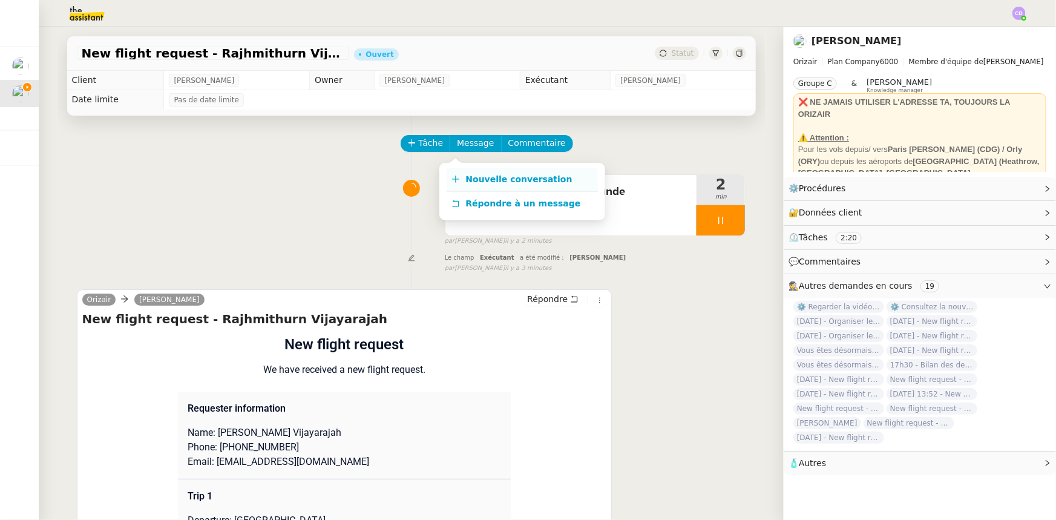
click at [492, 180] on span "Nouvelle conversation" at bounding box center [519, 179] width 106 height 10
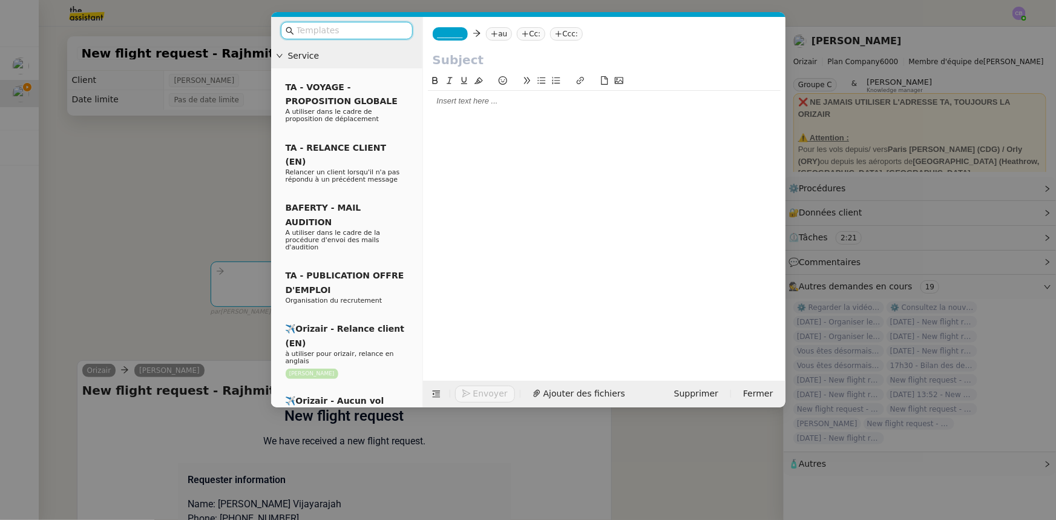
click at [383, 29] on input "text" at bounding box center [350, 31] width 109 height 14
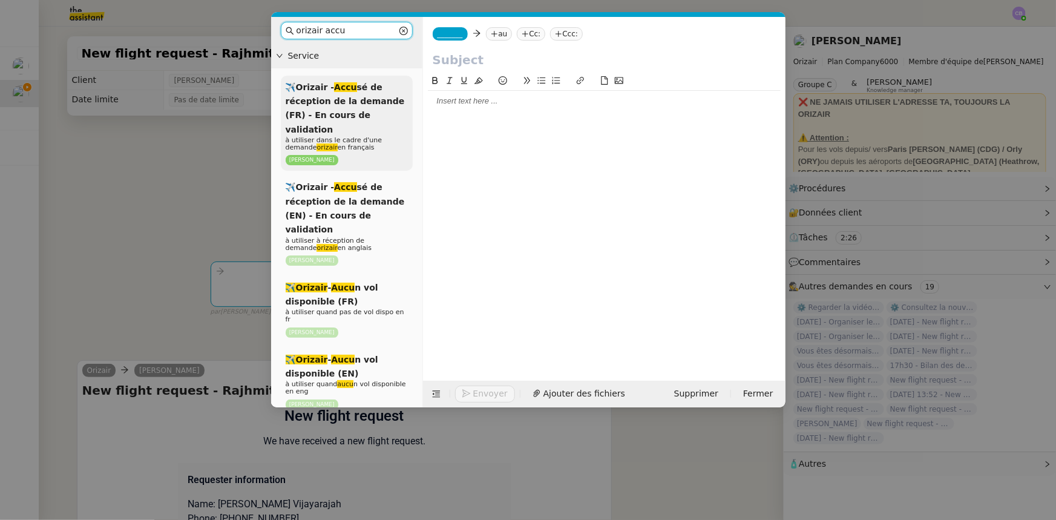
type input "orizair accu"
click at [368, 113] on span "✈️Orizair - Accu sé de réception de la demande (FR) - En cours de validation" at bounding box center [345, 108] width 119 height 52
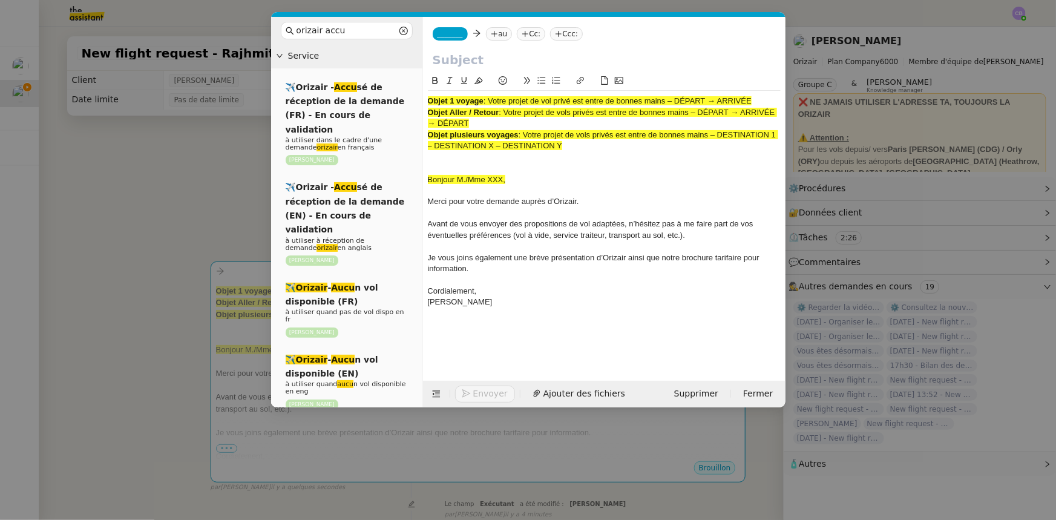
drag, startPoint x: 756, startPoint y: 100, endPoint x: 491, endPoint y: 100, distance: 264.4
click at [491, 100] on div "Objet 1 voyage : Votre projet de vol privé est entre de bonnes mains – DÉPART →…" at bounding box center [604, 101] width 353 height 11
click at [451, 57] on input "text" at bounding box center [604, 60] width 343 height 18
paste input "Votre projet de vol privé est entre de bonnes mains – DÉPART → ARRIVÉE"
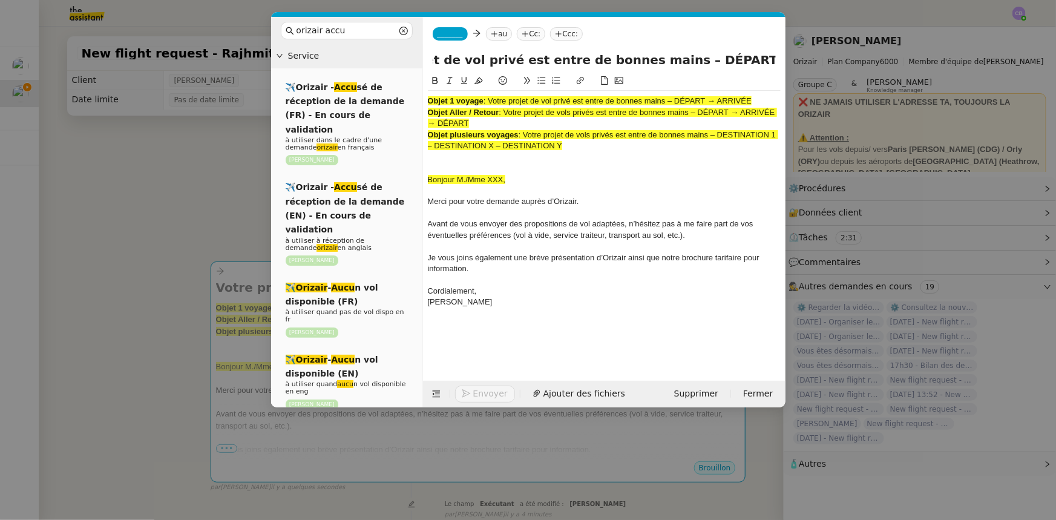
type input "Votre projet de vol privé est entre de bonnes mains – DÉPART → ARRIVÉE"
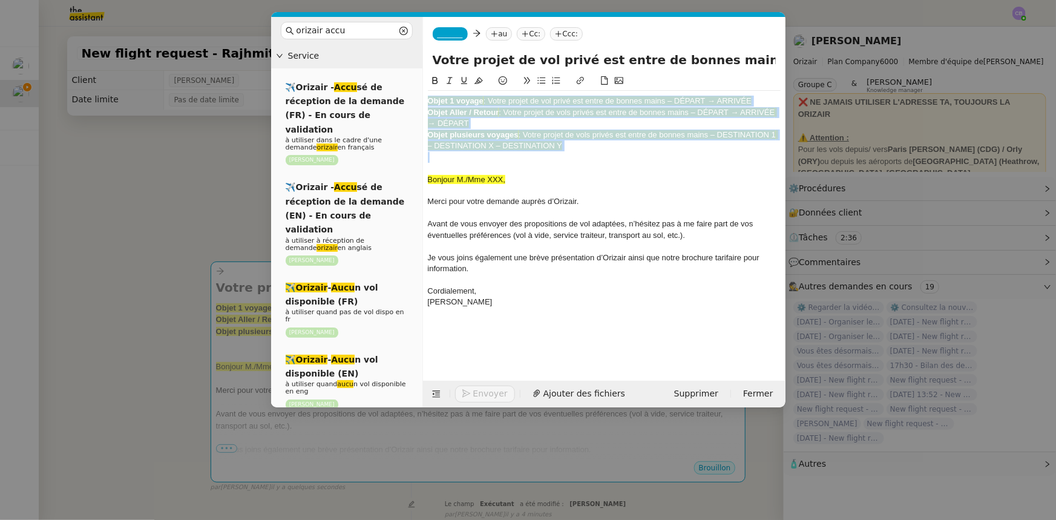
drag, startPoint x: 580, startPoint y: 151, endPoint x: 424, endPoint y: 103, distance: 163.8
click at [424, 103] on nz-spin "Objet 1 voyage : Votre projet de vol privé est entre de bonnes mains – DÉPART →…" at bounding box center [604, 220] width 362 height 293
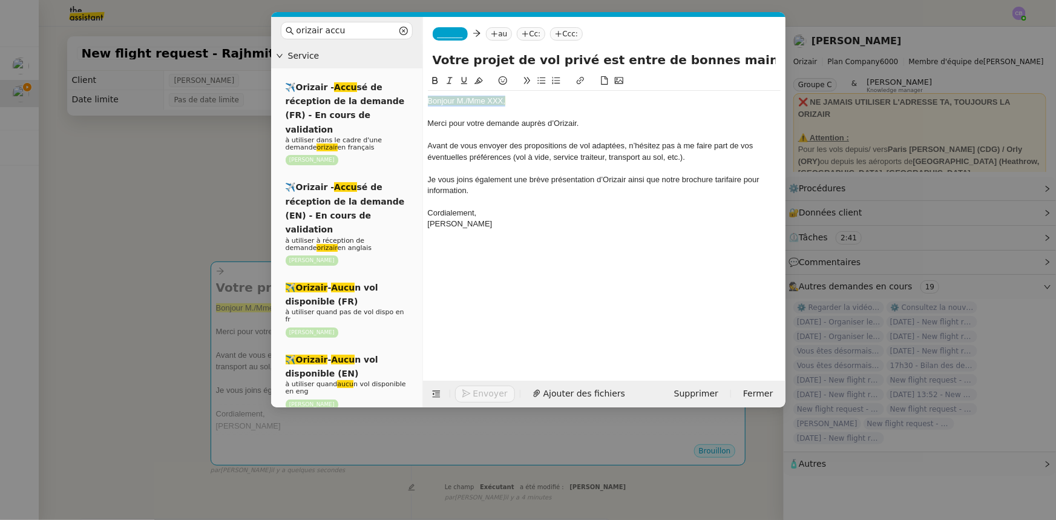
drag, startPoint x: 506, startPoint y: 102, endPoint x: 430, endPoint y: 99, distance: 76.3
click at [430, 99] on div "Bonjour M./Mme XXX," at bounding box center [604, 101] width 353 height 11
click at [479, 84] on icon at bounding box center [478, 80] width 8 height 8
click at [491, 111] on div at bounding box center [604, 112] width 353 height 11
click at [235, 180] on nz-modal-container "orizair accu Service ✈️Orizair - Accu sé de réception de la demande (FR) - En c…" at bounding box center [528, 260] width 1056 height 520
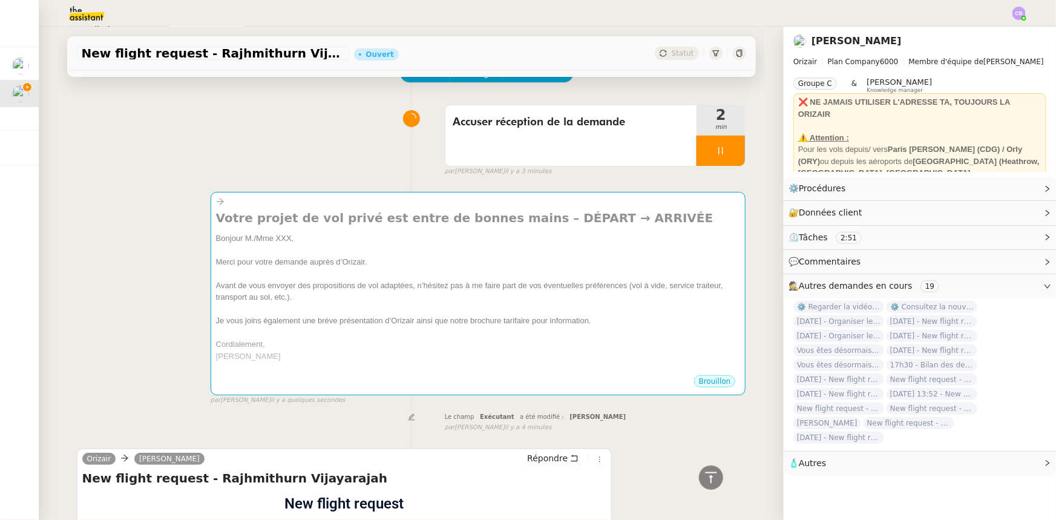
scroll to position [54, 0]
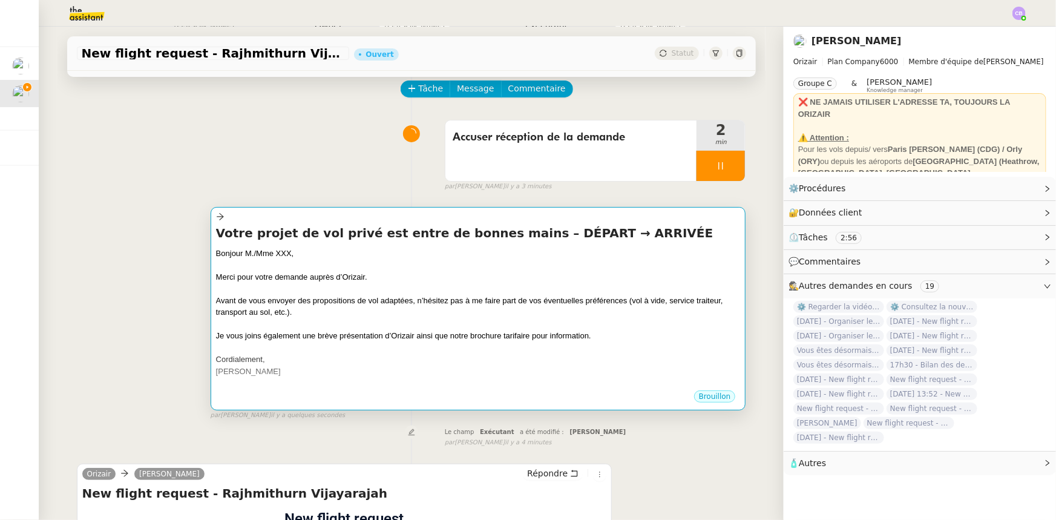
click at [427, 257] on div "Bonjour M./Mme XXX," at bounding box center [478, 253] width 525 height 12
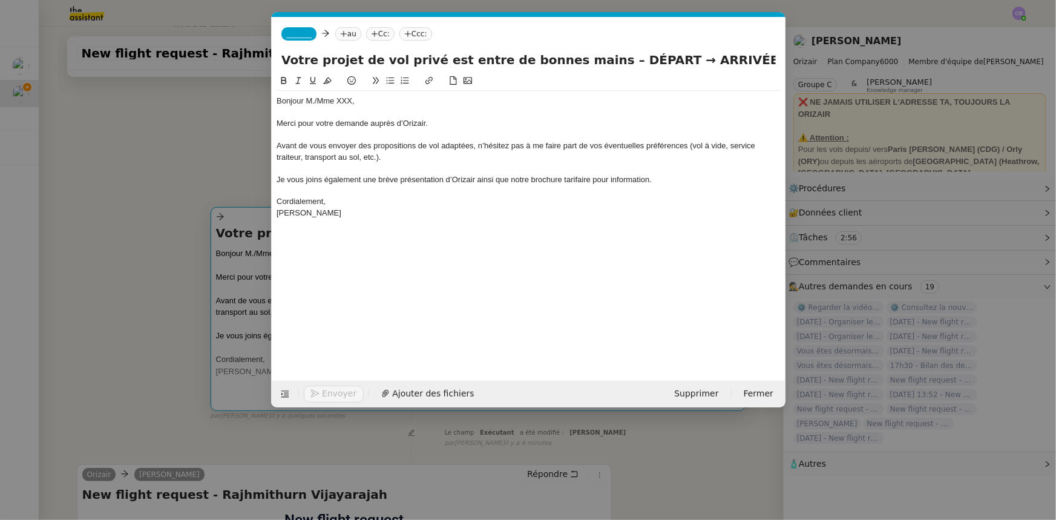
scroll to position [0, 67]
drag, startPoint x: 351, startPoint y: 101, endPoint x: 275, endPoint y: 97, distance: 76.4
click at [275, 97] on nz-spin "Bonjour M./Mme XXX, Merci pour votre demande auprès d’Orizair. Avant de vous en…" at bounding box center [529, 220] width 514 height 293
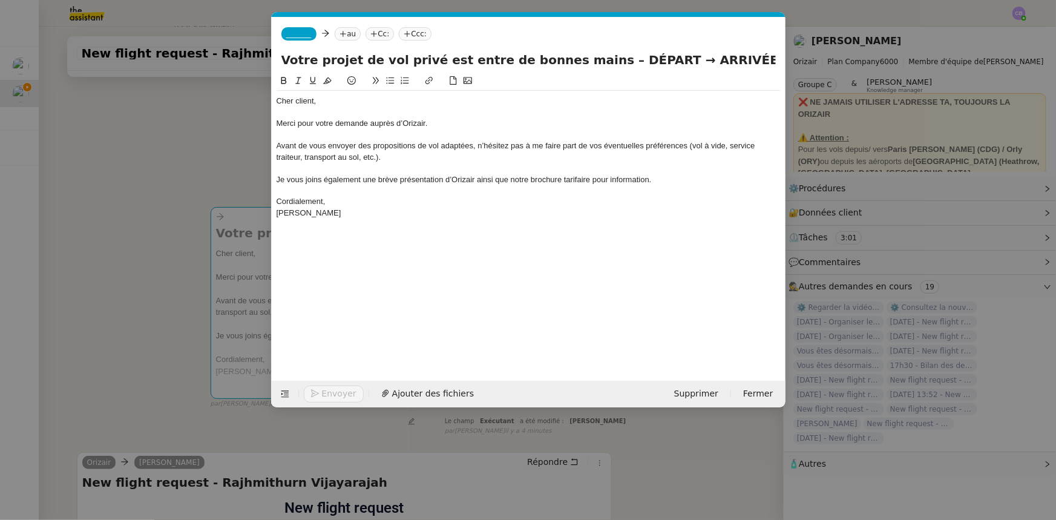
drag, startPoint x: 629, startPoint y: 61, endPoint x: 588, endPoint y: 61, distance: 41.1
click at [588, 61] on input "Votre projet de vol privé est entre de bonnes mains – DÉPART → ARRIVÉE" at bounding box center [528, 60] width 494 height 18
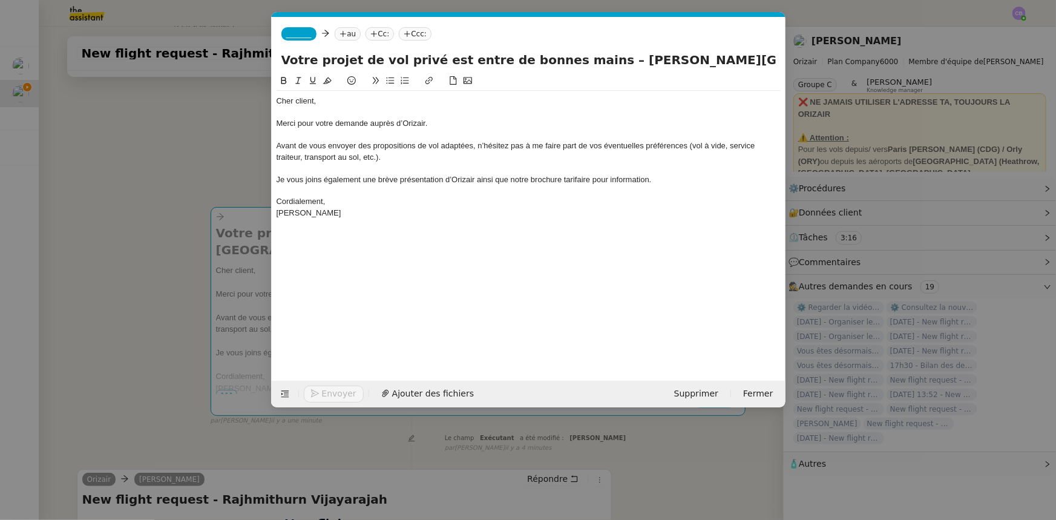
scroll to position [0, 31]
drag, startPoint x: 756, startPoint y: 63, endPoint x: 772, endPoint y: 62, distance: 16.3
click at [703, 62] on input "Votre projet de vol privé est entre de bonnes mains – Paris Beauvais Tillé Airp…" at bounding box center [528, 60] width 494 height 18
type input "Votre projet de vol privé est entre de bonnes mains – Paris Beauvais Tillé Airp…"
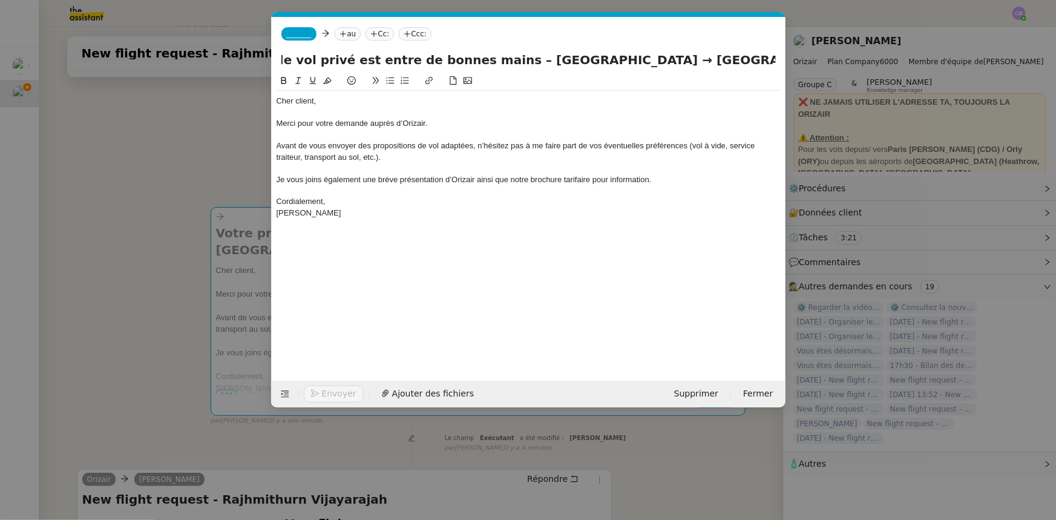
scroll to position [0, 0]
click at [296, 32] on span "_______" at bounding box center [298, 34] width 25 height 8
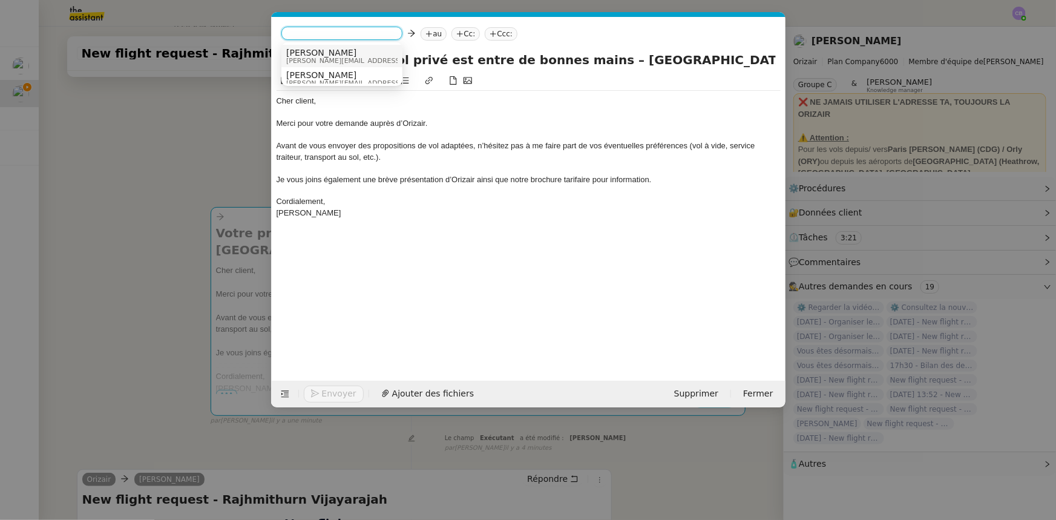
click at [310, 54] on span "[PERSON_NAME]" at bounding box center [372, 53] width 172 height 10
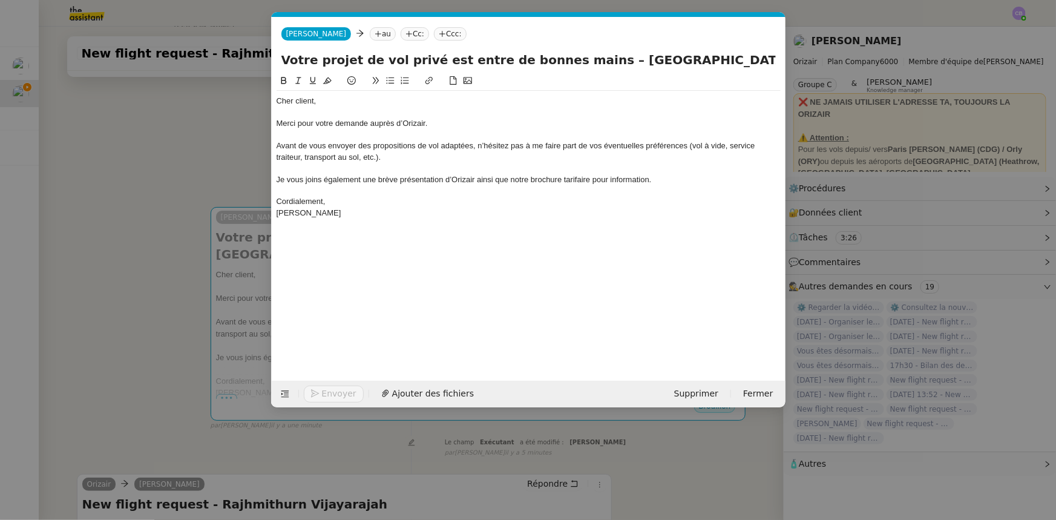
click at [298, 97] on div "Cher client," at bounding box center [528, 101] width 504 height 11
click at [321, 110] on div at bounding box center [528, 112] width 504 height 11
click at [220, 157] on nz-modal-container "orizair accu Service ✈️Orizair - Accu sé de réception de la demande (FR) - En c…" at bounding box center [528, 260] width 1056 height 520
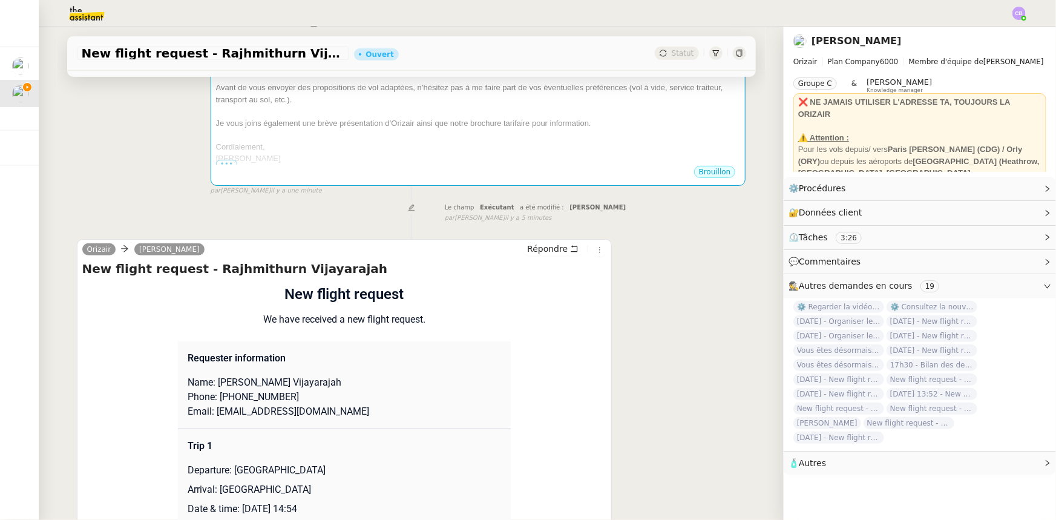
scroll to position [330, 0]
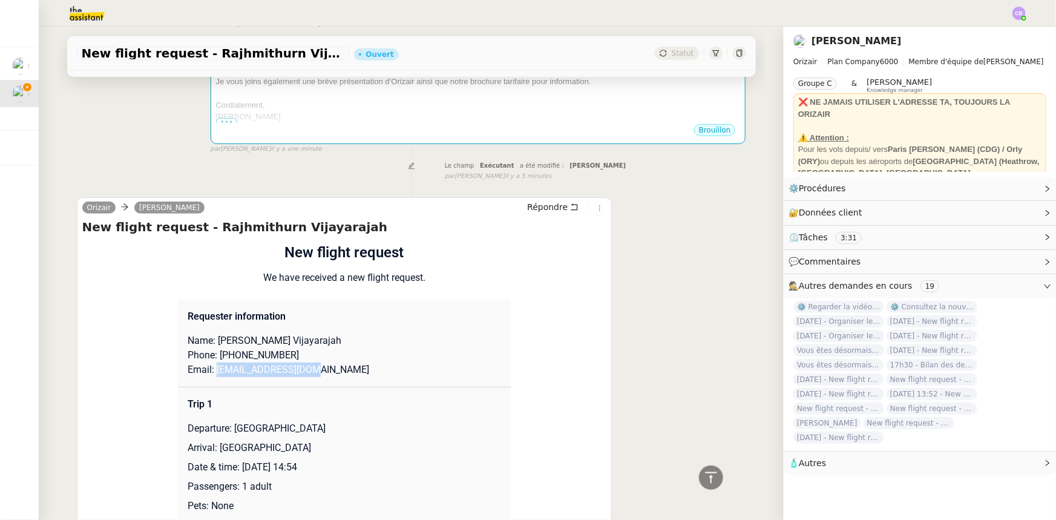
drag, startPoint x: 306, startPoint y: 372, endPoint x: 212, endPoint y: 371, distance: 93.8
click at [212, 321] on p "Email: mithurn97@gmail.com" at bounding box center [344, 369] width 313 height 15
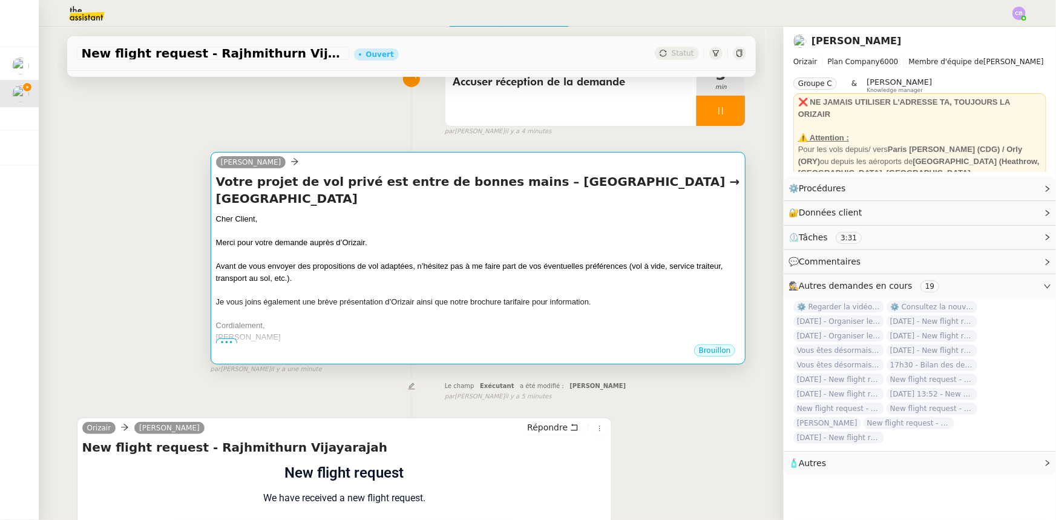
click at [388, 281] on div "Avant de vous envoyer des propositions de vol adaptées, n’hésitez pas à me fair…" at bounding box center [478, 272] width 525 height 24
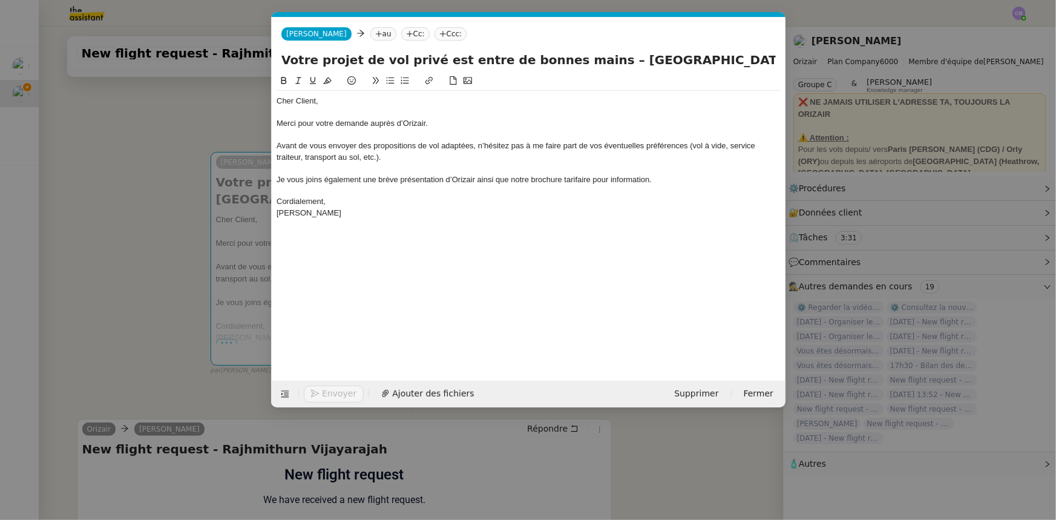
scroll to position [0, 67]
click at [375, 35] on icon at bounding box center [378, 33] width 7 height 7
paste input "mithurn97@gmail.com"
type input "mithurn97@gmail.com"
click at [366, 53] on span "mithurn97@gmail.com" at bounding box center [424, 53] width 148 height 10
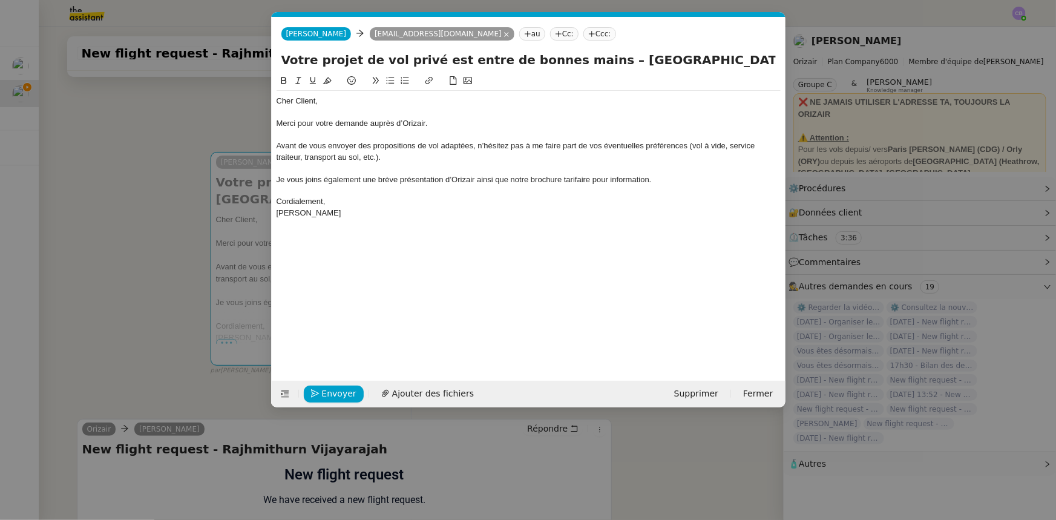
click at [583, 31] on nz-tag "Ccc:" at bounding box center [599, 33] width 33 height 13
type input "louis frei"
click at [531, 54] on span "[PERSON_NAME]" at bounding box center [598, 53] width 172 height 10
click at [590, 161] on div "Avant de vous envoyer des propositions de vol adaptées, n’hésitez pas à me fair…" at bounding box center [528, 151] width 504 height 22
click at [447, 321] on span "Ajouter des fichiers" at bounding box center [433, 394] width 82 height 14
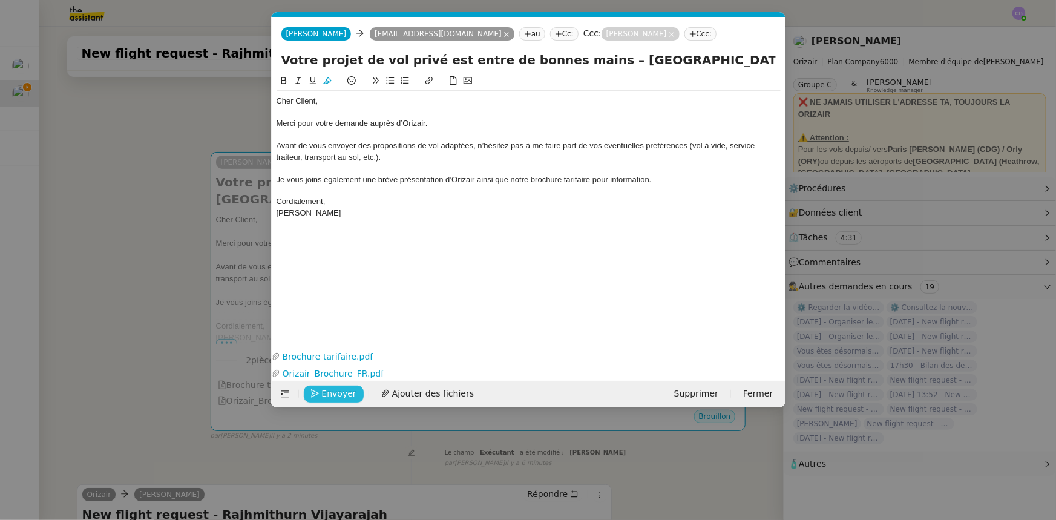
click at [348, 321] on span "Envoyer" at bounding box center [339, 394] width 34 height 14
click at [348, 321] on span "Confirmer l'envoi" at bounding box center [358, 394] width 73 height 14
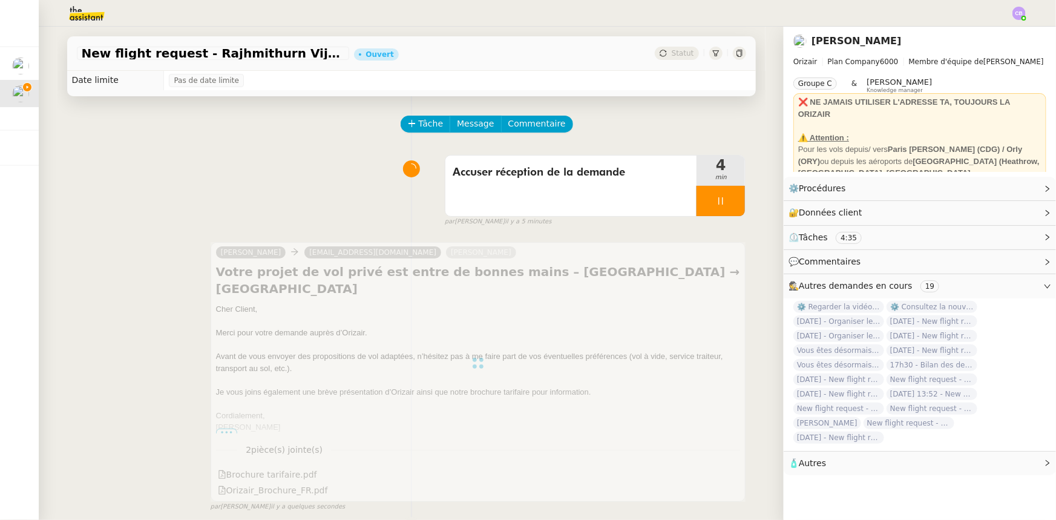
scroll to position [0, 0]
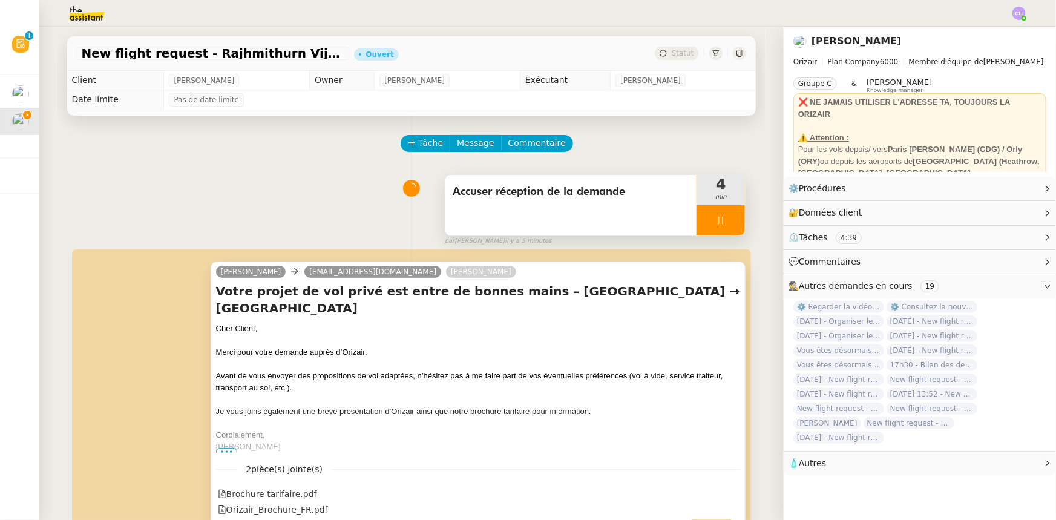
click at [696, 218] on div at bounding box center [720, 220] width 48 height 30
click at [703, 219] on button at bounding box center [733, 220] width 24 height 30
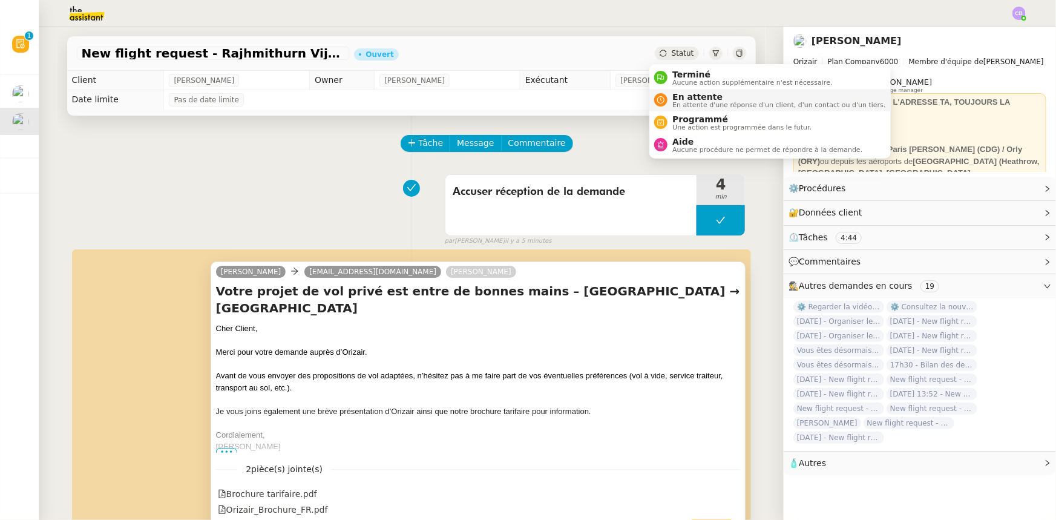
click at [685, 97] on span "En attente" at bounding box center [778, 97] width 213 height 10
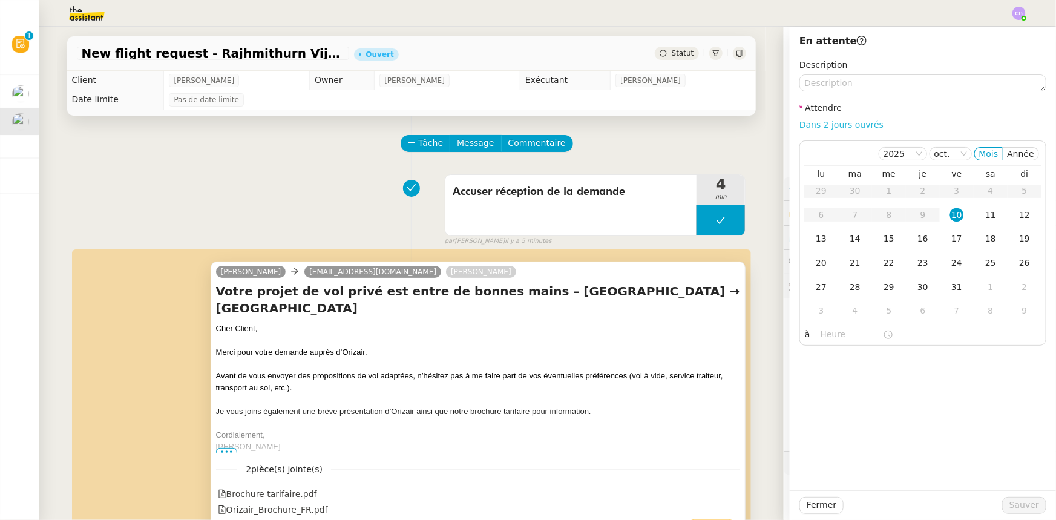
click at [703, 129] on link "Dans 2 jours ouvrés" at bounding box center [841, 125] width 84 height 10
type input "07:00"
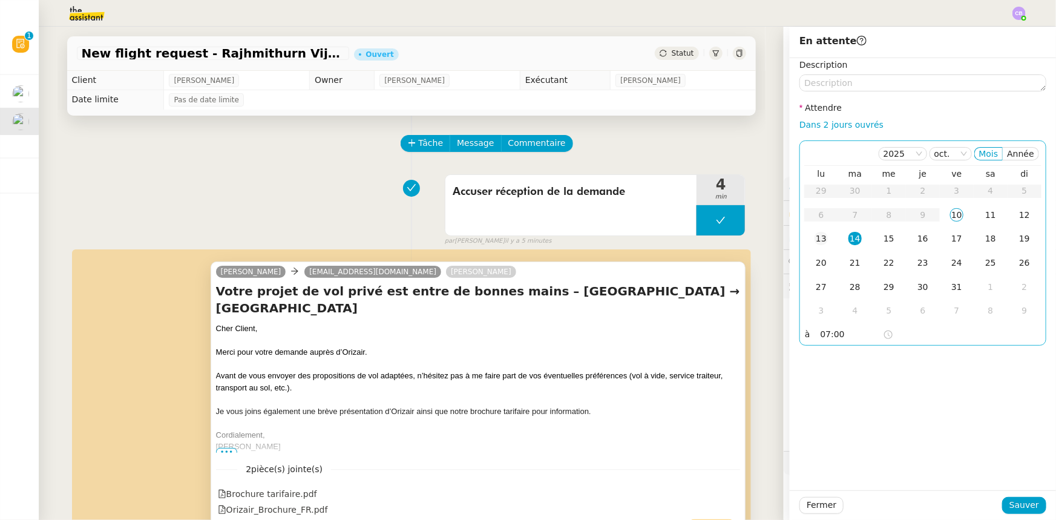
click at [703, 240] on div "13" at bounding box center [820, 238] width 13 height 13
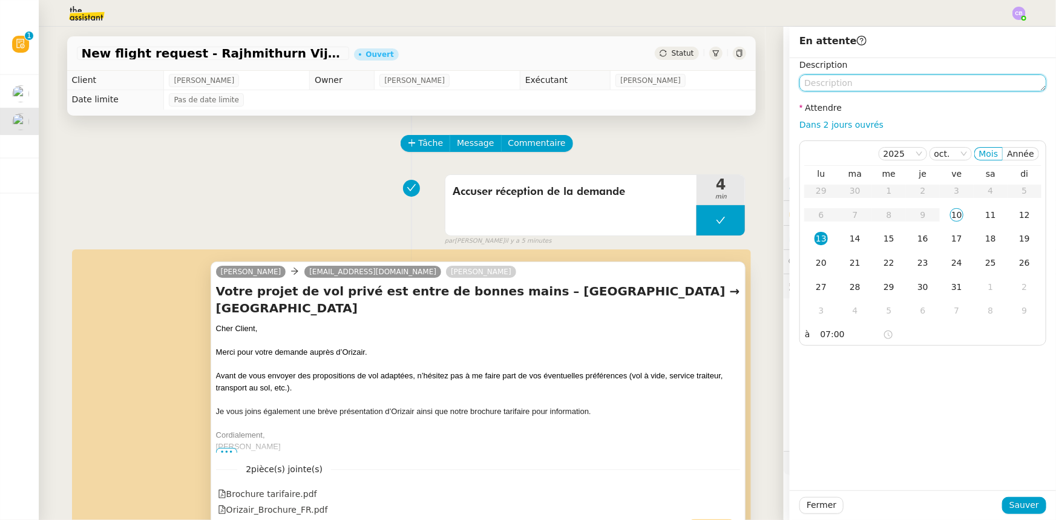
click at [703, 83] on textarea at bounding box center [922, 82] width 247 height 17
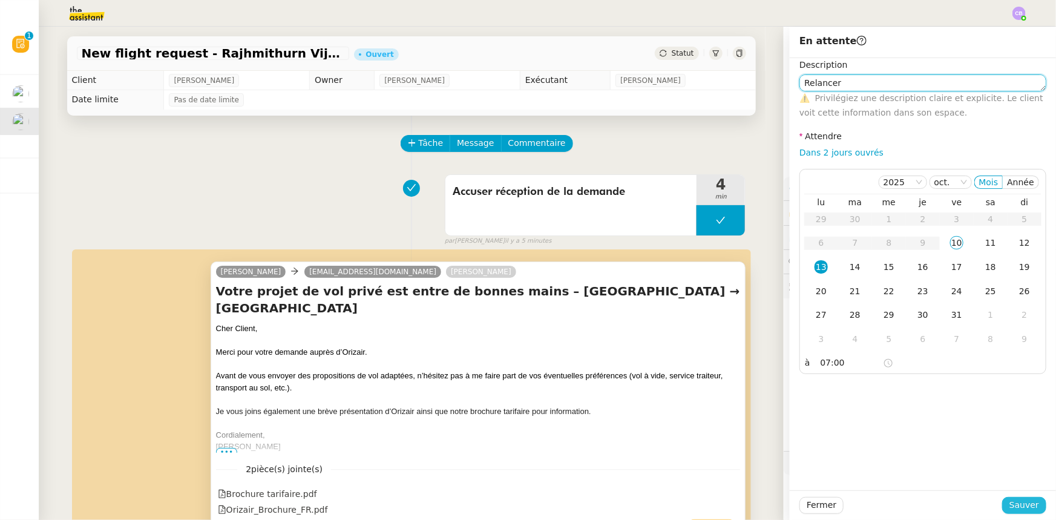
type textarea "Relancer"
click at [703, 321] on span "Sauver" at bounding box center [1024, 505] width 30 height 14
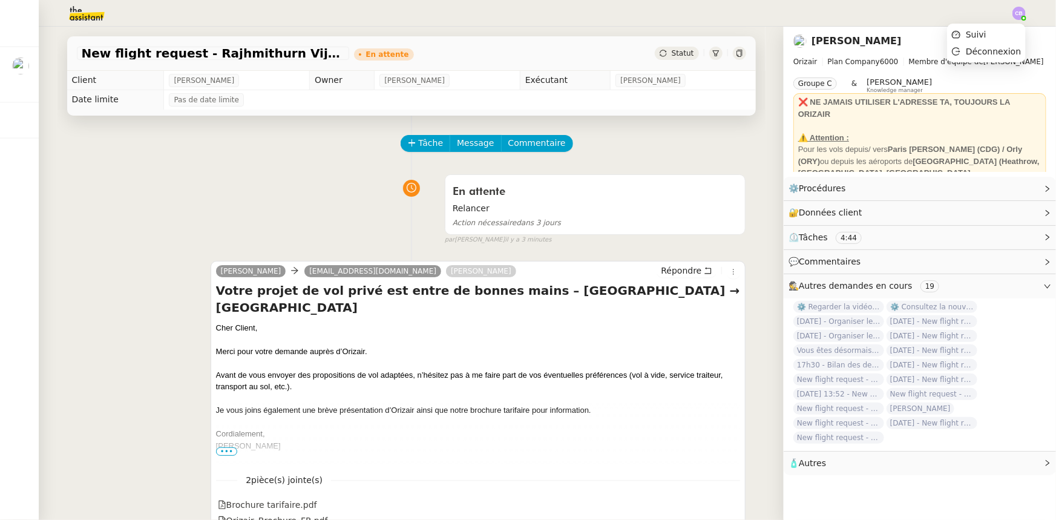
click at [703, 13] on img at bounding box center [1018, 13] width 13 height 13
click at [703, 37] on li "Suivi" at bounding box center [986, 34] width 79 height 17
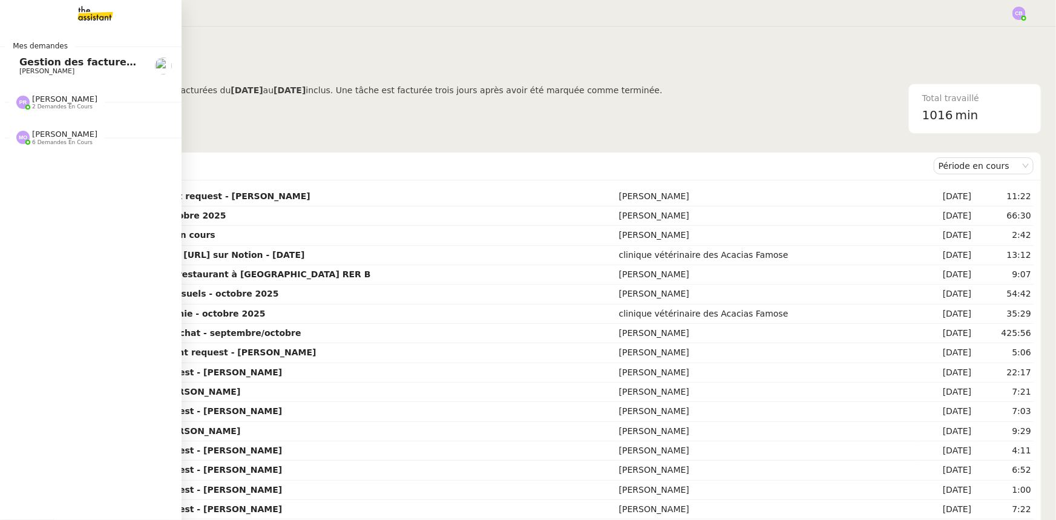
drag, startPoint x: 60, startPoint y: 65, endPoint x: 118, endPoint y: 99, distance: 66.9
click at [60, 65] on span "Gestion des factures d'achat - septembre/octobre" at bounding box center [155, 61] width 272 height 11
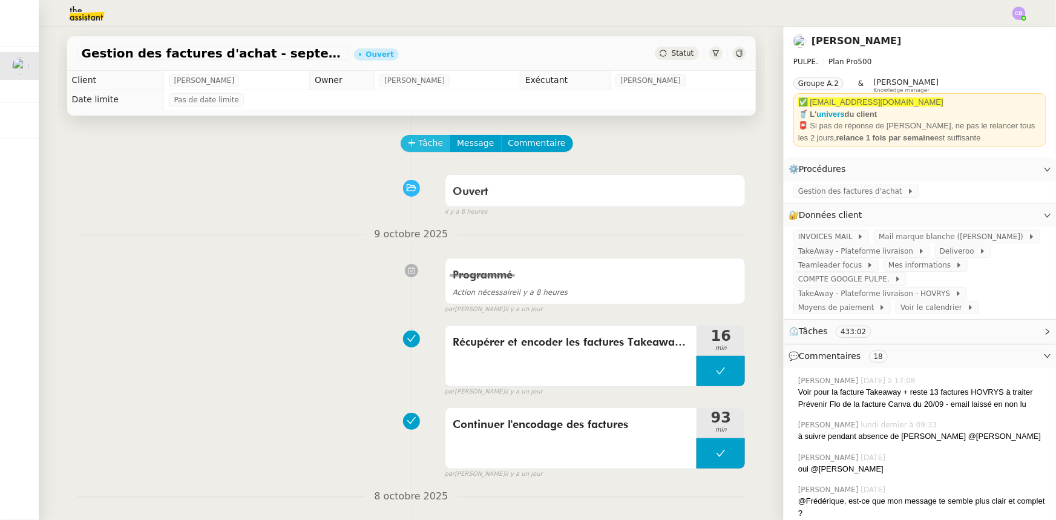
click at [425, 147] on span "Tâche" at bounding box center [431, 143] width 25 height 14
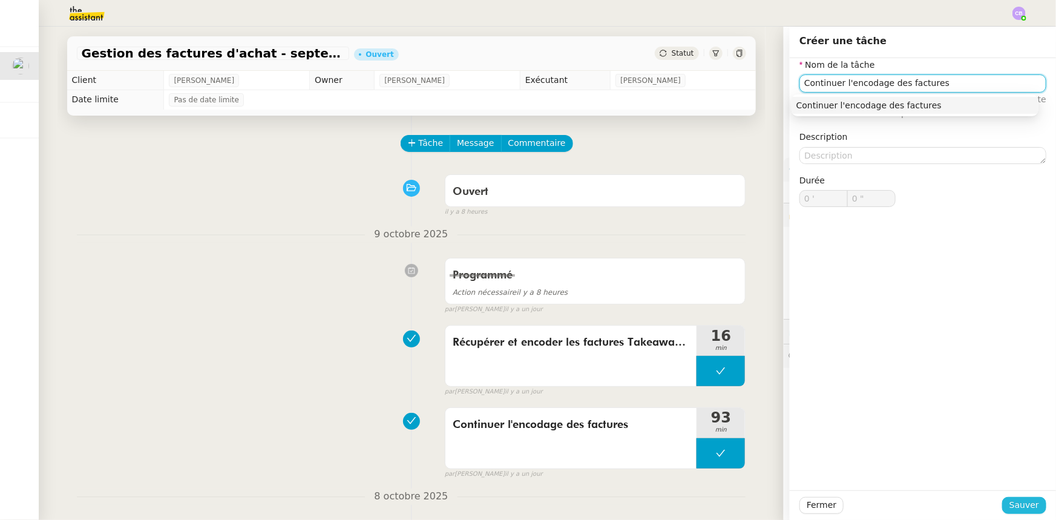
type input "Continuer l'encodage des factures"
click at [703, 321] on span "Sauver" at bounding box center [1024, 505] width 30 height 14
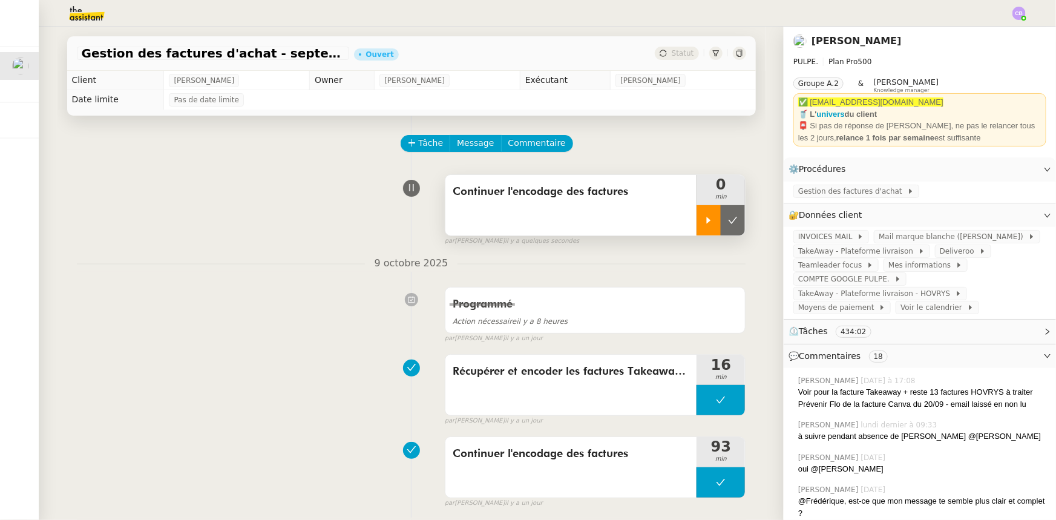
click at [703, 222] on icon at bounding box center [709, 220] width 10 height 10
click at [703, 223] on div at bounding box center [720, 220] width 48 height 30
click at [703, 270] on span "Teamleader focus" at bounding box center [832, 265] width 68 height 12
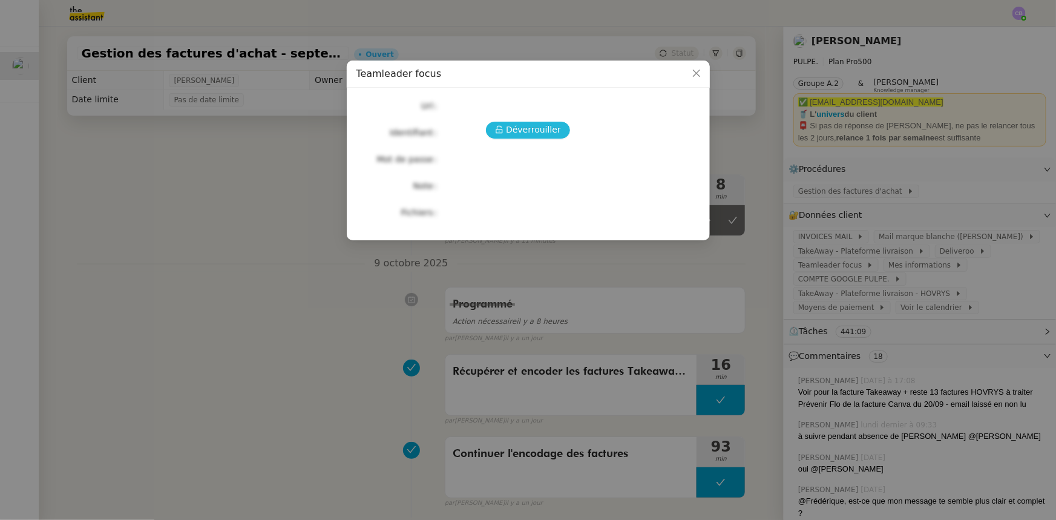
click at [530, 131] on span "Déverrouiller" at bounding box center [533, 130] width 55 height 14
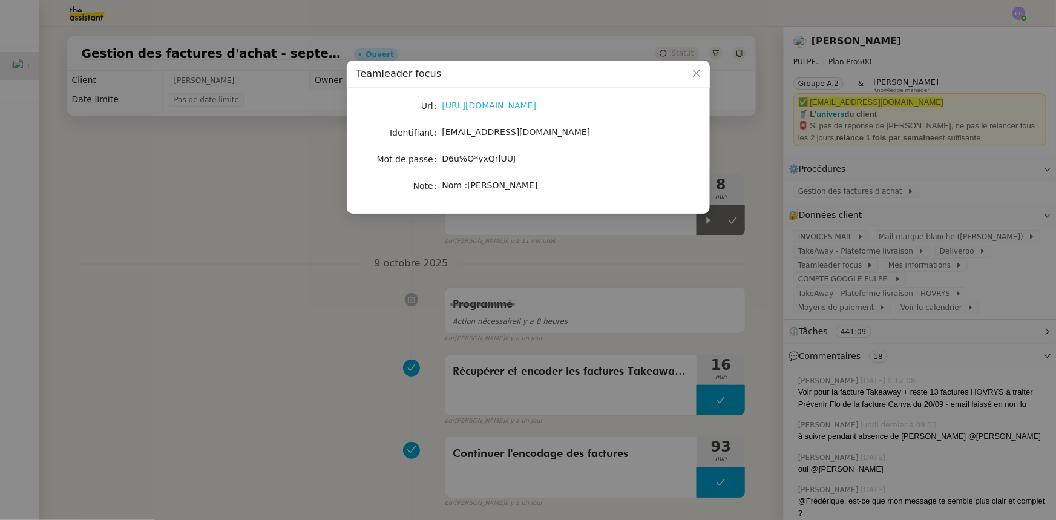
click at [501, 106] on link "https://focus.teamleader.eu/dashboard.php" at bounding box center [489, 105] width 94 height 10
click at [693, 74] on icon "Close" at bounding box center [697, 73] width 10 height 10
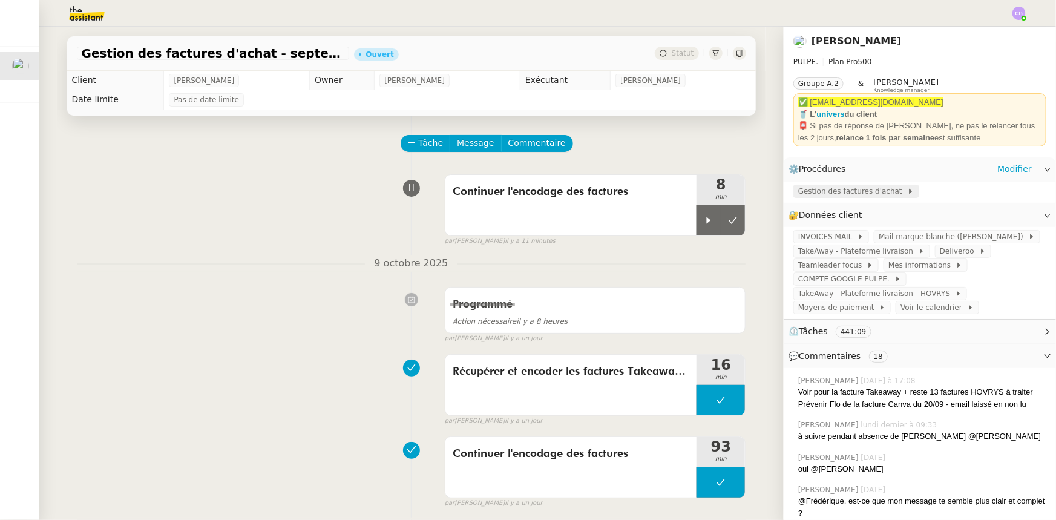
click at [703, 192] on span "Gestion des factures d'achat" at bounding box center [852, 191] width 109 height 12
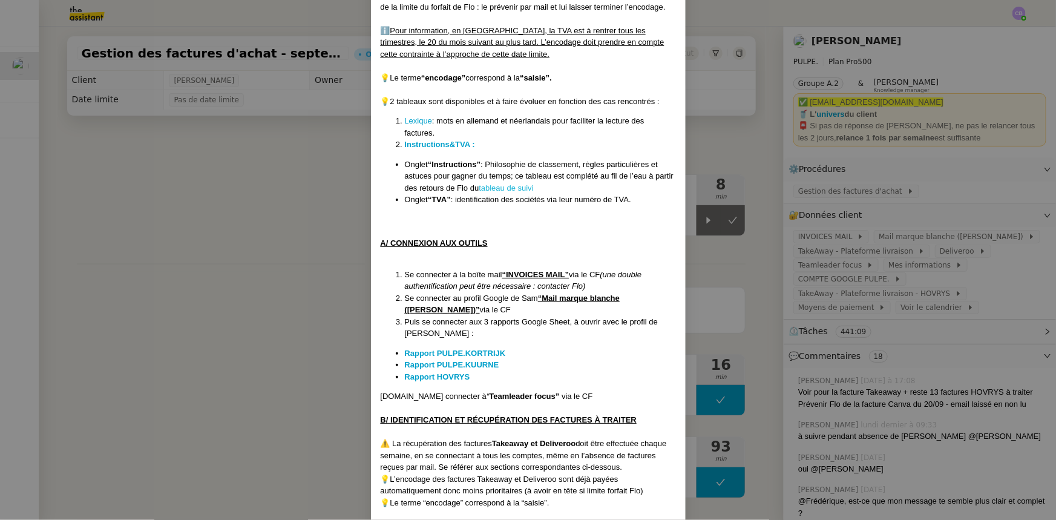
scroll to position [385, 0]
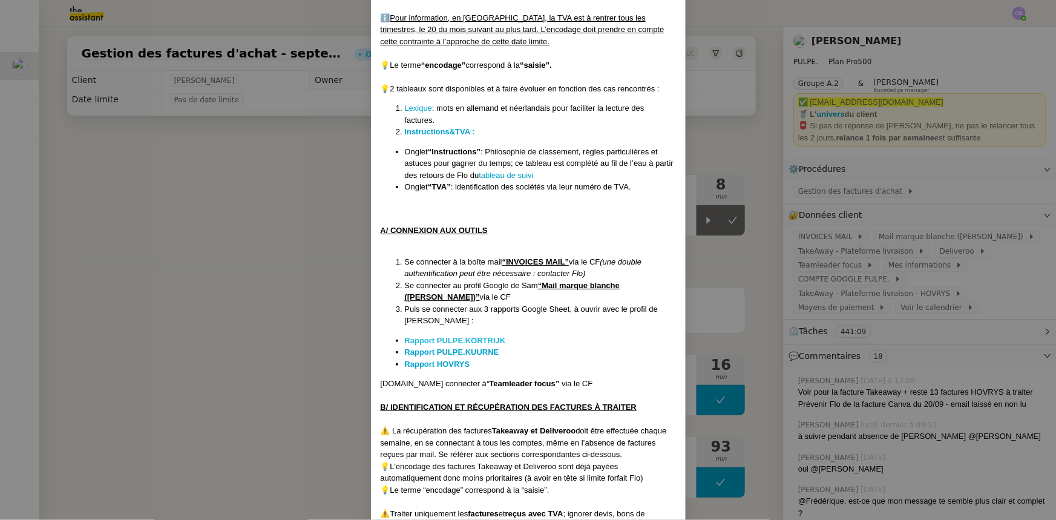
click at [485, 321] on strong "Rapport PULPE.KORTRIJK" at bounding box center [455, 340] width 101 height 9
click at [482, 321] on strong "Rapport PULPE.KUURNE" at bounding box center [452, 351] width 94 height 9
click at [450, 321] on strong "Rapport HOVRYS" at bounding box center [437, 363] width 65 height 9
drag, startPoint x: 264, startPoint y: 230, endPoint x: 669, endPoint y: 237, distance: 404.2
click at [264, 230] on nz-modal-container "Créée le : 22/09/2025 Contexte : Flo gère la société mère HOVRYS, qui regroupe …" at bounding box center [528, 260] width 1056 height 520
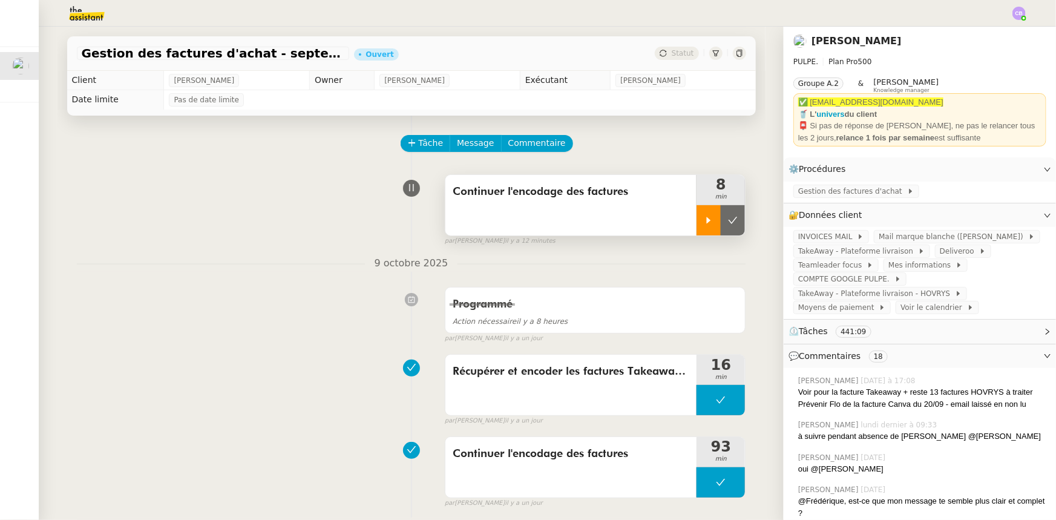
click at [703, 226] on div at bounding box center [708, 220] width 24 height 30
click at [699, 219] on div at bounding box center [720, 220] width 48 height 30
click at [703, 225] on icon at bounding box center [733, 220] width 10 height 10
click at [419, 145] on span "Tâche" at bounding box center [431, 143] width 25 height 14
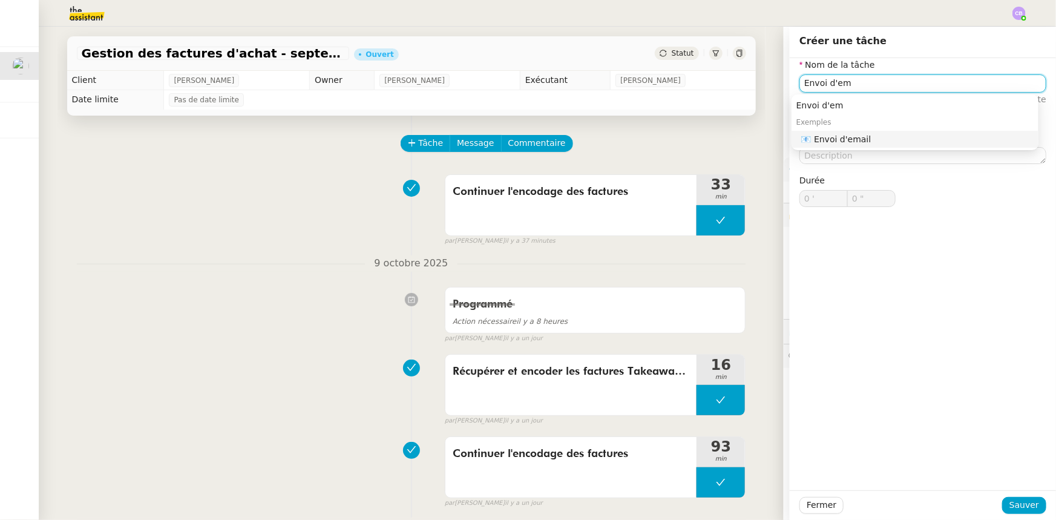
click at [703, 143] on div "📧 Envoi d'email" at bounding box center [917, 139] width 232 height 11
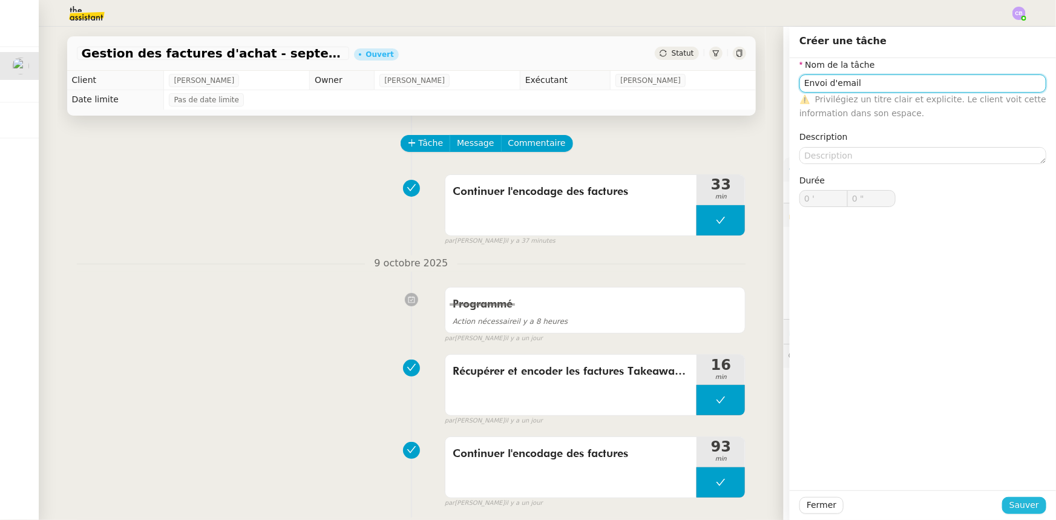
type input "Envoi d'email"
click at [703, 321] on span "Sauver" at bounding box center [1024, 505] width 30 height 14
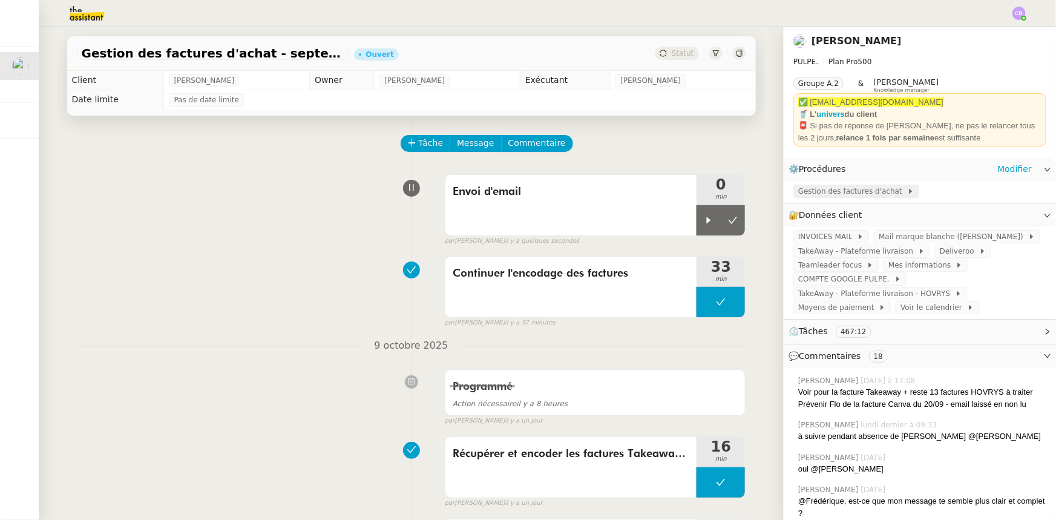
click at [703, 194] on span "Gestion des factures d'achat" at bounding box center [852, 191] width 109 height 12
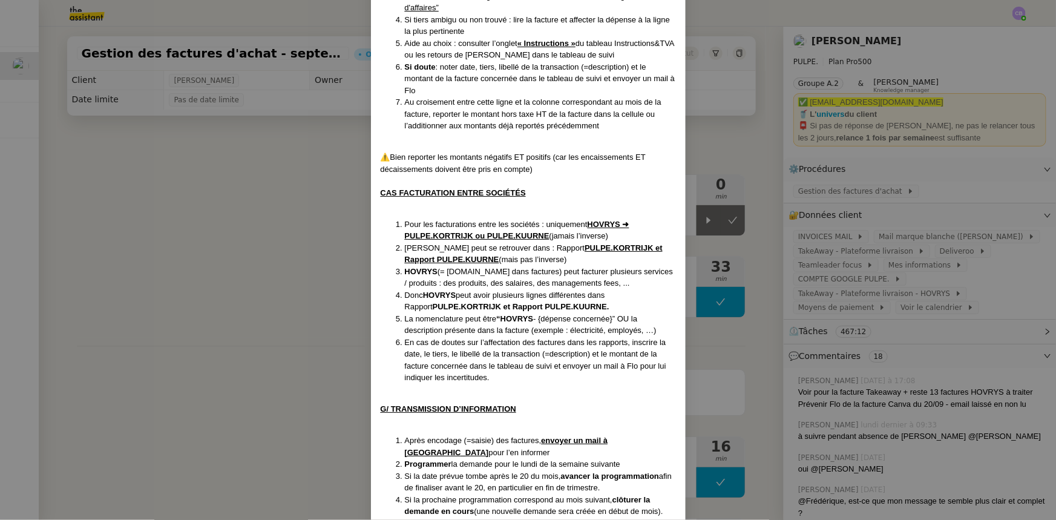
scroll to position [2828, 0]
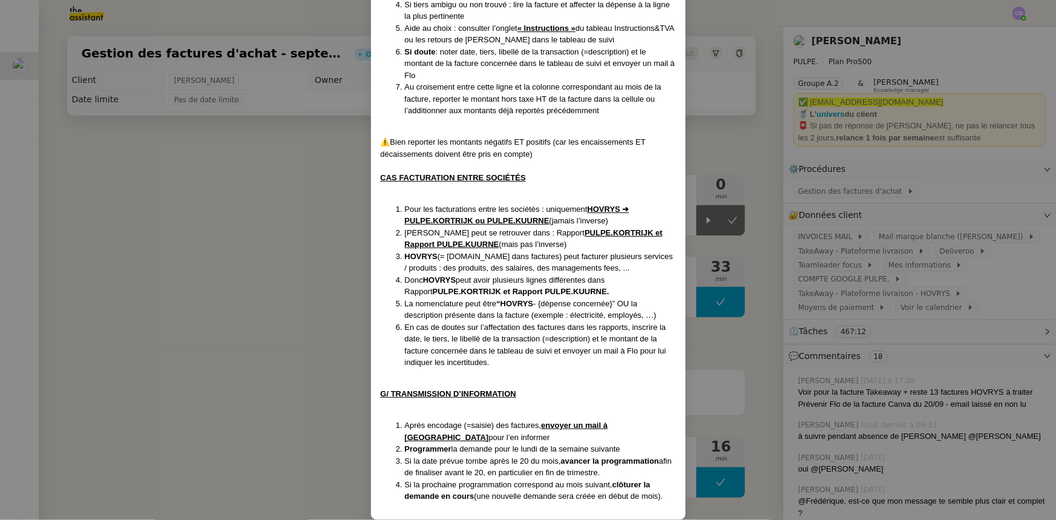
click at [244, 236] on nz-modal-container "Créée le : 22/09/2025 Contexte : Flo gère la société mère HOVRYS, qui regroupe …" at bounding box center [528, 260] width 1056 height 520
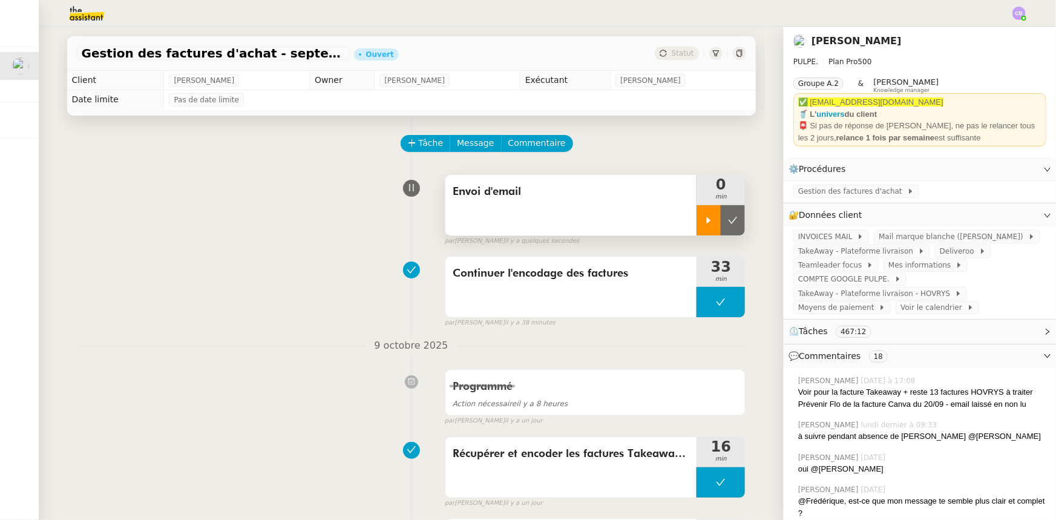
click at [702, 227] on div at bounding box center [708, 220] width 24 height 30
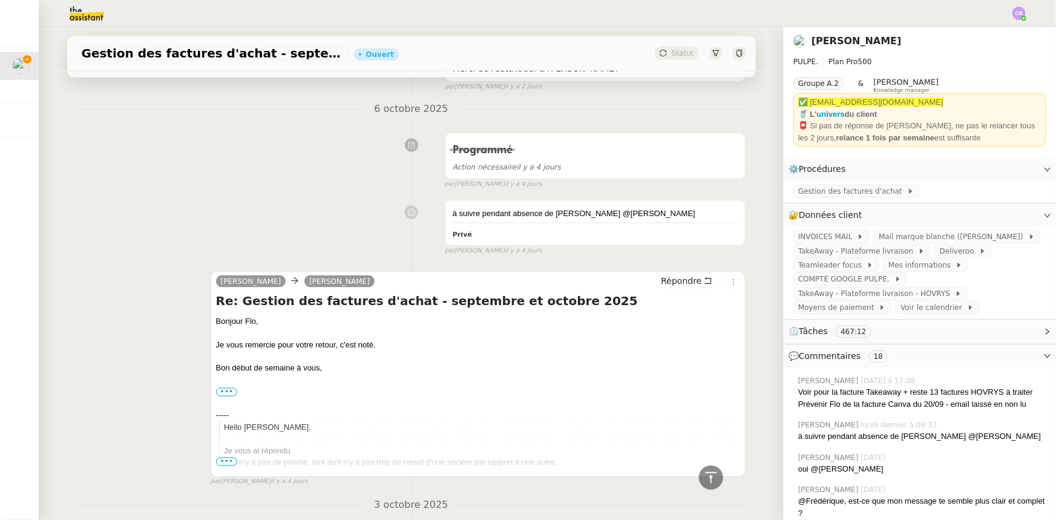
scroll to position [825, 0]
click at [661, 280] on span "Répondre" at bounding box center [681, 279] width 41 height 12
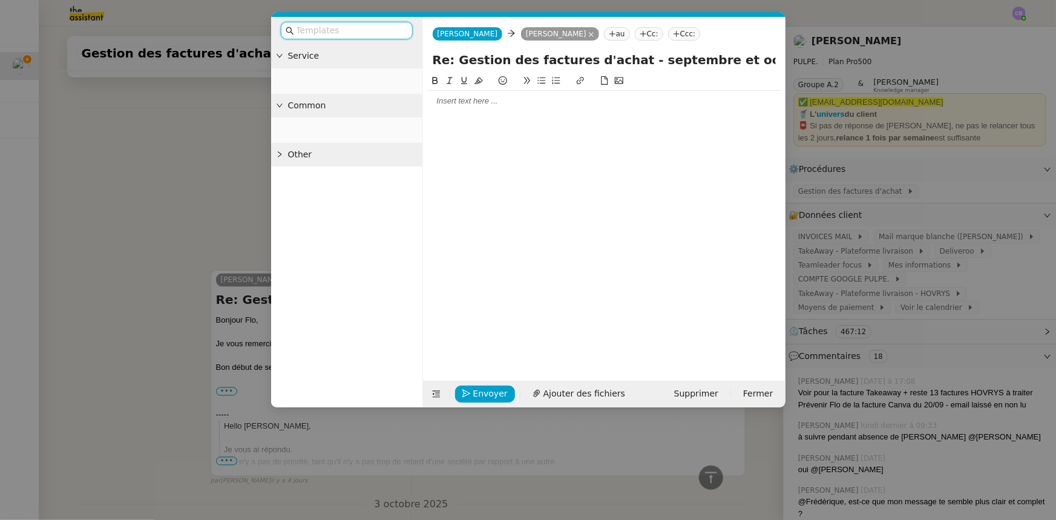
scroll to position [918, 0]
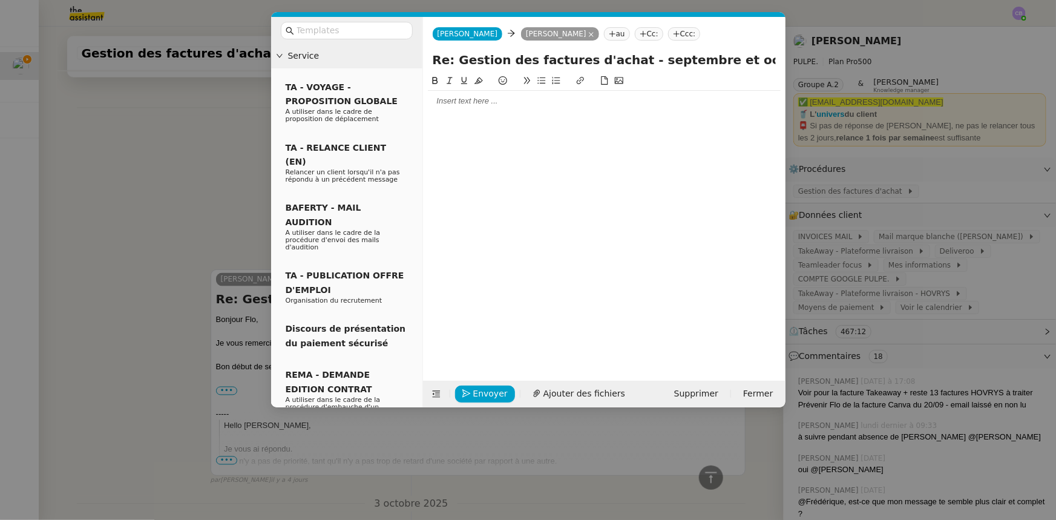
click at [472, 110] on div at bounding box center [604, 101] width 353 height 21
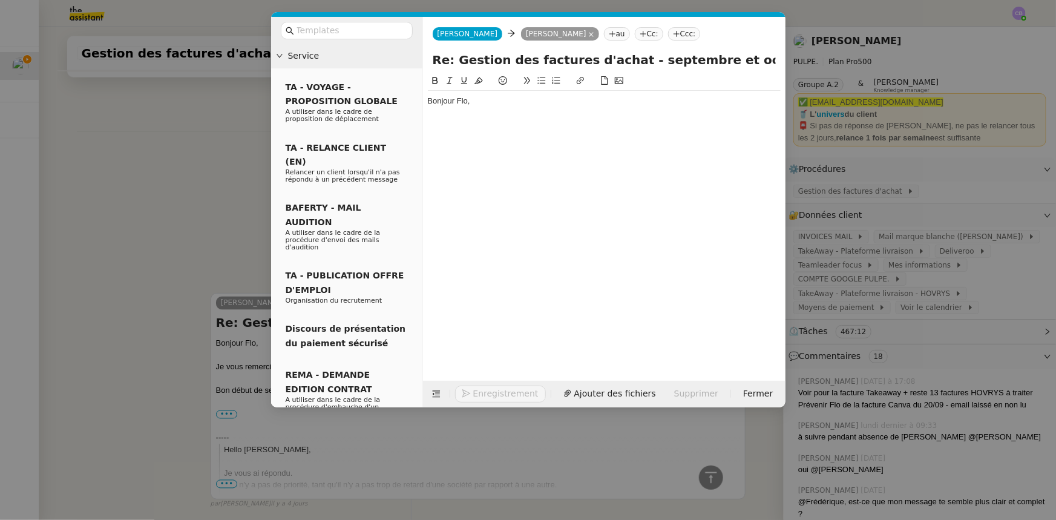
scroll to position [953, 0]
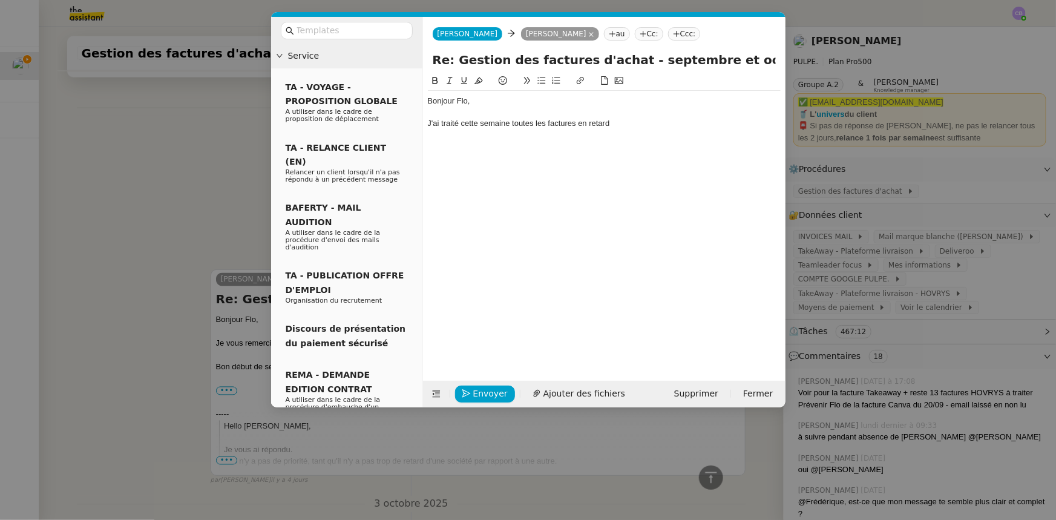
click at [236, 146] on nz-modal-container "Service TA - VOYAGE - PROPOSITION GLOBALE A utiliser dans le cadre de propositi…" at bounding box center [528, 260] width 1056 height 520
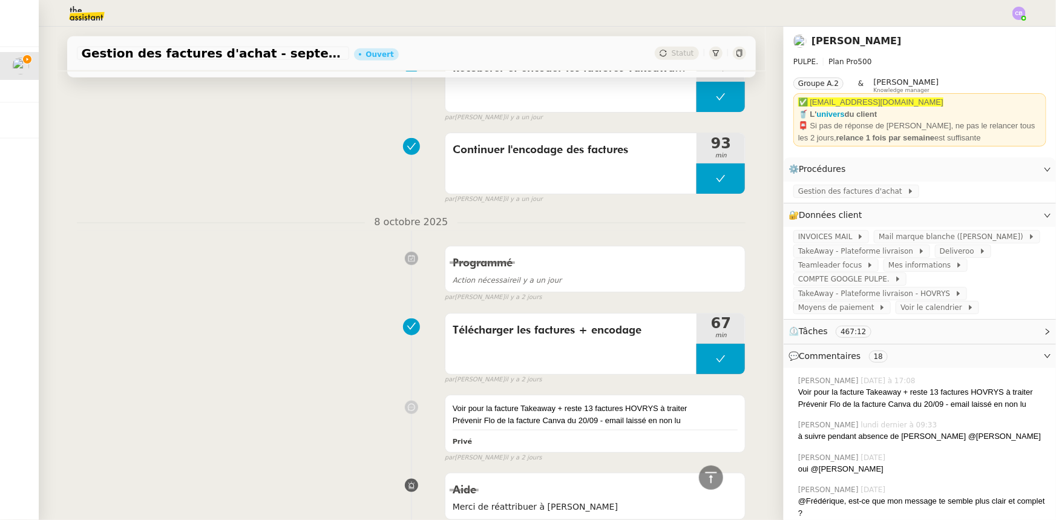
scroll to position [182, 0]
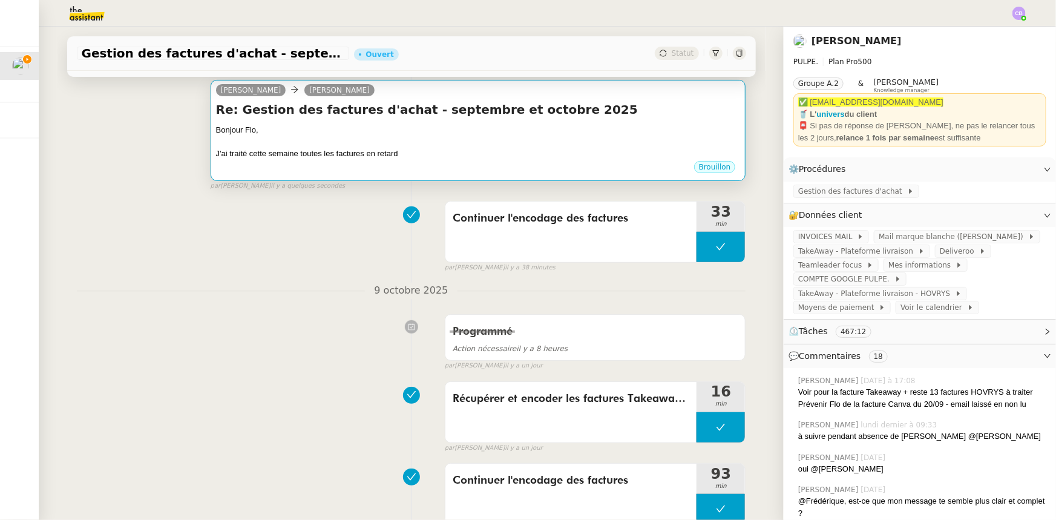
click at [528, 135] on div "Bonjour Flo," at bounding box center [478, 130] width 525 height 12
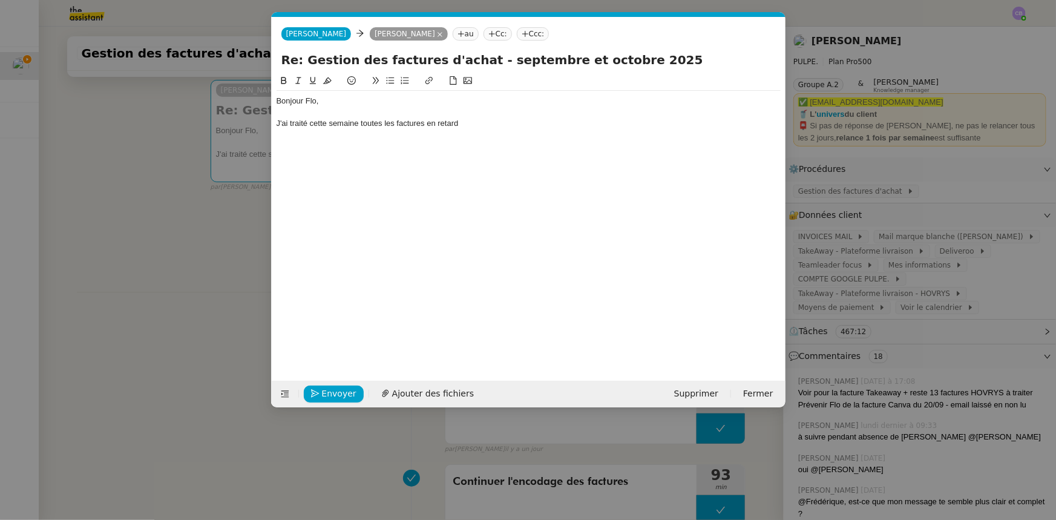
scroll to position [0, 25]
click at [276, 123] on div "J'ai traité cette semaine toutes les factures en retard" at bounding box center [528, 123] width 504 height 11
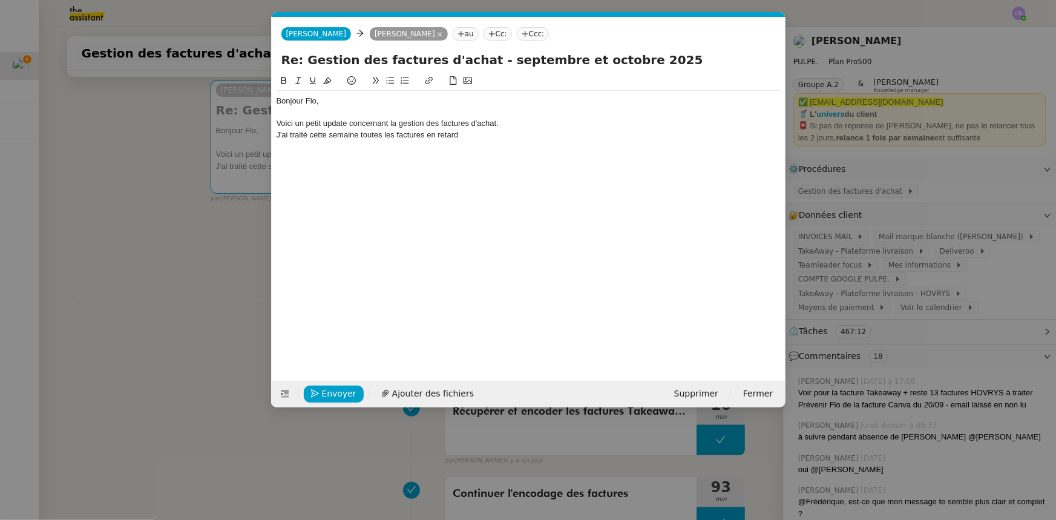
click at [319, 124] on div "Voici un petit update concernant la gestion des factures d'achat." at bounding box center [528, 123] width 504 height 11
click at [227, 244] on nz-modal-container "Service TA - VOYAGE - PROPOSITION GLOBALE A utiliser dans le cadre de propositi…" at bounding box center [528, 260] width 1056 height 520
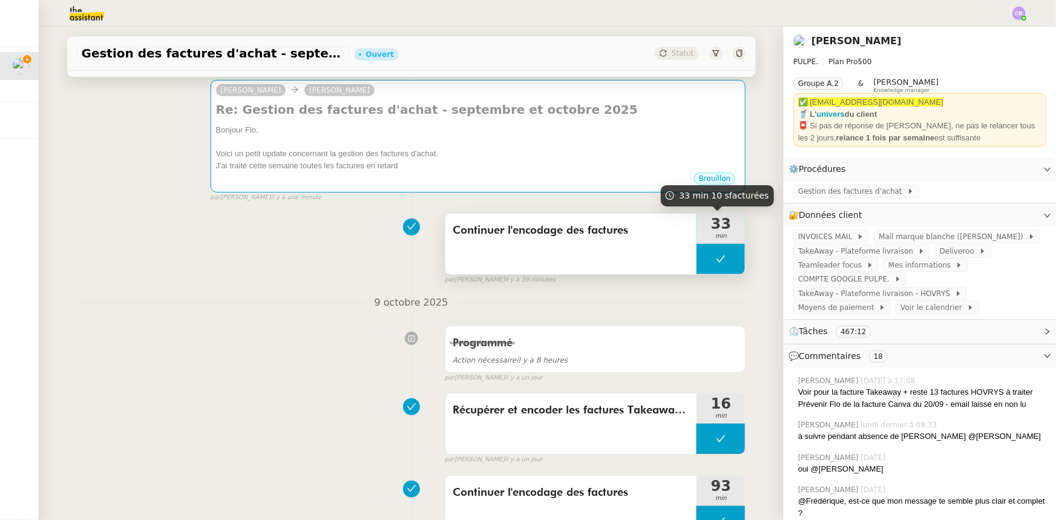
scroll to position [0, 0]
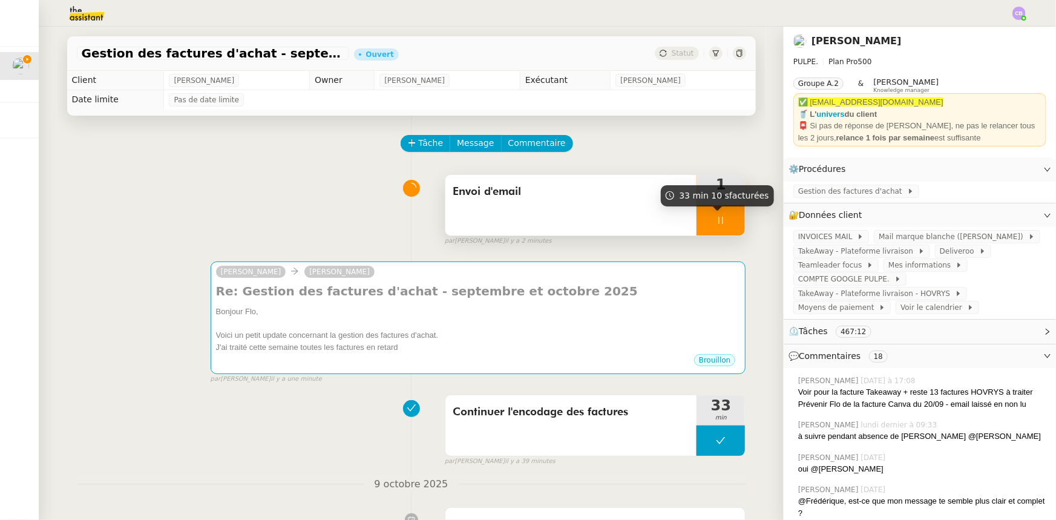
click at [698, 220] on div at bounding box center [720, 220] width 48 height 30
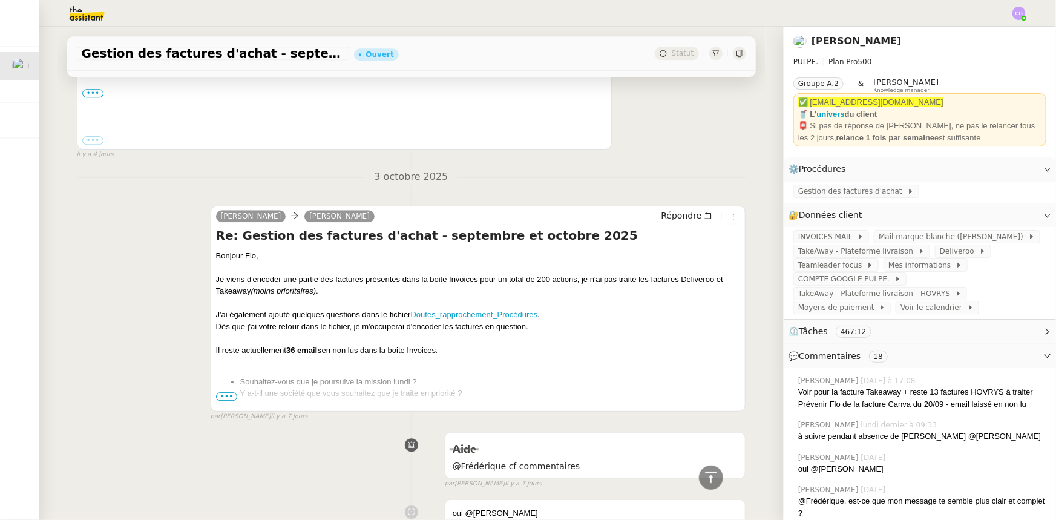
scroll to position [1595, 0]
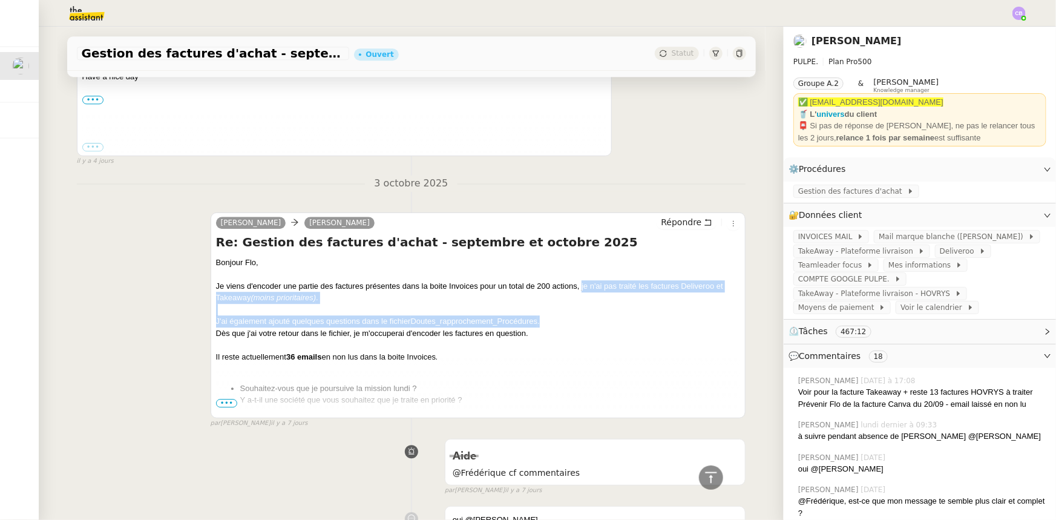
drag, startPoint x: 546, startPoint y: 323, endPoint x: 577, endPoint y: 286, distance: 48.2
click at [577, 286] on div "Bonjour Flo, Je viens d'encoder une partie des factures présentes dans la boite…" at bounding box center [478, 494] width 525 height 475
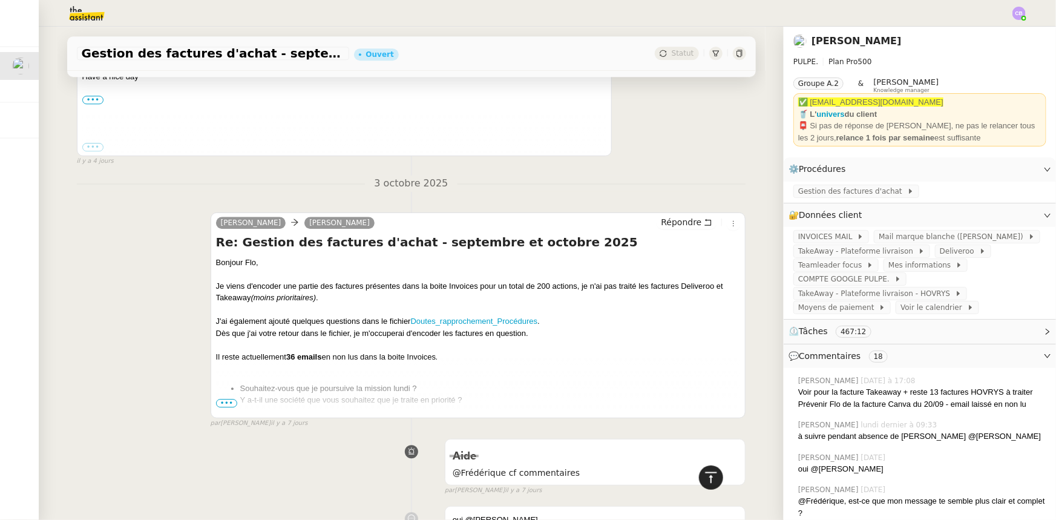
click at [703, 321] on icon at bounding box center [711, 477] width 15 height 15
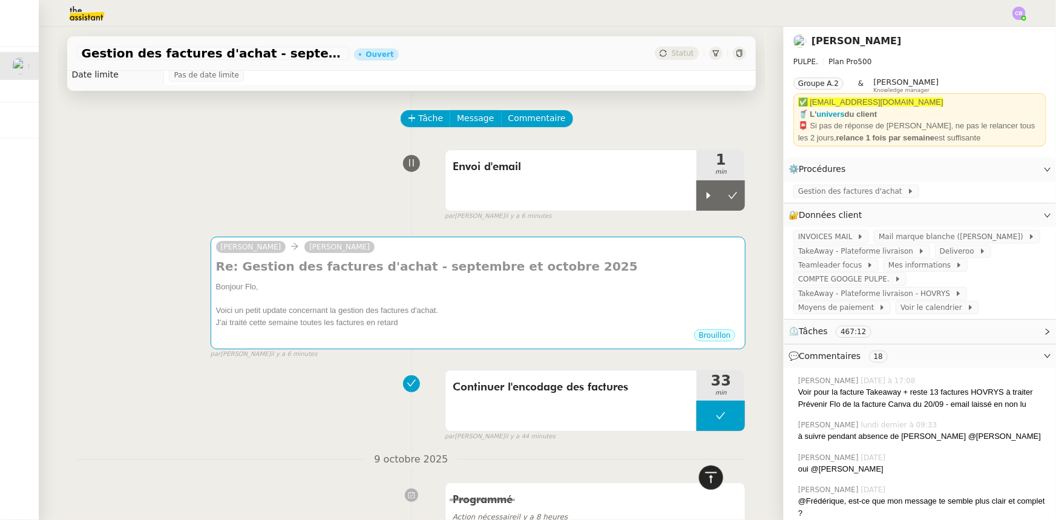
scroll to position [0, 0]
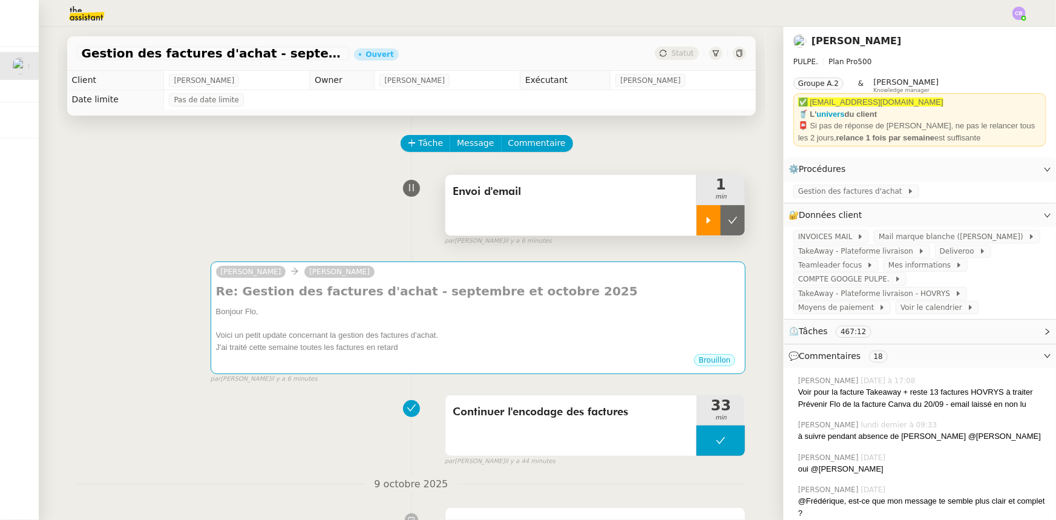
click at [696, 230] on div at bounding box center [708, 220] width 24 height 30
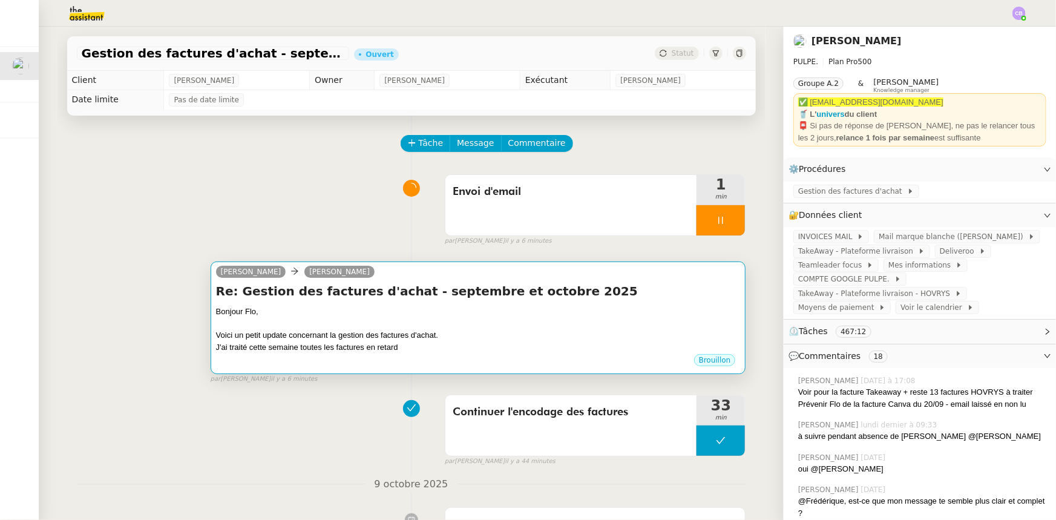
click at [606, 321] on div at bounding box center [478, 324] width 525 height 12
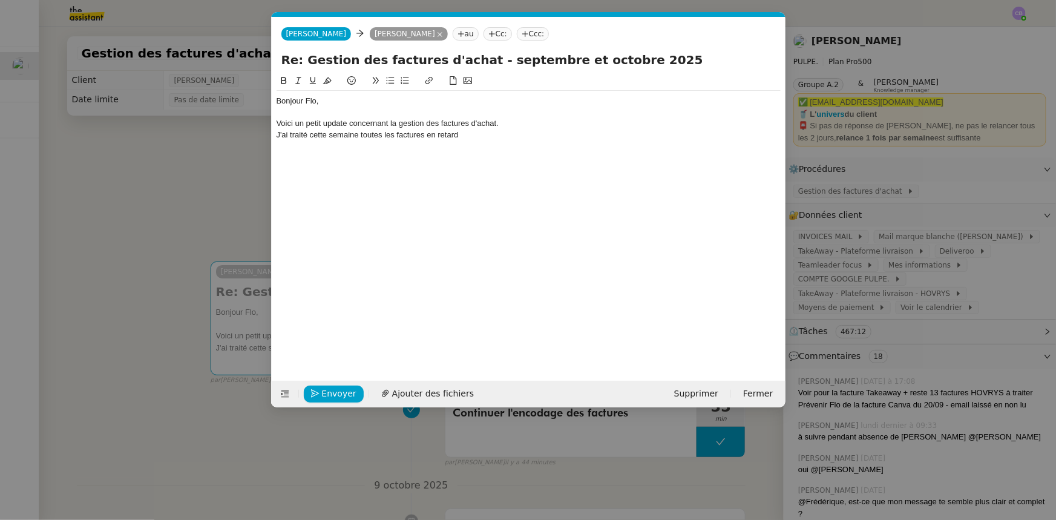
scroll to position [0, 25]
click at [336, 123] on div "Voici un petit update concernant la gestion des factures d'achat." at bounding box center [528, 123] width 504 height 11
click at [520, 132] on div "J'ai traité cette semaine toutes les factures en retard" at bounding box center [528, 134] width 504 height 11
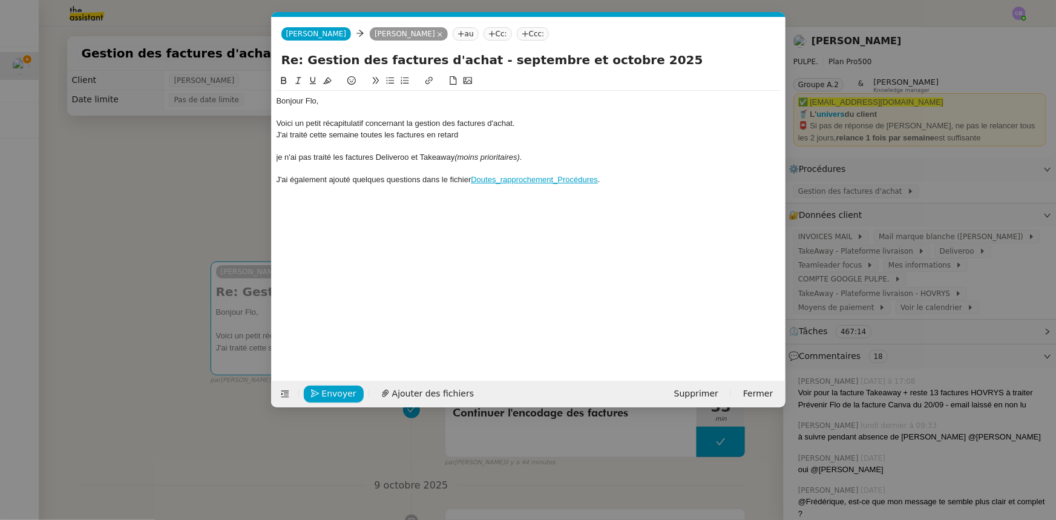
scroll to position [0, 0]
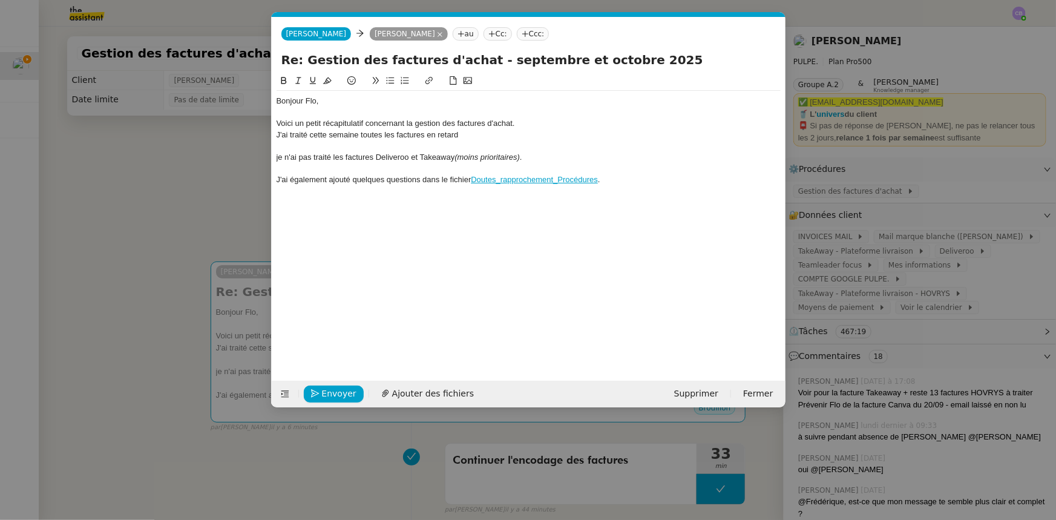
click at [462, 136] on div "J'ai traité cette semaine toutes les factures en retard" at bounding box center [528, 134] width 504 height 11
click at [379, 134] on div "J'ai traité cette semaine toutes les factures en retard" at bounding box center [528, 134] width 504 height 11
click at [217, 174] on nz-modal-container "Service TA - VOYAGE - PROPOSITION GLOBALE A utiliser dans le cadre de propositi…" at bounding box center [528, 260] width 1056 height 520
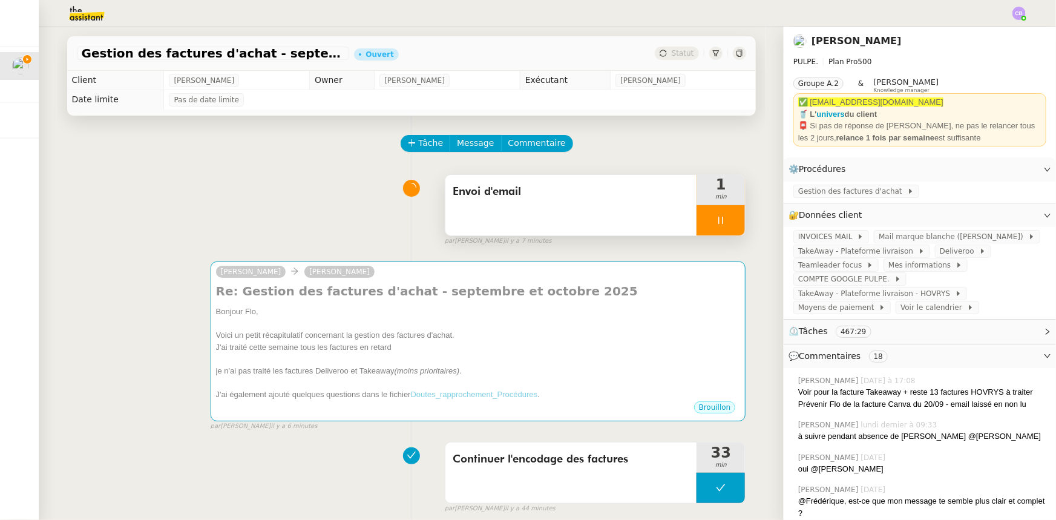
click at [696, 224] on div at bounding box center [720, 220] width 48 height 30
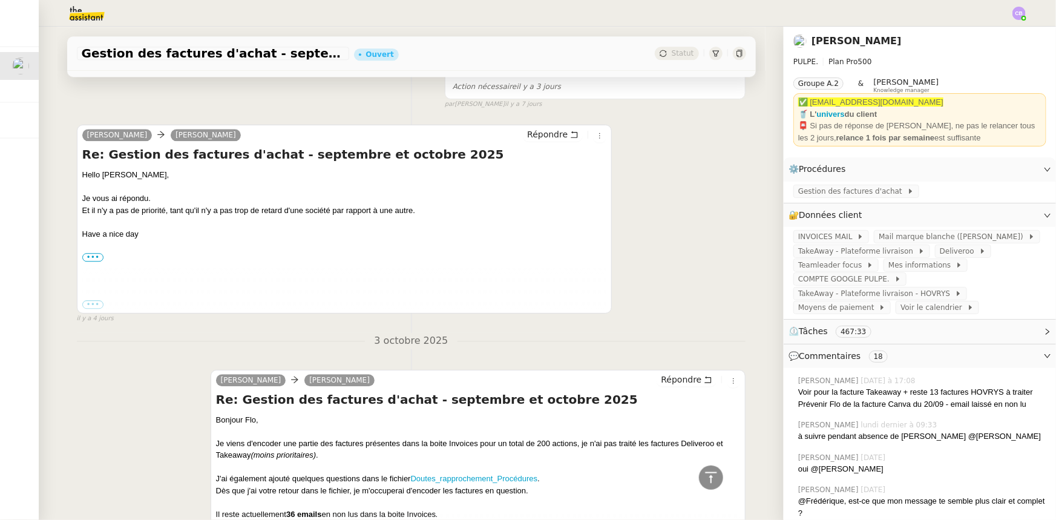
scroll to position [1760, 0]
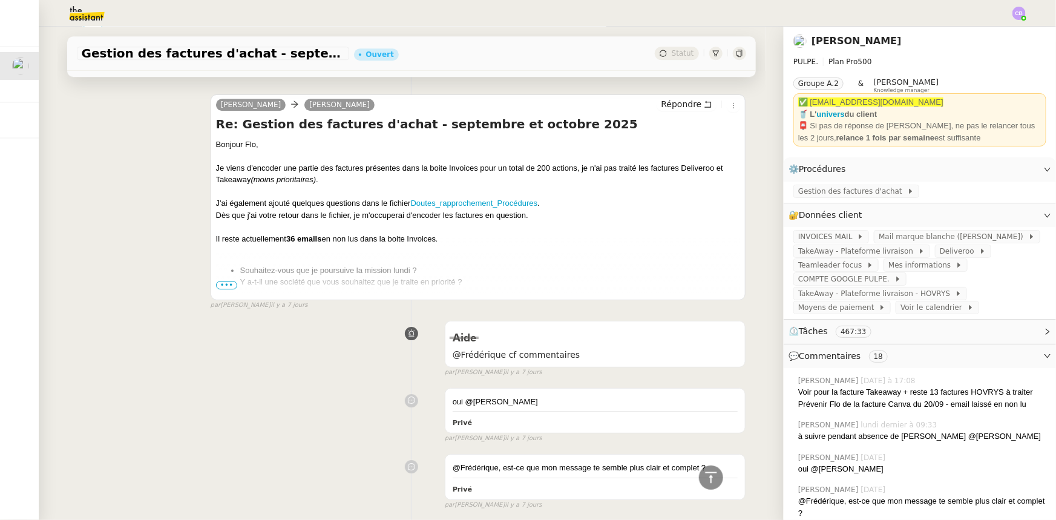
click at [219, 286] on span "•••" at bounding box center [227, 285] width 22 height 8
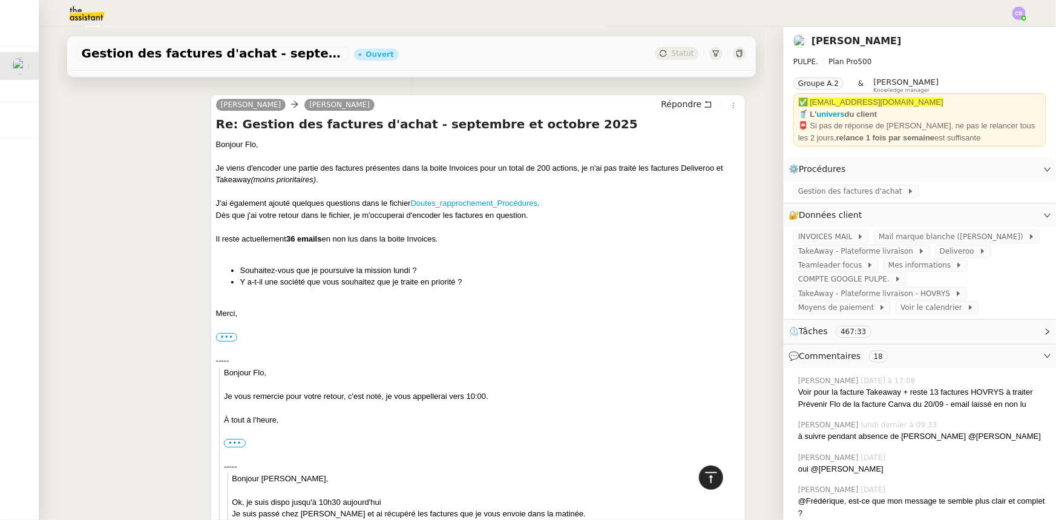
click at [703, 321] on icon at bounding box center [711, 477] width 15 height 15
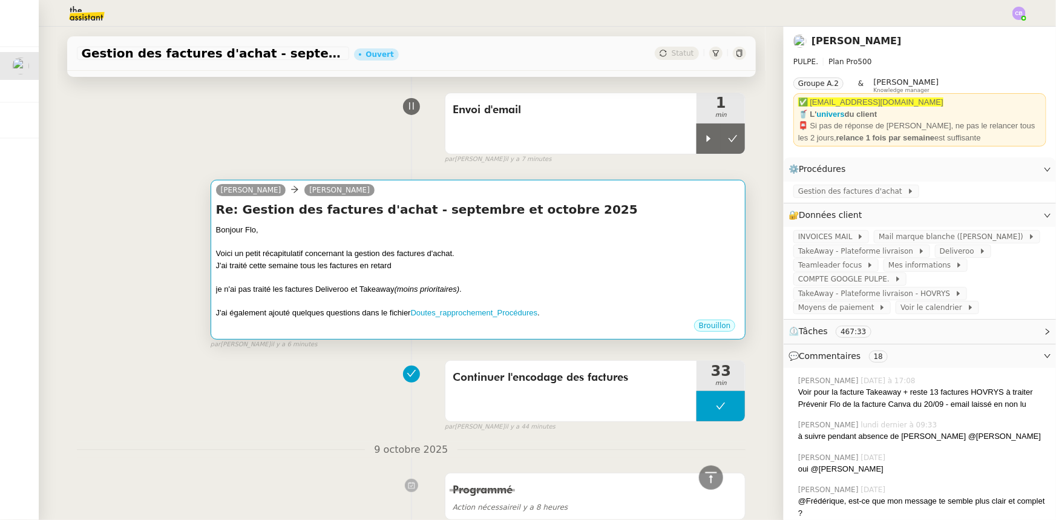
scroll to position [0, 0]
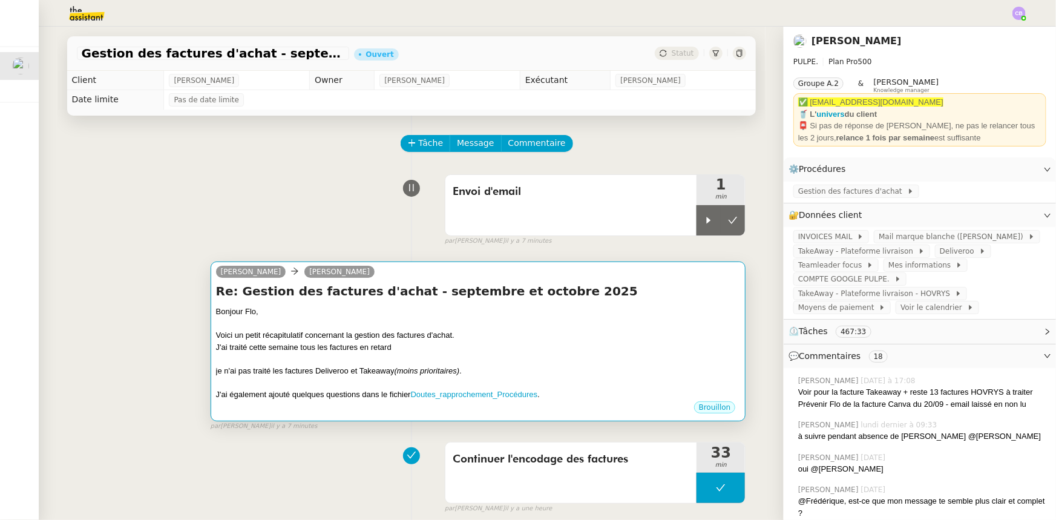
click at [703, 224] on div at bounding box center [708, 220] width 24 height 30
click at [636, 321] on div at bounding box center [478, 324] width 525 height 12
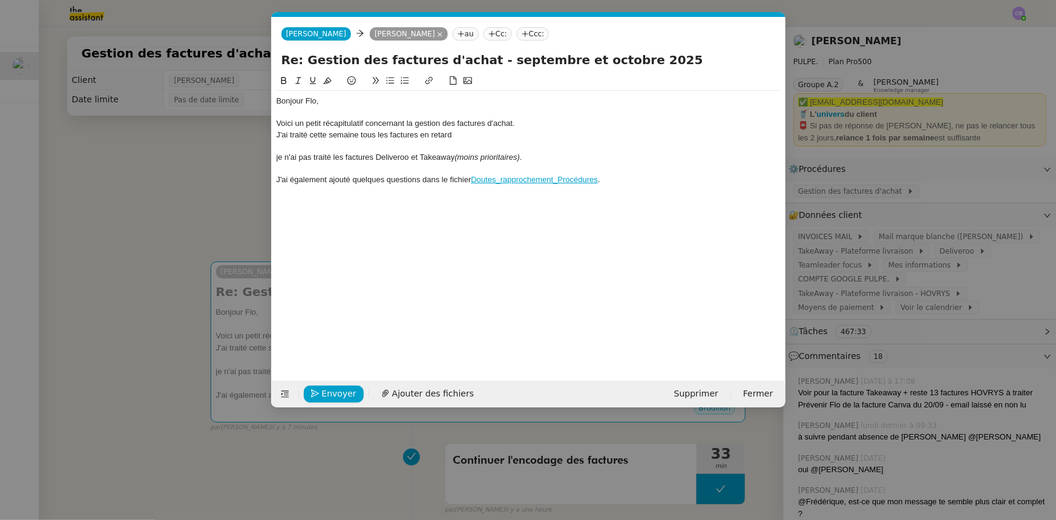
scroll to position [0, 25]
drag, startPoint x: 454, startPoint y: 137, endPoint x: 390, endPoint y: 134, distance: 64.8
click at [390, 134] on div "J'ai traité cette semaine tous les factures en retard" at bounding box center [528, 134] width 504 height 11
click at [284, 145] on div at bounding box center [528, 145] width 504 height 11
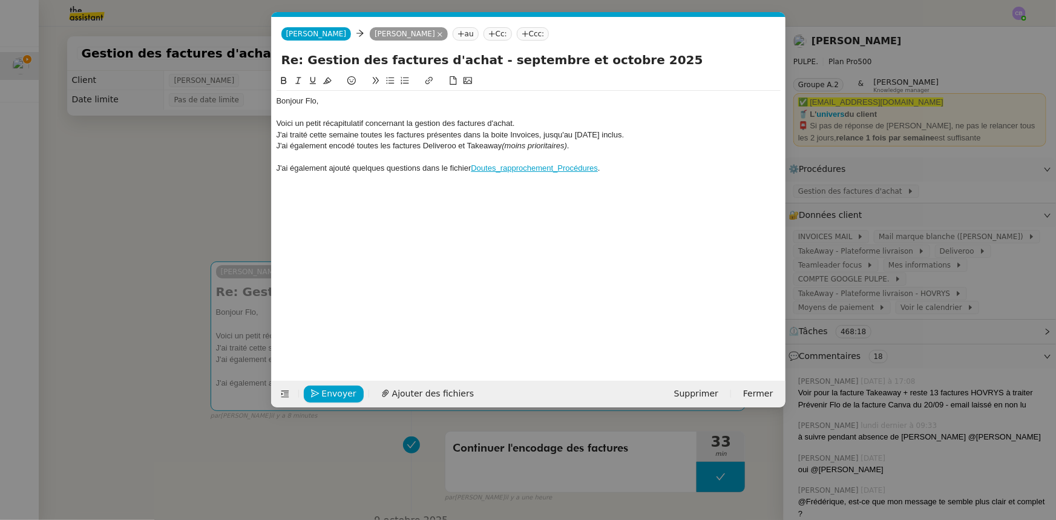
click at [567, 148] on em "(moins prioritaires)" at bounding box center [534, 145] width 65 height 9
click at [488, 145] on div "J'ai également encodé toutes les factures Deliveroo et Takeaway." at bounding box center [528, 145] width 504 height 11
click at [519, 144] on div "J'ai également encodé toutes les factures Deliveroo et Takeaway." at bounding box center [528, 145] width 504 height 11
click at [512, 121] on div "Voici un petit récapitulatif concernant la gestion des factures d'achat." at bounding box center [528, 123] width 504 height 11
click at [557, 126] on div "Voici un petit récapitulatif concernant la gestion des factures d'achat d'octob…" at bounding box center [528, 123] width 504 height 11
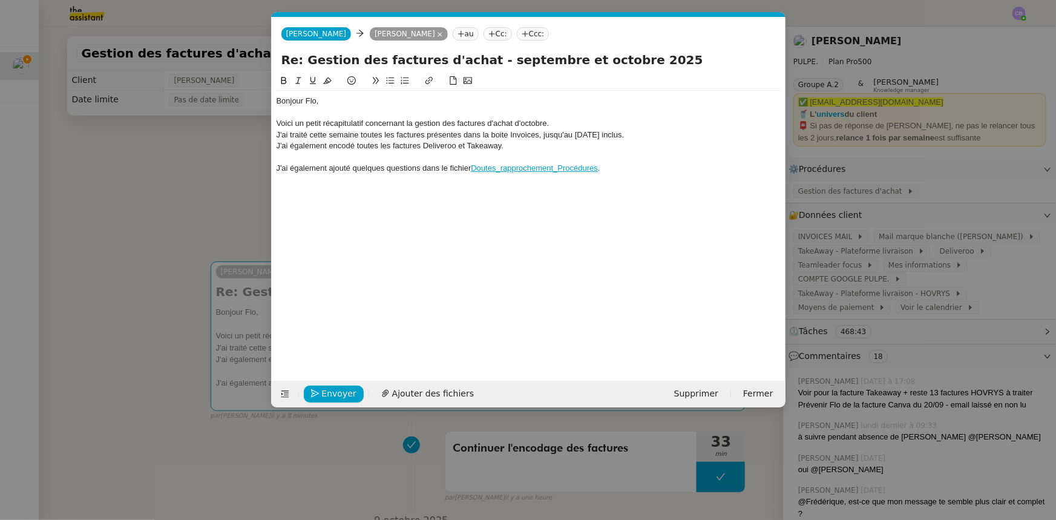
click at [276, 137] on div "J'ai traité cette semaine toutes les factures présentes dans la boite Invoices,…" at bounding box center [528, 134] width 504 height 11
drag, startPoint x: 408, startPoint y: 135, endPoint x: 361, endPoint y: 136, distance: 47.2
click at [361, 136] on div "Cette semaine j'ai traité cette semaine toutes les factures présentes dans la b…" at bounding box center [528, 134] width 504 height 11
click at [575, 134] on div "Cette semaine j'ai traité toutes les factures présentes dans la boite Invoices,…" at bounding box center [528, 134] width 504 height 11
click at [286, 80] on icon at bounding box center [284, 80] width 8 height 8
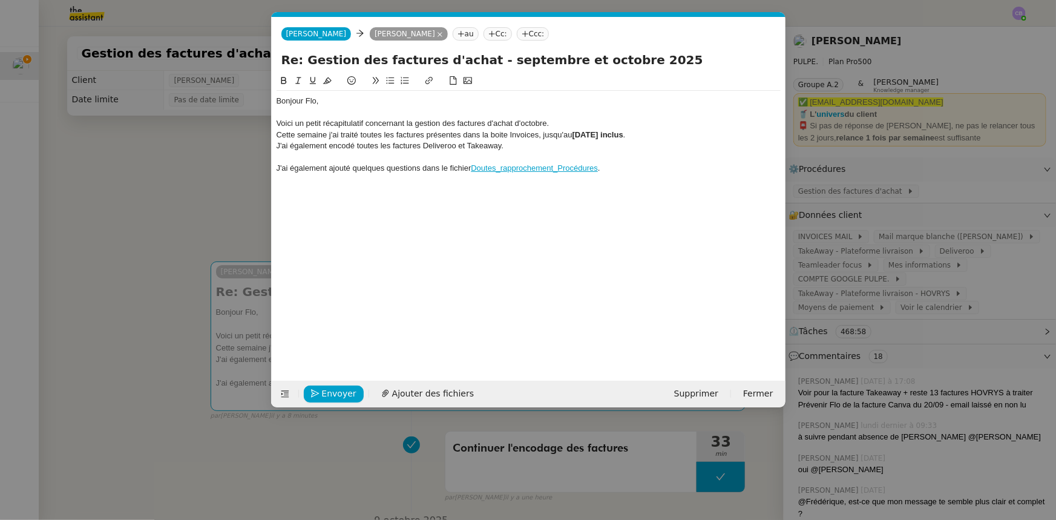
click at [327, 137] on div "Cette semaine j'ai traité toutes les factures présentes dans la boite Invoices,…" at bounding box center [528, 134] width 504 height 11
click at [0, 0] on lt-span ", j'" at bounding box center [0, 0] width 0 height 0
click at [509, 149] on div "J'ai également encodé toutes les factures Deliveroo et Takeaway." at bounding box center [528, 145] width 504 height 11
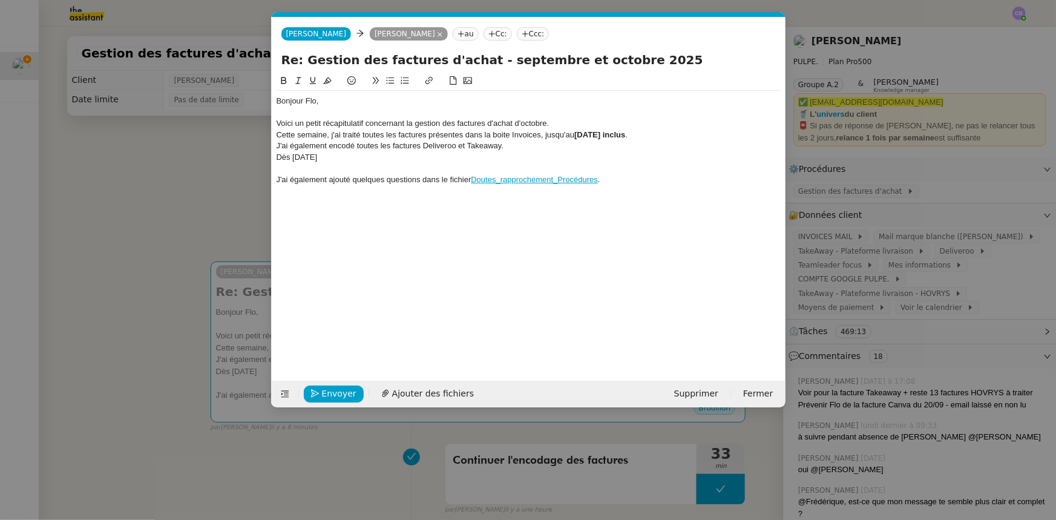
click at [534, 144] on div "J'ai également encodé toutes les factures Deliveroo et Takeaway." at bounding box center [528, 145] width 504 height 11
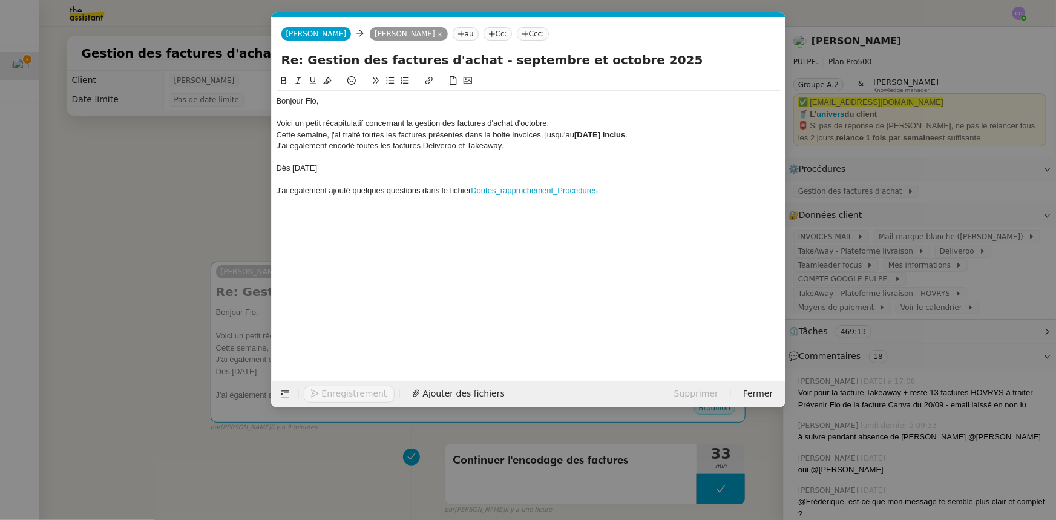
click at [321, 169] on div "Dès lundi" at bounding box center [528, 168] width 504 height 11
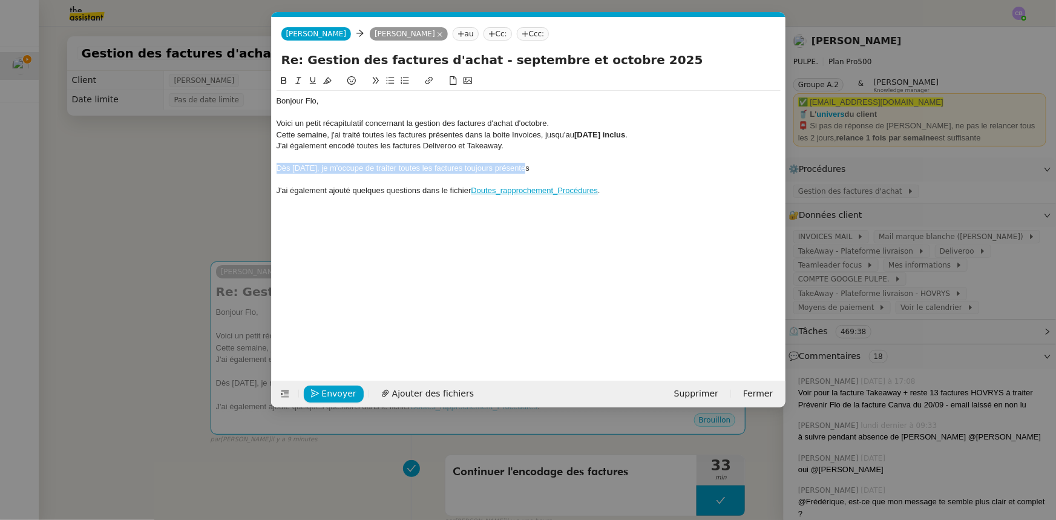
drag, startPoint x: 523, startPoint y: 168, endPoint x: 278, endPoint y: 166, distance: 245.0
click at [278, 166] on div "Dès lundi, je m'occupe de traiter toutes les factures toujours présentes" at bounding box center [528, 168] width 504 height 11
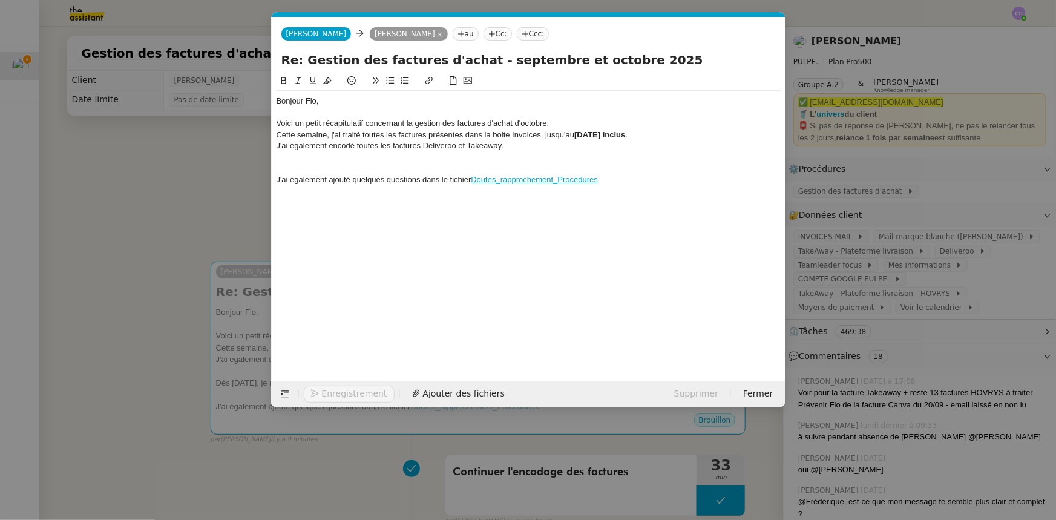
click at [238, 167] on nz-modal-container "Service TA - VOYAGE - PROPOSITION GLOBALE A utiliser dans le cadre de propositi…" at bounding box center [528, 260] width 1056 height 520
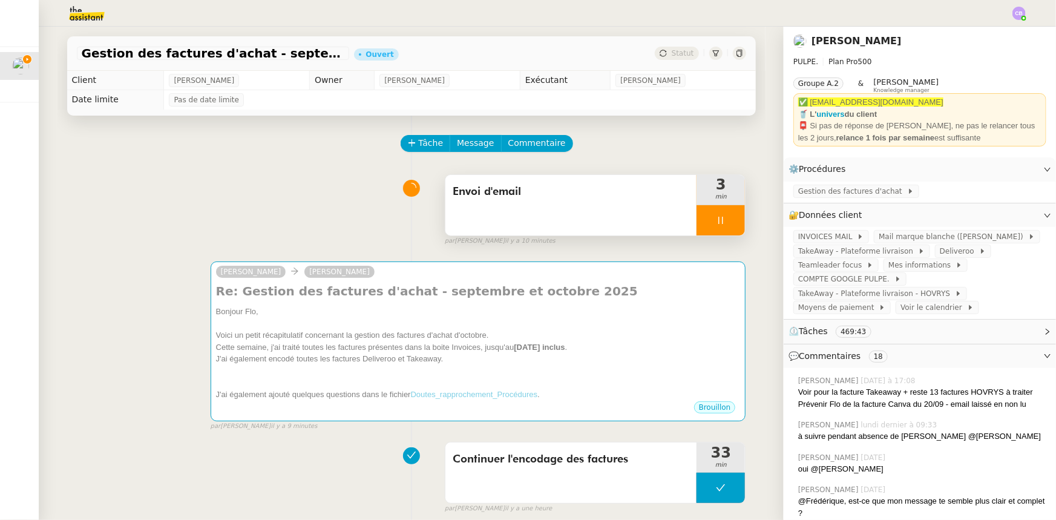
click at [703, 229] on div at bounding box center [720, 220] width 48 height 30
click at [703, 193] on span "Gestion des factures d'achat" at bounding box center [852, 191] width 109 height 12
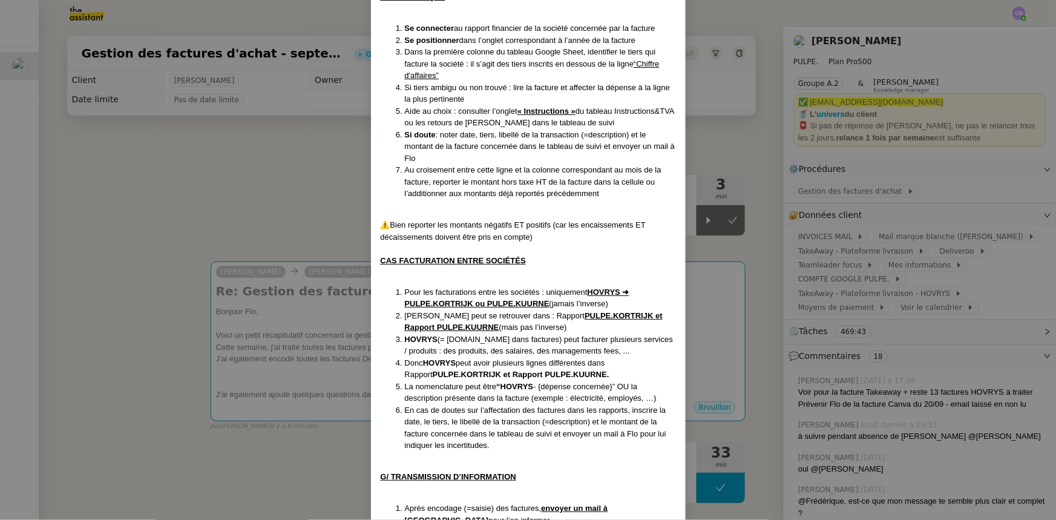
scroll to position [2828, 0]
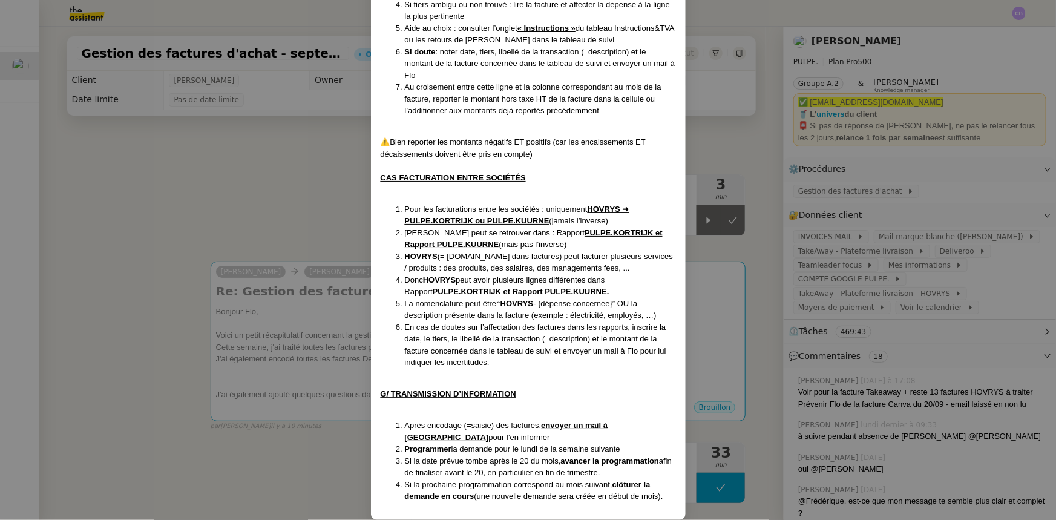
click at [321, 230] on nz-modal-container "Créée le : 22/09/2025 Contexte : Flo gère la société mère HOVRYS, qui regroupe …" at bounding box center [528, 260] width 1056 height 520
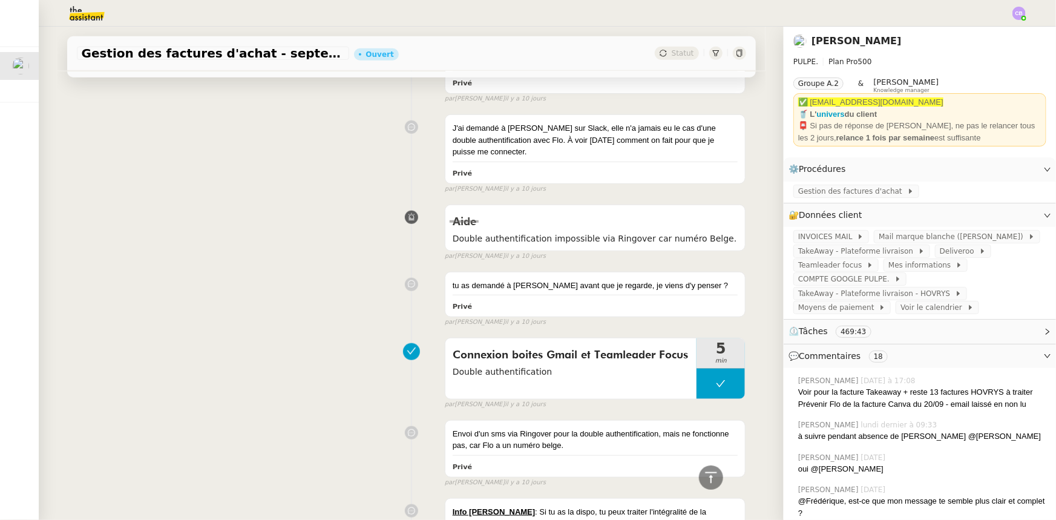
scroll to position [5115, 0]
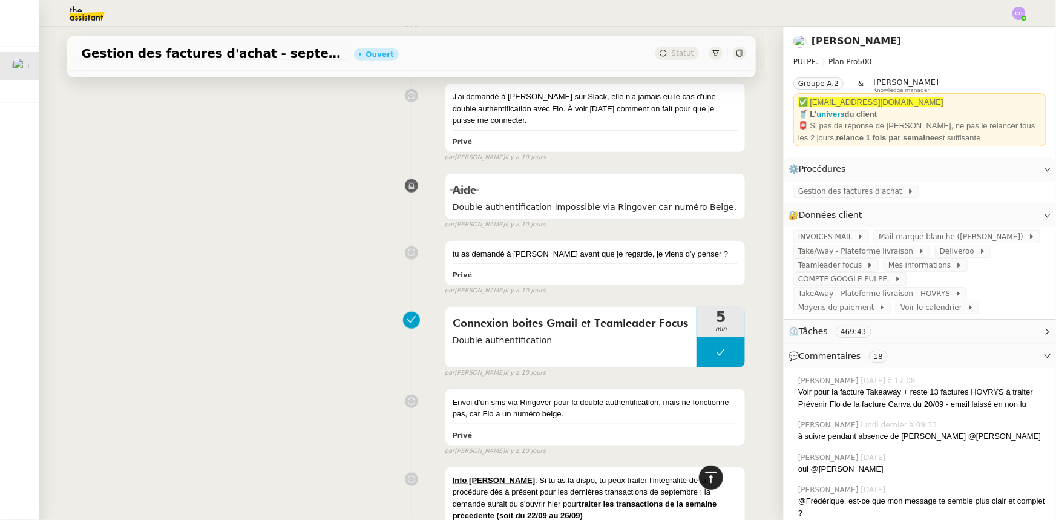
click at [703, 321] on icon at bounding box center [711, 477] width 15 height 15
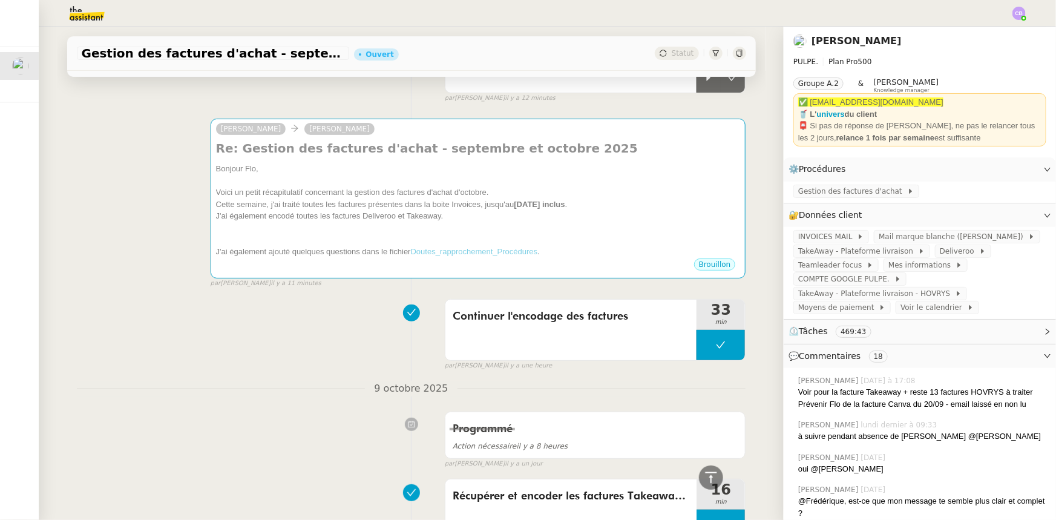
scroll to position [0, 0]
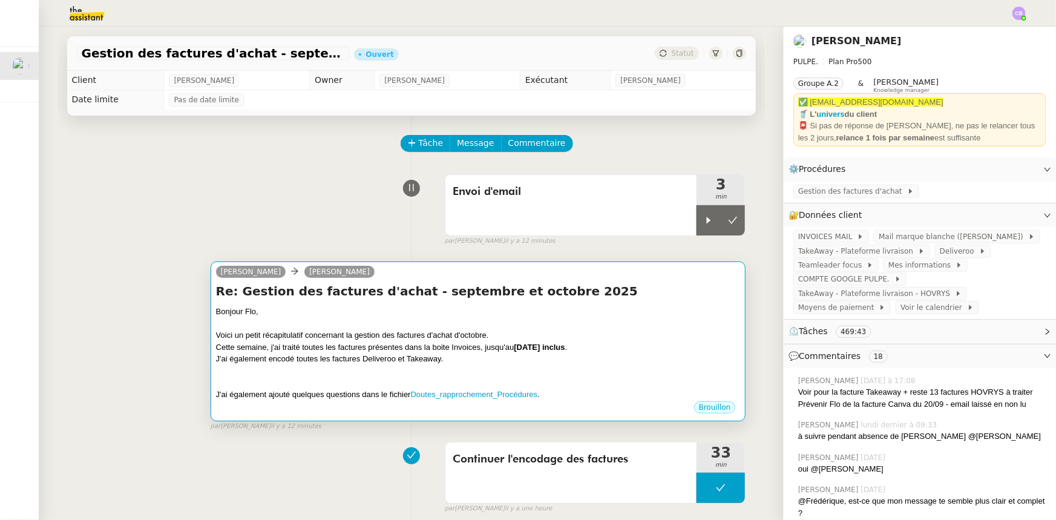
click at [625, 321] on div at bounding box center [478, 324] width 525 height 12
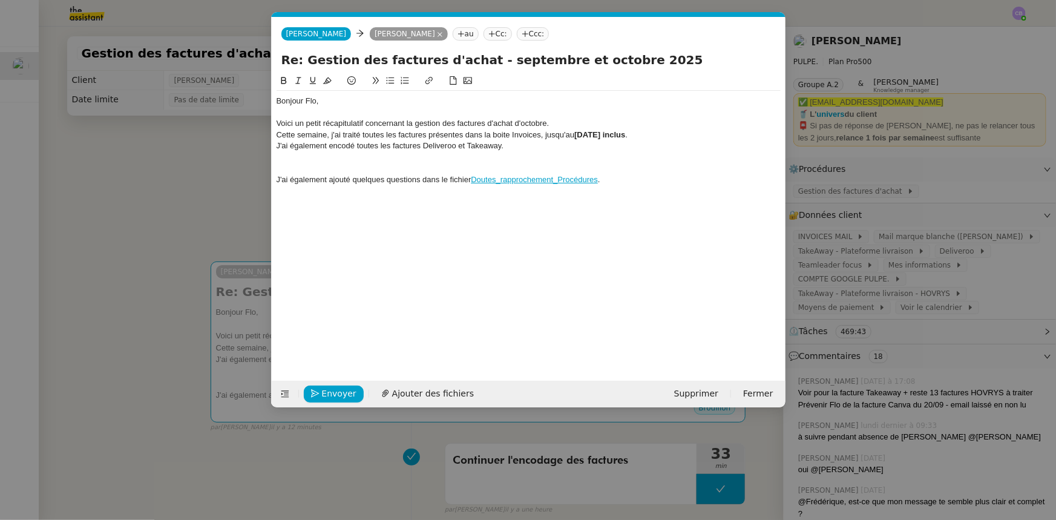
scroll to position [0, 25]
click at [416, 158] on div at bounding box center [528, 157] width 504 height 11
click at [548, 179] on link "Doutes_rapprochement_Procédures" at bounding box center [534, 179] width 127 height 9
click at [535, 200] on link "https://docs.google.com/spreadsheets/d/1BohsrgVYexC5G8UPl-Qehw2xswcQ6x9VgpTP6zn…" at bounding box center [506, 202] width 83 height 16
click at [448, 261] on div "Bonjour Flo, Voici un petit récapitulatif concernant la gestion des factures d'…" at bounding box center [528, 218] width 504 height 288
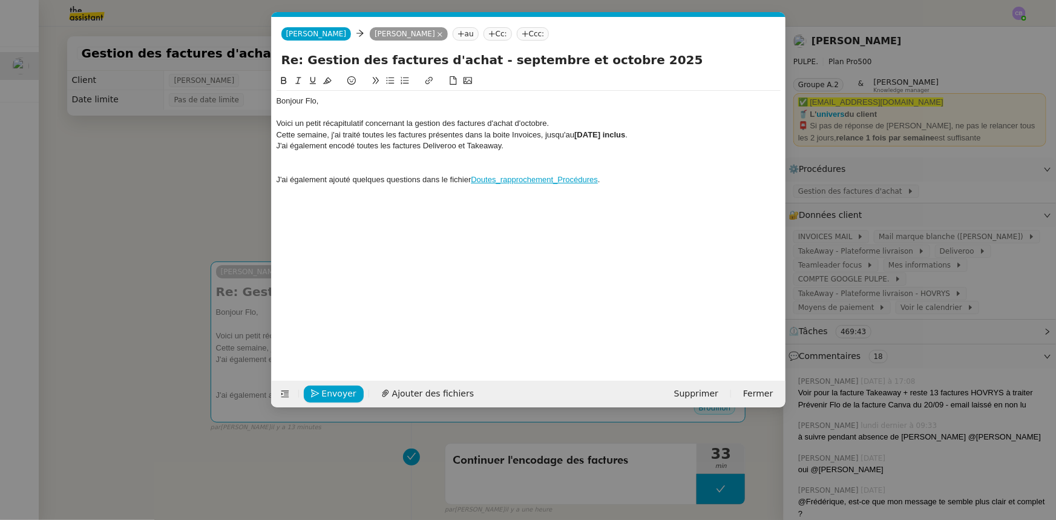
click at [560, 125] on div "Voici un petit récapitulatif concernant la gestion des factures d'achat d'octob…" at bounding box center [528, 123] width 504 height 11
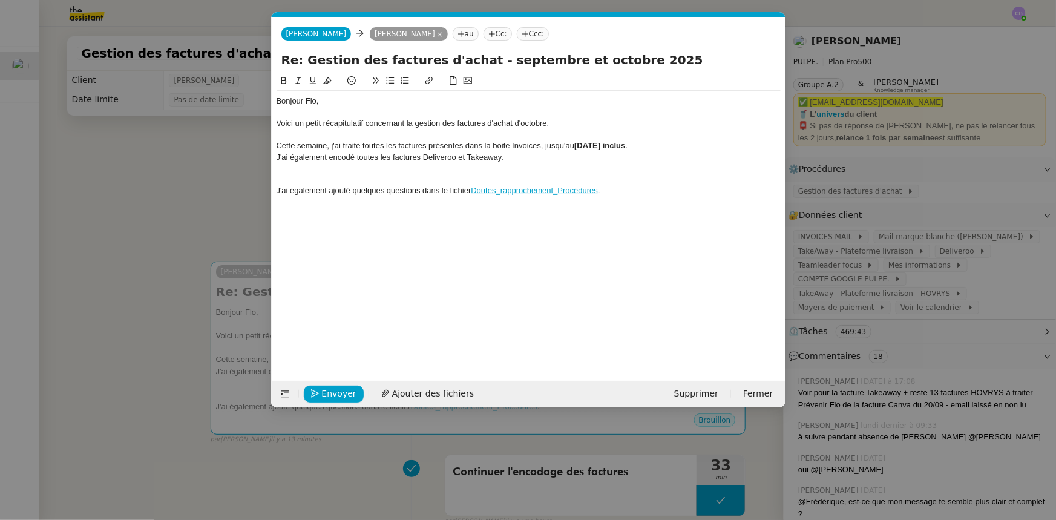
click at [514, 157] on div "J'ai également encodé toutes les factures Deliveroo et Takeaway." at bounding box center [528, 157] width 504 height 11
click at [451, 168] on div at bounding box center [528, 168] width 504 height 11
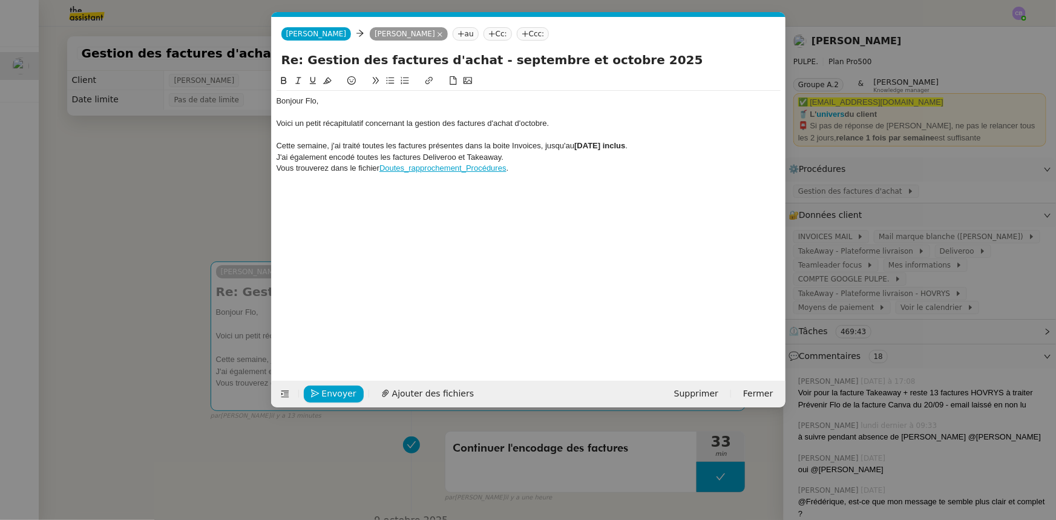
click at [563, 168] on div "Vous trouverez dans le fichier Doutes_rapprochement_Procédures ." at bounding box center [528, 168] width 504 height 11
click at [348, 146] on div "Cette semaine, j'ai traité toutes les factures présentes dans la boite Invoices…" at bounding box center [528, 145] width 504 height 11
click at [241, 186] on nz-modal-container "Service TA - VOYAGE - PROPOSITION GLOBALE A utiliser dans le cadre de propositi…" at bounding box center [528, 260] width 1056 height 520
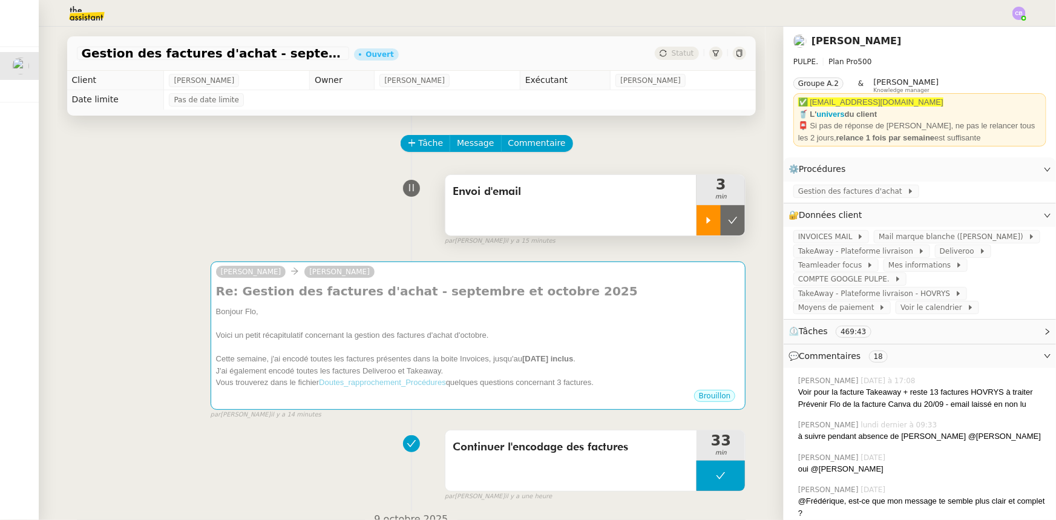
click at [696, 227] on div at bounding box center [708, 220] width 24 height 30
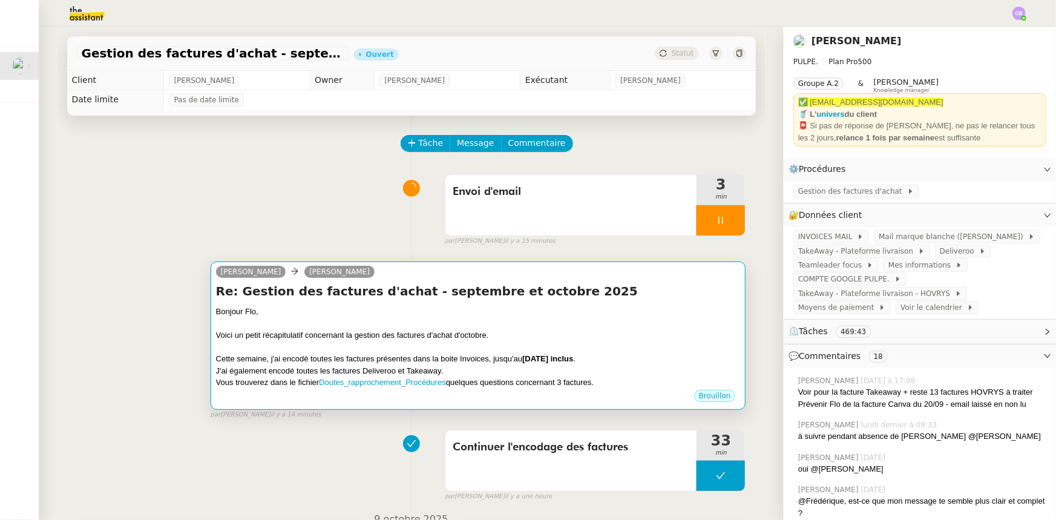
click at [635, 316] on div "Bonjour Flo," at bounding box center [478, 312] width 525 height 12
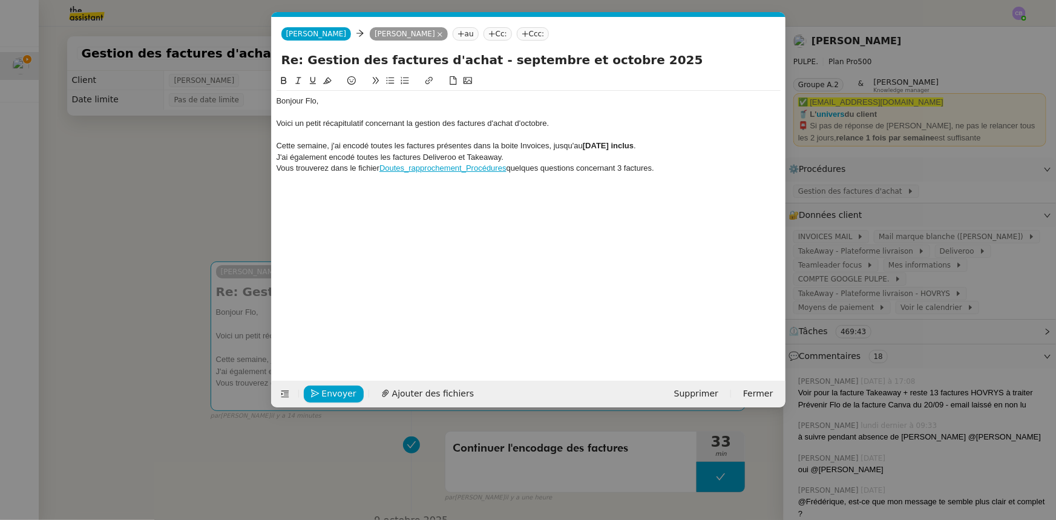
click at [601, 169] on div "Vous trouverez dans le fichier Doutes_rapprochement_Procédures quelques questio…" at bounding box center [528, 168] width 504 height 11
click at [677, 170] on div "Vous trouverez dans le fichier Doutes_rapprochement_Procédures quelques questio…" at bounding box center [528, 168] width 504 height 11
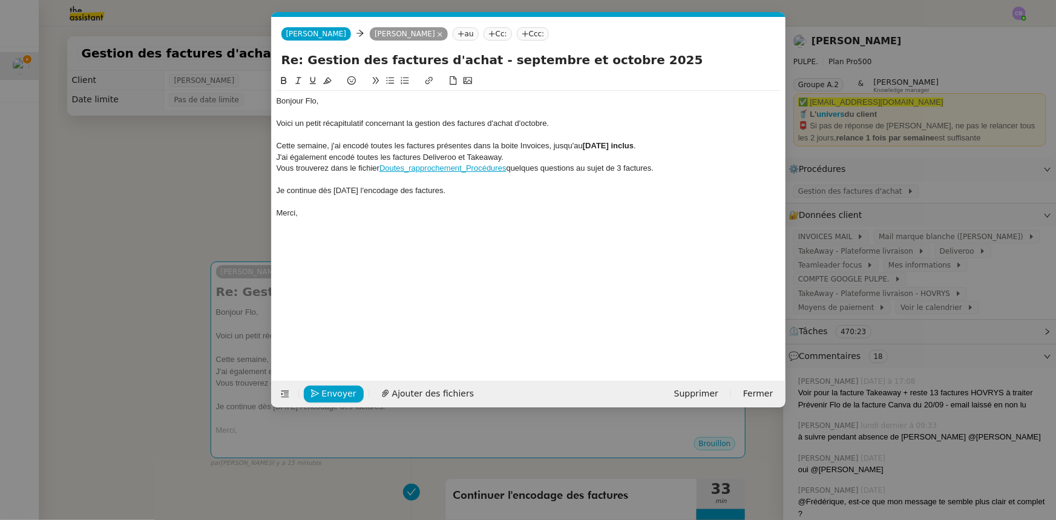
click at [623, 168] on div "Vous trouverez dans le fichier Doutes_rapprochement_Procédures quelques questio…" at bounding box center [528, 168] width 504 height 11
click at [0, 0] on lt-em "trois" at bounding box center [0, 0] width 0 height 0
click at [278, 189] on div "Je continue dès lundi l'encodage des factures." at bounding box center [528, 190] width 504 height 11
click at [351, 191] on div "Sauf information contratraire de votre part, Je continue dès lundi l'encodage d…" at bounding box center [528, 190] width 504 height 11
click at [356, 189] on div "Sauf information contratraire de votre part, Je continue dès lundi l'encodage d…" at bounding box center [528, 190] width 504 height 11
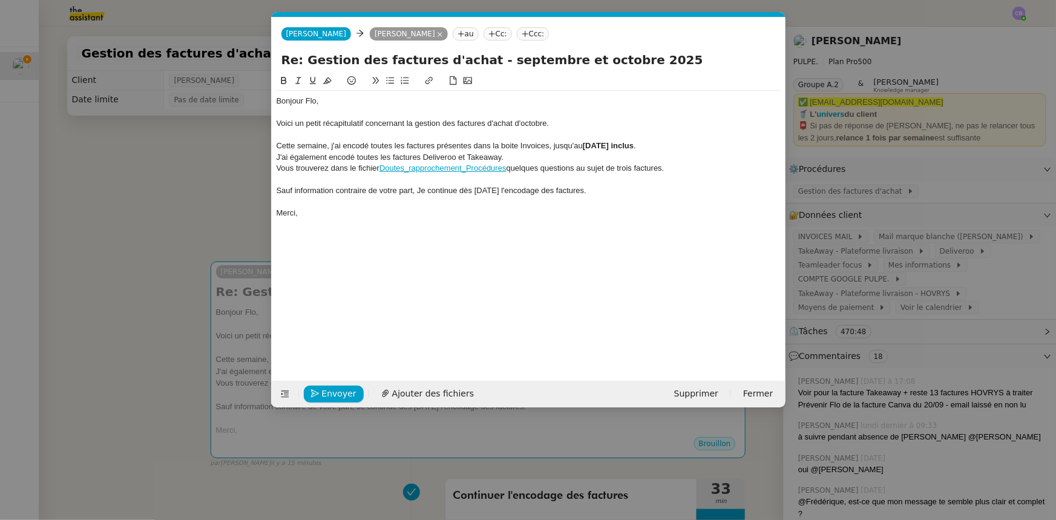
click at [420, 194] on div "Sauf information contraire de votre part, Je continue dès lundi l'encodage des …" at bounding box center [528, 190] width 504 height 11
click at [454, 191] on div "Sauf information contraire de votre part, je continue dès lundi l'encodage des …" at bounding box center [528, 190] width 504 height 11
click at [498, 192] on div "Sauf information contraire de votre part, je continuerai dès lundi l'encodage d…" at bounding box center [528, 190] width 504 height 11
click at [603, 192] on div "Sauf information contraire de votre part, je continuerai dès lundi, l'encodage …" at bounding box center [528, 190] width 504 height 11
click at [243, 189] on nz-modal-container "Service TA - VOYAGE - PROPOSITION GLOBALE A utiliser dans le cadre de propositi…" at bounding box center [528, 260] width 1056 height 520
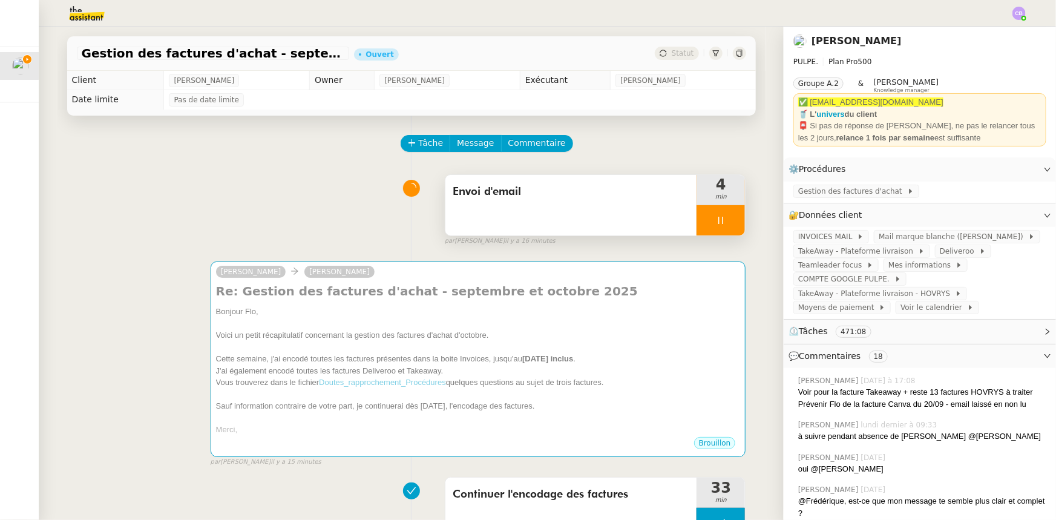
click at [696, 217] on div at bounding box center [720, 220] width 48 height 30
click at [703, 227] on button at bounding box center [733, 220] width 24 height 30
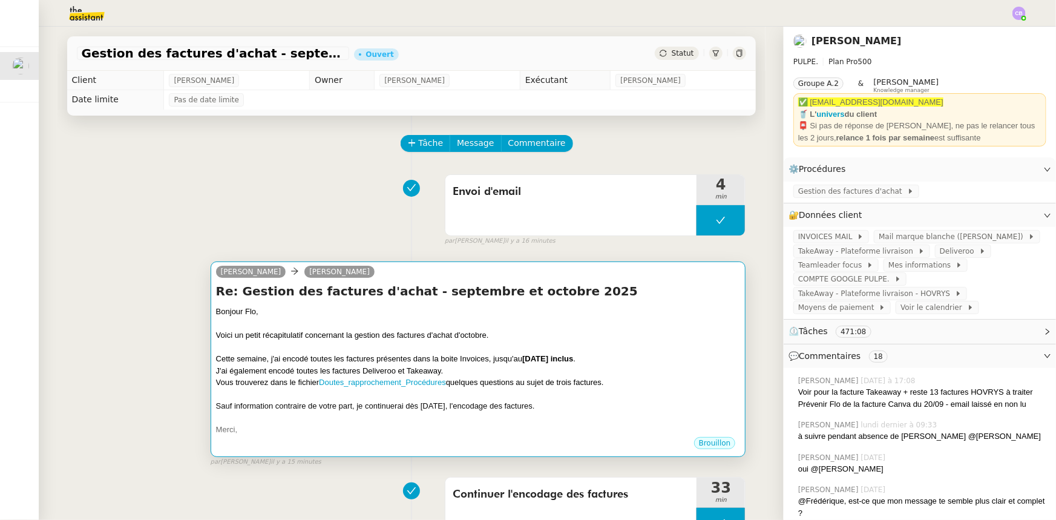
click at [620, 321] on div at bounding box center [478, 324] width 525 height 12
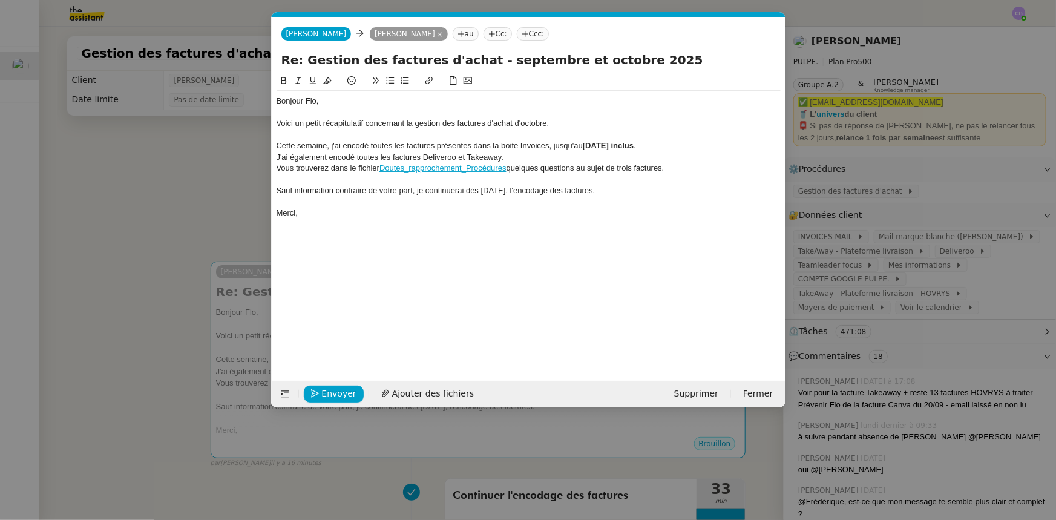
click at [662, 141] on div "Cette semaine, j'ai encodé toutes les factures présentes dans la boite Invoices…" at bounding box center [528, 145] width 504 height 11
drag, startPoint x: 734, startPoint y: 147, endPoint x: 648, endPoint y: 146, distance: 86.5
click at [648, 146] on div "Cette semaine, j'ai encodé toutes les factures présentes dans la boite Invoices…" at bounding box center [528, 145] width 504 height 11
click at [282, 82] on icon at bounding box center [284, 80] width 8 height 8
drag, startPoint x: 699, startPoint y: 219, endPoint x: 702, endPoint y: 158, distance: 61.2
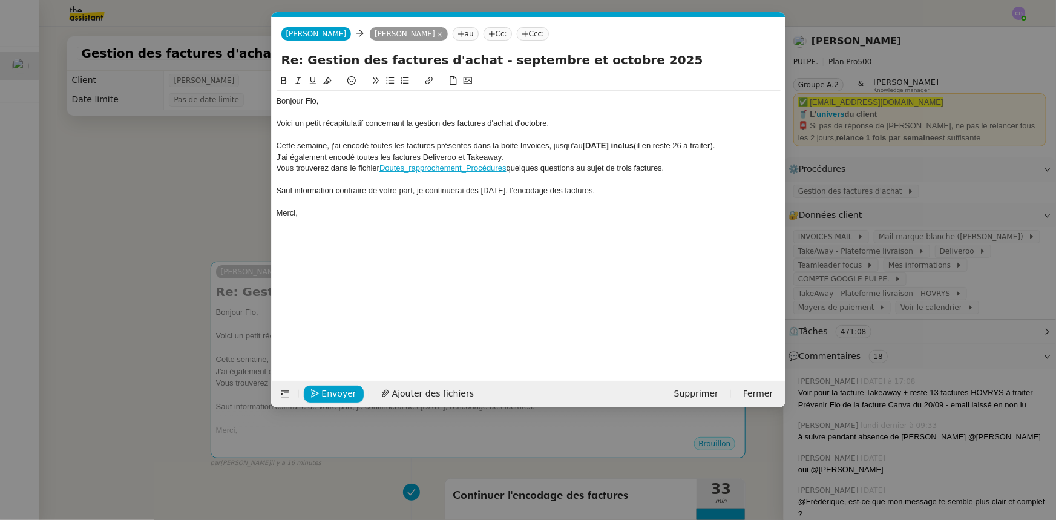
click at [699, 219] on div "Bonjour Flo, Voici un petit récapitulatif concernant la gestion des factures d'…" at bounding box center [528, 157] width 504 height 132
drag, startPoint x: 726, startPoint y: 146, endPoint x: 647, endPoint y: 146, distance: 78.7
click at [647, 146] on div "Cette semaine, j'ai encodé toutes les factures présentes dans la boite Invoices…" at bounding box center [528, 145] width 504 height 11
click at [301, 80] on icon at bounding box center [298, 80] width 8 height 8
drag, startPoint x: 683, startPoint y: 144, endPoint x: 685, endPoint y: 163, distance: 19.5
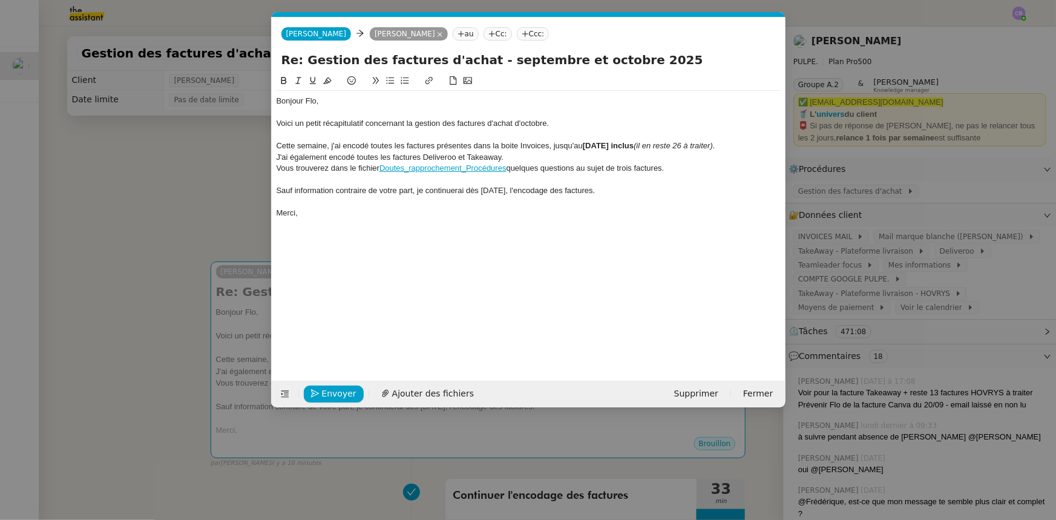
click at [684, 144] on em "(il en reste 26 à traiter)" at bounding box center [672, 145] width 79 height 9
click at [684, 148] on em "(il en reste 26 à traiter)" at bounding box center [672, 145] width 79 height 9
drag, startPoint x: 411, startPoint y: 189, endPoint x: 278, endPoint y: 190, distance: 133.7
click at [278, 190] on div "Sauf information contraire de votre part, je continuerai dès lundi, l'encodage …" at bounding box center [528, 190] width 504 height 11
drag, startPoint x: 774, startPoint y: 145, endPoint x: 649, endPoint y: 148, distance: 125.3
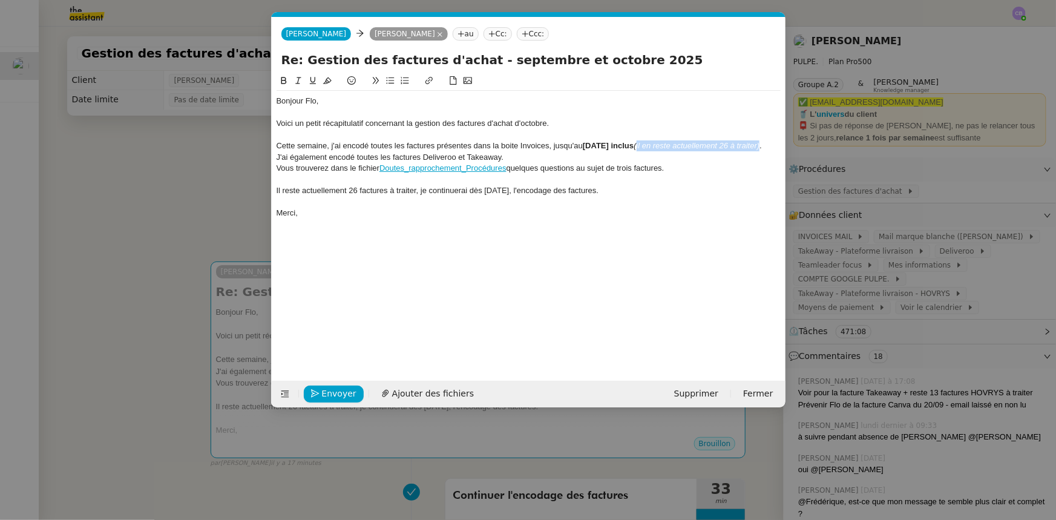
click at [649, 148] on div "Cette semaine, j'ai encodé toutes les factures présentes dans la boite Invoices…" at bounding box center [528, 145] width 504 height 11
click at [379, 217] on div "Merci," at bounding box center [528, 213] width 504 height 11
click at [456, 189] on div "Il reste actuellement 26 factures à traiter, je continuerai dès lundi, l'encoda…" at bounding box center [528, 190] width 504 height 11
drag, startPoint x: 636, startPoint y: 192, endPoint x: 557, endPoint y: 191, distance: 79.9
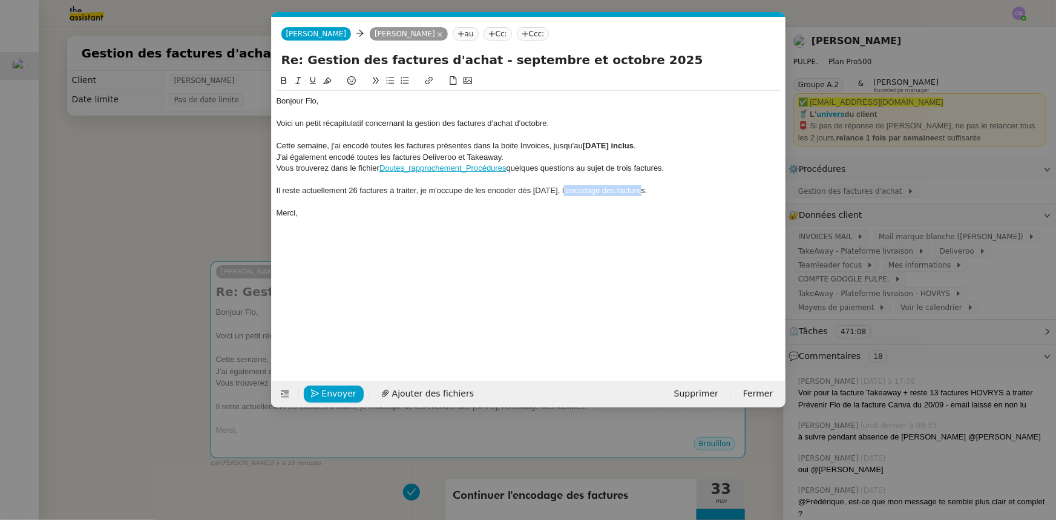
click at [557, 191] on div "Il reste actuellement 26 factures à traiter, je m'occupe de les encoder dès lun…" at bounding box center [528, 190] width 504 height 11
click at [411, 189] on div "Il reste actuellement 26 factures à traiter, je m'occupe de les encoder dès lun…" at bounding box center [528, 190] width 504 height 11
drag, startPoint x: 349, startPoint y: 186, endPoint x: 386, endPoint y: 190, distance: 37.1
click at [386, 190] on div "Il reste actuellement 26 factures à traiter, je m'occupe de les encoder dès lun…" at bounding box center [528, 190] width 504 height 11
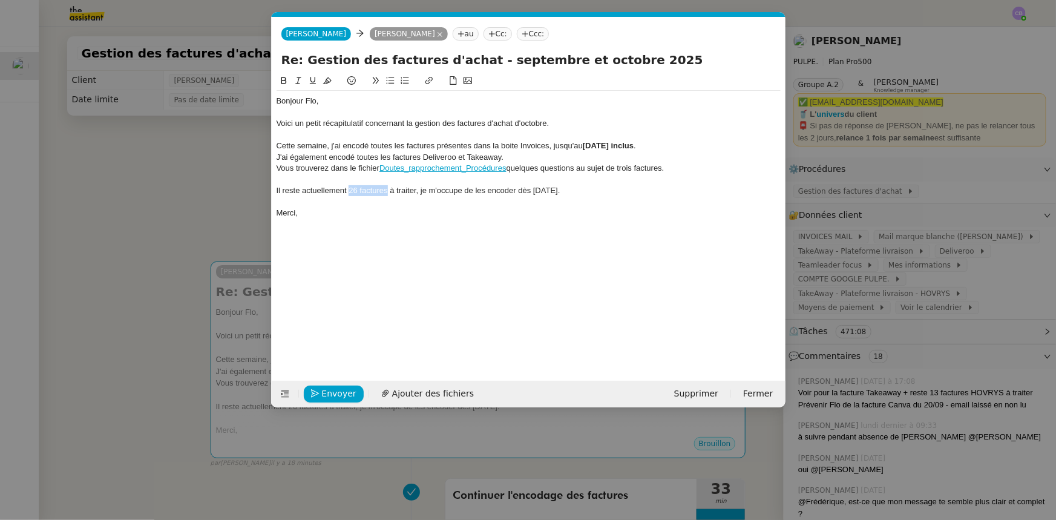
click at [286, 83] on icon at bounding box center [283, 80] width 5 height 7
click at [338, 219] on div "Bonjour Flo, Voici un petit récapitulatif concernant la gestion des factures d'…" at bounding box center [528, 157] width 504 height 132
click at [585, 194] on div "Il reste actuellement 26 factures à traiter, je m'occupe de les encoder dès lun…" at bounding box center [528, 190] width 504 height 11
click at [346, 321] on span "Envoyer" at bounding box center [339, 394] width 34 height 14
click at [346, 321] on span "Confirmer l'envoi" at bounding box center [358, 394] width 73 height 14
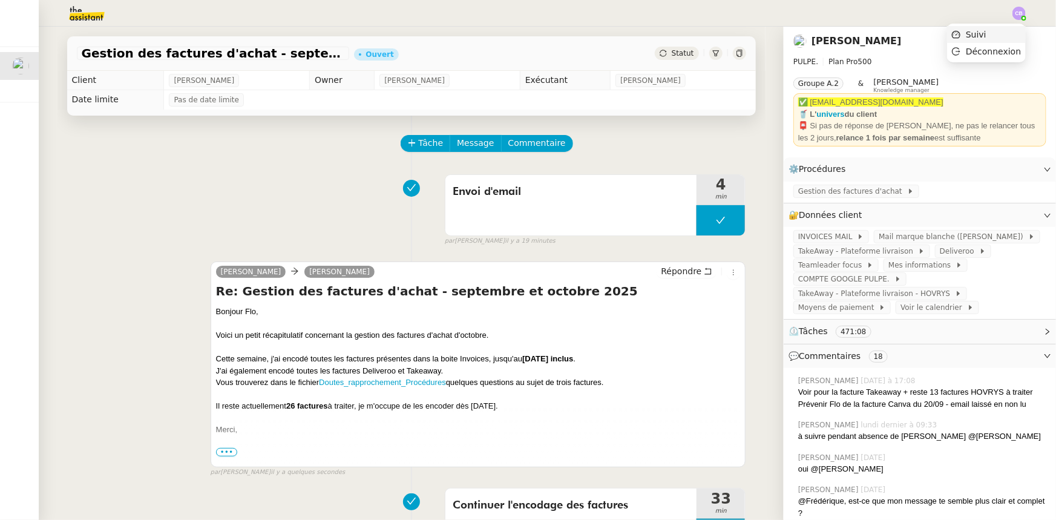
click at [703, 35] on li "Suivi" at bounding box center [986, 34] width 79 height 17
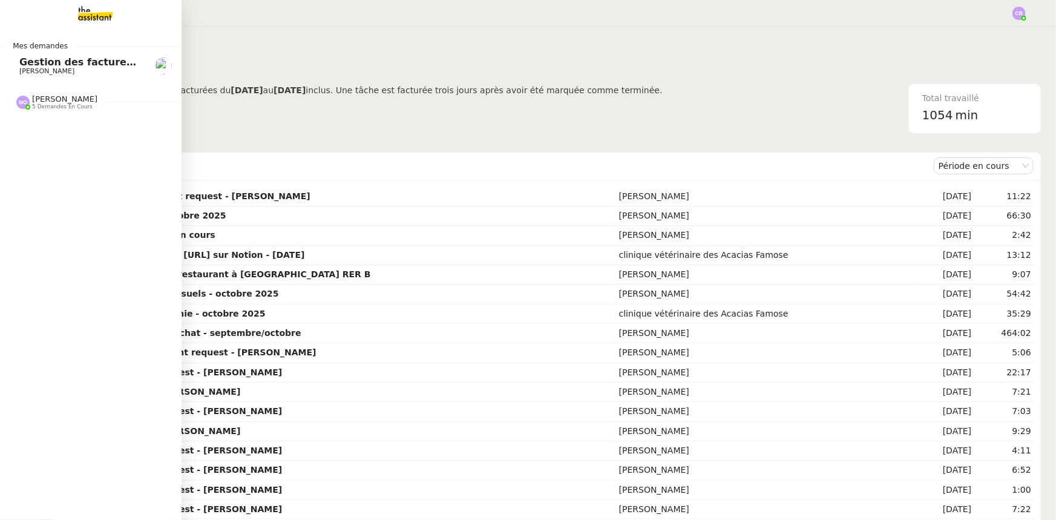
click at [31, 62] on span "Gestion des factures d'achat - septembre/octobre" at bounding box center [155, 61] width 272 height 11
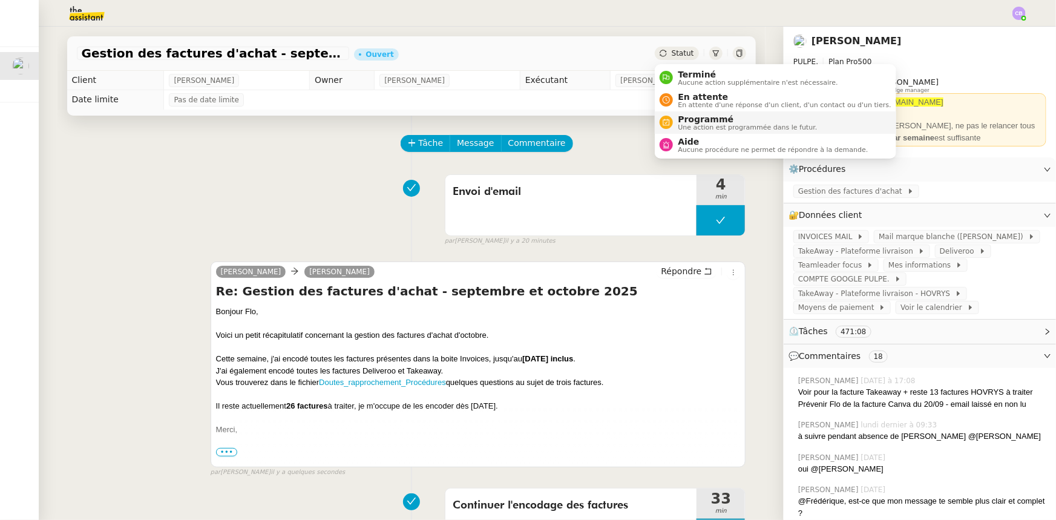
click at [682, 120] on span "Programmé" at bounding box center [747, 119] width 139 height 10
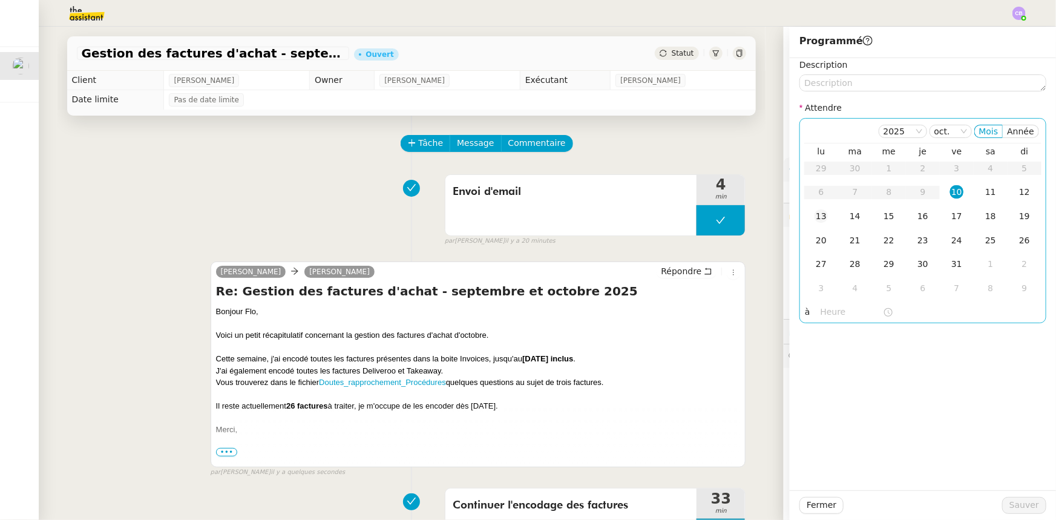
click at [703, 218] on div "13" at bounding box center [820, 215] width 13 height 13
click at [833, 311] on input "text" at bounding box center [851, 312] width 62 height 14
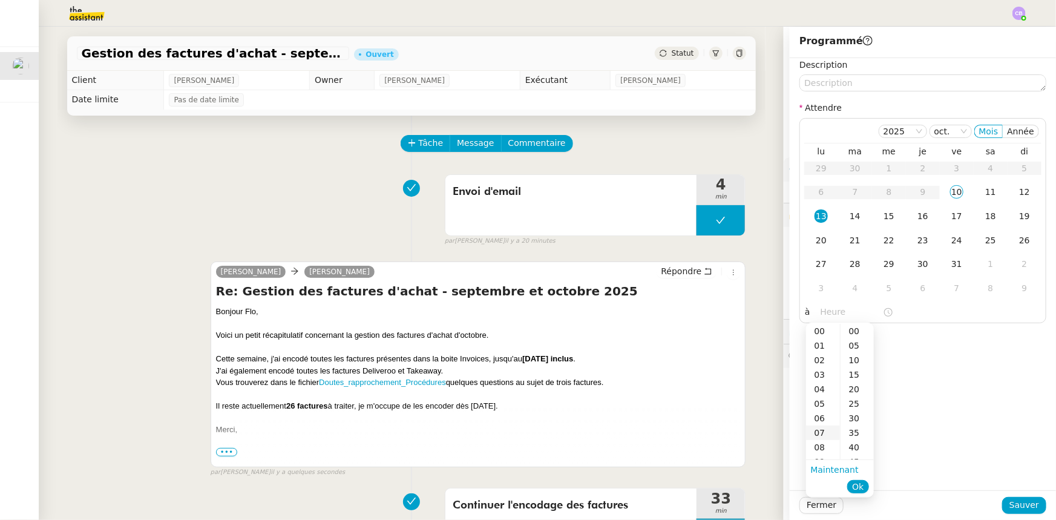
click at [817, 432] on div "07" at bounding box center [823, 432] width 34 height 15
click at [851, 331] on div "00" at bounding box center [856, 331] width 33 height 15
type input "07:00"
click at [865, 487] on button "Ok" at bounding box center [857, 486] width 21 height 13
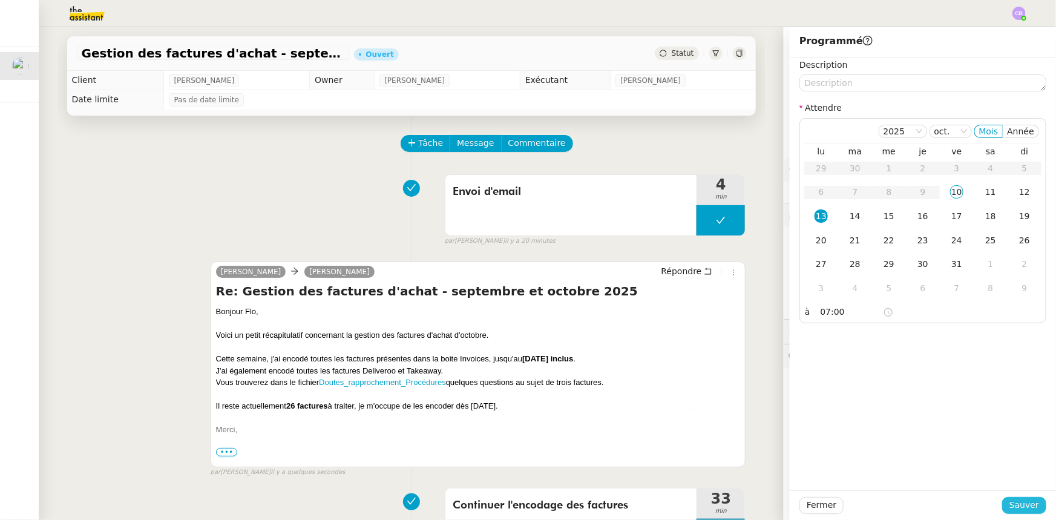
click at [1014, 503] on span "Sauver" at bounding box center [1024, 505] width 30 height 14
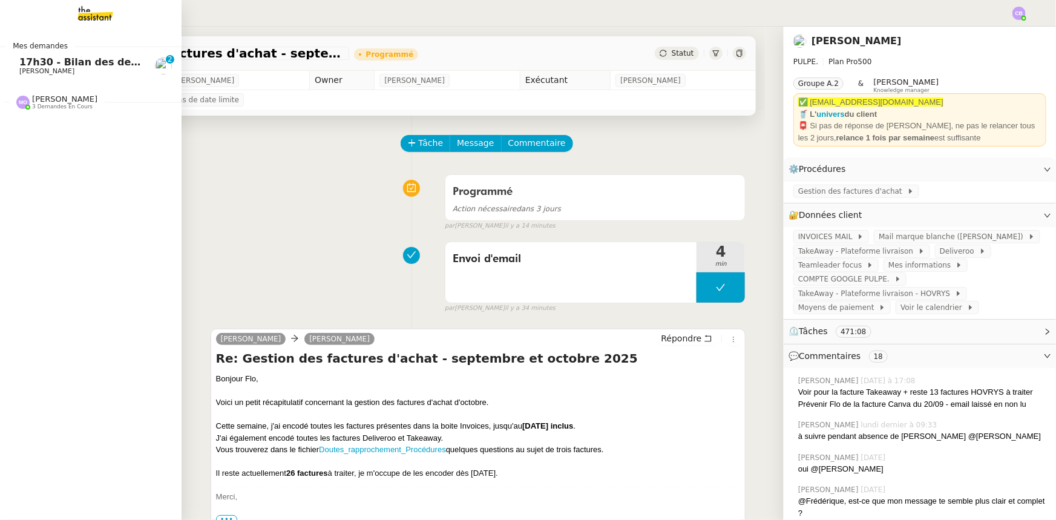
drag, startPoint x: 53, startPoint y: 64, endPoint x: 129, endPoint y: 108, distance: 87.8
click at [53, 64] on span "17h30 - Bilan des demandes de la journée : en cours et restant à traiter - 10 o…" at bounding box center [265, 61] width 492 height 11
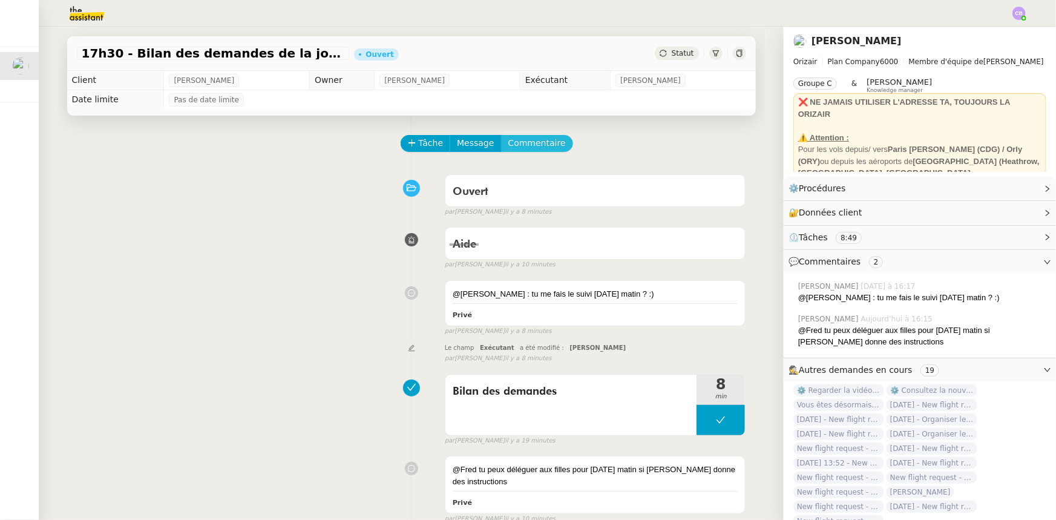
click at [537, 148] on span "Commentaire" at bounding box center [536, 143] width 57 height 14
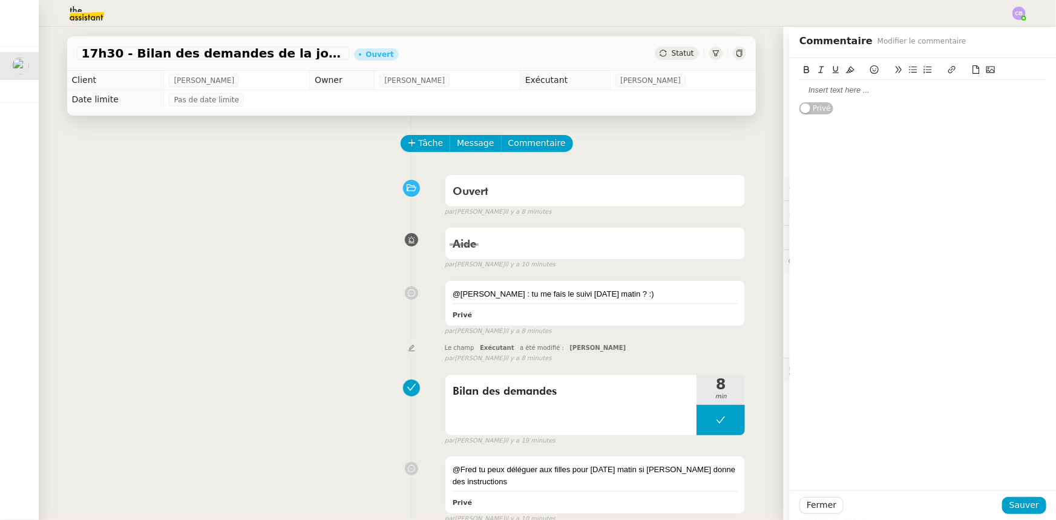
click at [826, 90] on div at bounding box center [922, 90] width 247 height 11
click at [912, 90] on div "@[PERSON_NAME], oui sans problème je m'en occupe [DATE]" at bounding box center [922, 90] width 247 height 11
click at [0, 0] on lt-span ", je" at bounding box center [0, 0] width 0 height 0
click at [993, 90] on div "@[PERSON_NAME], oui sans problème, je m'en occupe [DATE]" at bounding box center [922, 90] width 247 height 11
click at [870, 71] on icon at bounding box center [874, 69] width 8 height 8
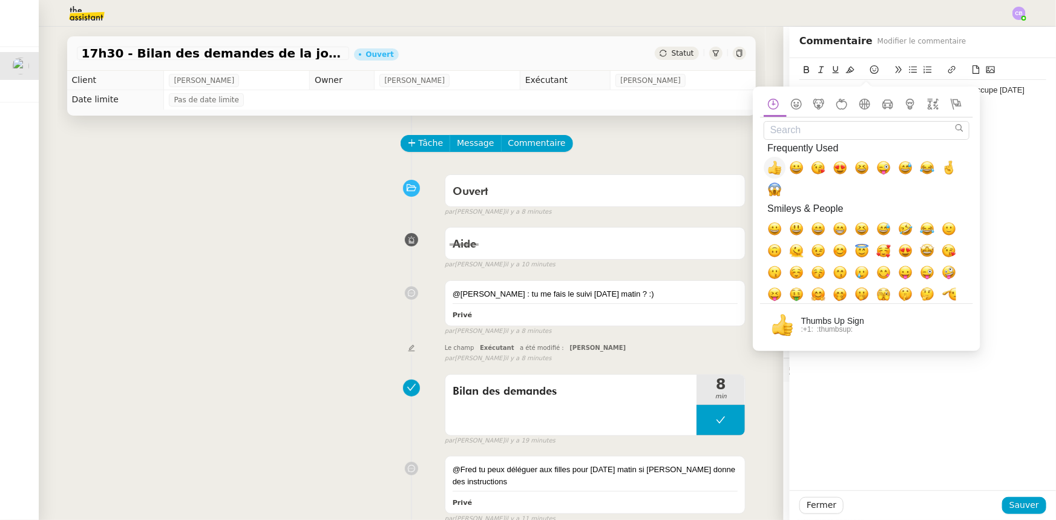
click at [774, 169] on span "👍, +1, thumbsup" at bounding box center [774, 167] width 15 height 15
click at [1012, 508] on span "Sauver" at bounding box center [1024, 505] width 30 height 14
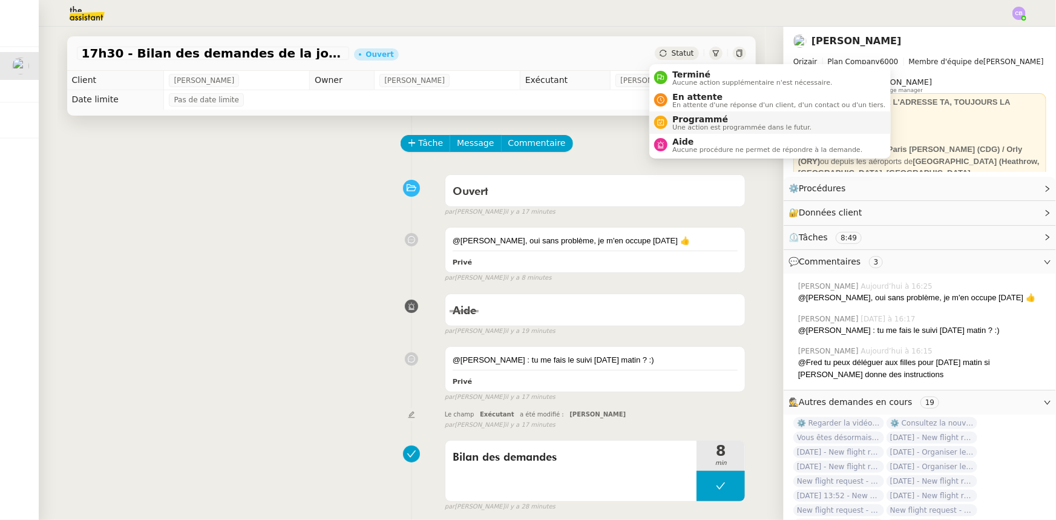
click at [685, 125] on span "Une action est programmée dans le futur." at bounding box center [741, 127] width 139 height 7
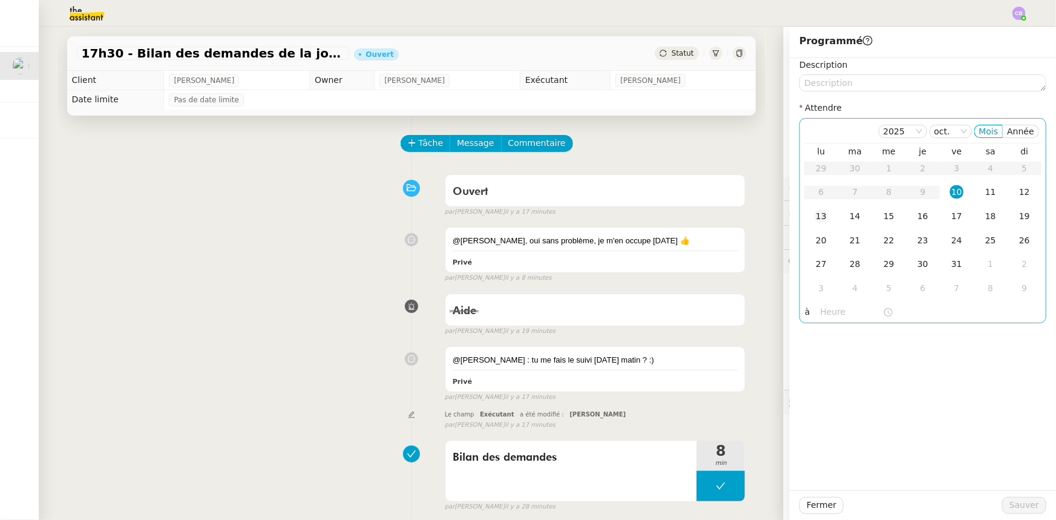
click at [814, 218] on div "13" at bounding box center [820, 215] width 13 height 13
click at [822, 312] on input "text" at bounding box center [851, 312] width 62 height 14
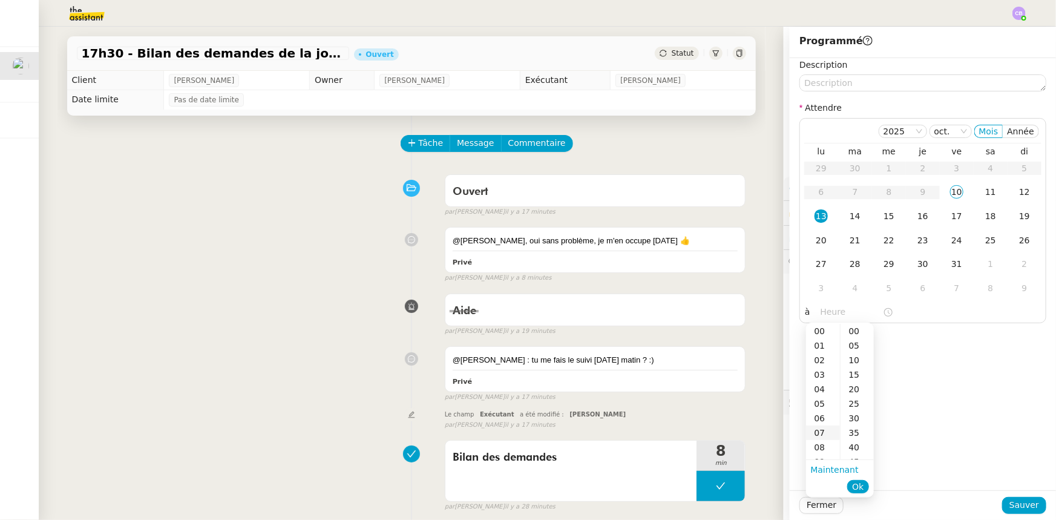
click at [817, 431] on div "07" at bounding box center [823, 432] width 34 height 15
click at [851, 332] on div "00" at bounding box center [856, 331] width 33 height 15
type input "07:00"
click at [863, 486] on span "Ok" at bounding box center [857, 486] width 11 height 12
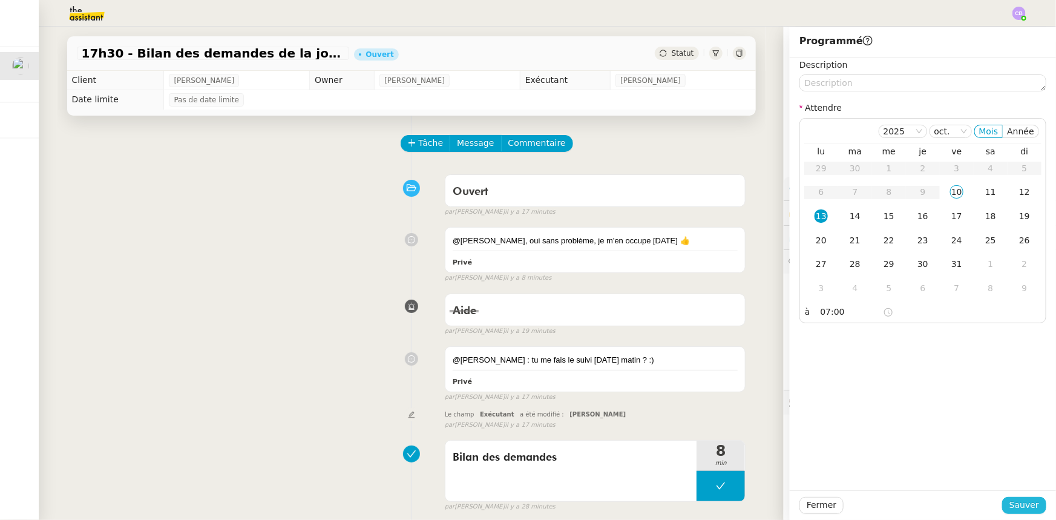
click at [1021, 508] on span "Sauver" at bounding box center [1024, 505] width 30 height 14
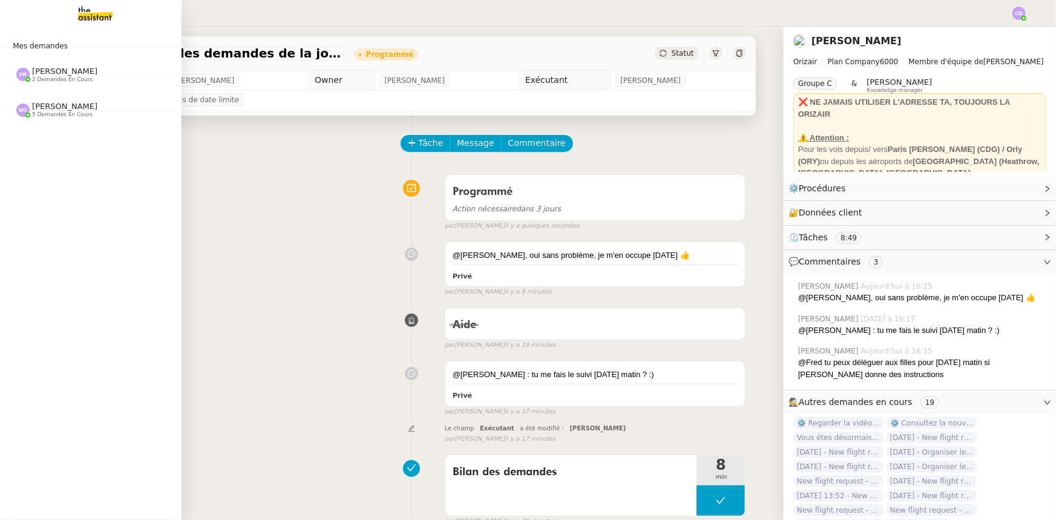
click at [38, 69] on span "[PERSON_NAME]" at bounding box center [64, 71] width 65 height 9
click at [54, 108] on span "[PERSON_NAME]" at bounding box center [64, 106] width 65 height 9
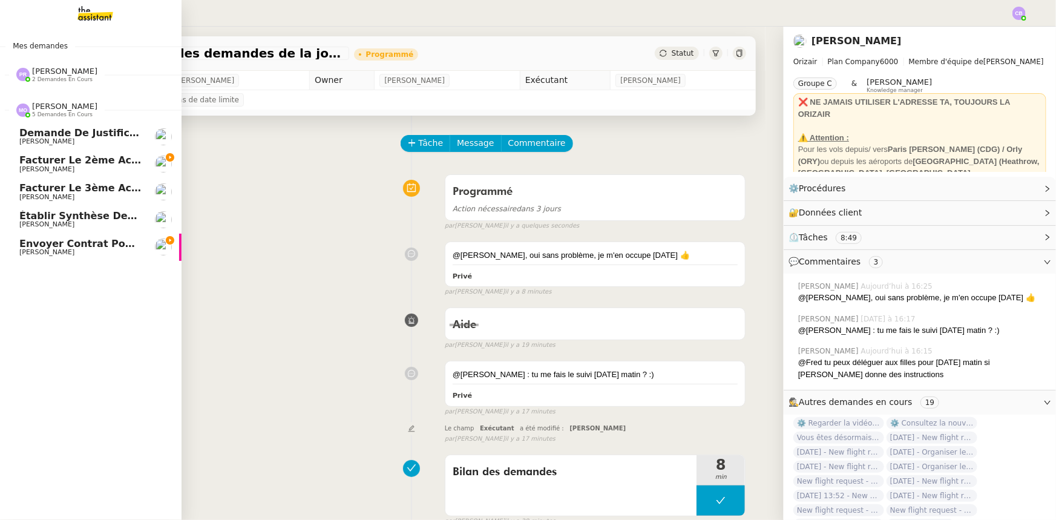
click at [54, 108] on span "[PERSON_NAME]" at bounding box center [64, 106] width 65 height 9
